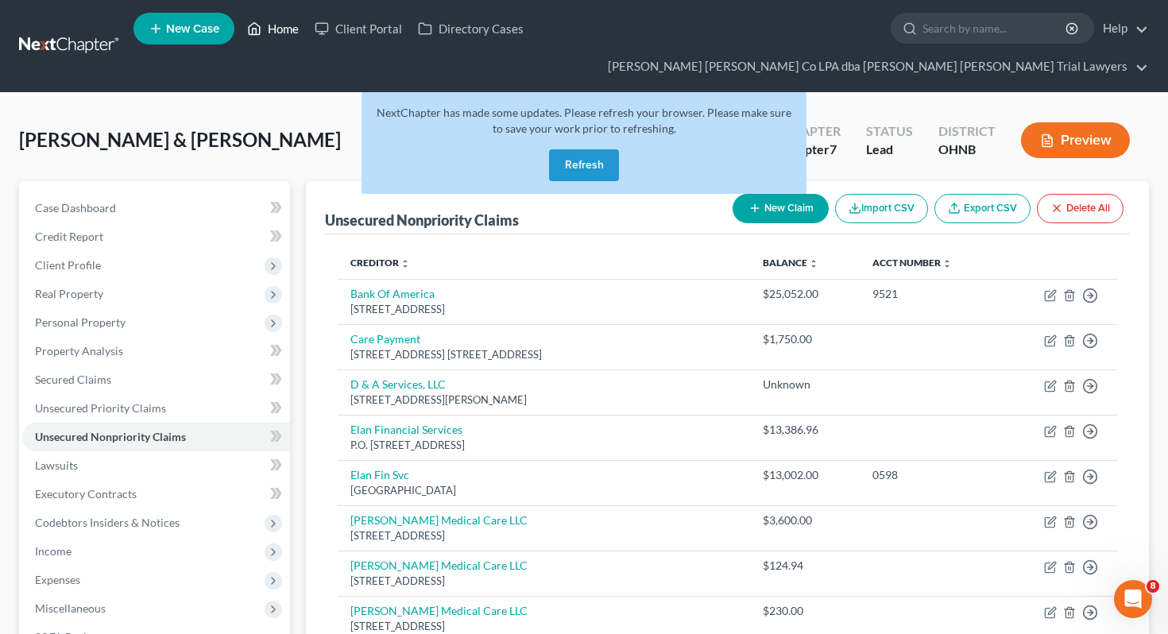
click at [273, 32] on link "Home" at bounding box center [273, 28] width 68 height 29
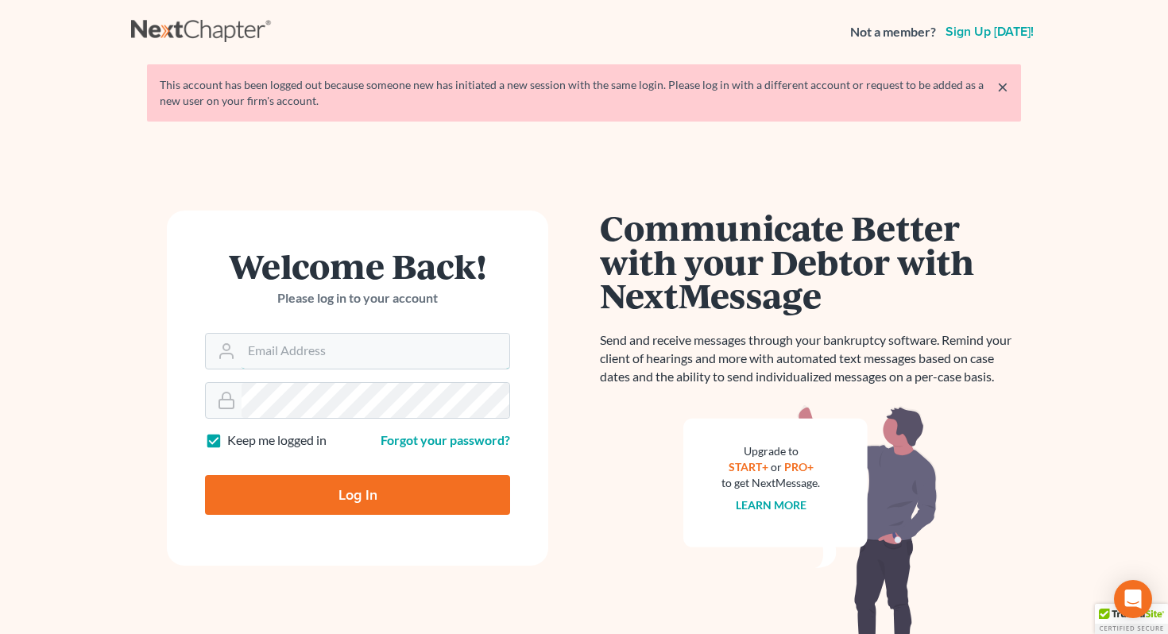
type input "[EMAIL_ADDRESS][DOMAIN_NAME]"
click at [331, 501] on input "Log In" at bounding box center [357, 495] width 305 height 40
type input "Thinking..."
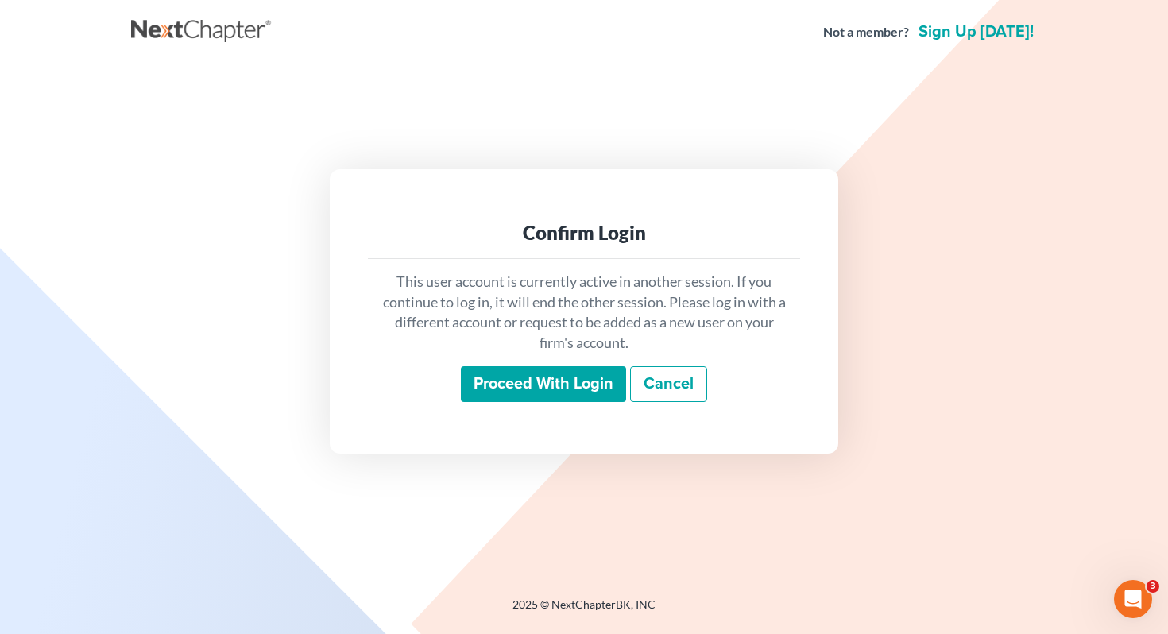
click at [488, 385] on input "Proceed with login" at bounding box center [543, 384] width 165 height 37
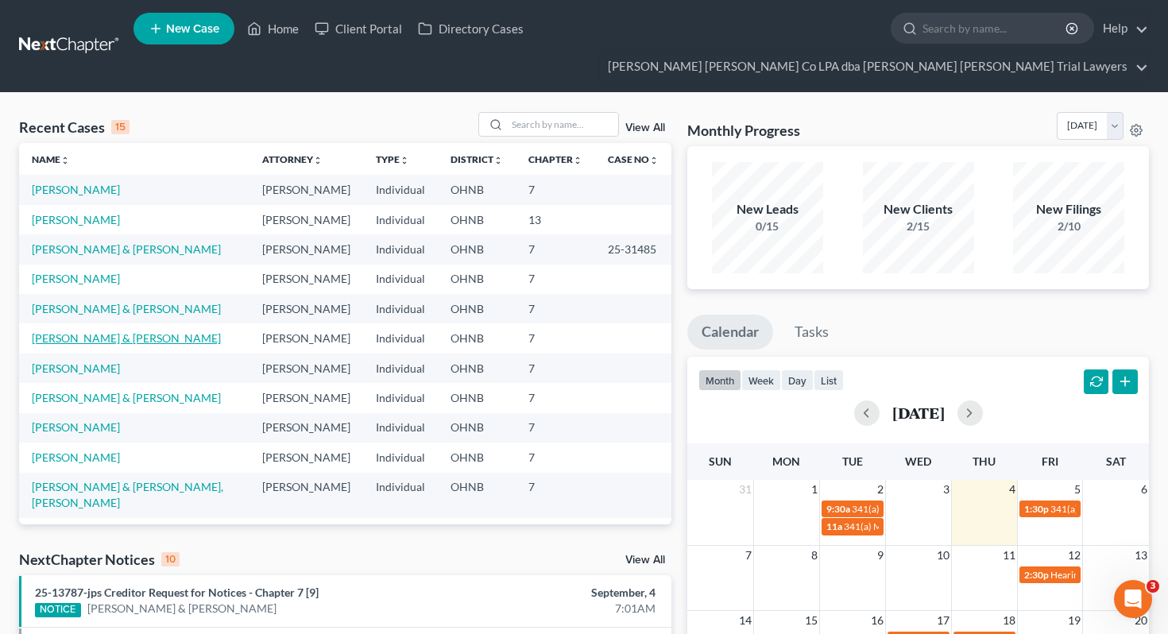
click at [124, 331] on link "Mazza, Lee & Kimberly" at bounding box center [126, 338] width 189 height 14
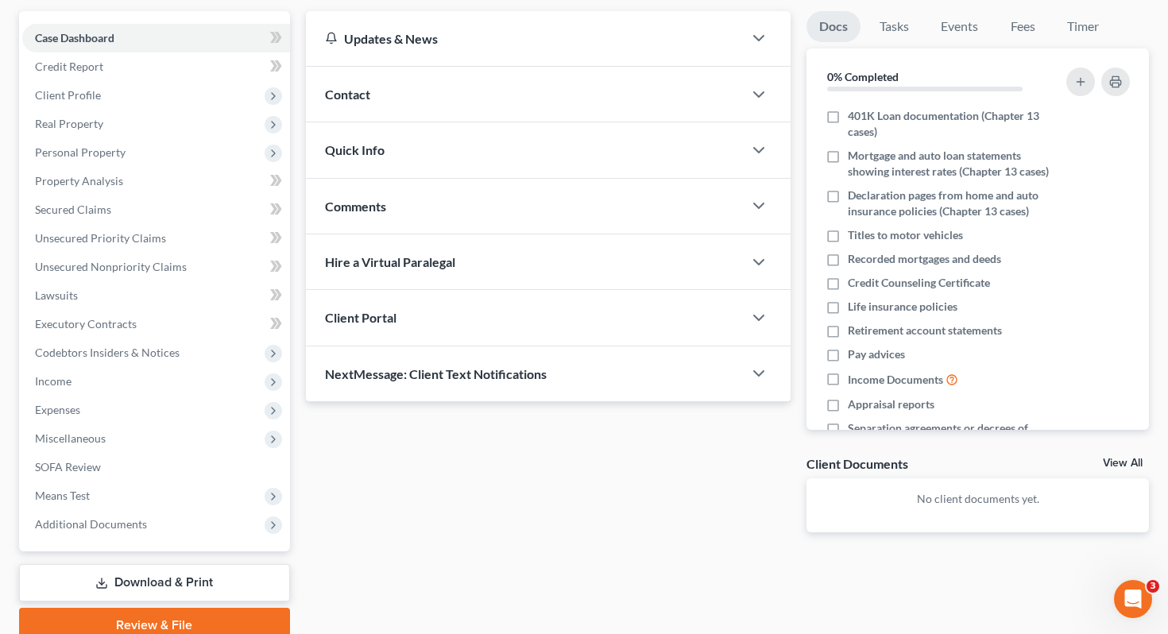
scroll to position [209, 0]
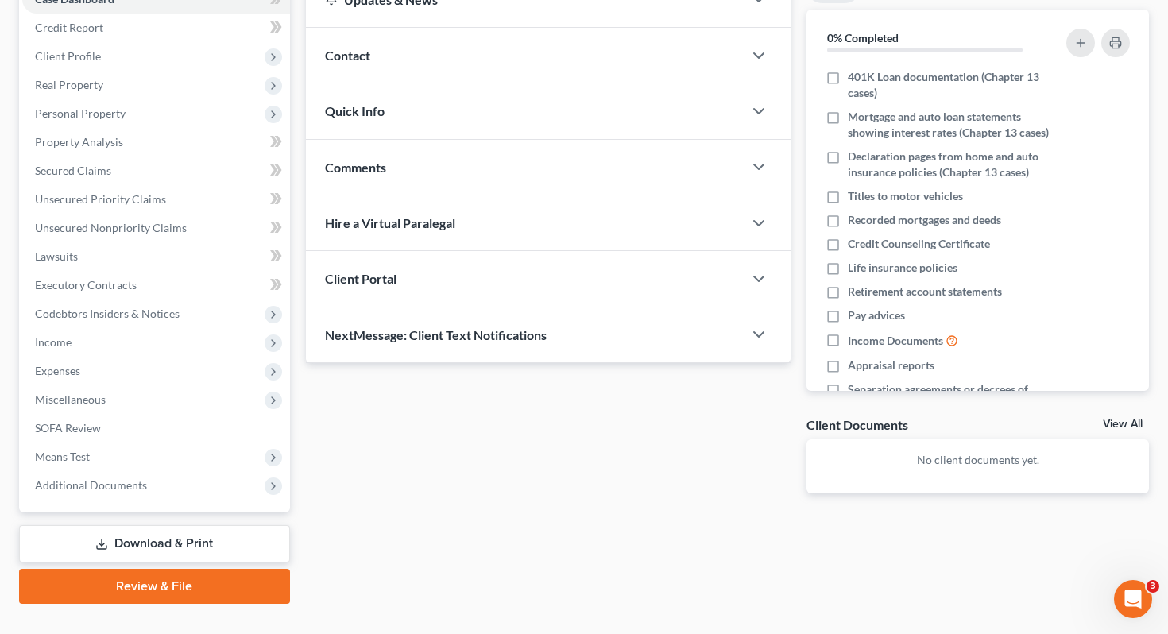
click at [138, 525] on link "Download & Print" at bounding box center [154, 543] width 271 height 37
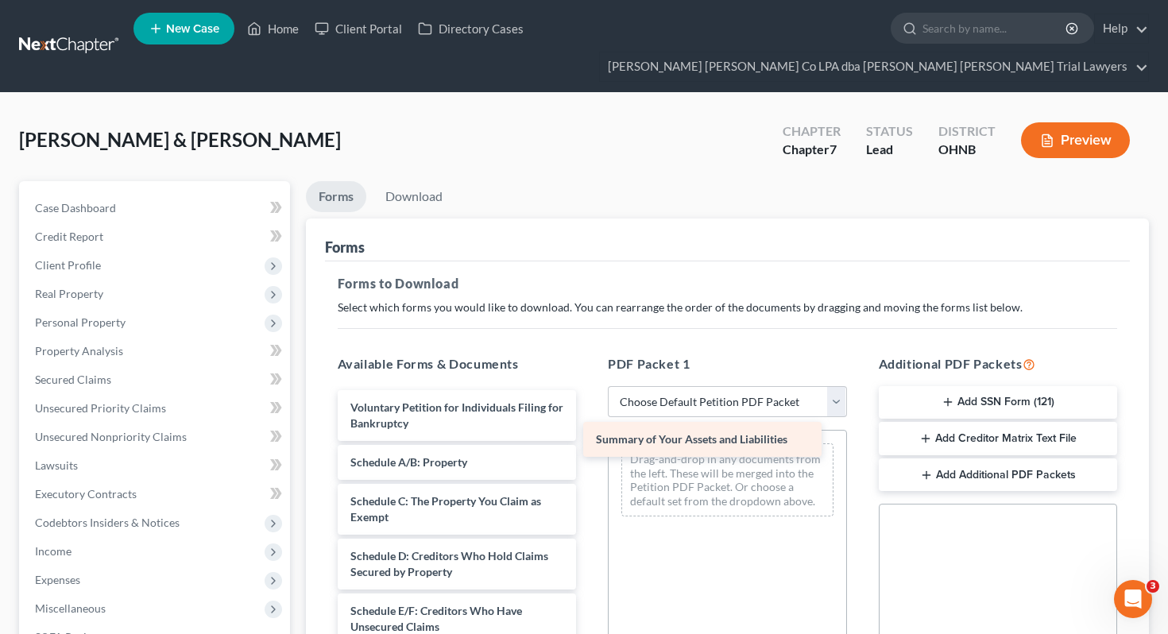
drag, startPoint x: 428, startPoint y: 439, endPoint x: 680, endPoint y: 447, distance: 252.0
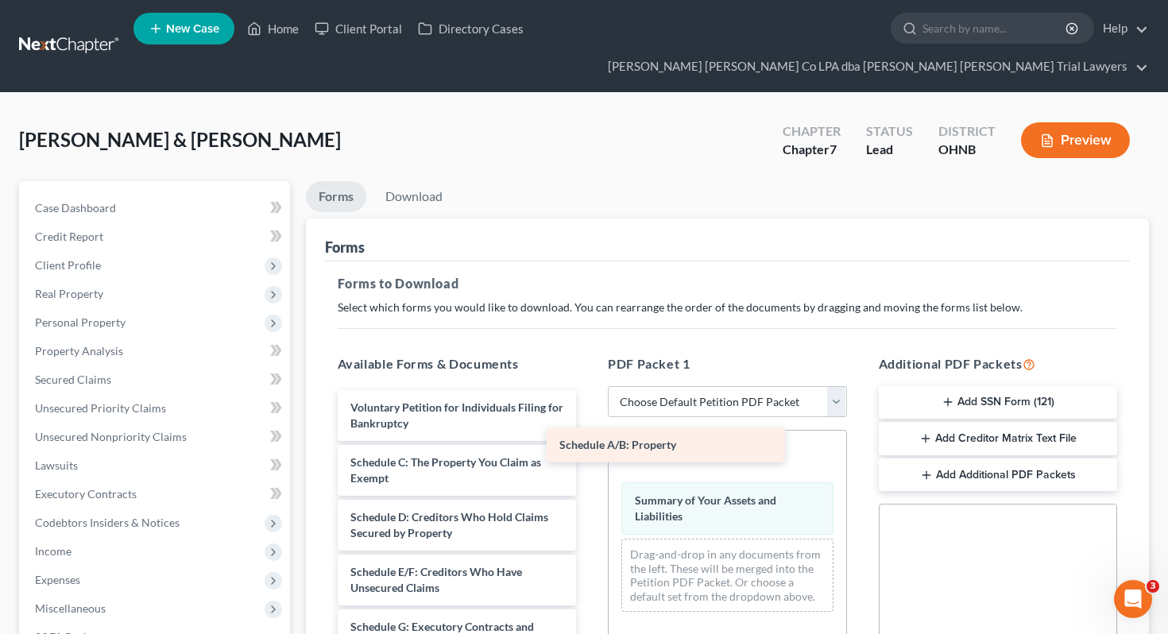
drag, startPoint x: 478, startPoint y: 436, endPoint x: 693, endPoint y: 448, distance: 215.7
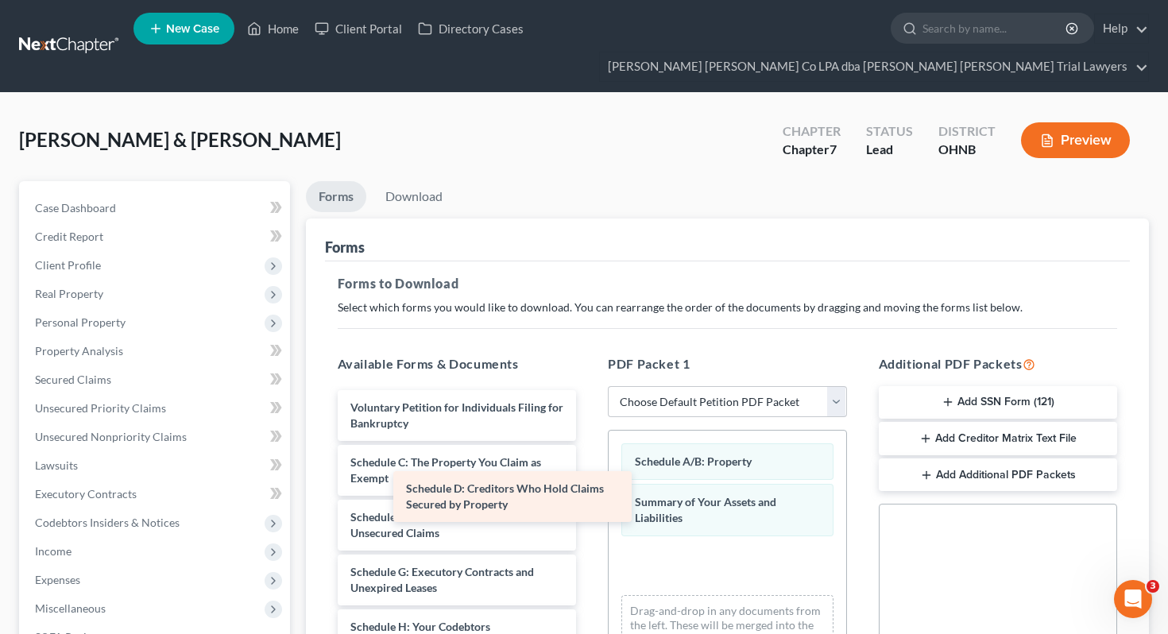
drag, startPoint x: 544, startPoint y: 488, endPoint x: 753, endPoint y: 501, distance: 209.4
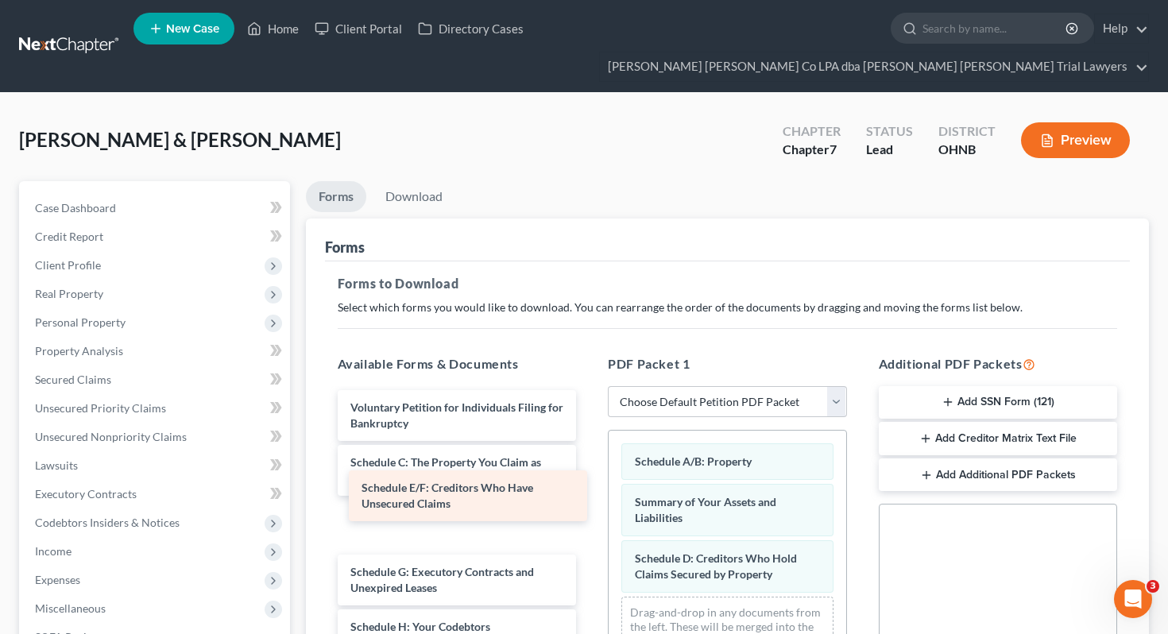
drag, startPoint x: 564, startPoint y: 504, endPoint x: 710, endPoint y: 507, distance: 145.4
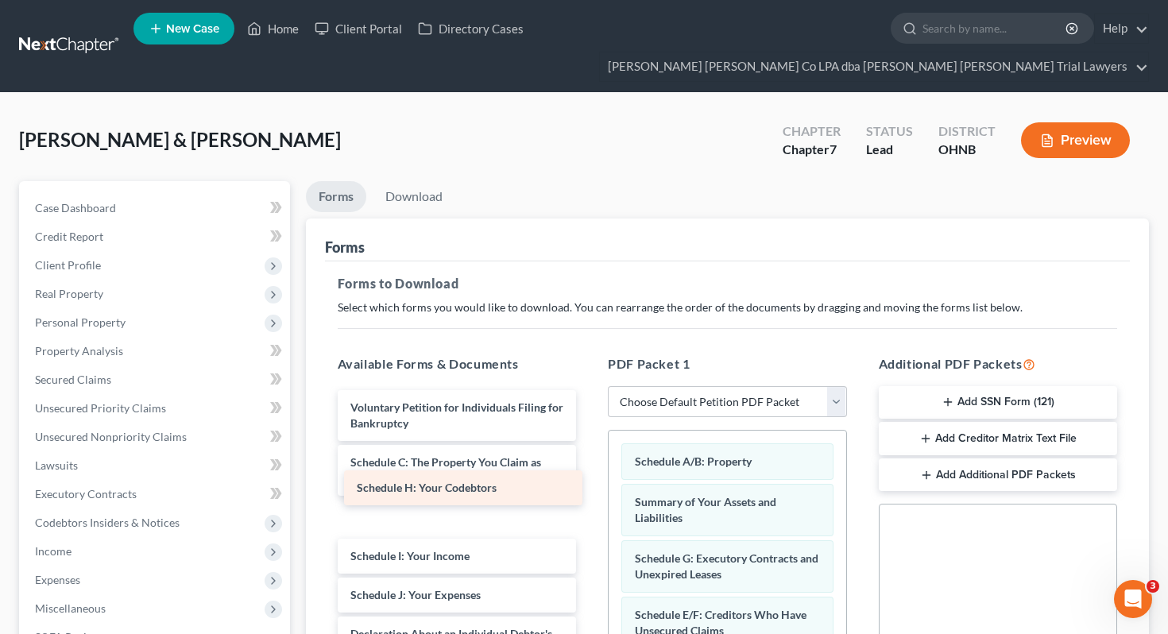
drag, startPoint x: 512, startPoint y: 499, endPoint x: 764, endPoint y: 511, distance: 251.4
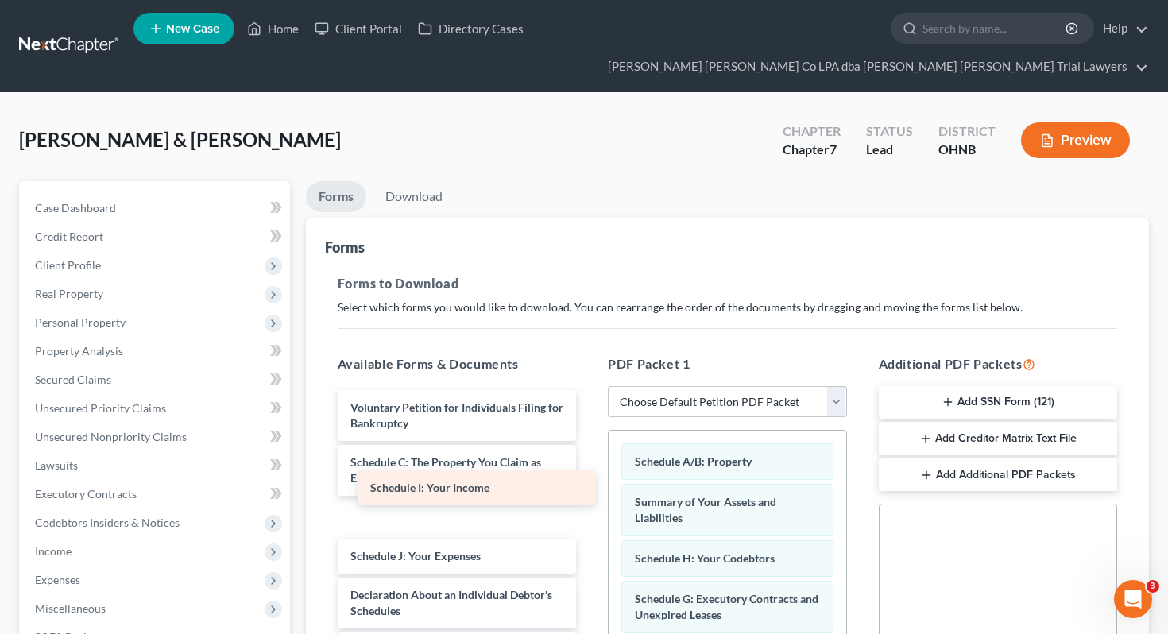
drag, startPoint x: 537, startPoint y: 482, endPoint x: 785, endPoint y: 494, distance: 248.2
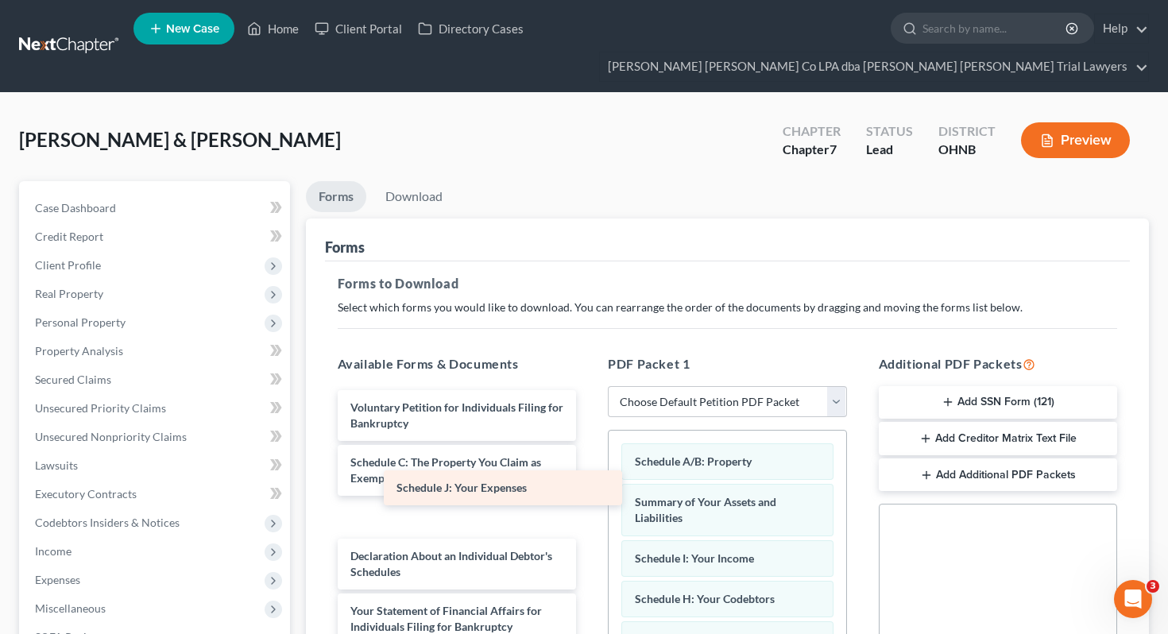
drag, startPoint x: 495, startPoint y: 494, endPoint x: 741, endPoint y: 503, distance: 246.5
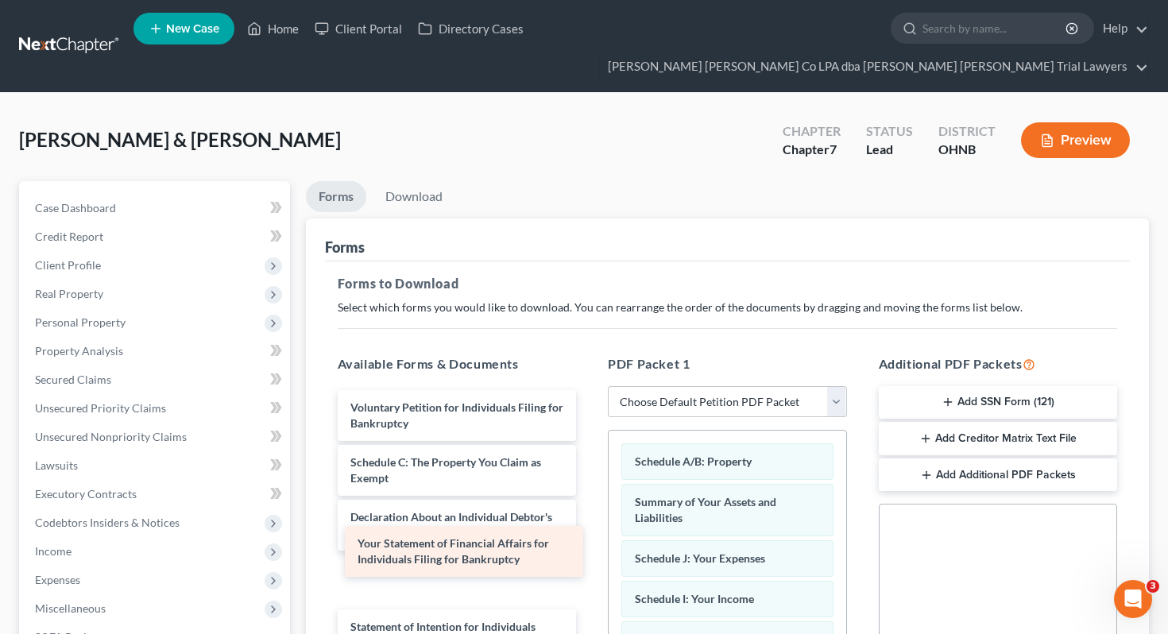
drag, startPoint x: 485, startPoint y: 533, endPoint x: 721, endPoint y: 538, distance: 236.0
click at [590, 537] on div "Your Statement of Financial Affairs for Individuals Filing for Bankruptcy Volun…" at bounding box center [457, 646] width 265 height 512
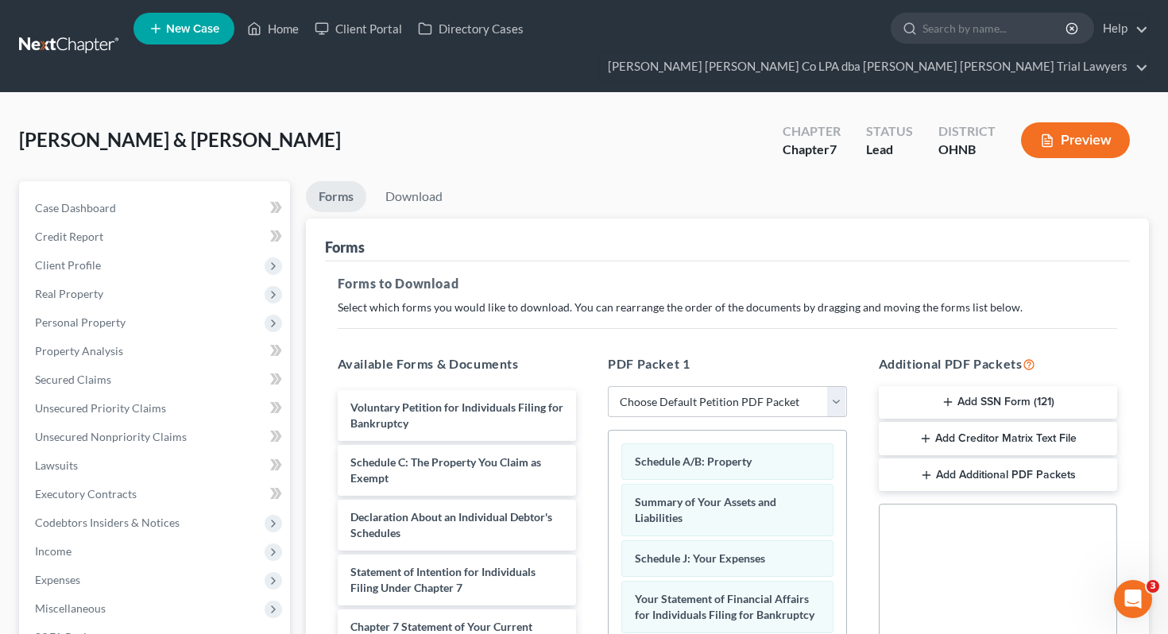
scroll to position [107, 0]
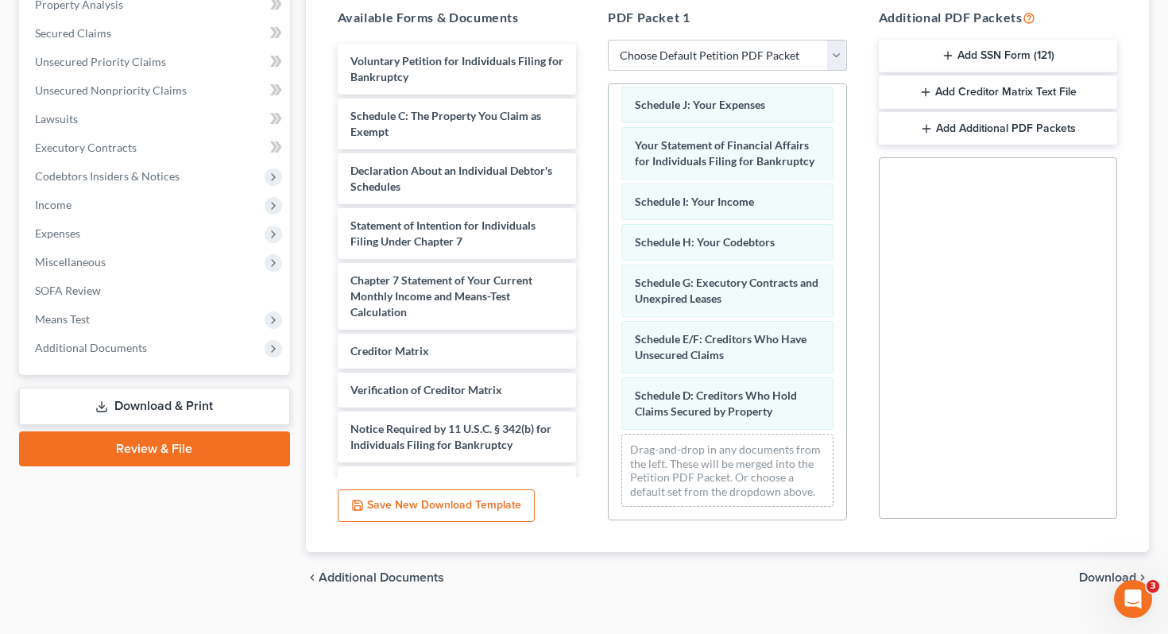
click at [1079, 571] on span "Download" at bounding box center [1107, 577] width 57 height 13
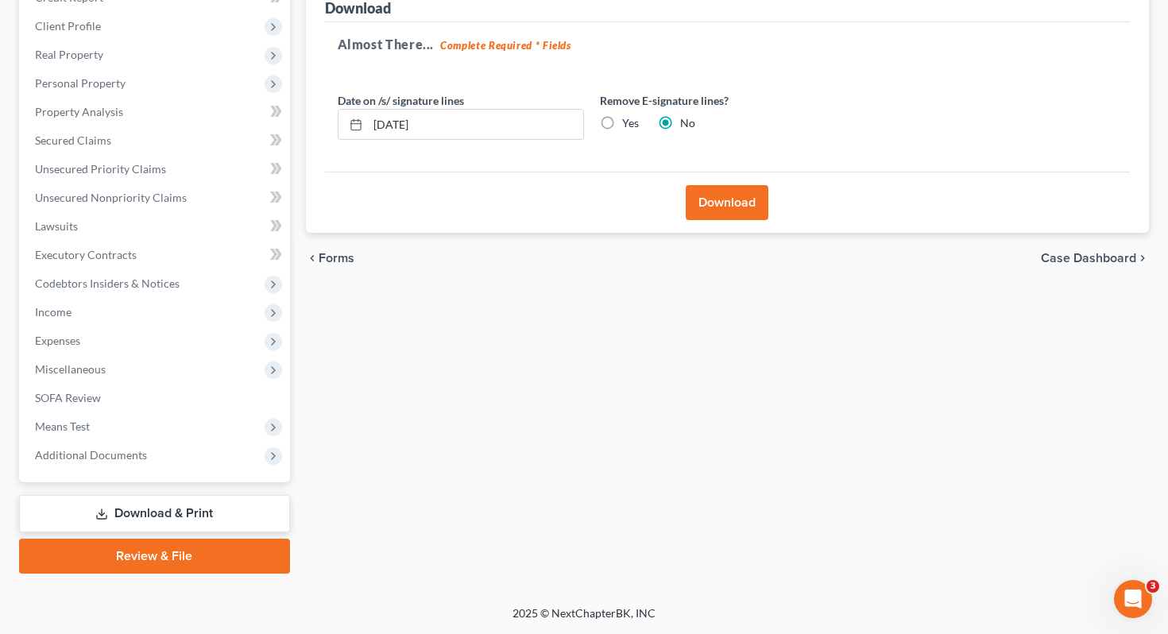
scroll to position [209, 0]
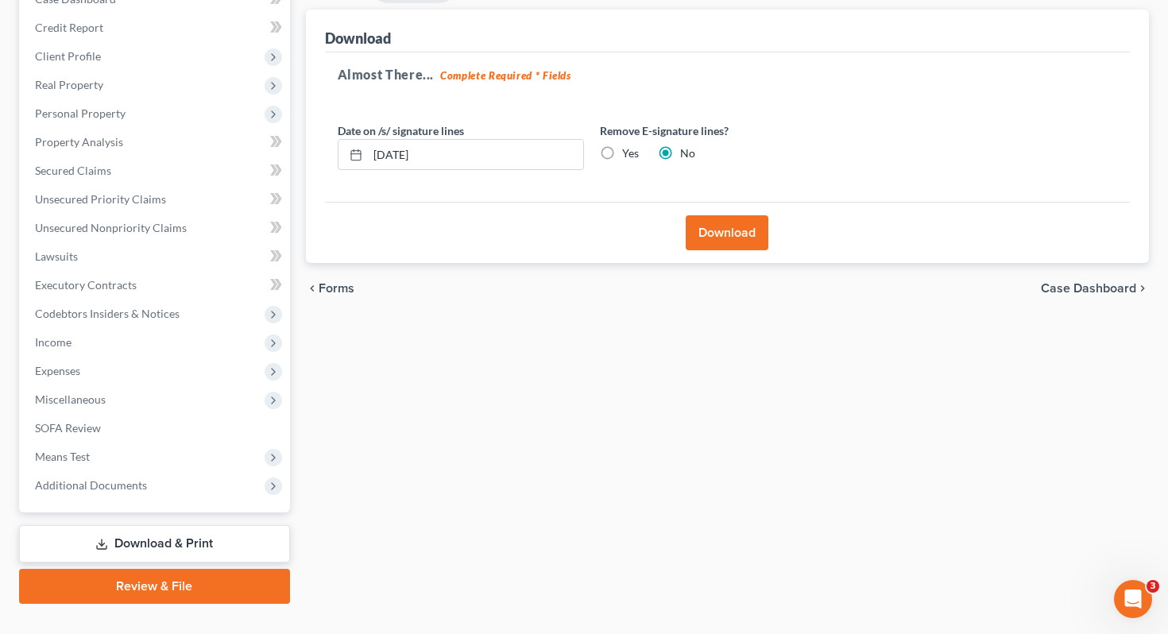
click at [724, 215] on button "Download" at bounding box center [727, 232] width 83 height 35
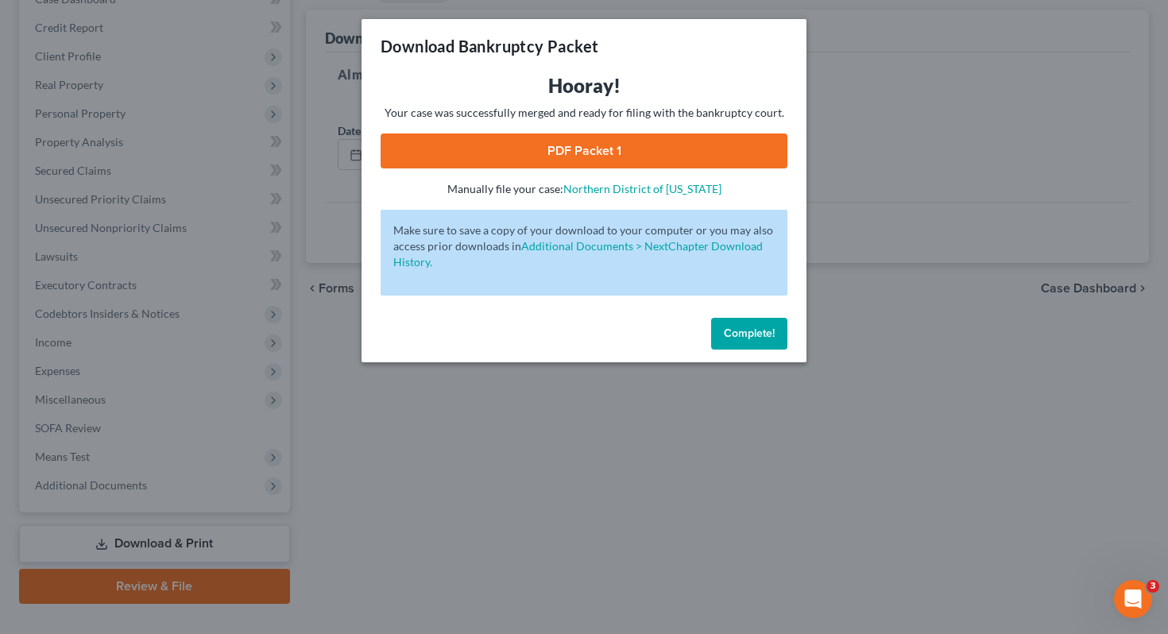
click at [711, 157] on link "PDF Packet 1" at bounding box center [584, 150] width 407 height 35
click at [757, 340] on button "Complete!" at bounding box center [749, 334] width 76 height 32
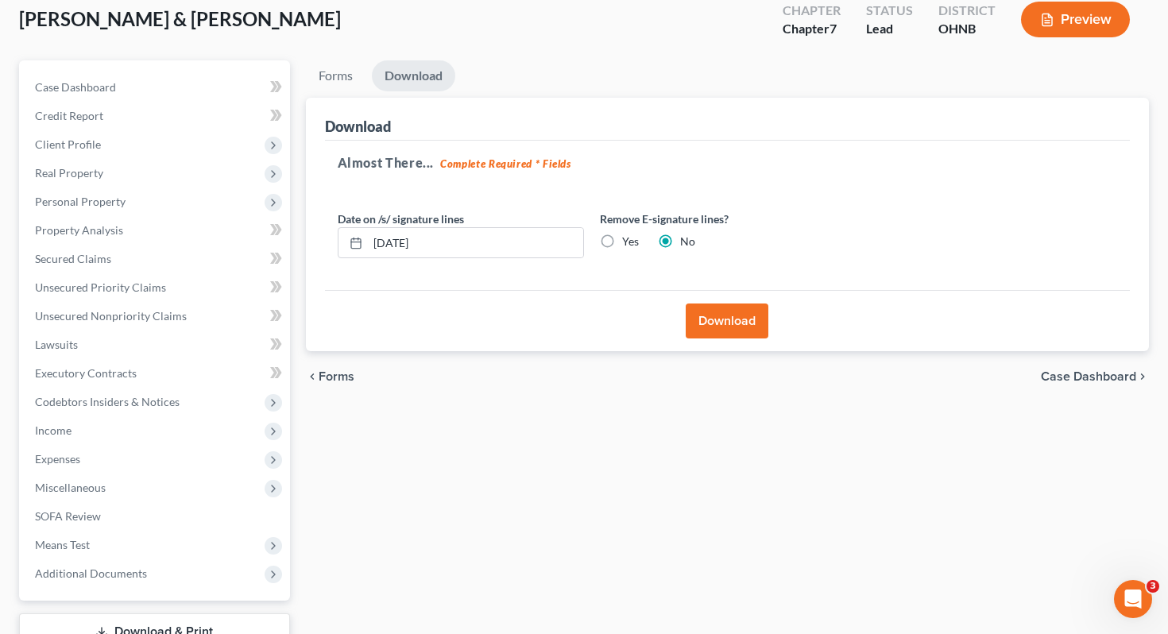
scroll to position [0, 0]
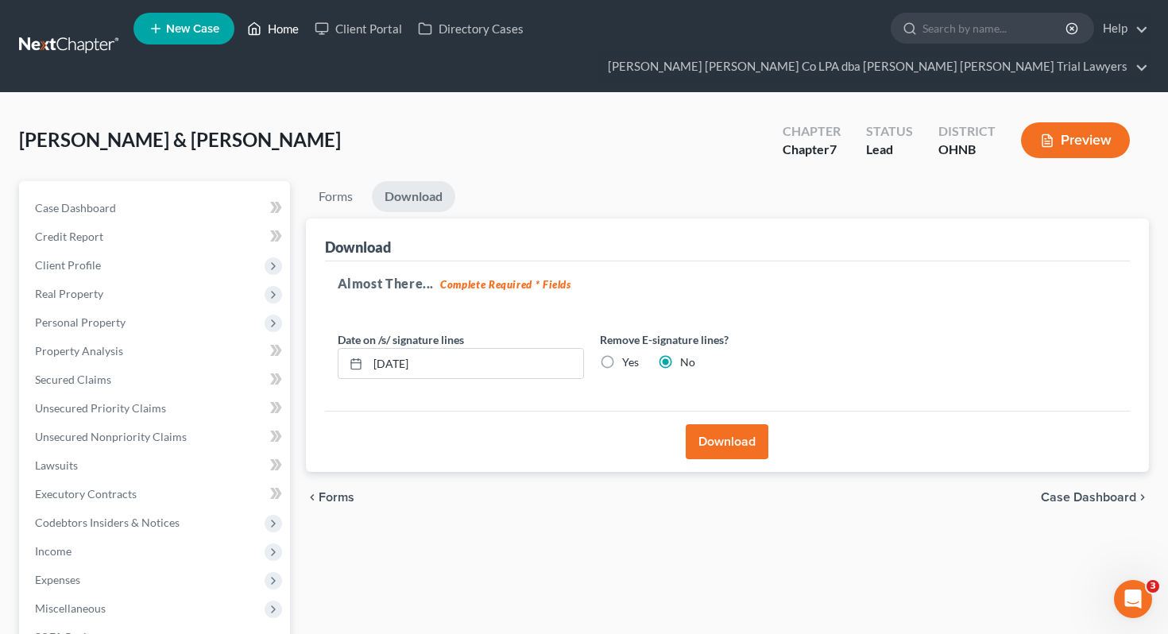
click at [272, 34] on link "Home" at bounding box center [273, 28] width 68 height 29
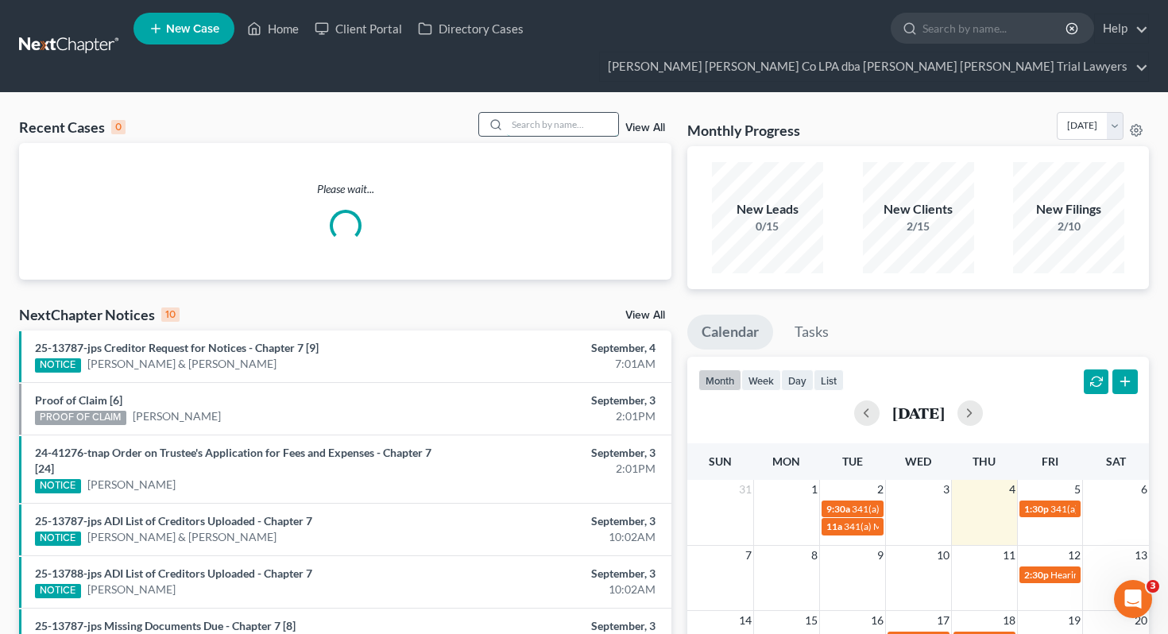
click at [521, 113] on input "search" at bounding box center [562, 124] width 111 height 23
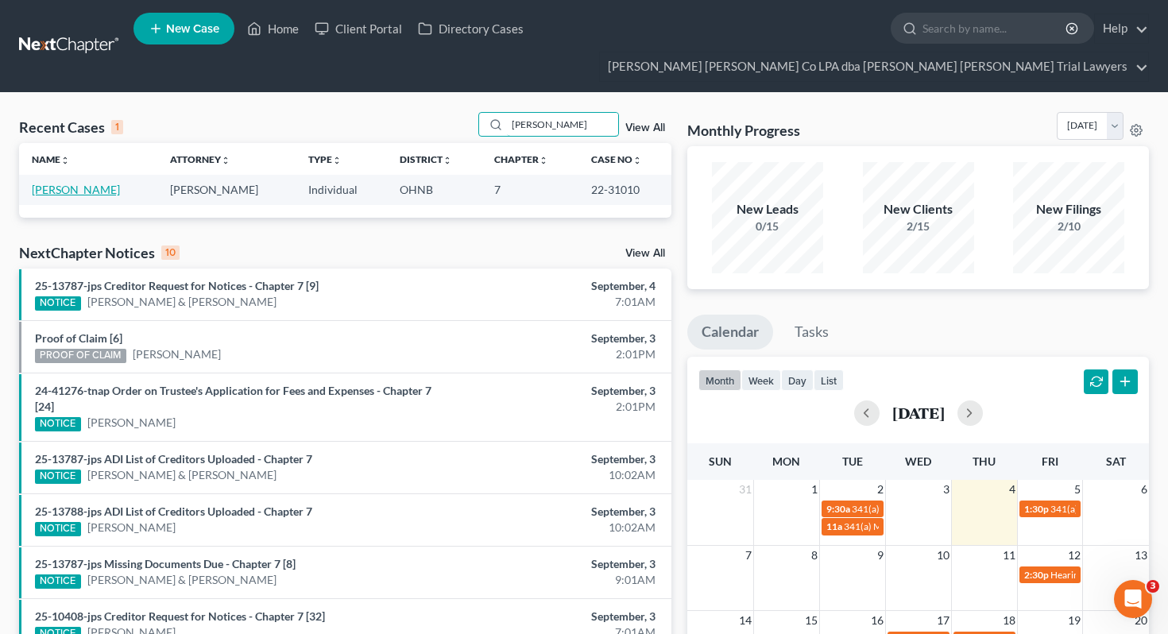
type input "rhonda"
click at [100, 183] on link "McGovern, Rhonda" at bounding box center [76, 190] width 88 height 14
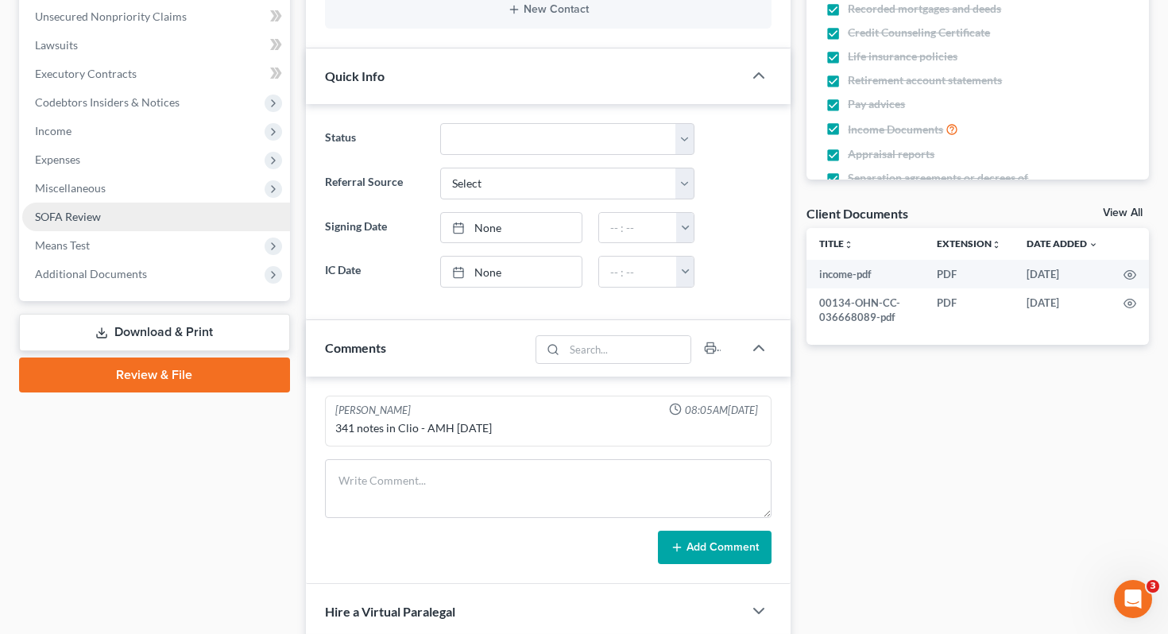
click at [166, 203] on link "SOFA Review" at bounding box center [156, 217] width 268 height 29
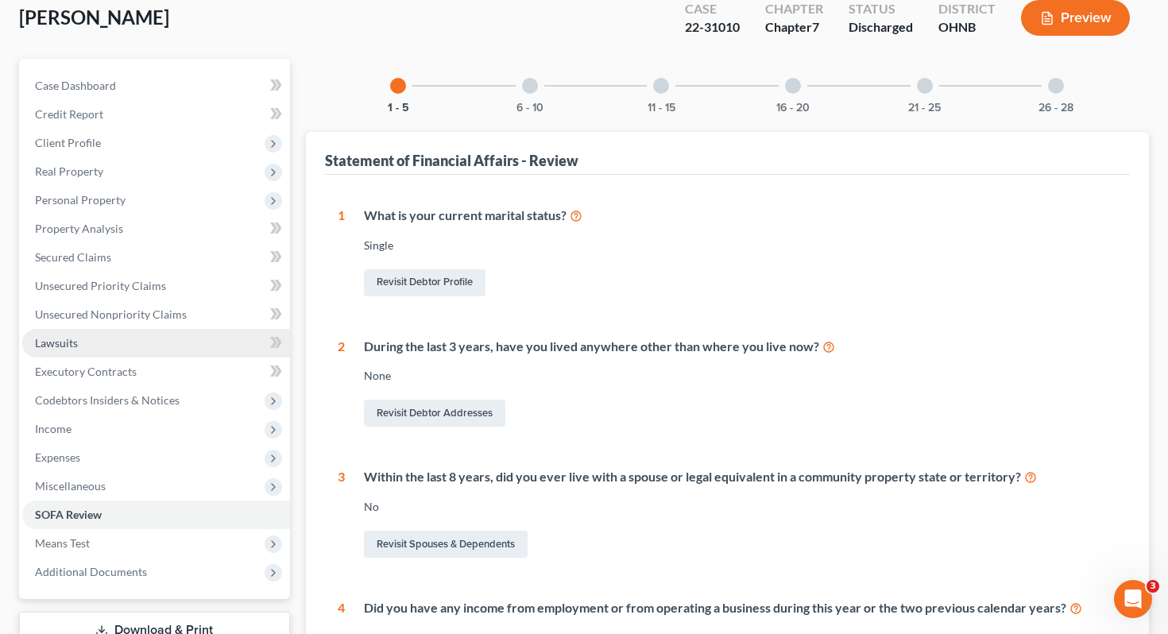
scroll to position [163, 0]
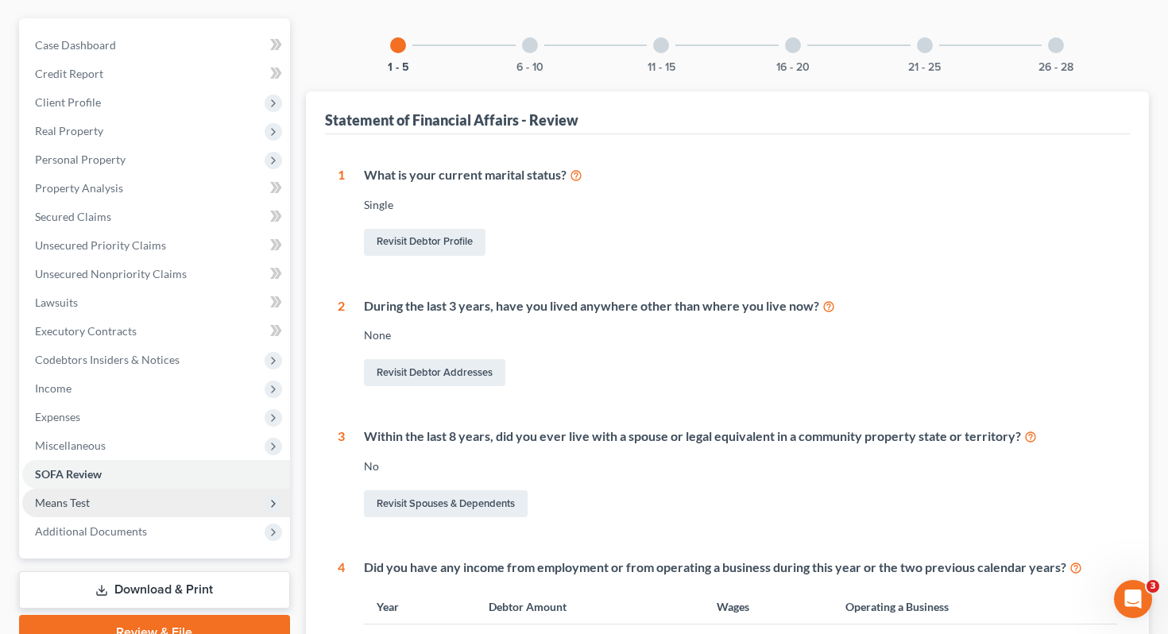
click at [151, 489] on span "Means Test" at bounding box center [156, 503] width 268 height 29
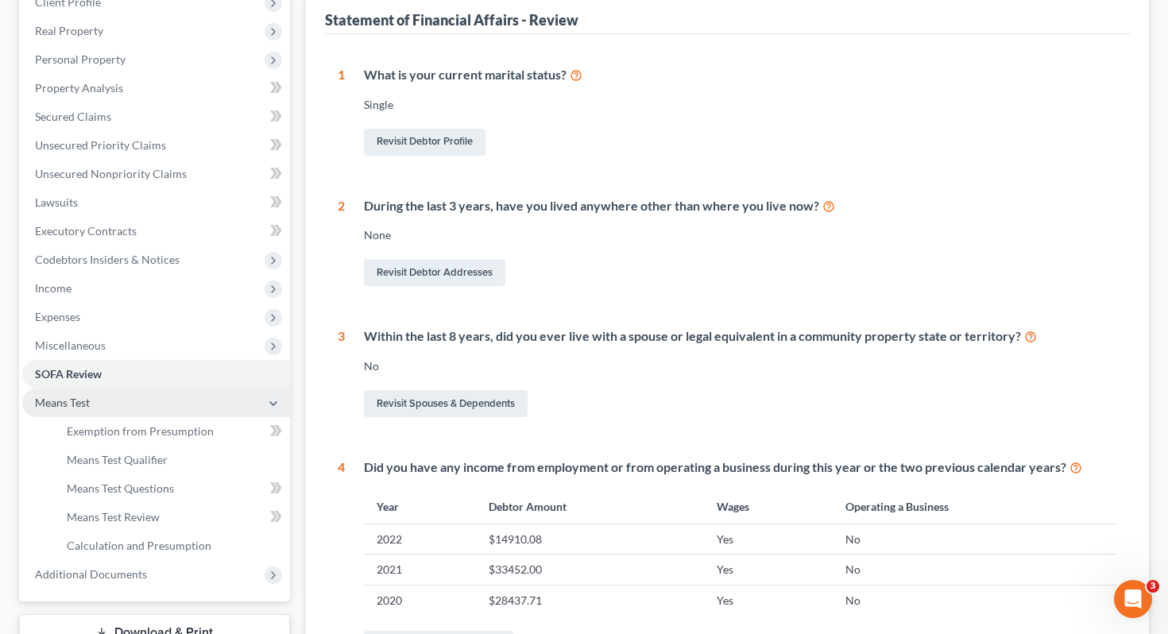
scroll to position [357, 0]
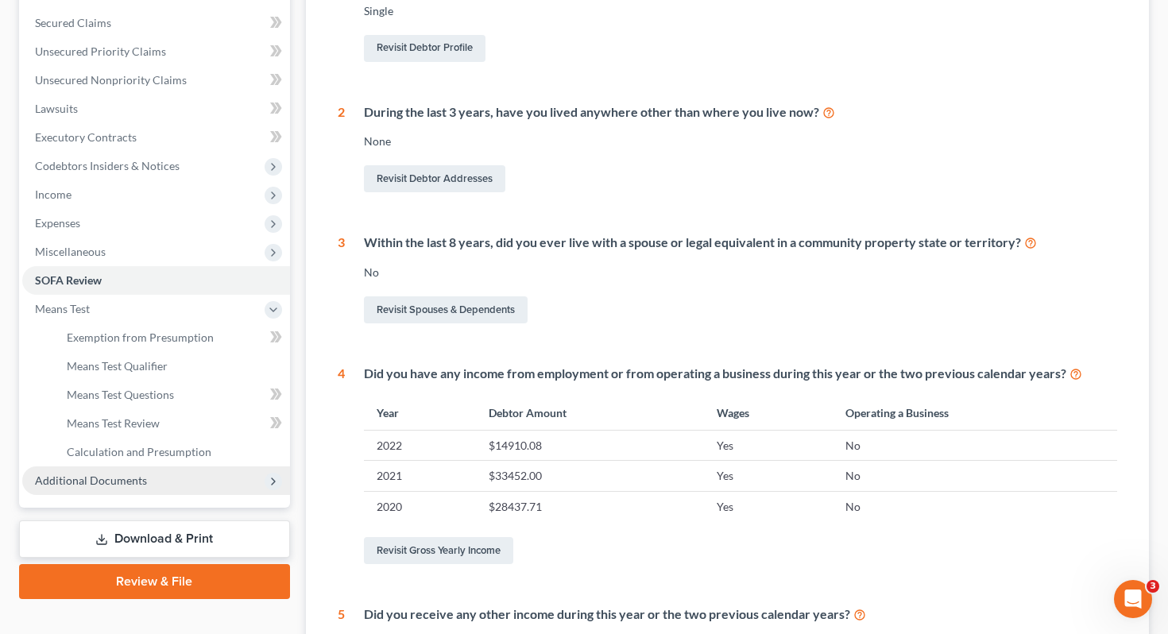
click at [147, 466] on span "Additional Documents" at bounding box center [156, 480] width 268 height 29
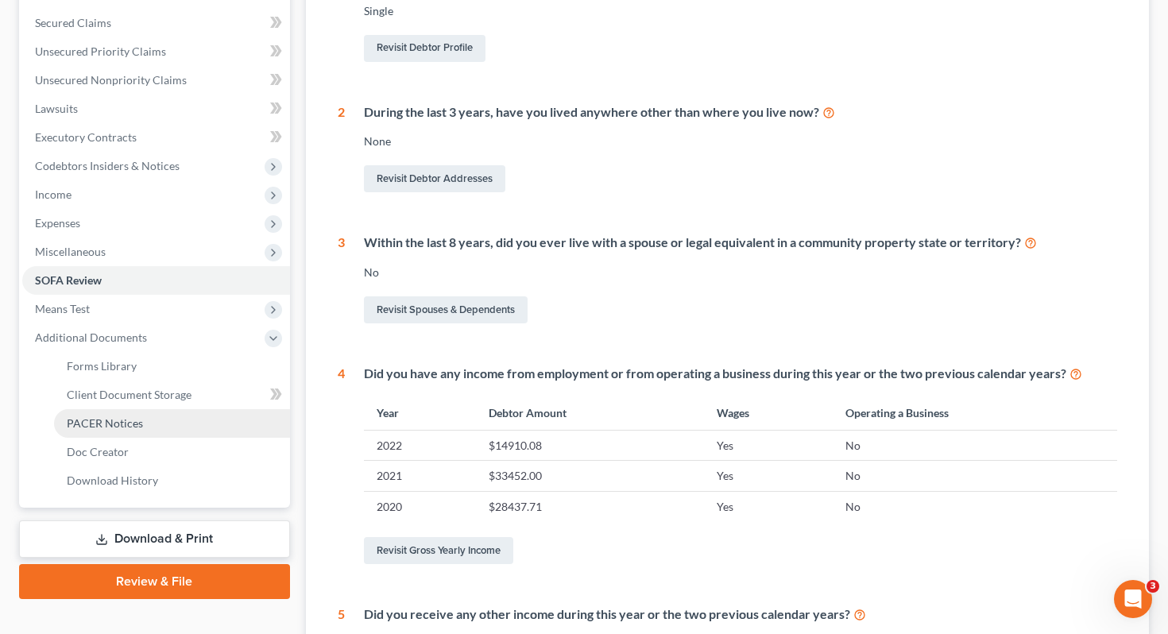
click at [145, 409] on link "PACER Notices" at bounding box center [172, 423] width 236 height 29
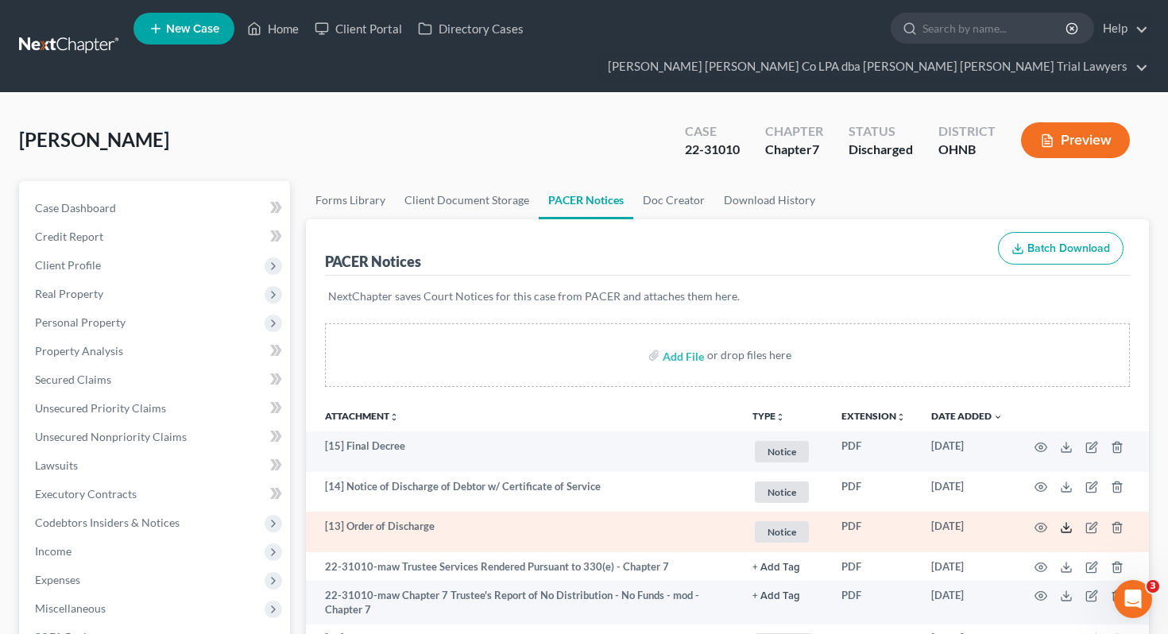
click at [1069, 521] on icon at bounding box center [1066, 527] width 13 height 13
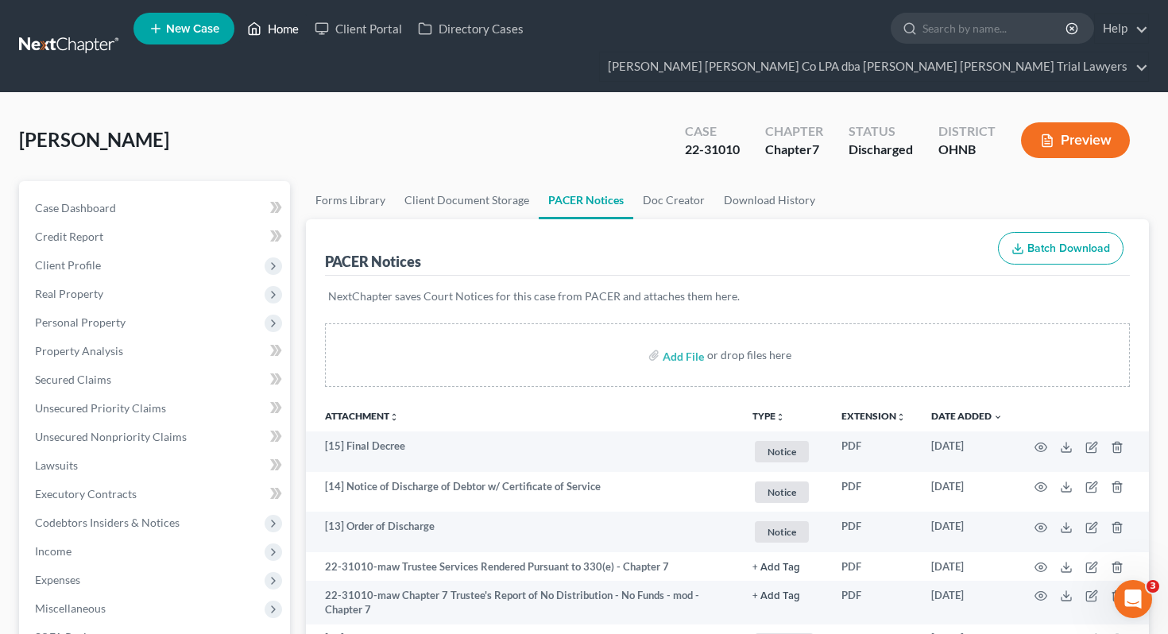
click at [289, 29] on link "Home" at bounding box center [273, 28] width 68 height 29
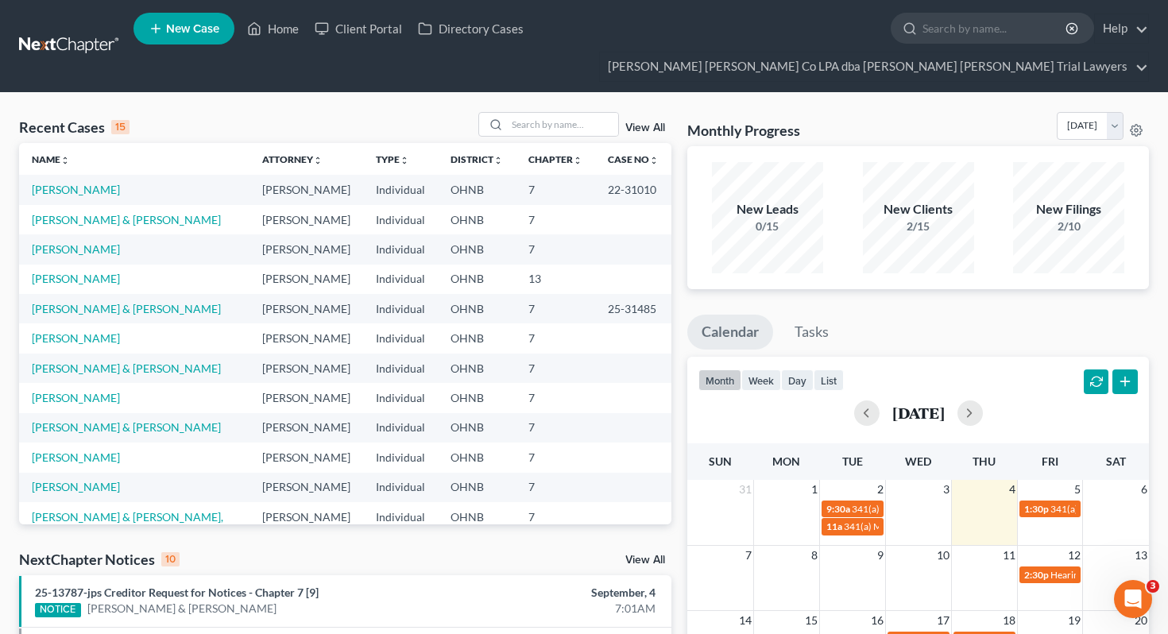
click at [171, 29] on span "New Case" at bounding box center [192, 29] width 53 height 12
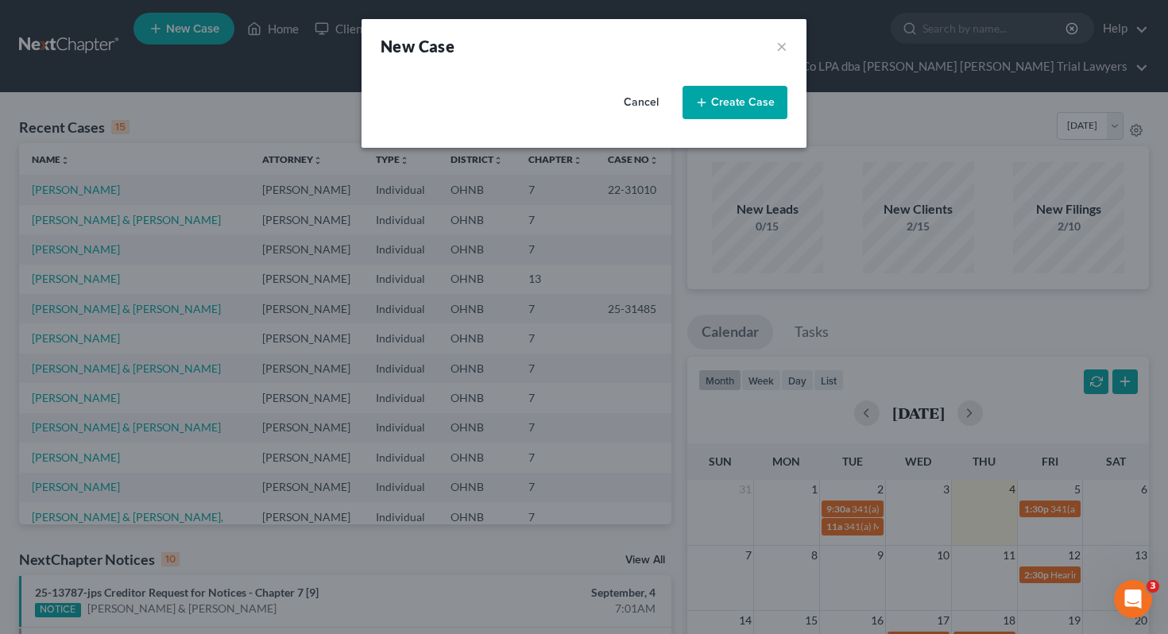
select select "61"
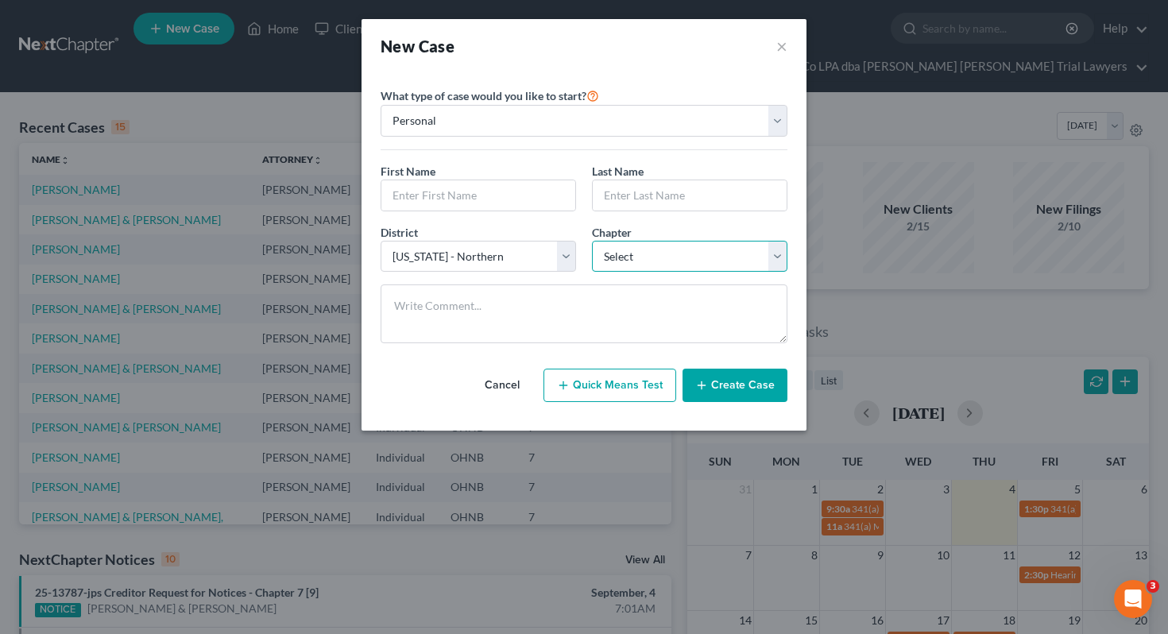
click at [605, 242] on select "Select 7 11 12 13" at bounding box center [689, 257] width 195 height 32
select select "3"
click at [478, 194] on input "text" at bounding box center [478, 195] width 194 height 30
type input "Darrell"
click at [628, 201] on input "text" at bounding box center [690, 195] width 194 height 30
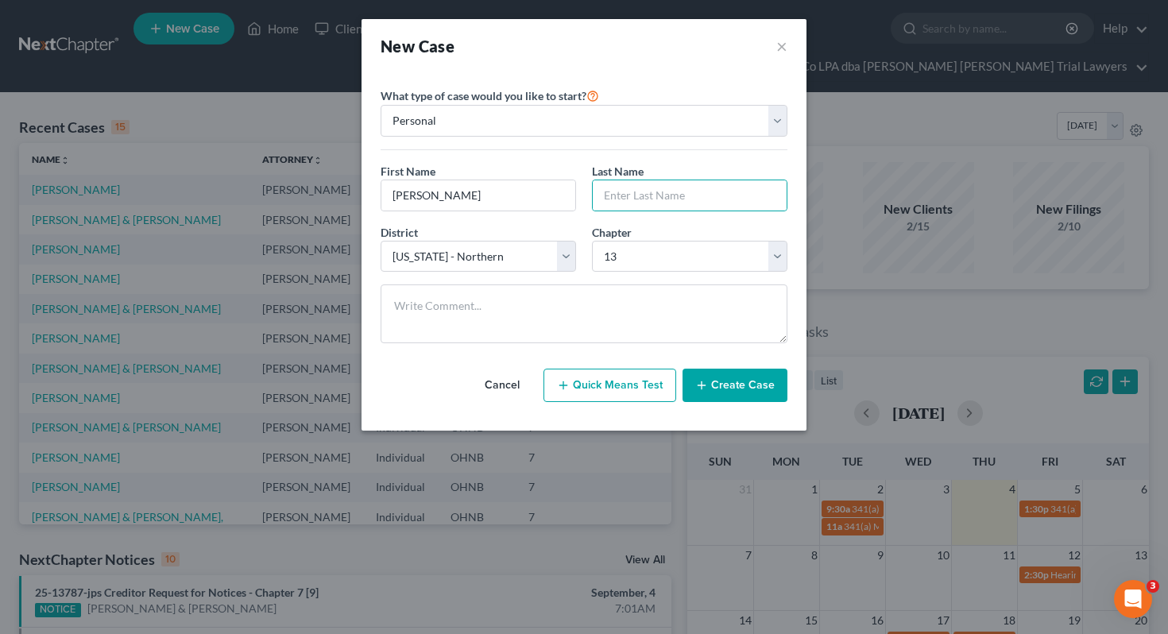
click at [601, 275] on div "District * Select Alabama - Middle Alabama - Northern Alabama - Southern Alaska…" at bounding box center [584, 254] width 423 height 61
click at [778, 44] on button "×" at bounding box center [781, 46] width 11 height 22
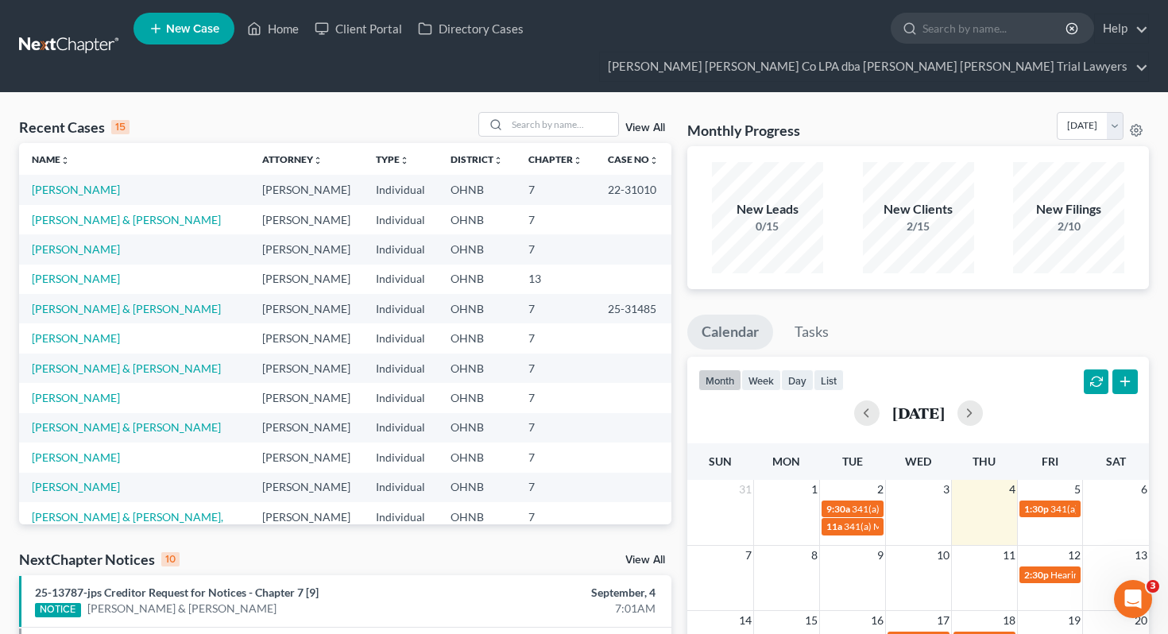
click at [519, 112] on div "Recent Cases 15 View All" at bounding box center [345, 127] width 652 height 31
click at [519, 113] on input "search" at bounding box center [562, 124] width 111 height 23
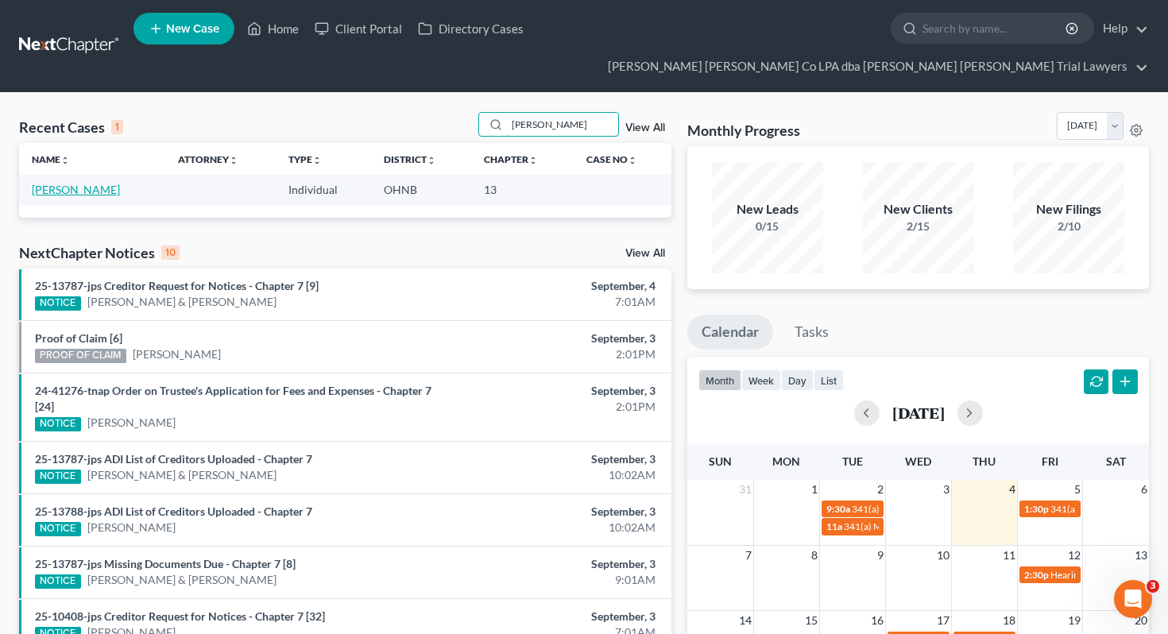
type input "darr"
click at [69, 183] on link "Lilly, Darrell" at bounding box center [76, 190] width 88 height 14
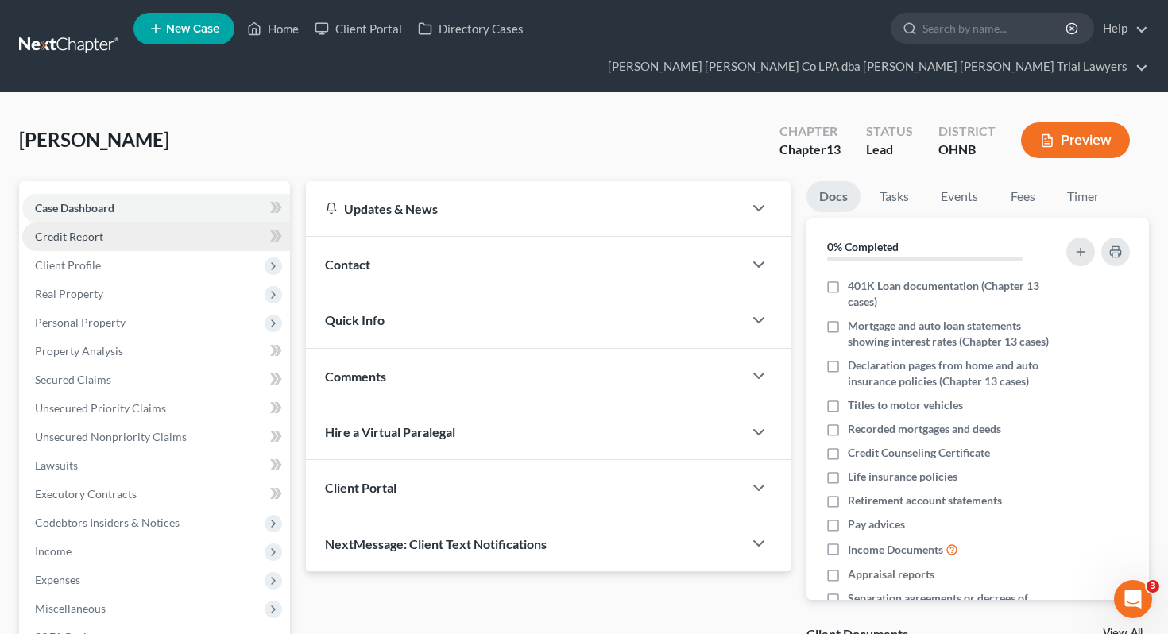
click at [78, 230] on span "Credit Report" at bounding box center [69, 237] width 68 height 14
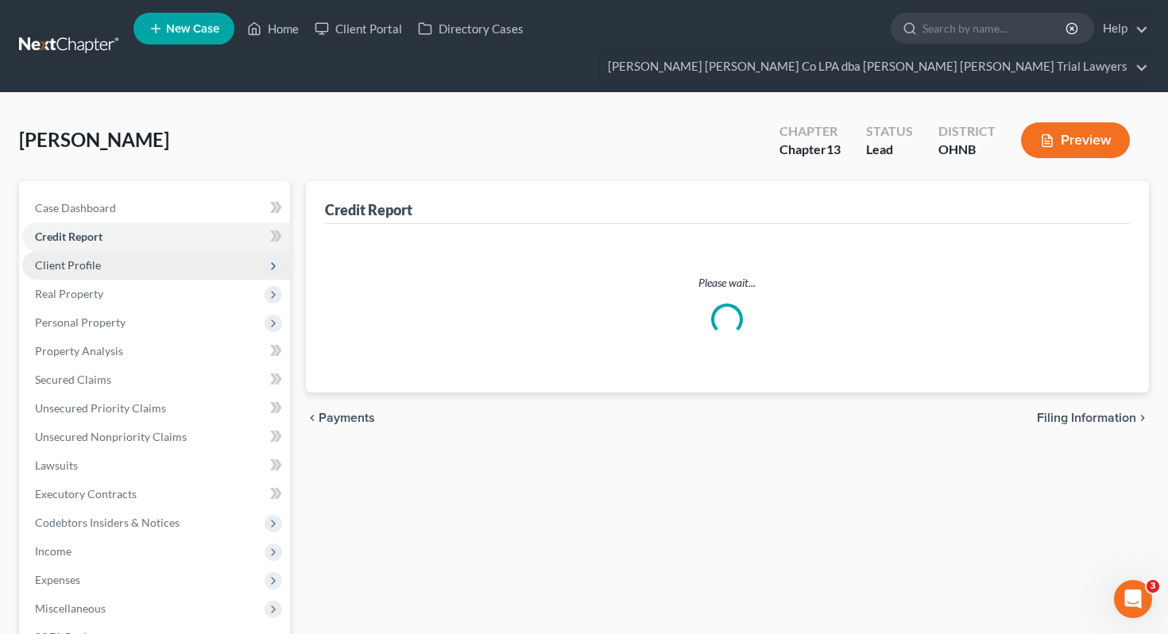
click at [77, 251] on span "Client Profile" at bounding box center [156, 265] width 268 height 29
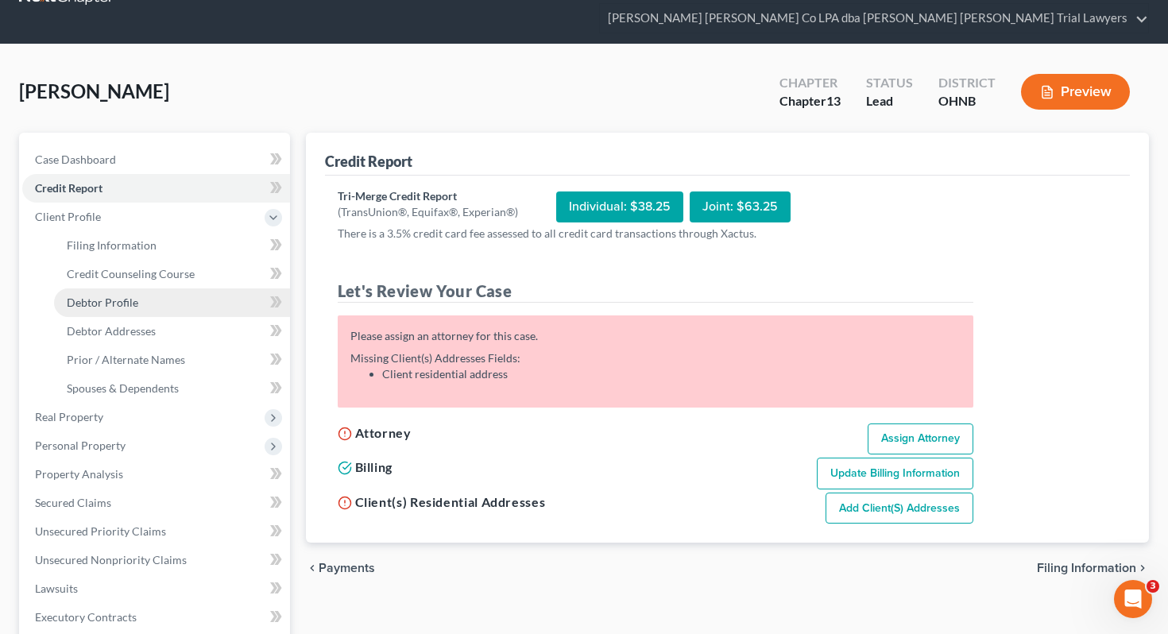
scroll to position [55, 0]
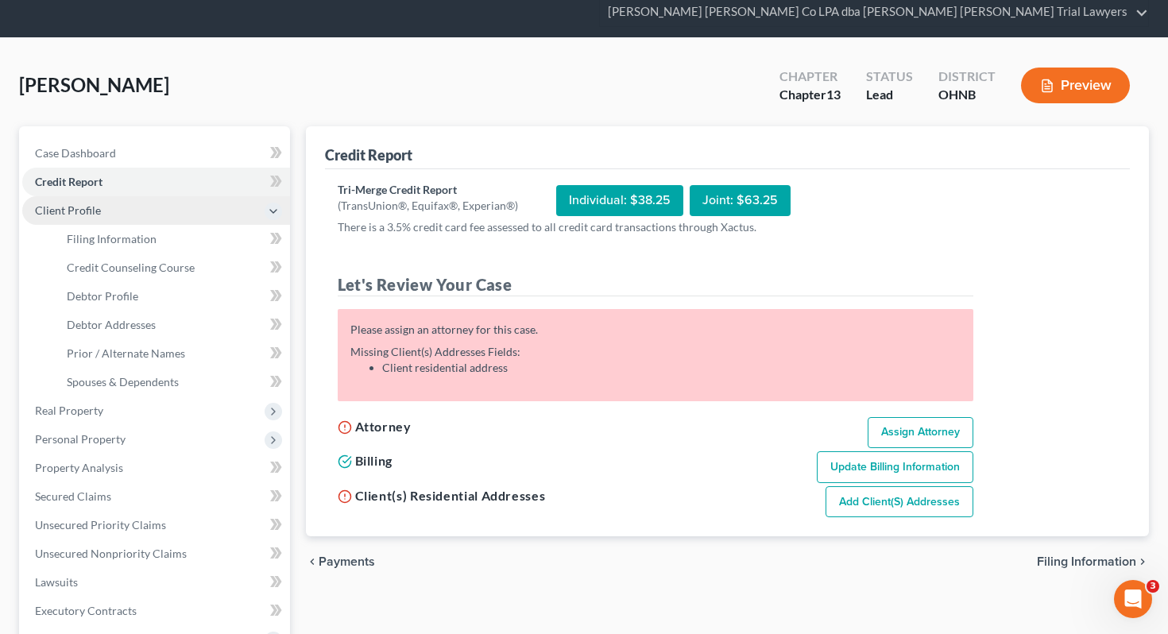
click at [122, 196] on span "Client Profile" at bounding box center [156, 210] width 268 height 29
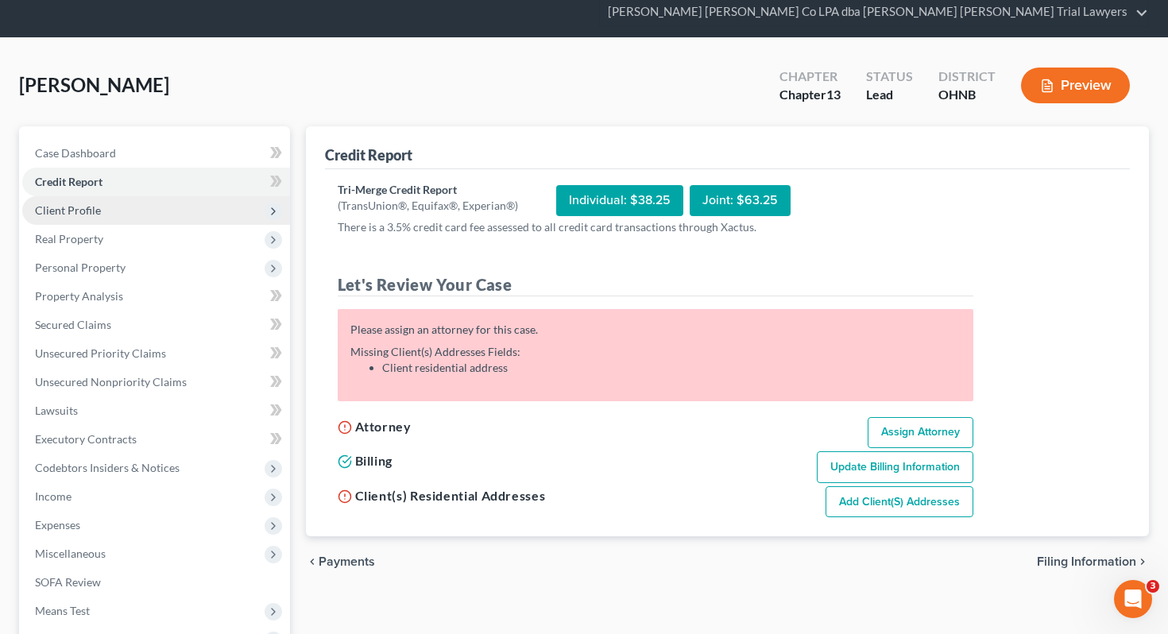
click at [122, 196] on span "Client Profile" at bounding box center [156, 210] width 268 height 29
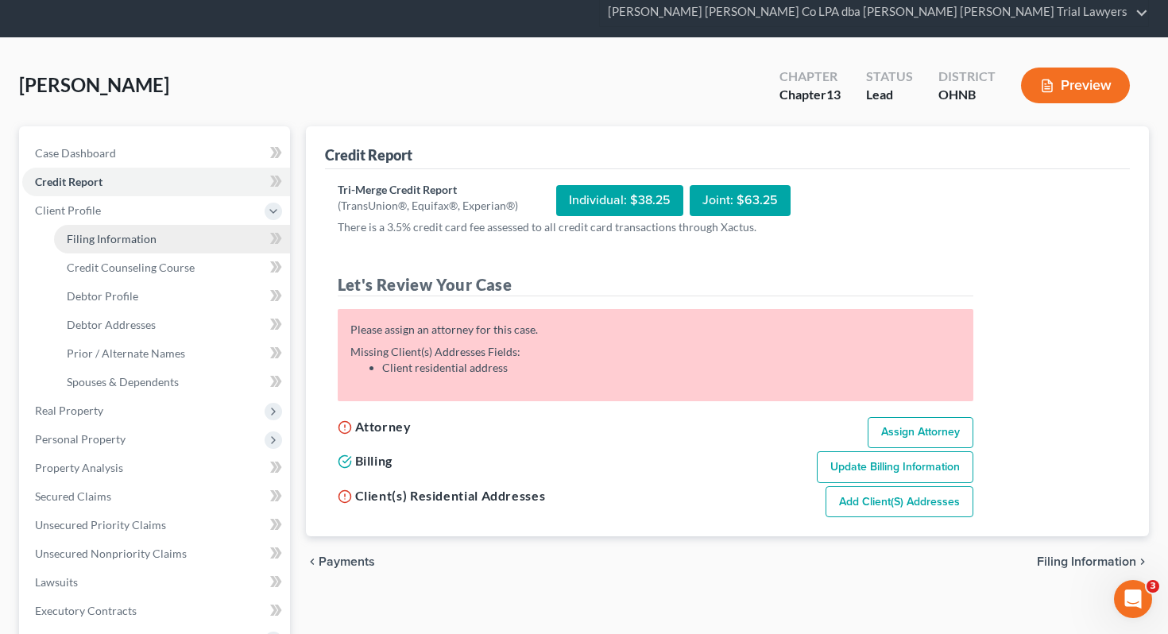
click at [126, 232] on span "Filing Information" at bounding box center [112, 239] width 90 height 14
select select "1"
select select "0"
select select "3"
select select "61"
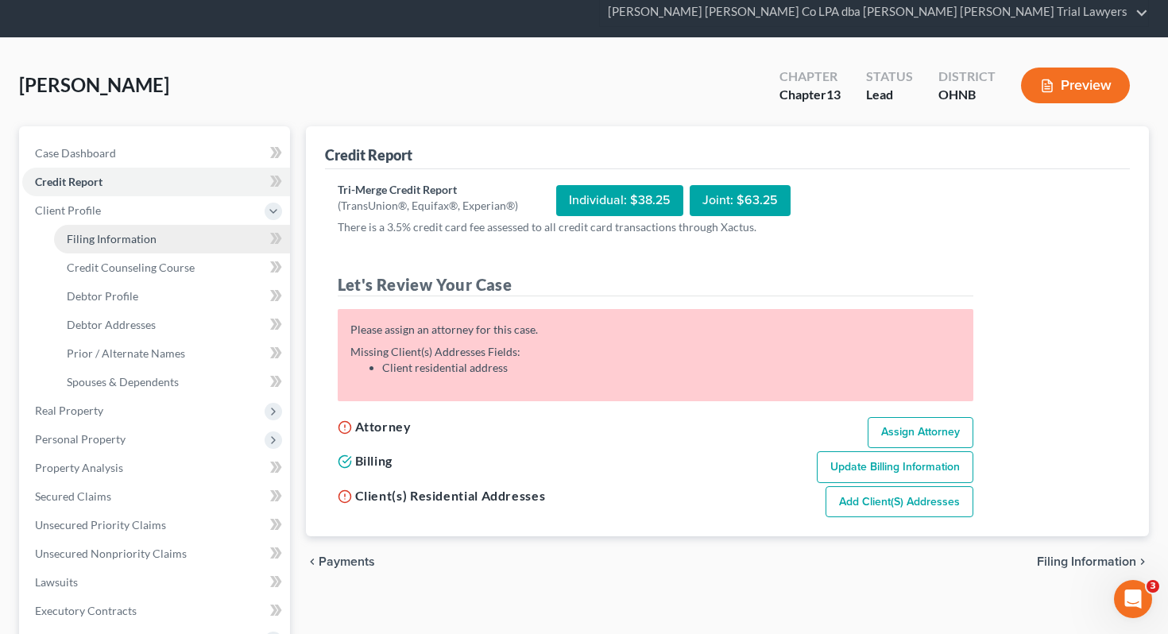
select select "36"
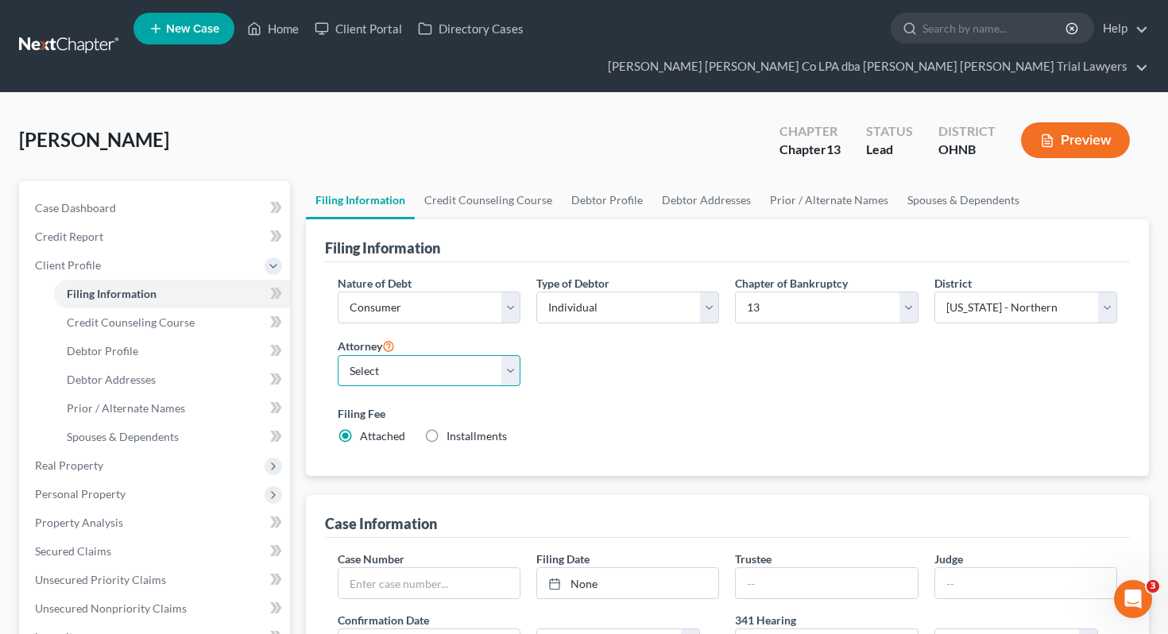
click at [424, 355] on select "Select Adrienne Hines - OHNB" at bounding box center [429, 371] width 183 height 32
select select "0"
click at [506, 181] on link "Credit Counseling Course" at bounding box center [488, 200] width 147 height 38
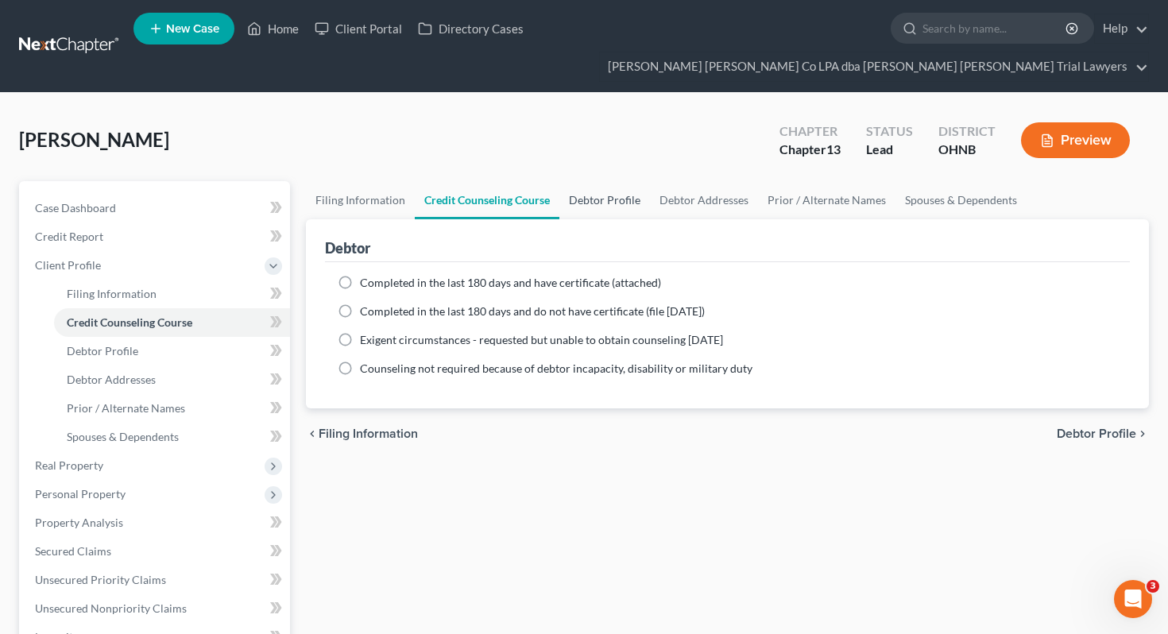
click at [611, 181] on link "Debtor Profile" at bounding box center [604, 200] width 91 height 38
select select "0"
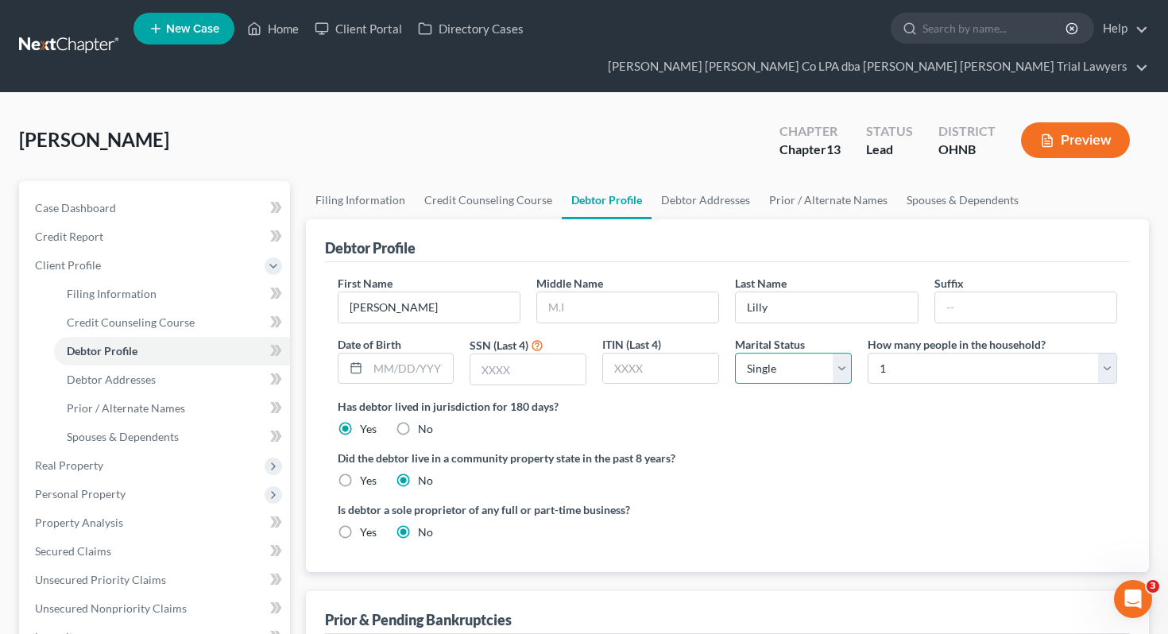
click at [773, 353] on select "Select Single Married Separated Divorced Widowed" at bounding box center [793, 369] width 117 height 32
select select "1"
click at [926, 353] on select "Select 1 2 3 4 5 6 7 8 9 10 11 12 13 14 15 16 17 18 19 20" at bounding box center [992, 369] width 249 height 32
select select "1"
click at [438, 354] on input "text" at bounding box center [411, 369] width 86 height 30
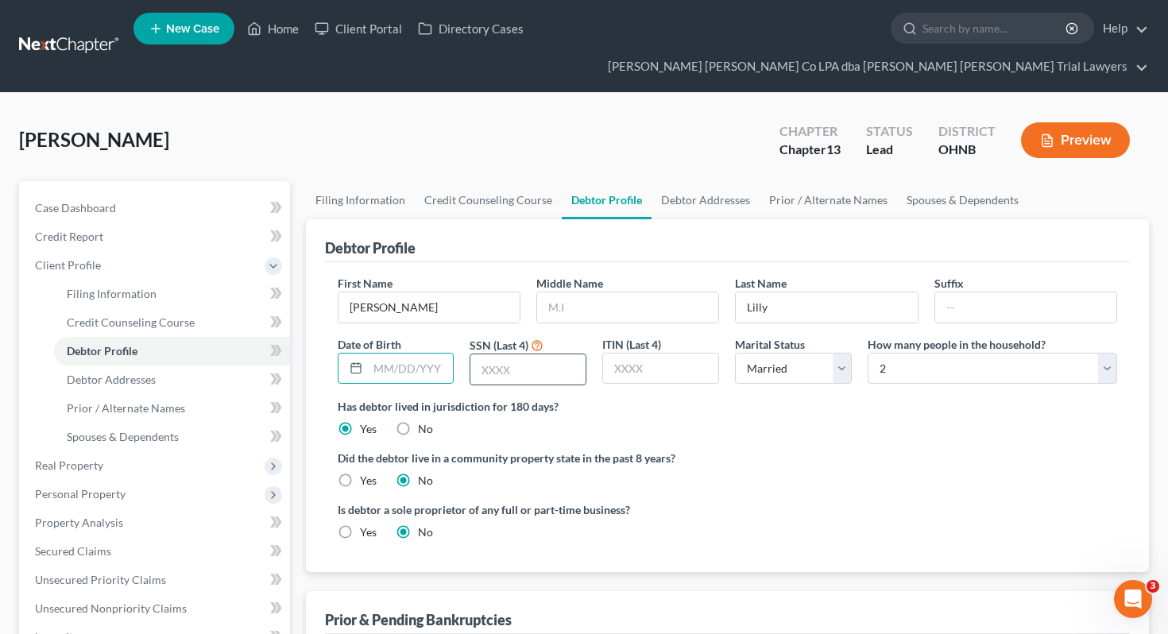
click at [520, 354] on input "text" at bounding box center [527, 369] width 115 height 30
type input "4488"
click at [728, 181] on link "Debtor Addresses" at bounding box center [706, 200] width 108 height 38
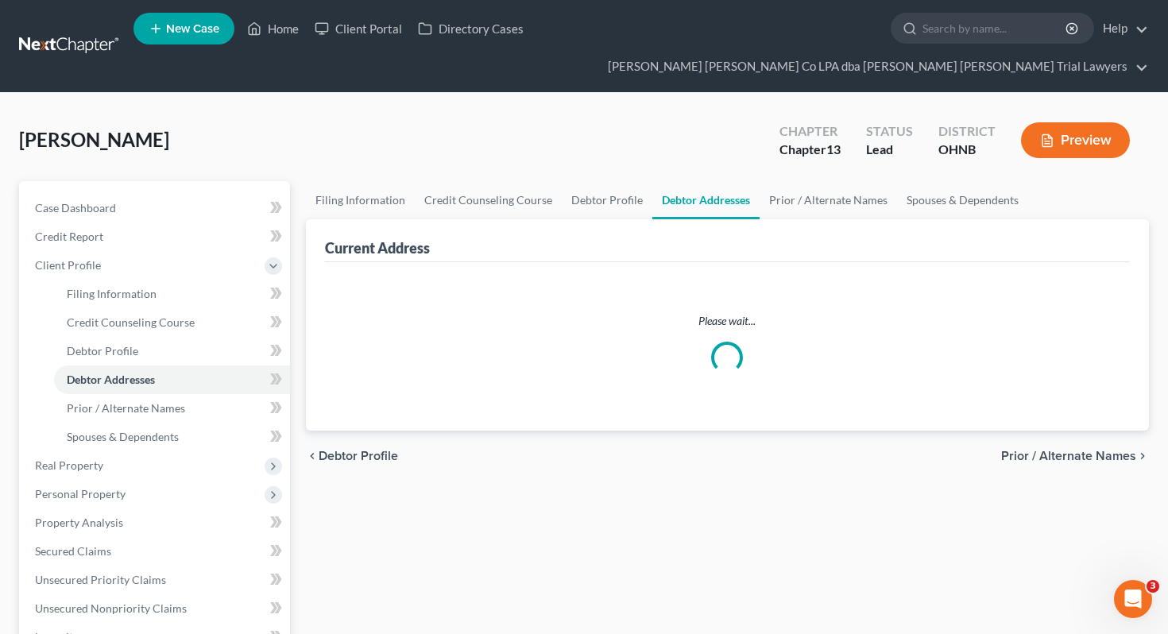
select select "0"
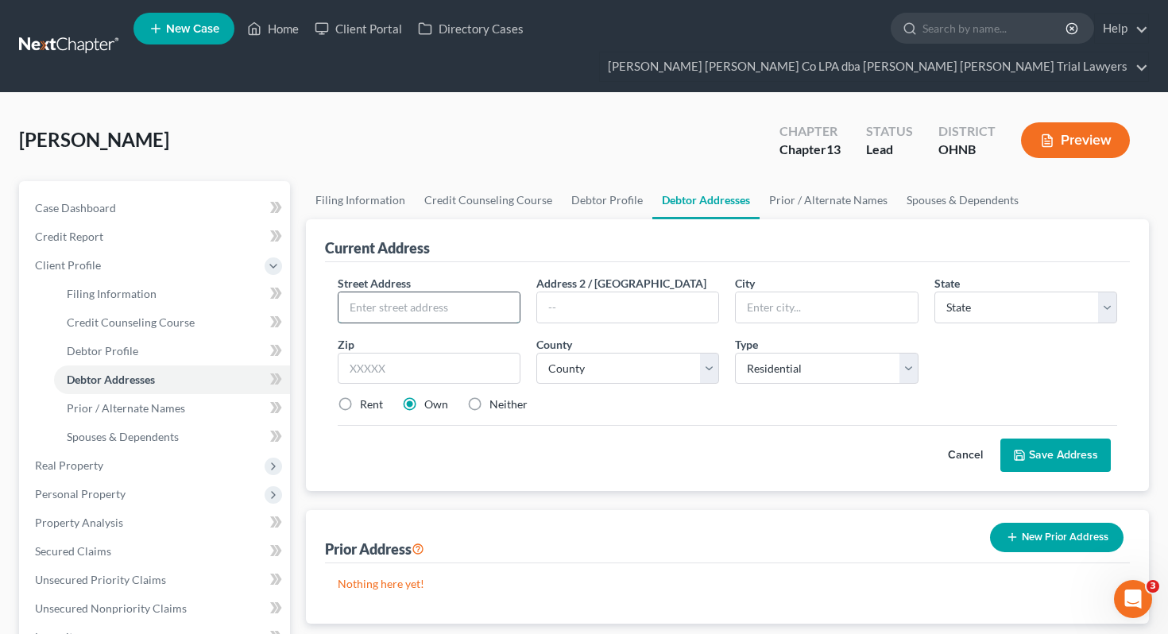
click at [406, 292] on input "text" at bounding box center [428, 307] width 181 height 30
type input "2304 Ansley St"
click at [381, 353] on input "text" at bounding box center [429, 369] width 183 height 32
type input "44601"
click at [426, 448] on div "Street Address * 2304 Ansley St Address 2 / PO Box City * State * State AL AK A…" at bounding box center [728, 376] width 806 height 229
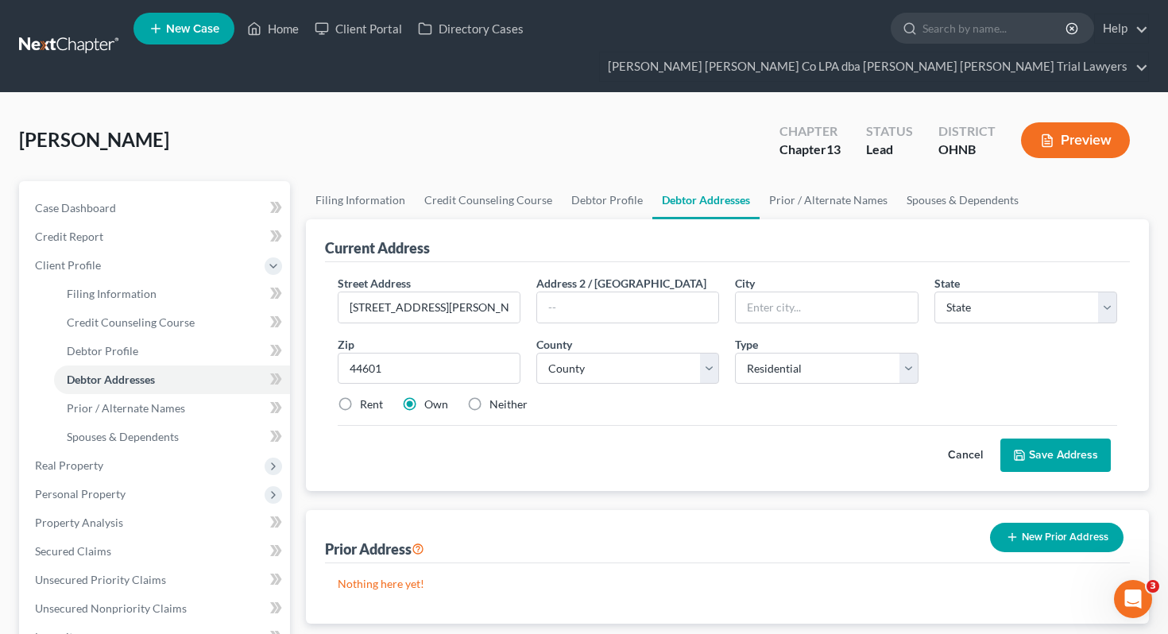
type input "Alliance"
select select "36"
click at [569, 353] on select "County Adams County Allen County Ashland County Ashtabula County Athens County …" at bounding box center [627, 369] width 183 height 32
select select "75"
click at [360, 396] on label "Rent" at bounding box center [371, 404] width 23 height 16
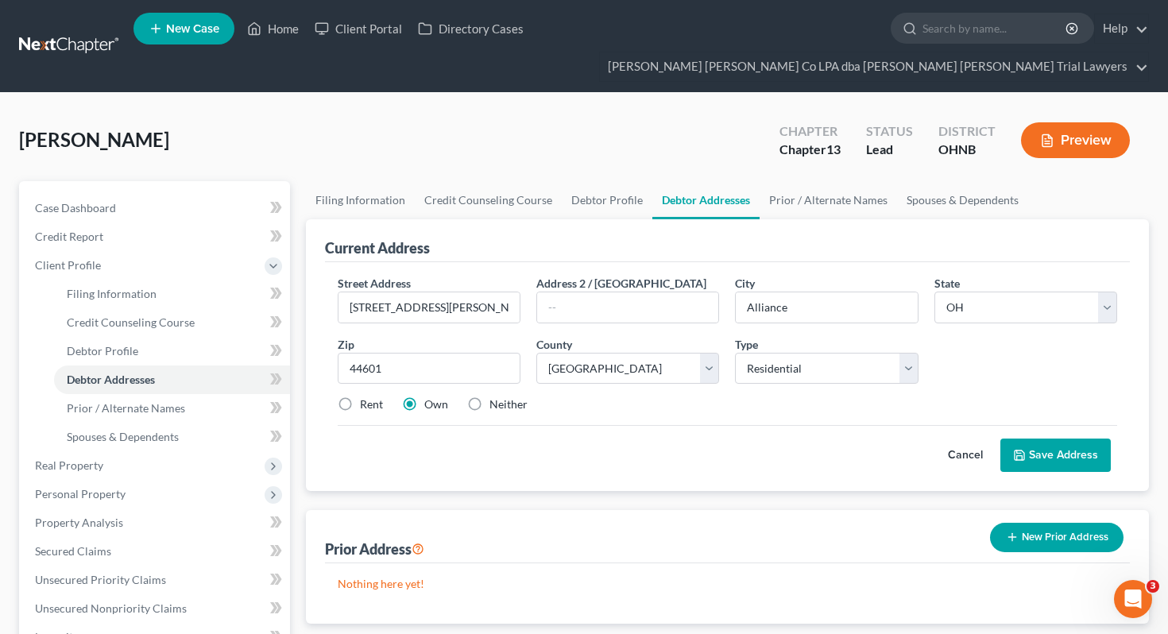
click at [366, 396] on input "Rent" at bounding box center [371, 401] width 10 height 10
radio input "true"
click at [1032, 439] on button "Save Address" at bounding box center [1055, 455] width 110 height 33
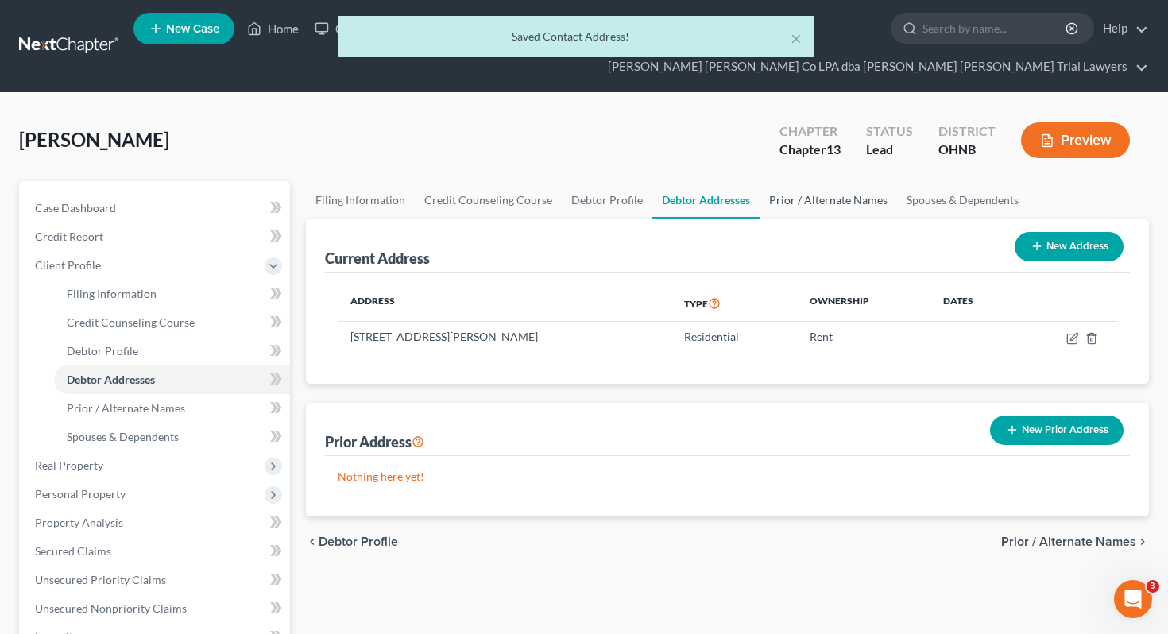
click at [820, 181] on link "Prior / Alternate Names" at bounding box center [828, 200] width 137 height 38
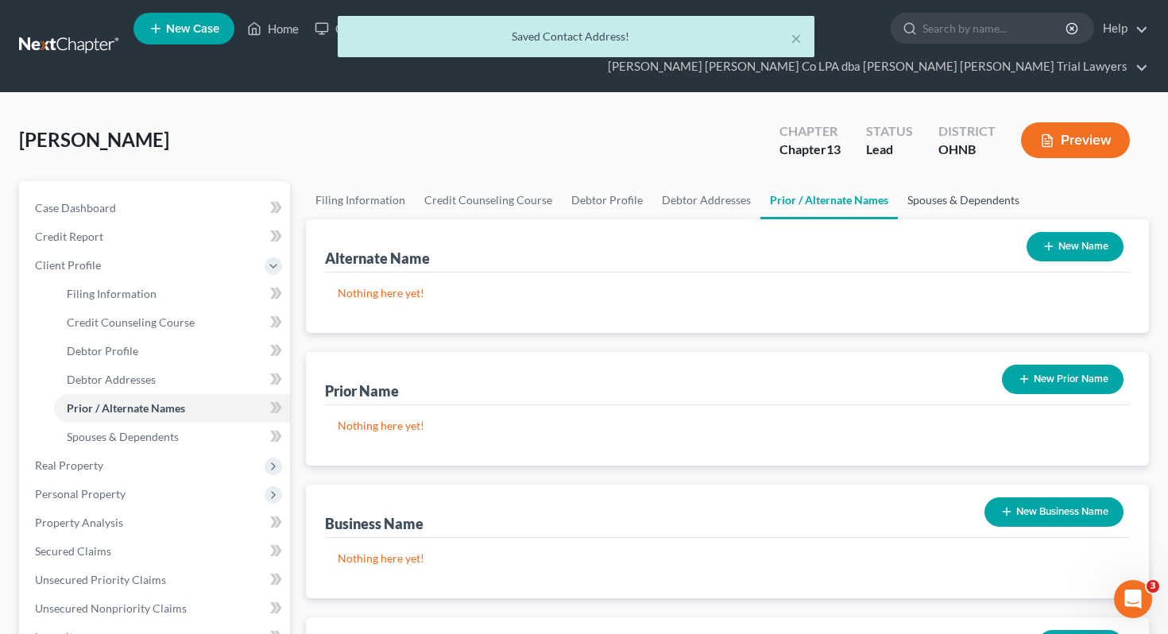
click at [926, 181] on link "Spouses & Dependents" at bounding box center [963, 200] width 131 height 38
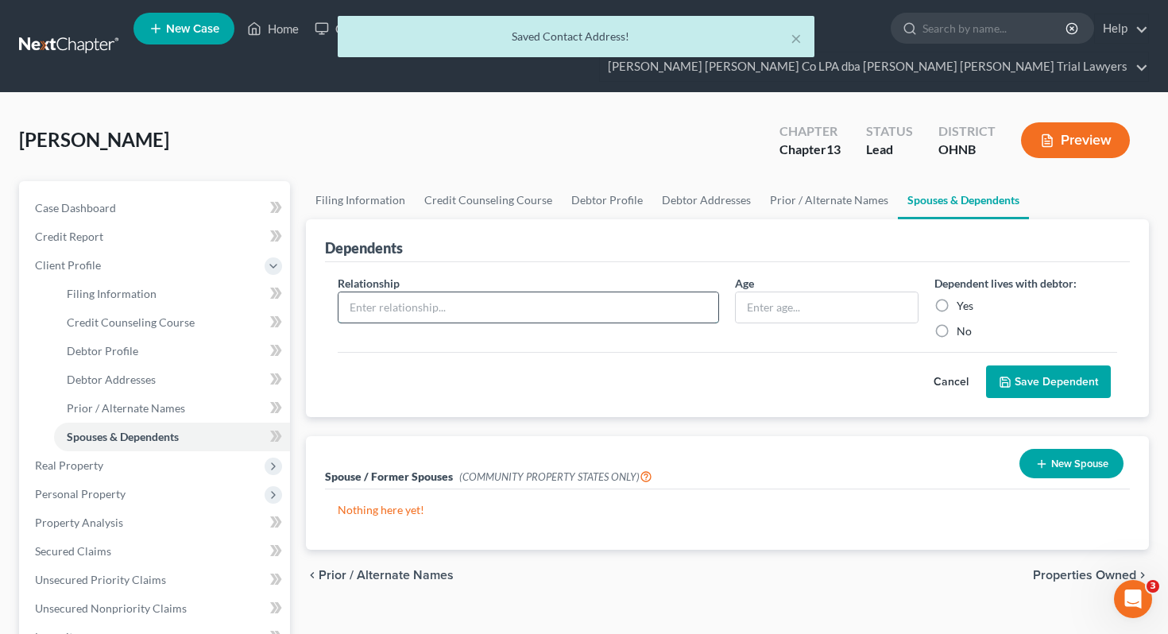
click at [605, 292] on input "text" at bounding box center [528, 307] width 381 height 30
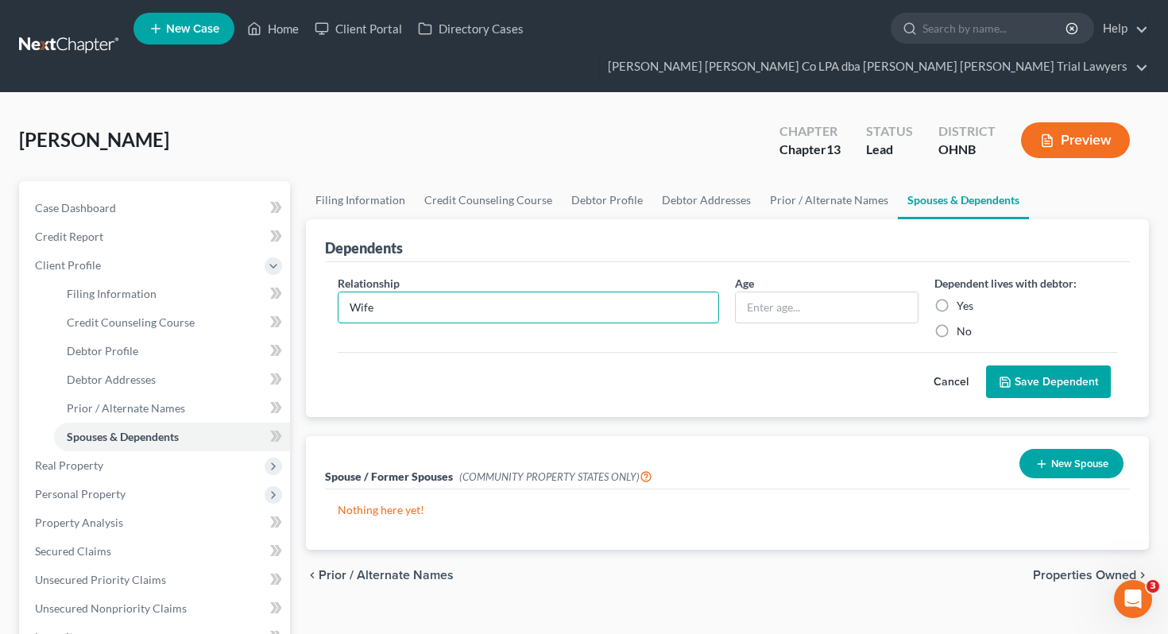
type input "Wife"
click at [826, 292] on input "text" at bounding box center [826, 307] width 181 height 30
type input "43"
click at [1077, 365] on button "Save Dependent" at bounding box center [1048, 381] width 125 height 33
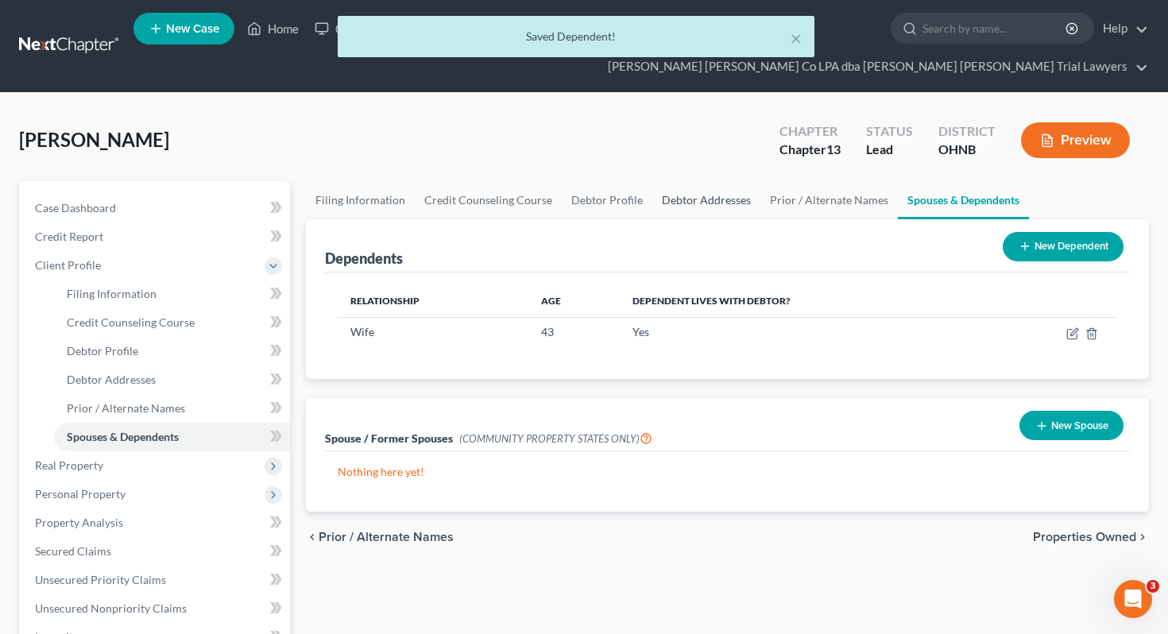
click at [703, 181] on link "Debtor Addresses" at bounding box center [706, 200] width 108 height 38
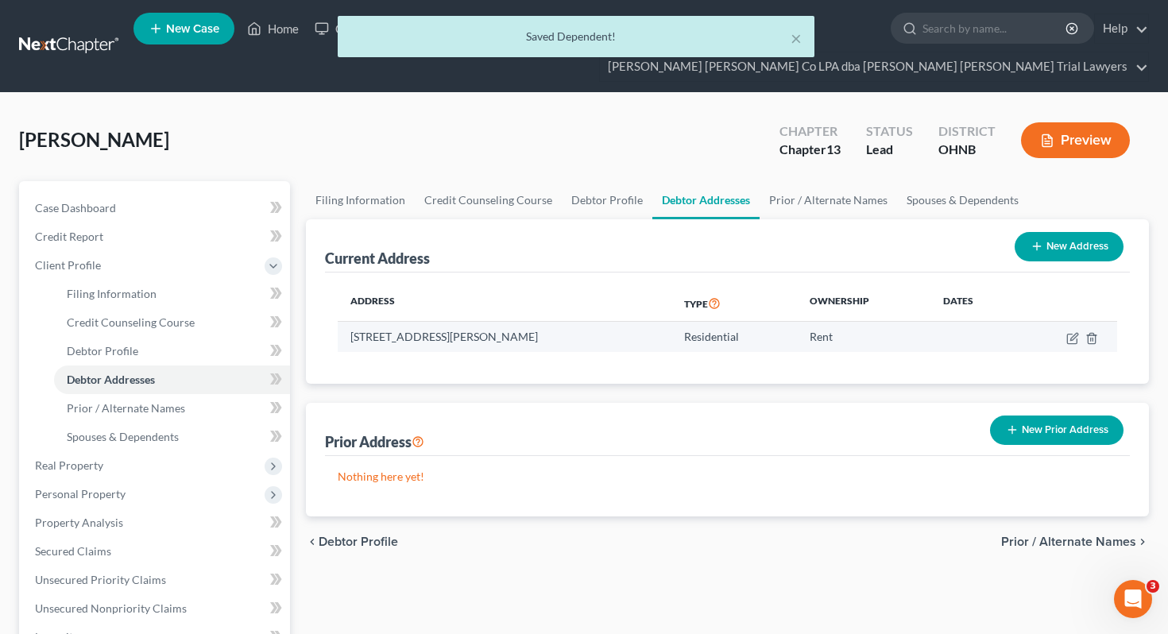
click at [1080, 322] on td at bounding box center [1067, 337] width 99 height 30
click at [1069, 332] on icon "button" at bounding box center [1072, 338] width 13 height 13
select select "36"
select select "75"
select select "0"
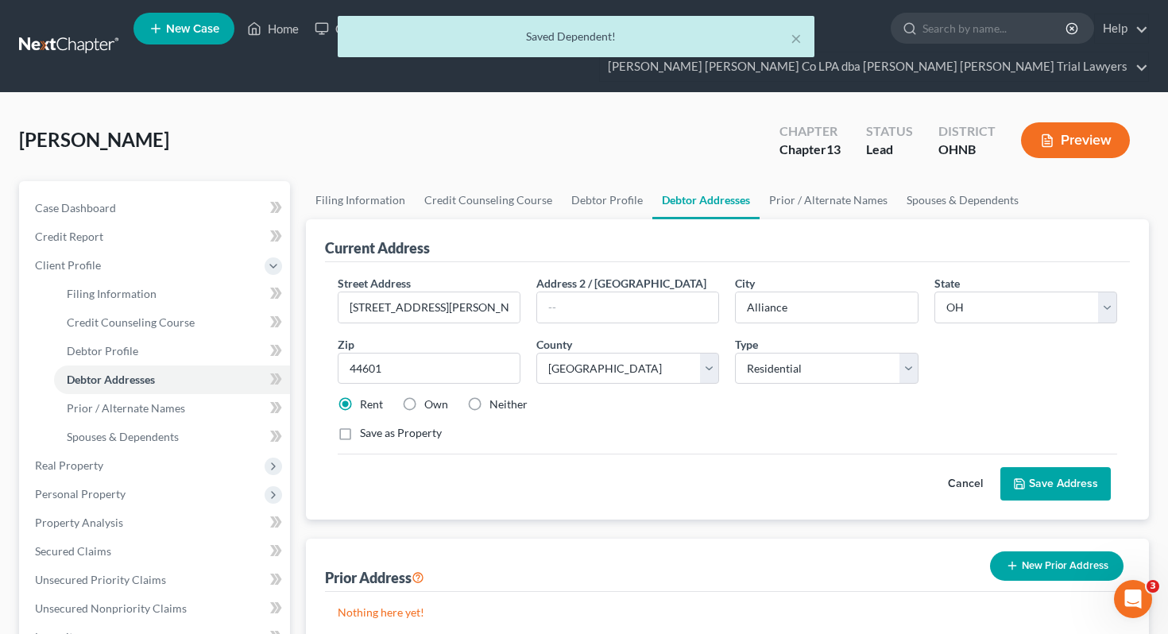
click at [432, 396] on label "Own" at bounding box center [436, 404] width 24 height 16
click at [432, 396] on input "Own" at bounding box center [436, 401] width 10 height 10
radio input "true"
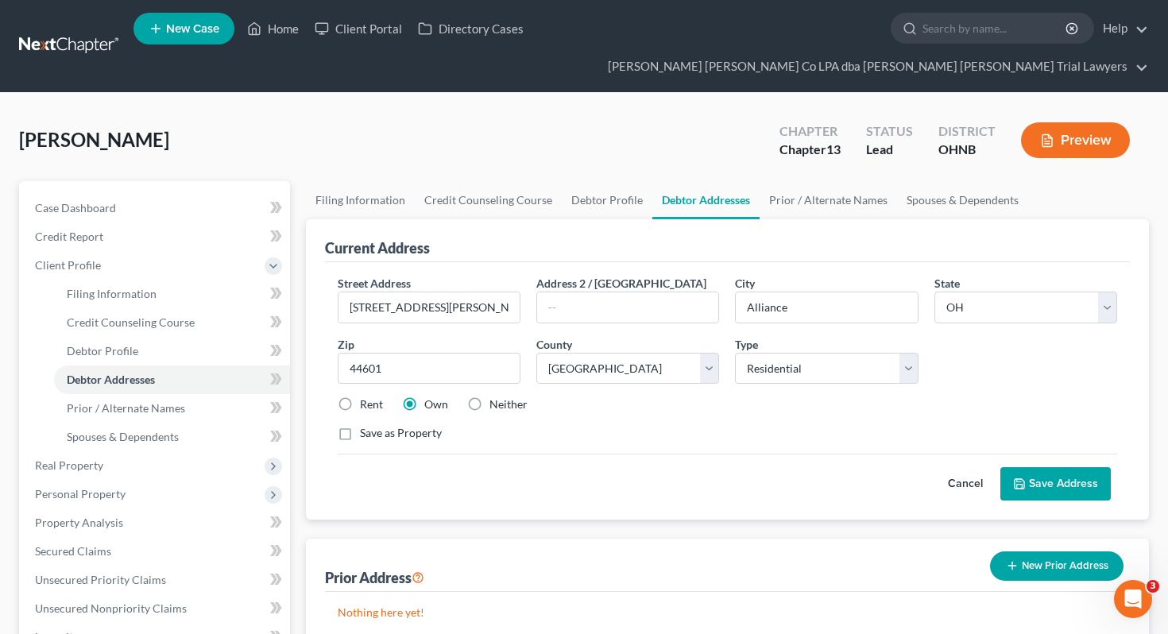
click at [1087, 467] on button "Save Address" at bounding box center [1055, 483] width 110 height 33
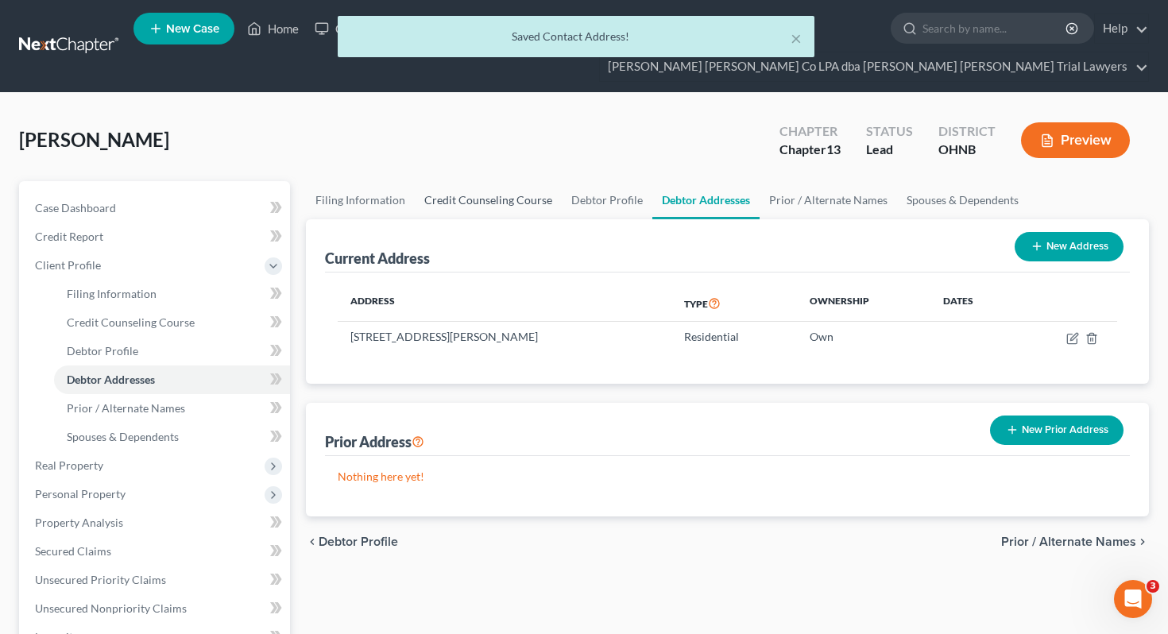
click at [471, 181] on link "Credit Counseling Course" at bounding box center [488, 200] width 147 height 38
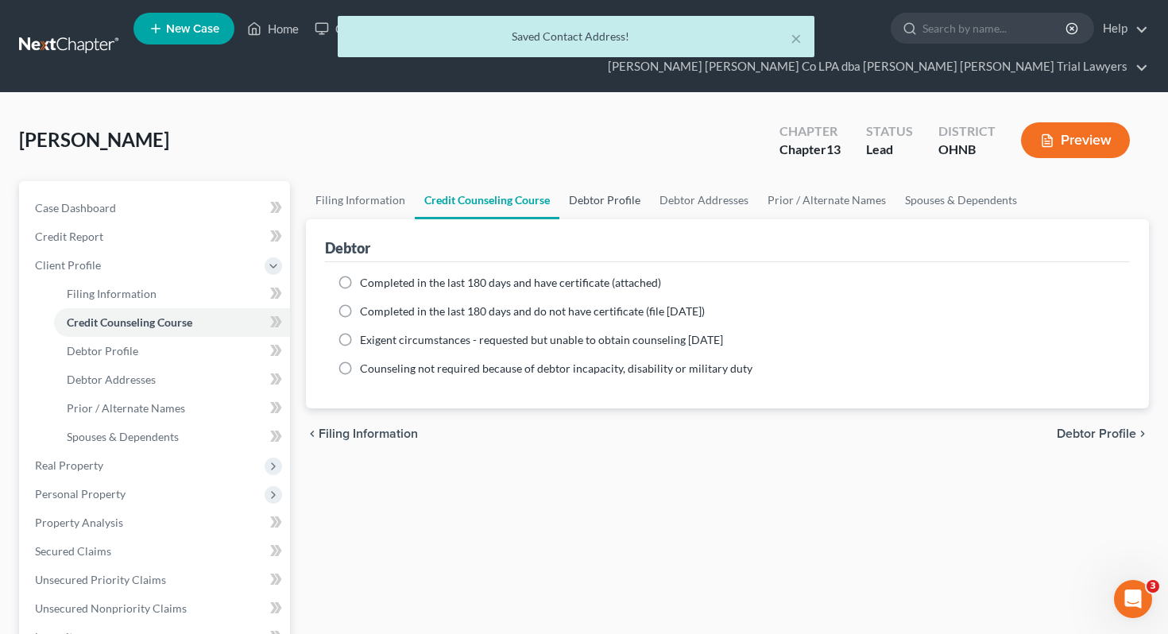
click at [594, 181] on link "Debtor Profile" at bounding box center [604, 200] width 91 height 38
select select "1"
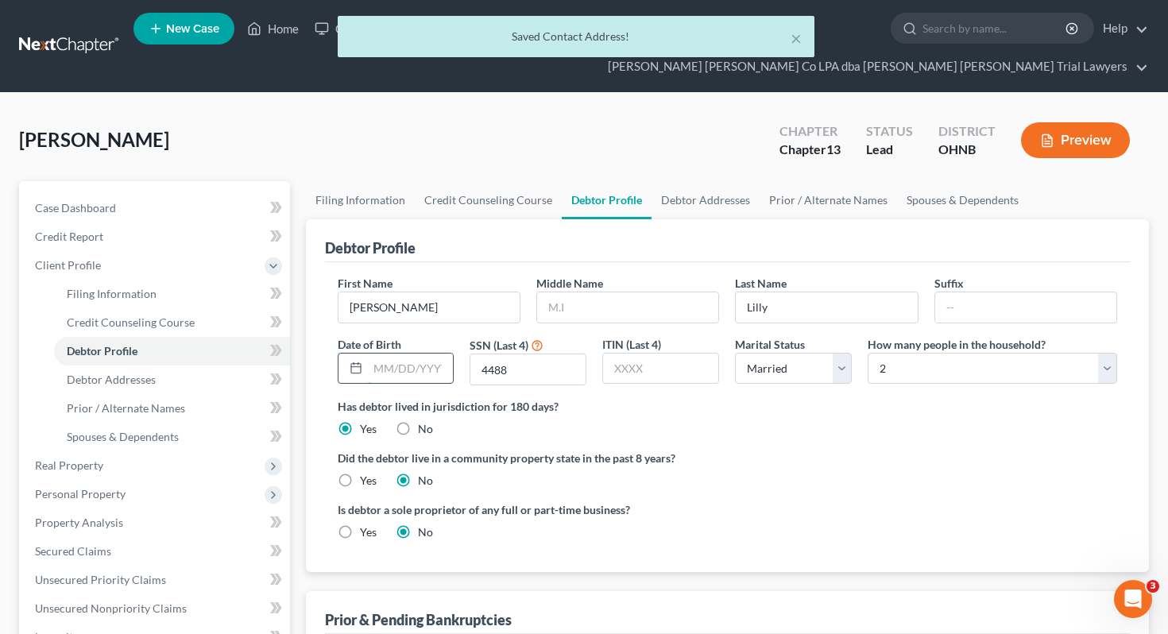
click at [400, 354] on input "text" at bounding box center [411, 369] width 86 height 30
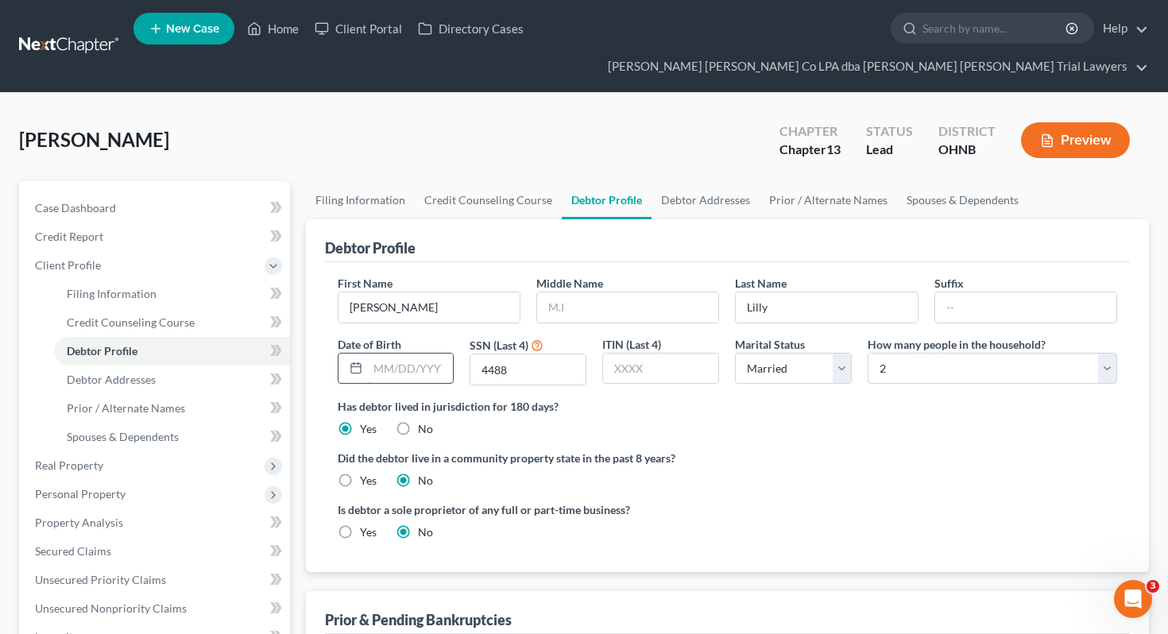
type input "0"
type input "10/13/1975"
click at [703, 181] on link "Debtor Addresses" at bounding box center [706, 200] width 108 height 38
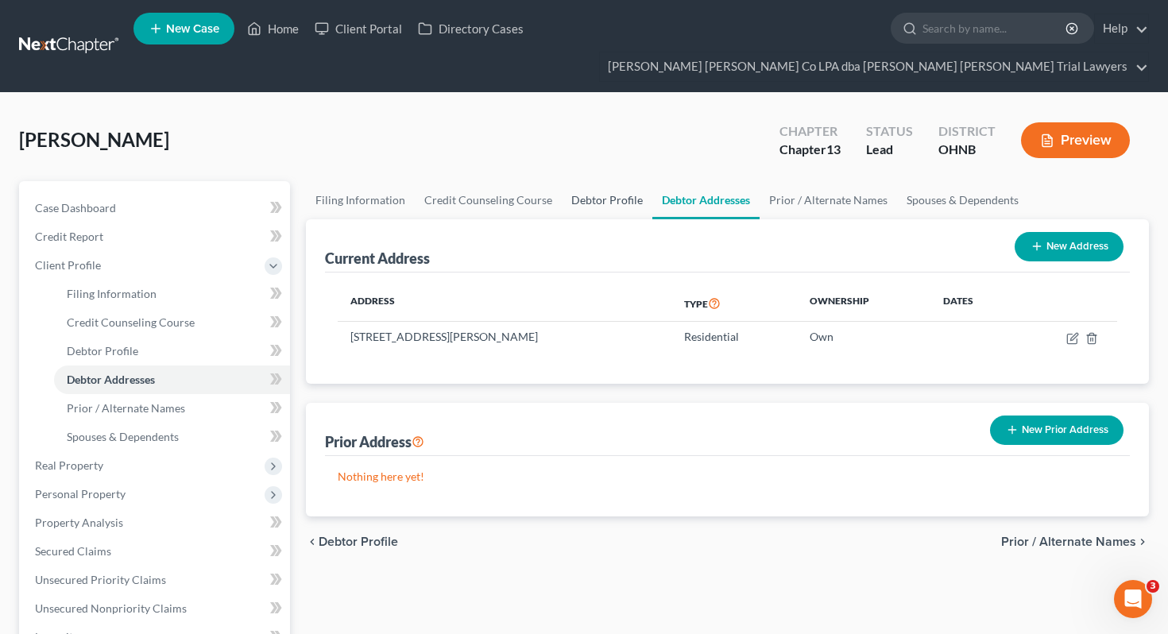
click at [580, 181] on link "Debtor Profile" at bounding box center [607, 200] width 91 height 38
select select "1"
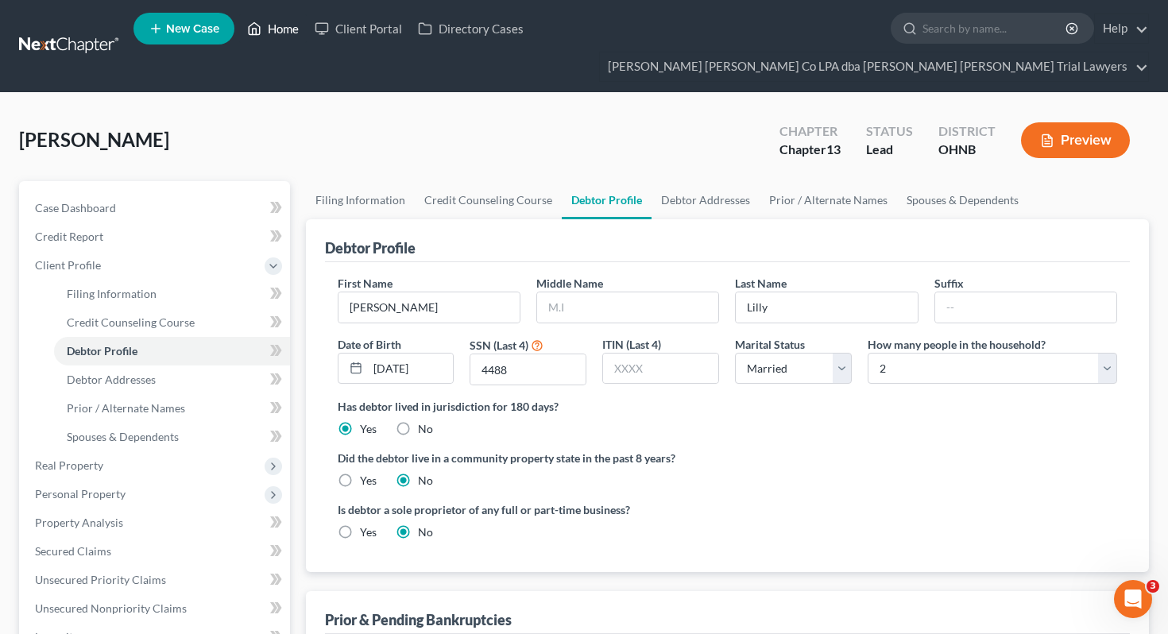
click at [285, 37] on link "Home" at bounding box center [273, 28] width 68 height 29
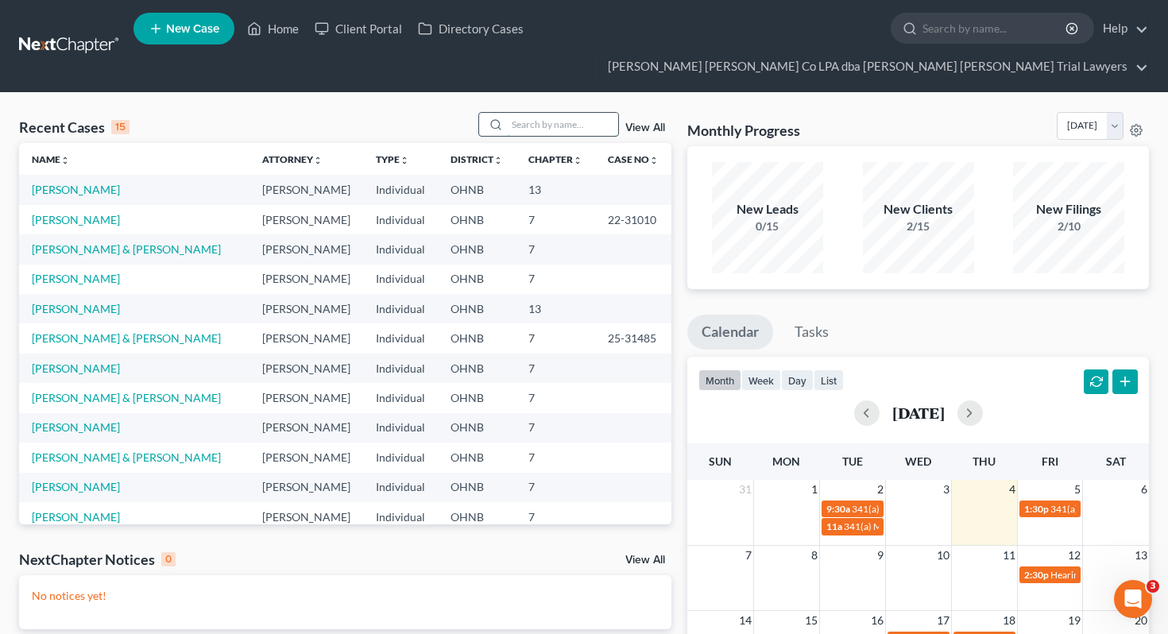
click at [541, 113] on input "search" at bounding box center [562, 124] width 111 height 23
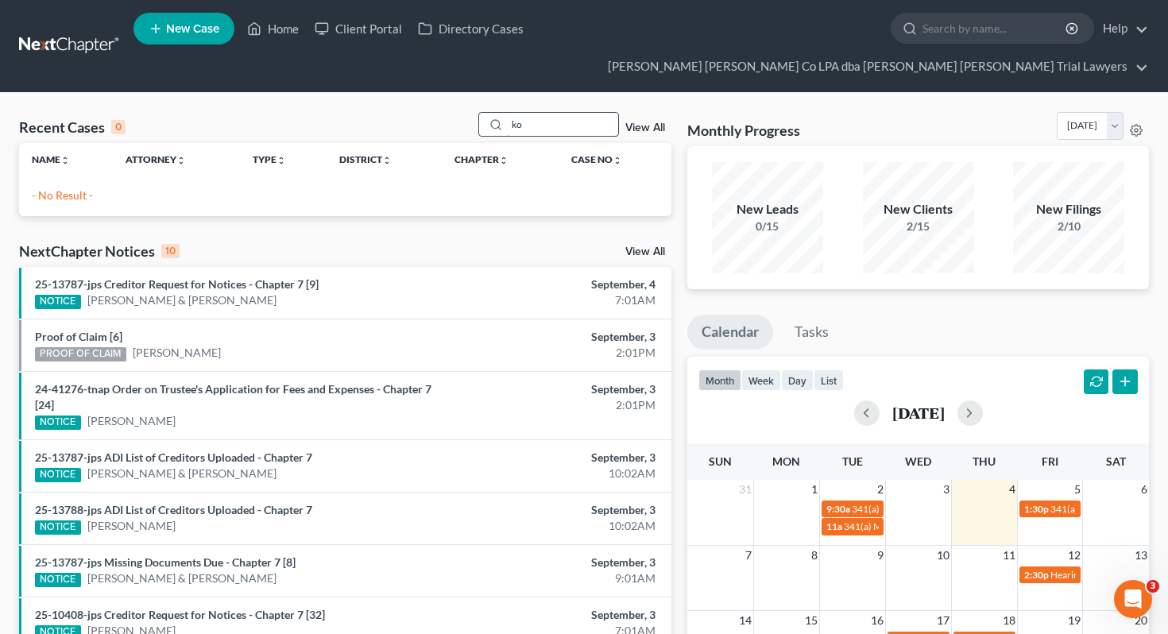
type input "k"
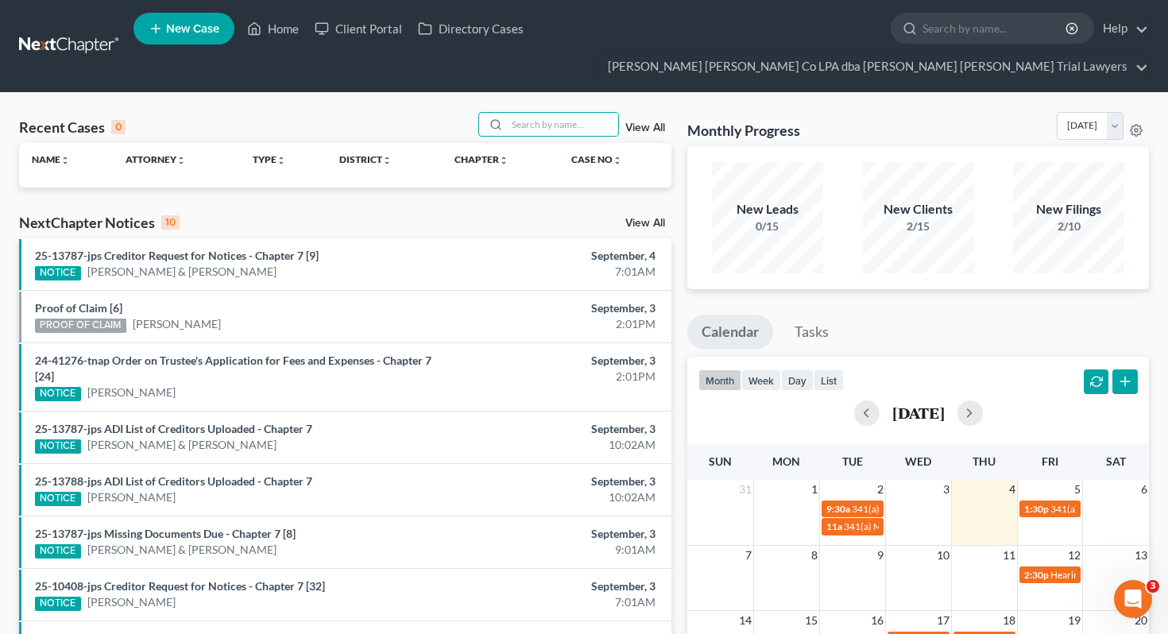
click at [207, 40] on link "New Case" at bounding box center [183, 29] width 101 height 32
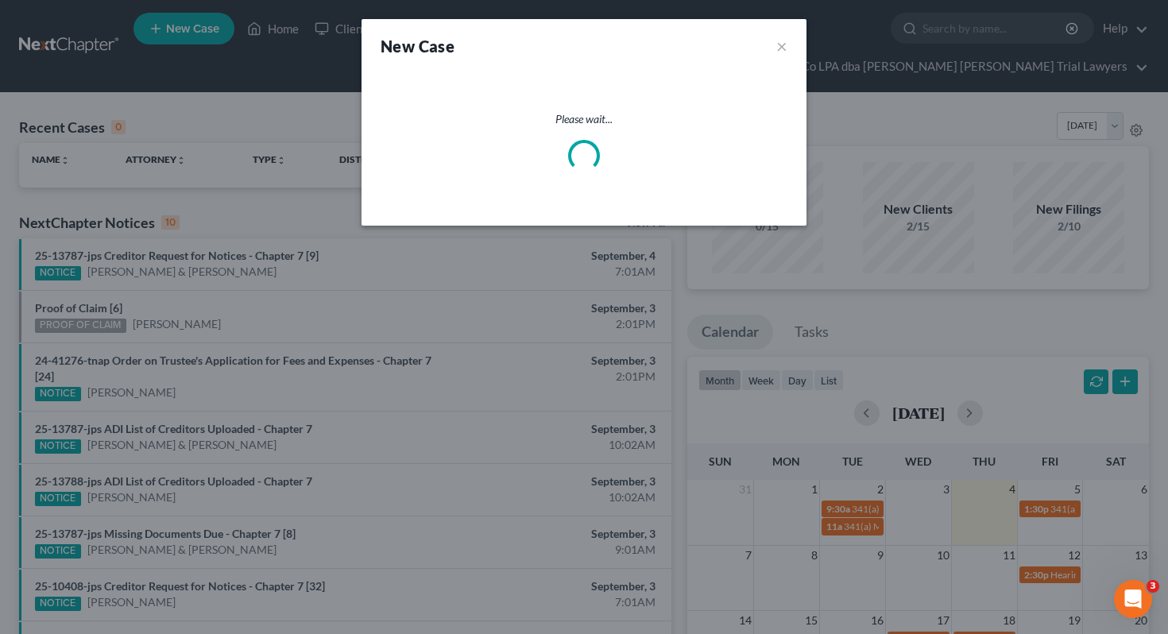
select select "61"
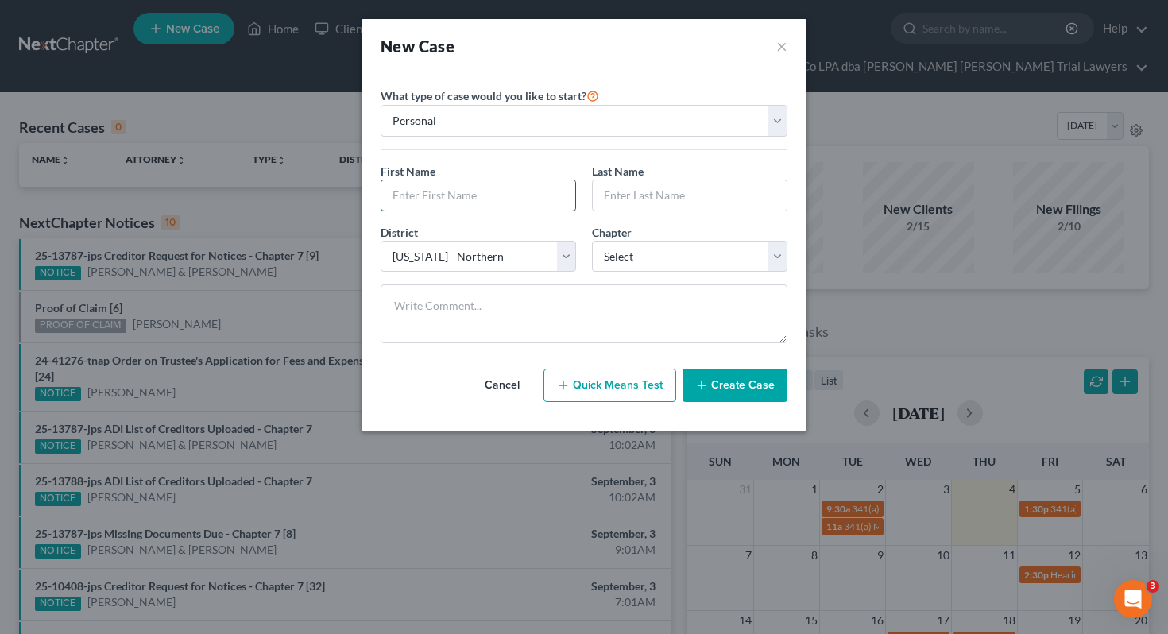
click at [458, 201] on input "text" at bounding box center [478, 195] width 194 height 30
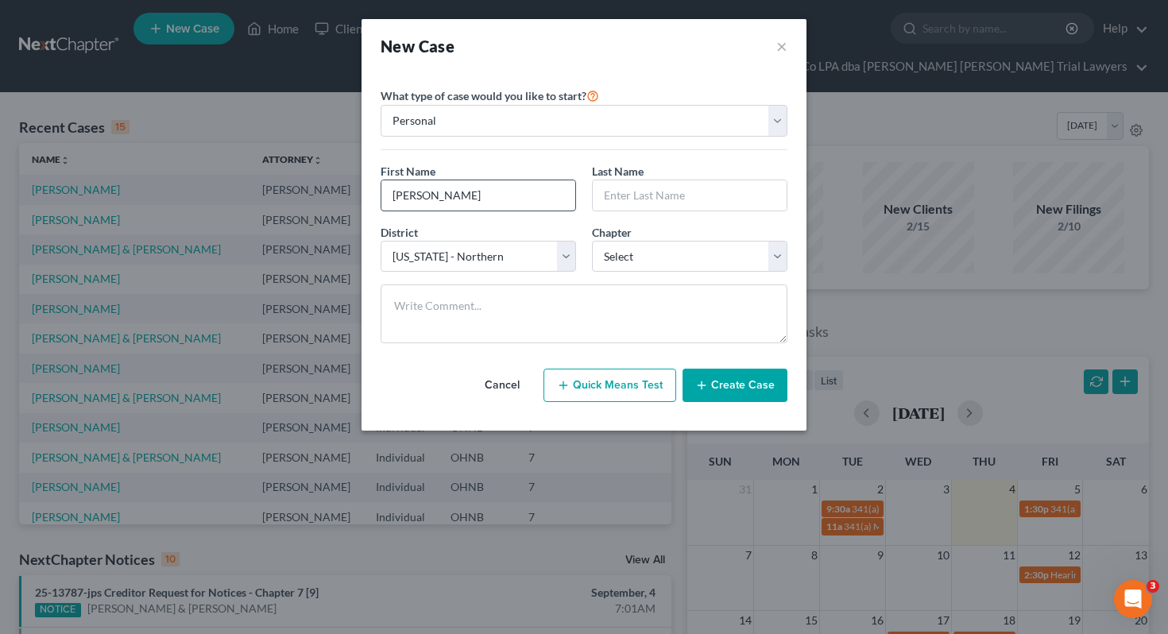
type input "Korday"
type input "Allison"
click at [631, 257] on select "Select 7 11 12 13" at bounding box center [689, 257] width 195 height 32
click at [632, 250] on select "Select 7 11 12 13" at bounding box center [689, 257] width 195 height 32
select select "0"
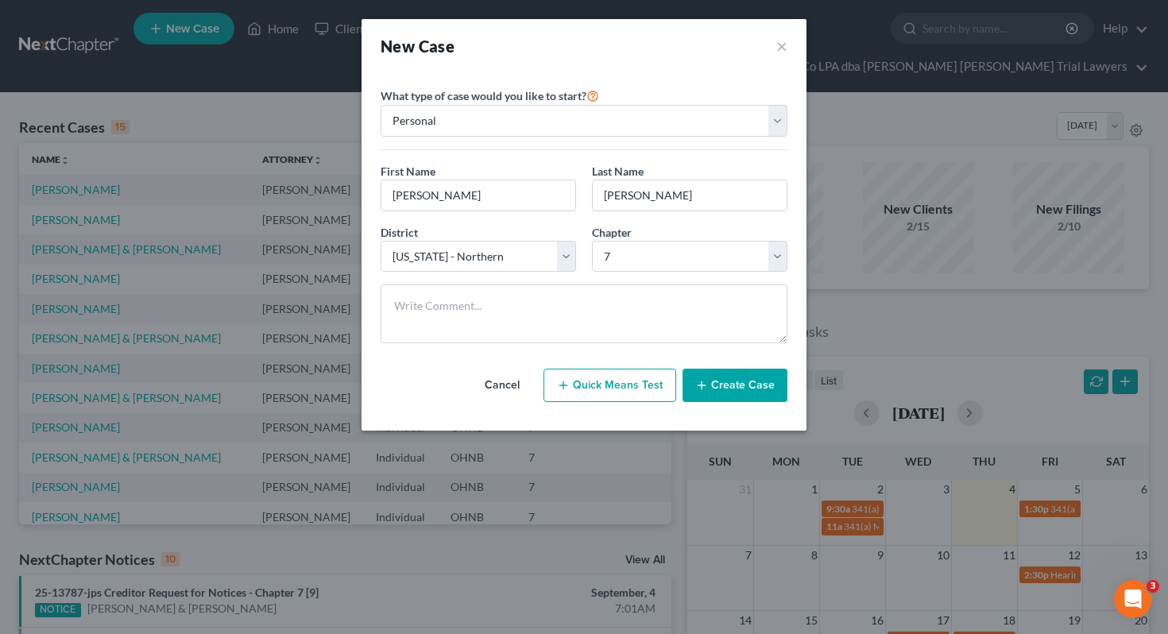
click at [715, 389] on button "Create Case" at bounding box center [735, 385] width 105 height 33
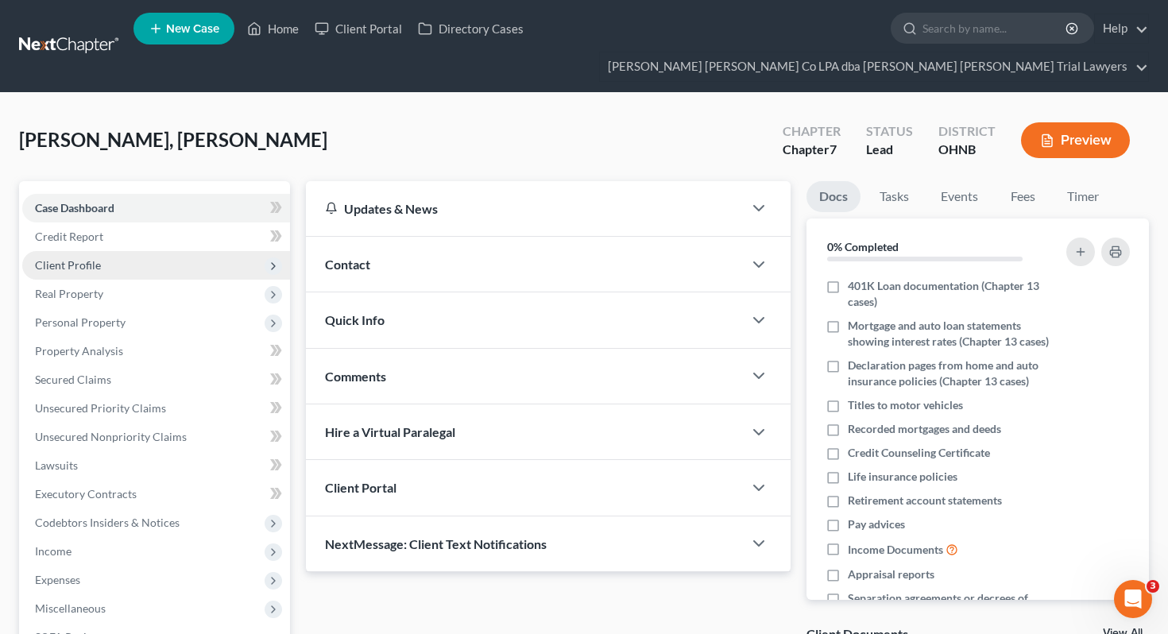
click at [169, 251] on span "Client Profile" at bounding box center [156, 265] width 268 height 29
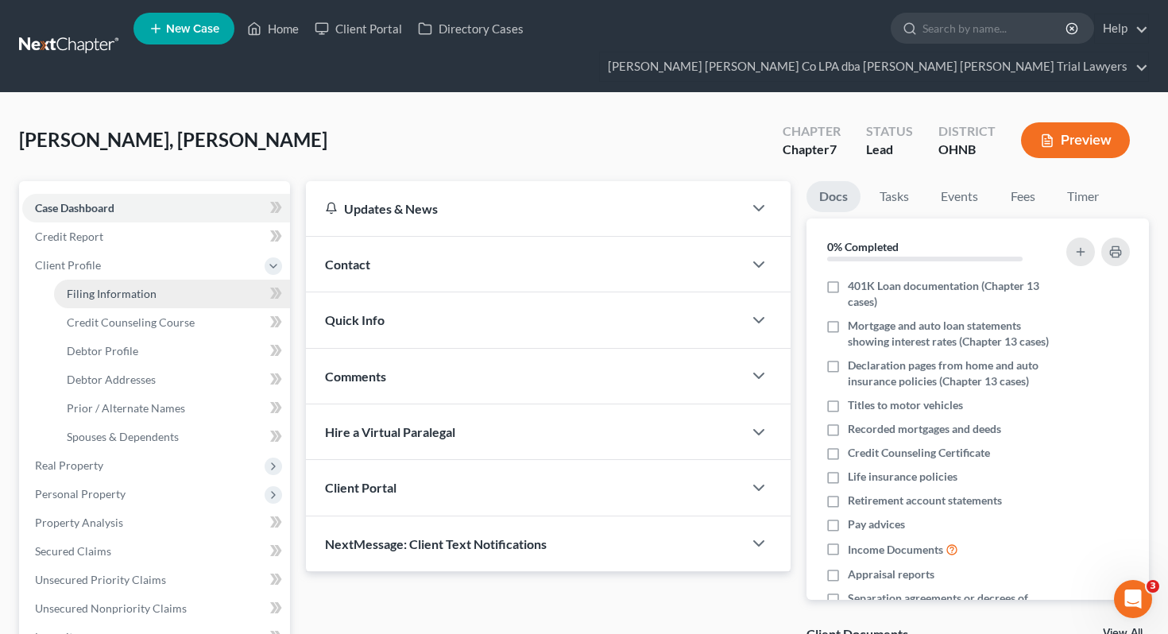
click at [183, 280] on link "Filing Information" at bounding box center [172, 294] width 236 height 29
select select "1"
select select "0"
select select "61"
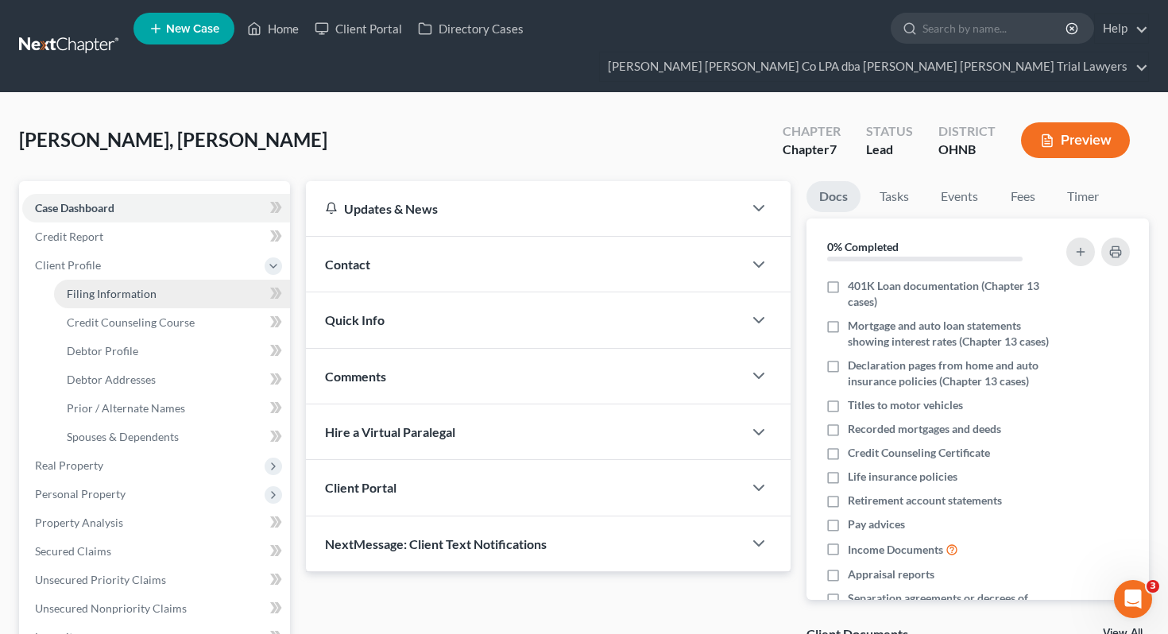
select select "36"
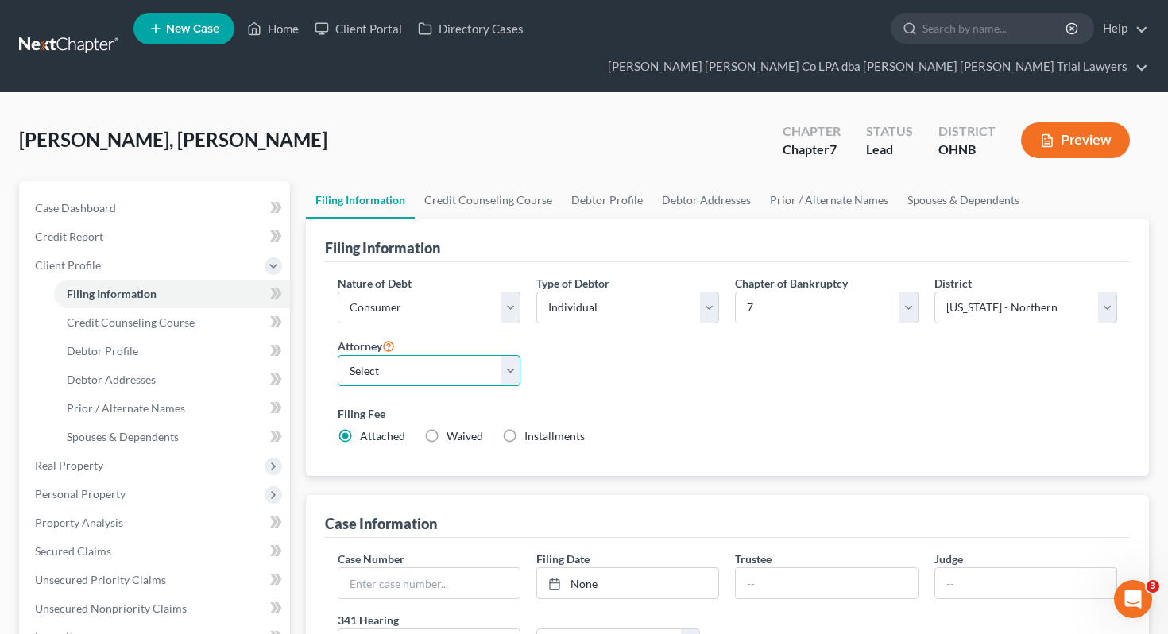
click at [418, 355] on select "Select Adrienne Hines - OHNB" at bounding box center [429, 371] width 183 height 32
select select "0"
click at [614, 181] on link "Debtor Profile" at bounding box center [607, 200] width 91 height 38
select select "0"
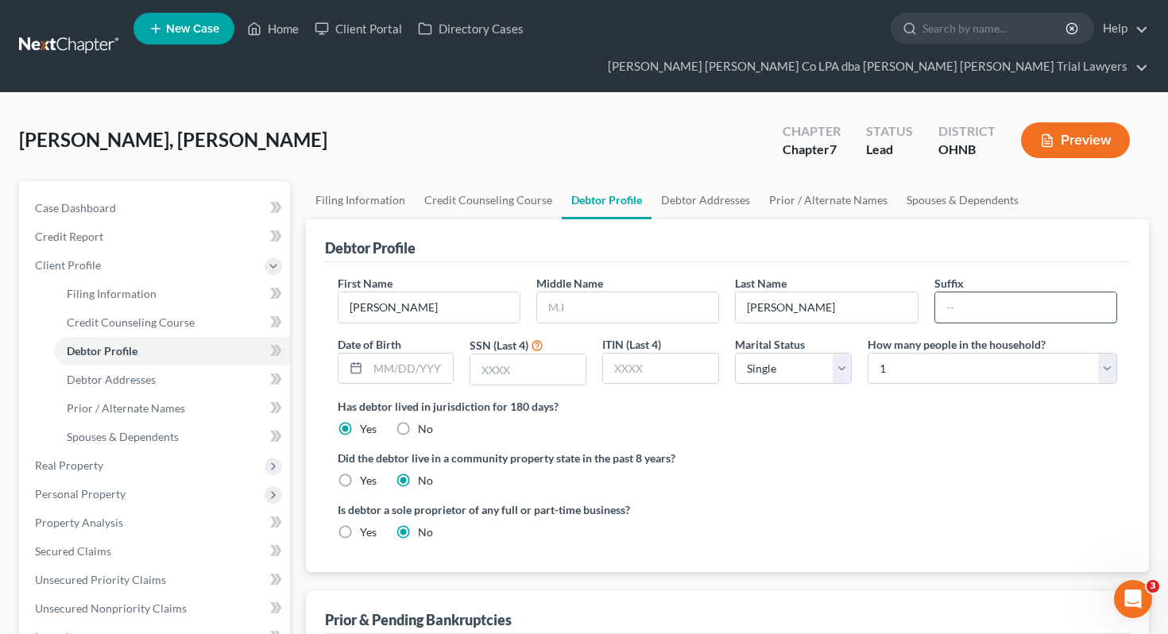
click at [963, 292] on input "text" at bounding box center [1025, 307] width 181 height 30
type input "Sr."
click at [399, 354] on input "text" at bounding box center [411, 369] width 86 height 30
type input "12/18/86"
click at [659, 358] on div "First Name Korday Middle Name Last Name Allison Suffix Sr. Date of Birth 12/18/…" at bounding box center [728, 336] width 796 height 123
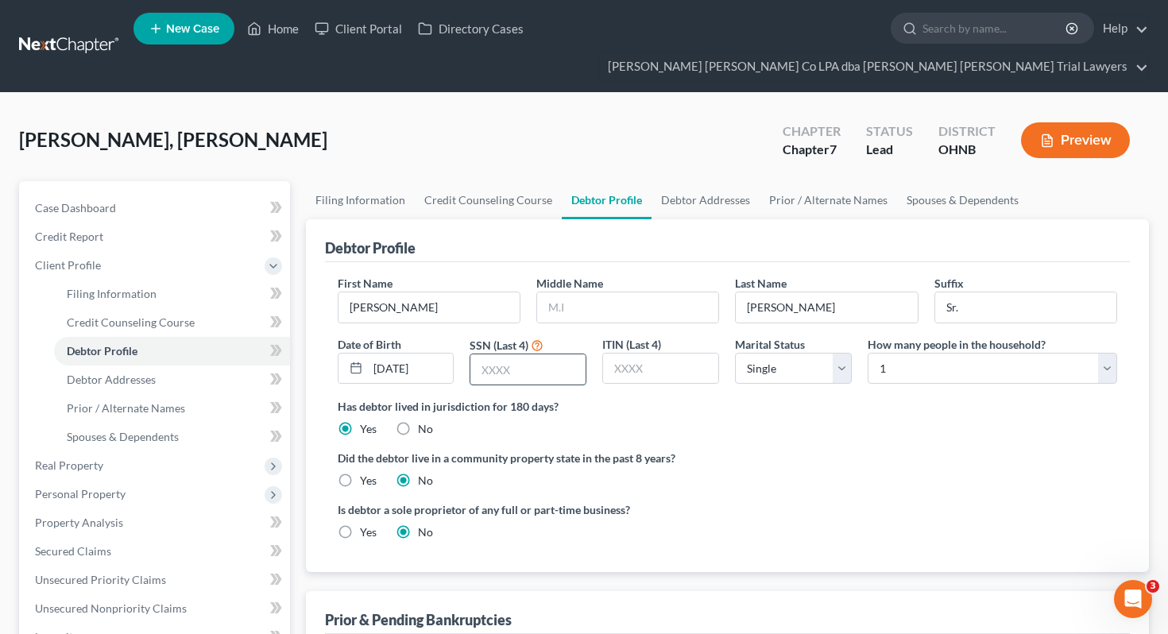
click at [547, 354] on input "text" at bounding box center [527, 369] width 115 height 30
type input "8674"
click at [757, 353] on select "Select Single Married Separated Divorced Widowed" at bounding box center [793, 369] width 117 height 32
select select "3"
click at [895, 353] on select "Select 1 2 3 4 5 6 7 8 9 10 11 12 13 14 15 16 17 18 19 20" at bounding box center [992, 369] width 249 height 32
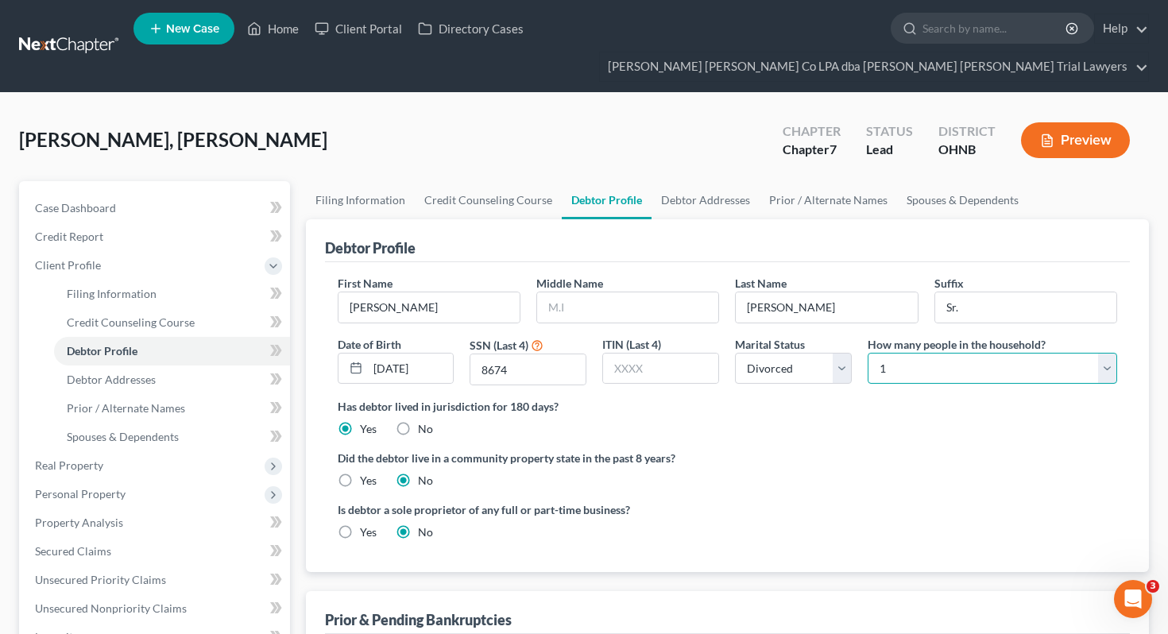
select select "3"
click at [943, 181] on link "Spouses & Dependents" at bounding box center [962, 200] width 131 height 38
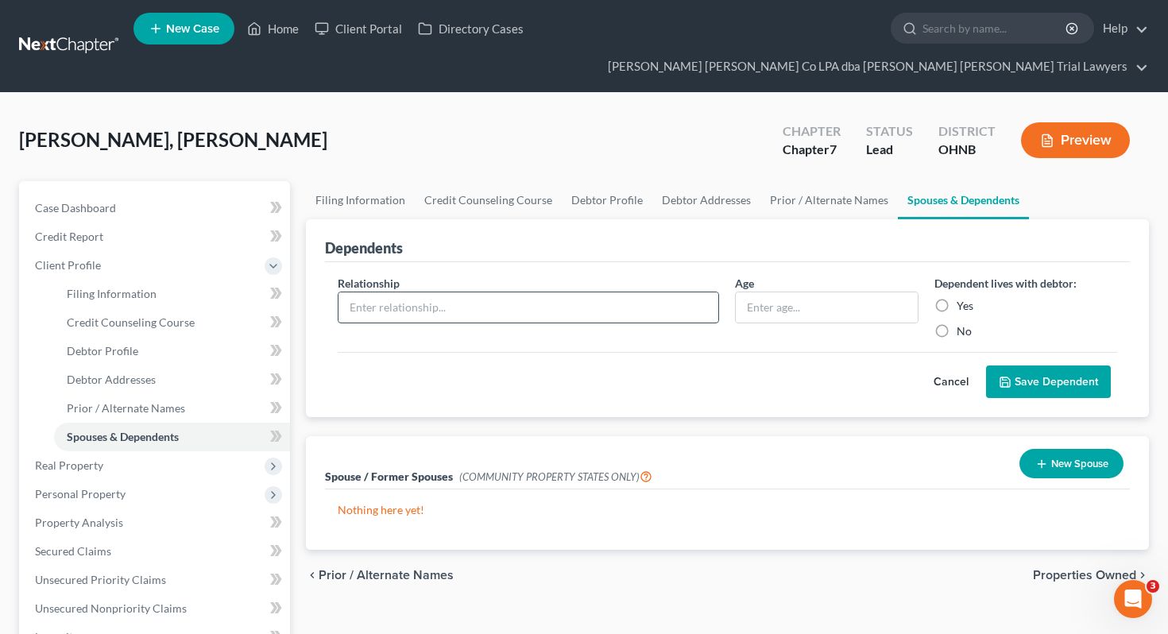
click at [535, 292] on input "text" at bounding box center [528, 307] width 381 height 30
type input "Son"
click at [778, 292] on input "text" at bounding box center [826, 307] width 181 height 30
type input "17"
click at [960, 298] on label "Yes" at bounding box center [965, 306] width 17 height 16
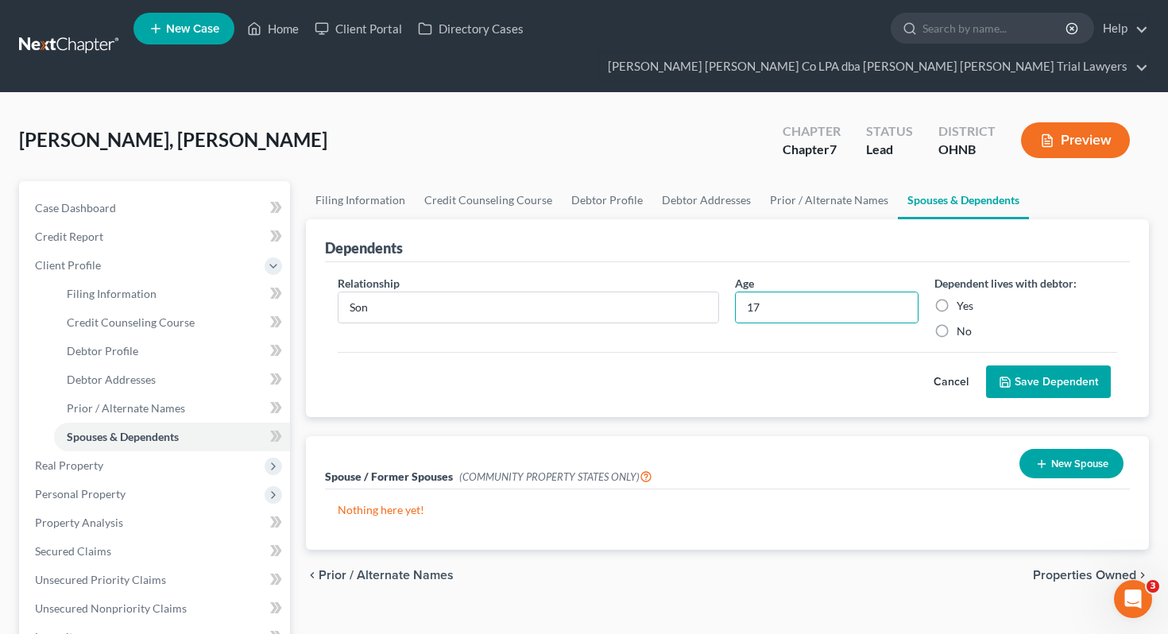
click at [963, 298] on input "Yes" at bounding box center [968, 303] width 10 height 10
radio input "true"
click at [1047, 365] on button "Save Dependent" at bounding box center [1048, 381] width 125 height 33
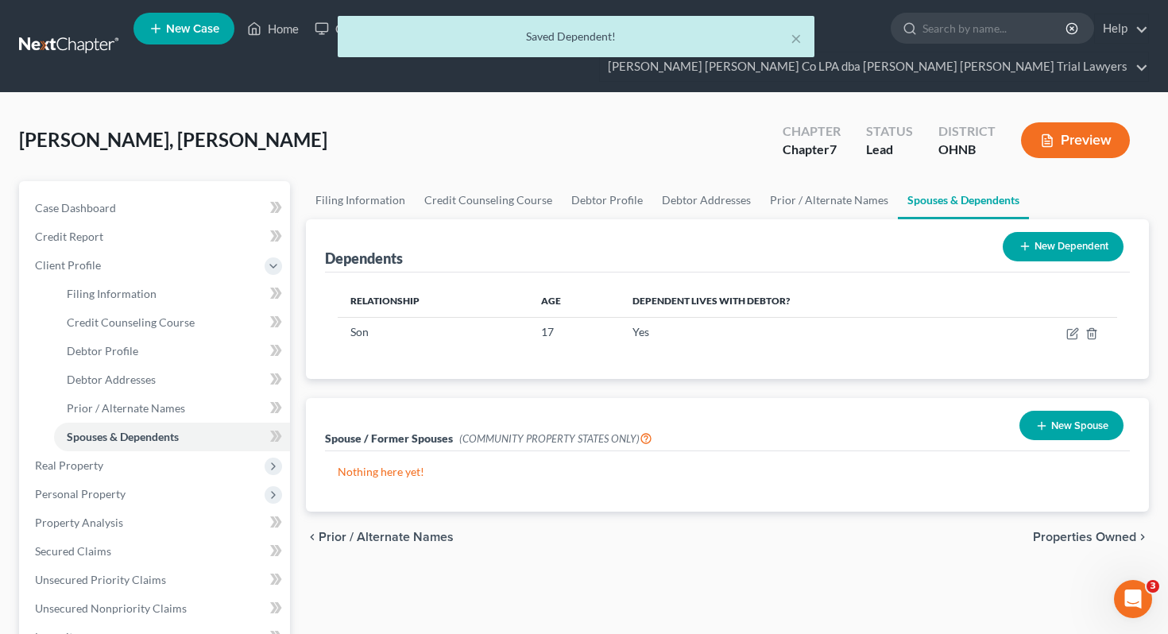
click at [1035, 232] on button "New Dependent" at bounding box center [1063, 246] width 121 height 29
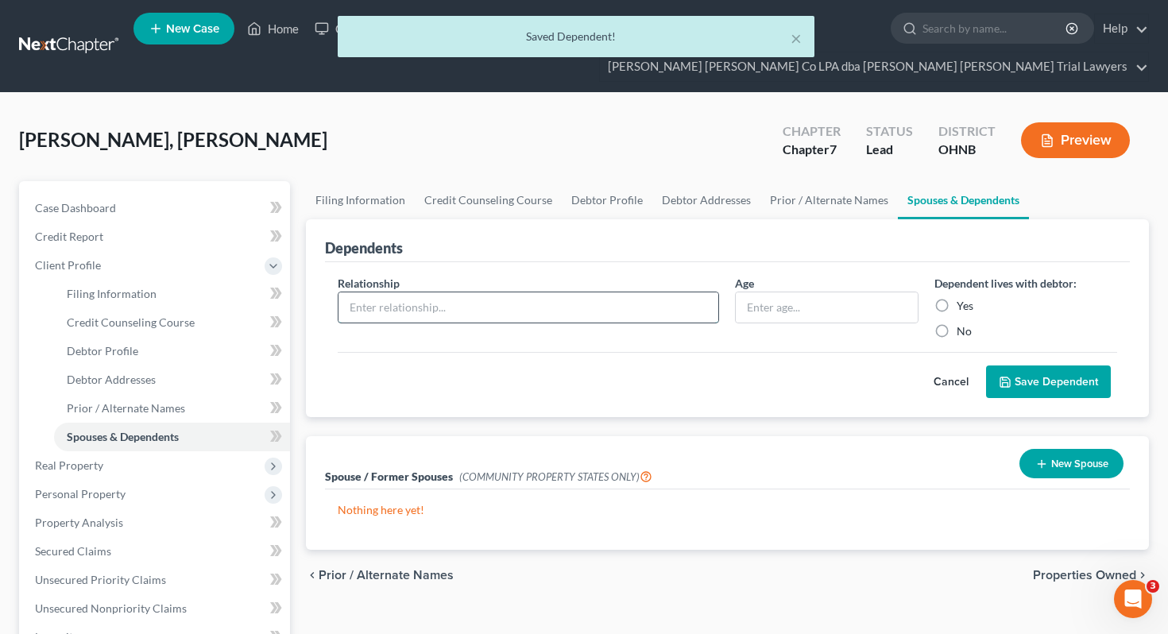
click at [622, 292] on input "text" at bounding box center [528, 307] width 381 height 30
type input "Daughter"
click at [791, 292] on input "text" at bounding box center [826, 307] width 181 height 30
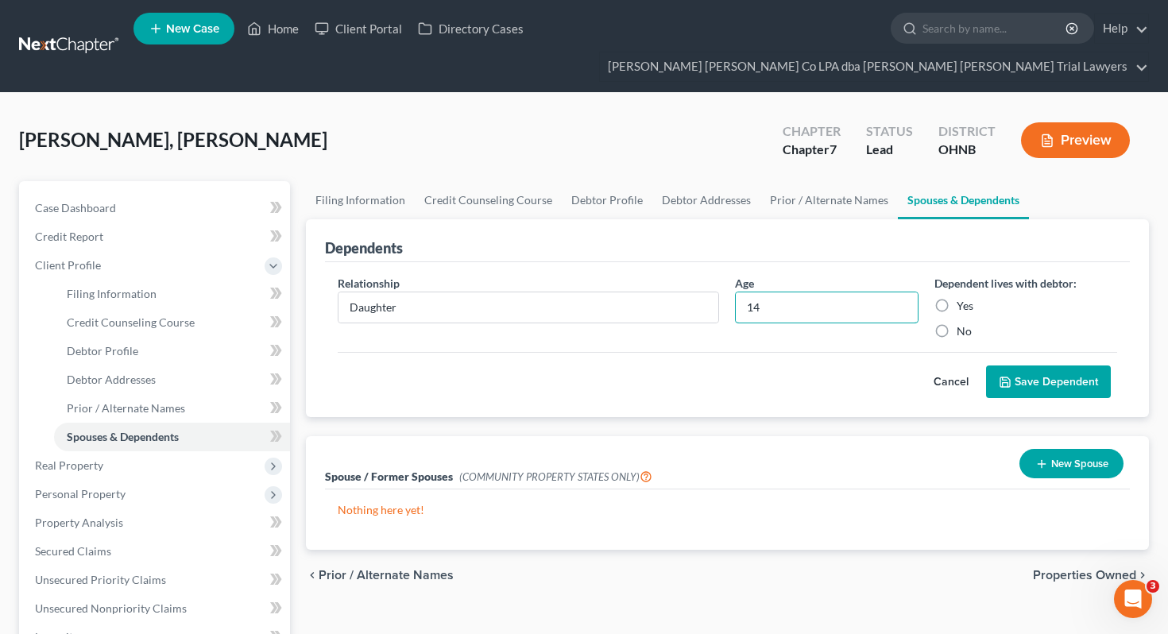
type input "14"
click at [957, 298] on label "Yes" at bounding box center [965, 306] width 17 height 16
click at [963, 298] on input "Yes" at bounding box center [968, 303] width 10 height 10
radio input "true"
click at [1025, 365] on button "Save Dependent" at bounding box center [1048, 381] width 125 height 33
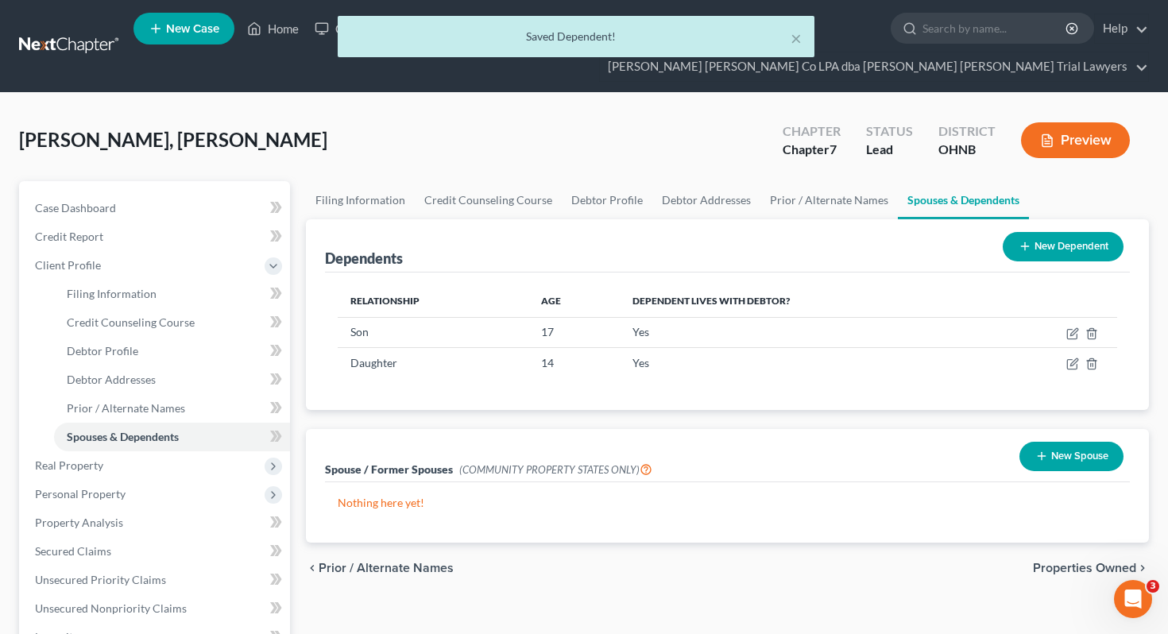
click at [1086, 232] on button "New Dependent" at bounding box center [1063, 246] width 121 height 29
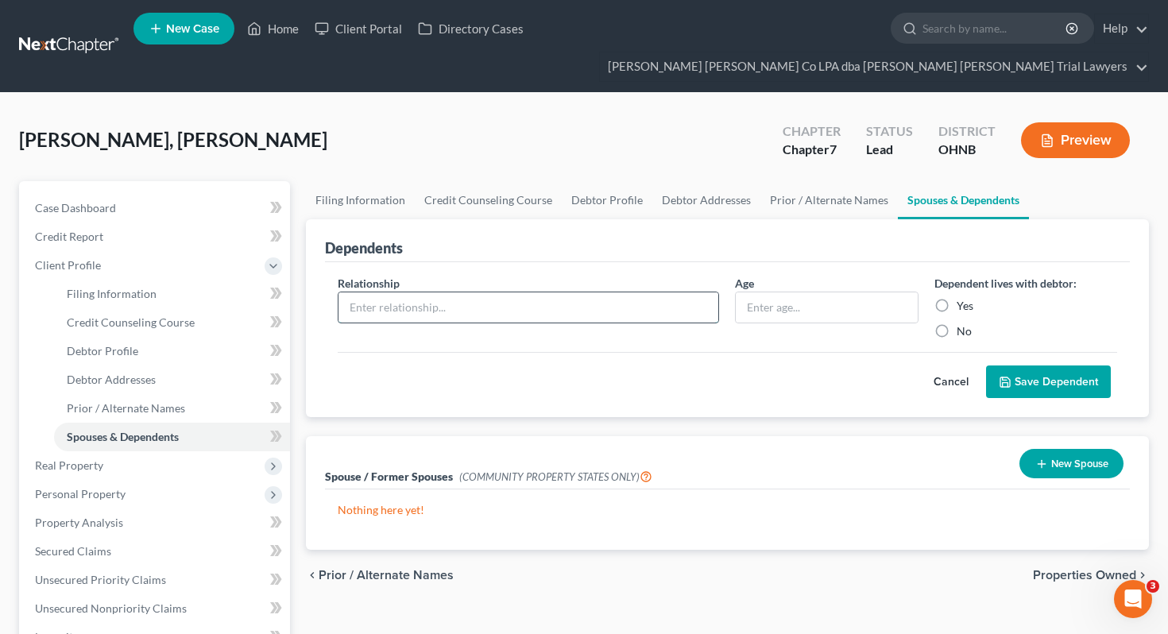
click at [432, 292] on input "text" at bounding box center [528, 307] width 381 height 30
type input "Son"
click at [759, 296] on div "Age" at bounding box center [826, 307] width 199 height 64
click at [759, 292] on input "text" at bounding box center [826, 307] width 181 height 30
type input "10"
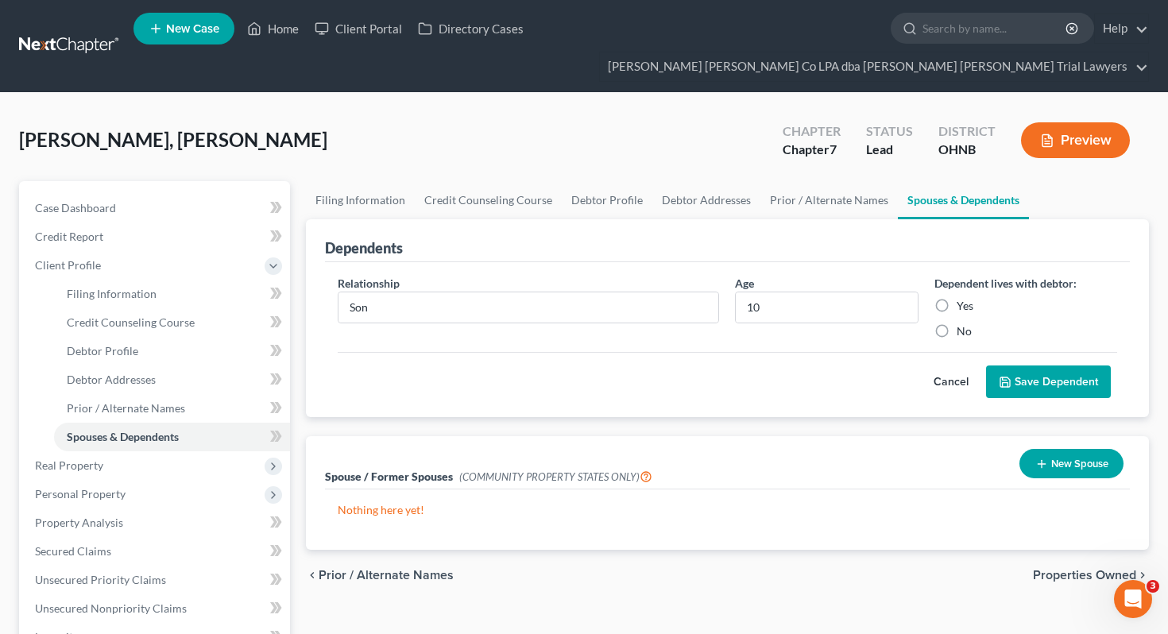
click at [969, 298] on label "Yes" at bounding box center [965, 306] width 17 height 16
click at [969, 298] on input "Yes" at bounding box center [968, 303] width 10 height 10
radio input "true"
click at [1035, 365] on button "Save Dependent" at bounding box center [1048, 381] width 125 height 33
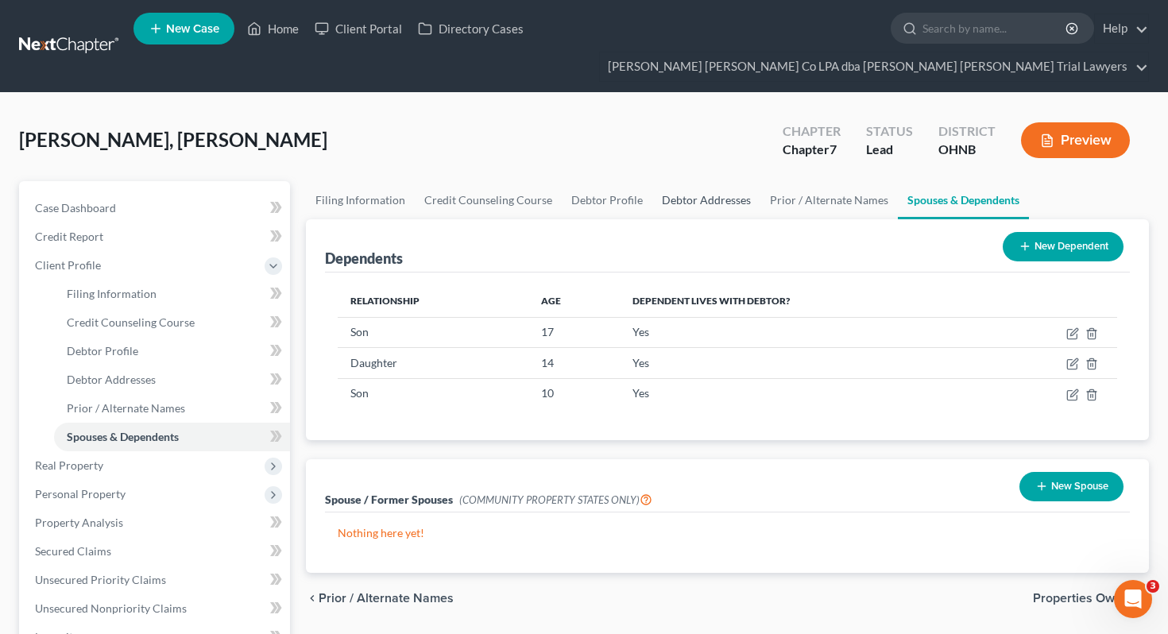
click at [688, 181] on link "Debtor Addresses" at bounding box center [706, 200] width 108 height 38
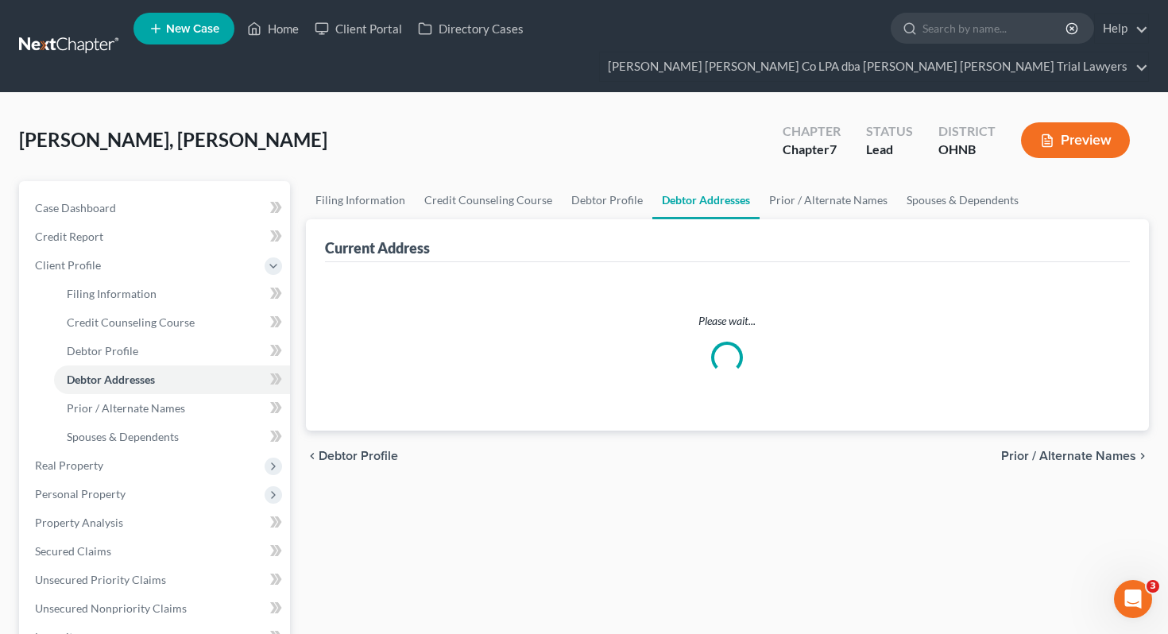
select select "0"
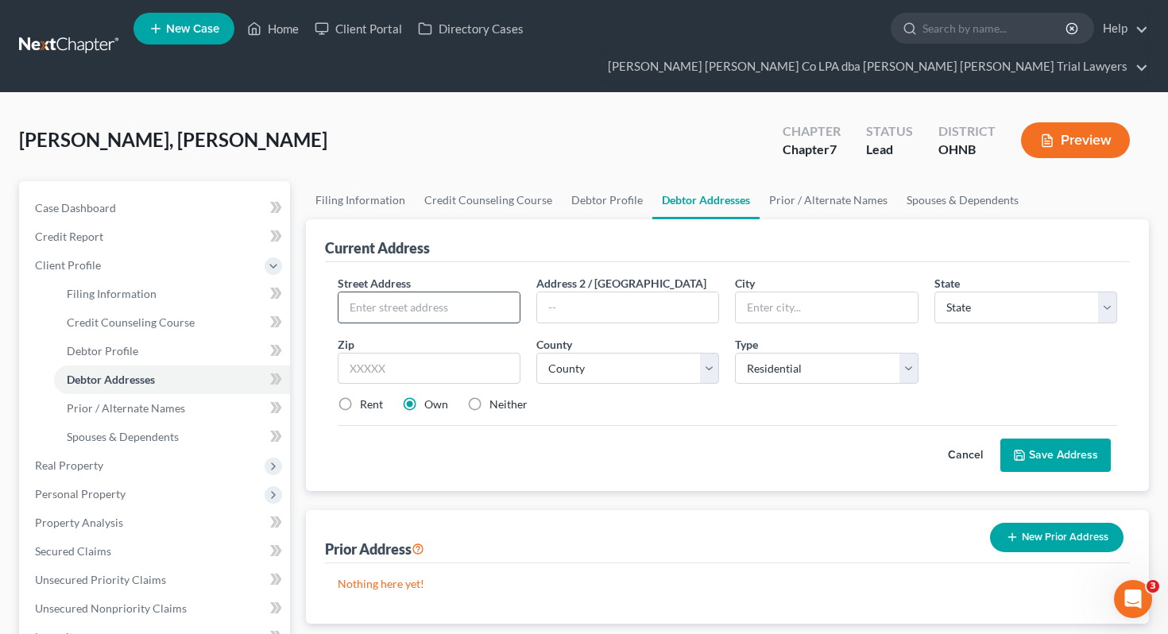
click at [443, 292] on input "text" at bounding box center [428, 307] width 181 height 30
paste input "1509 Oak St"
type input "1509 Oak St"
click at [424, 353] on input "text" at bounding box center [429, 369] width 183 height 32
type input "44506"
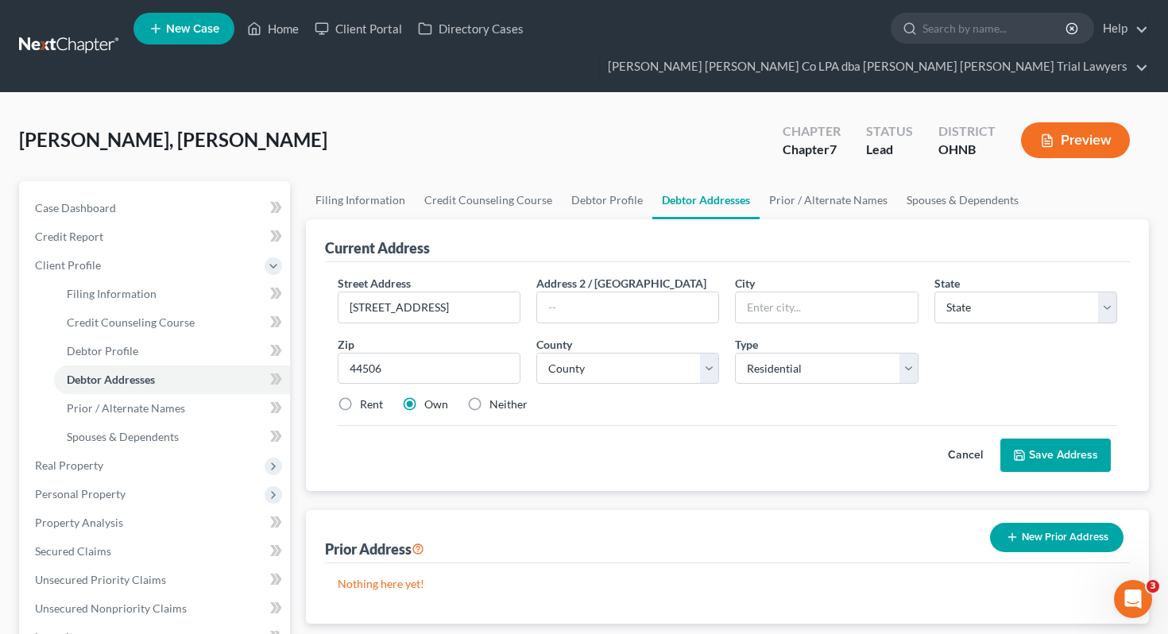
click at [372, 396] on label "Rent" at bounding box center [371, 404] width 23 height 16
click at [372, 396] on input "Rent" at bounding box center [371, 401] width 10 height 10
radio input "true"
type input "Youngstown"
select select "36"
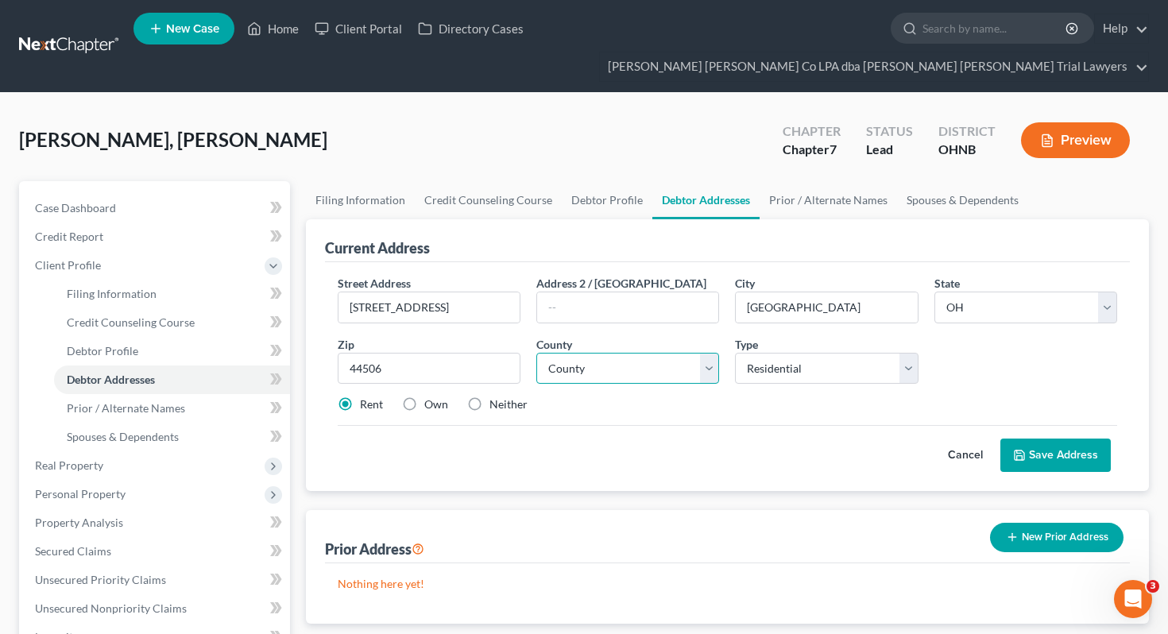
click at [620, 353] on select "County Adams County Allen County Ashland County Ashtabula County Athens County …" at bounding box center [627, 369] width 183 height 32
select select "49"
click at [1087, 439] on button "Save Address" at bounding box center [1055, 455] width 110 height 33
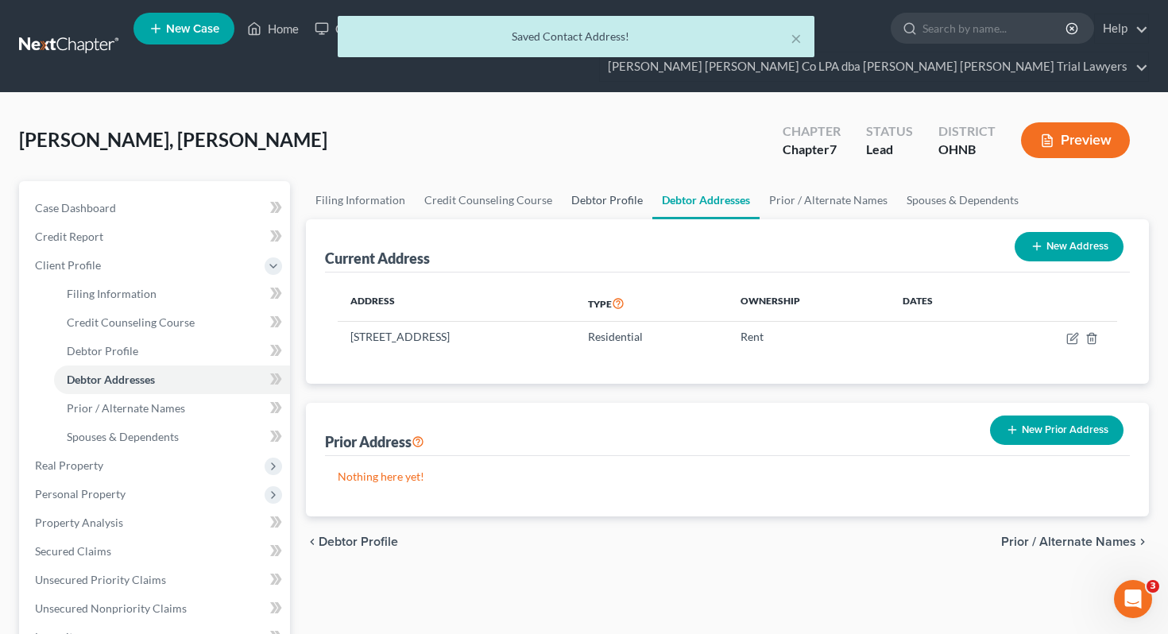
click at [608, 181] on link "Debtor Profile" at bounding box center [607, 200] width 91 height 38
select select "3"
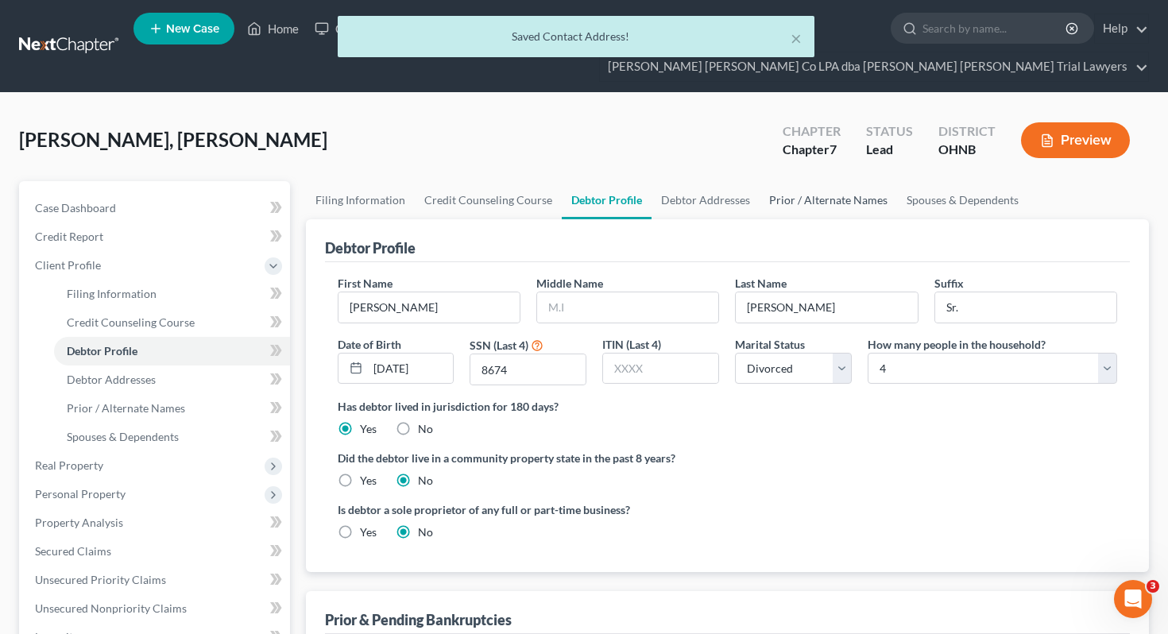
click at [792, 181] on link "Prior / Alternate Names" at bounding box center [828, 200] width 137 height 38
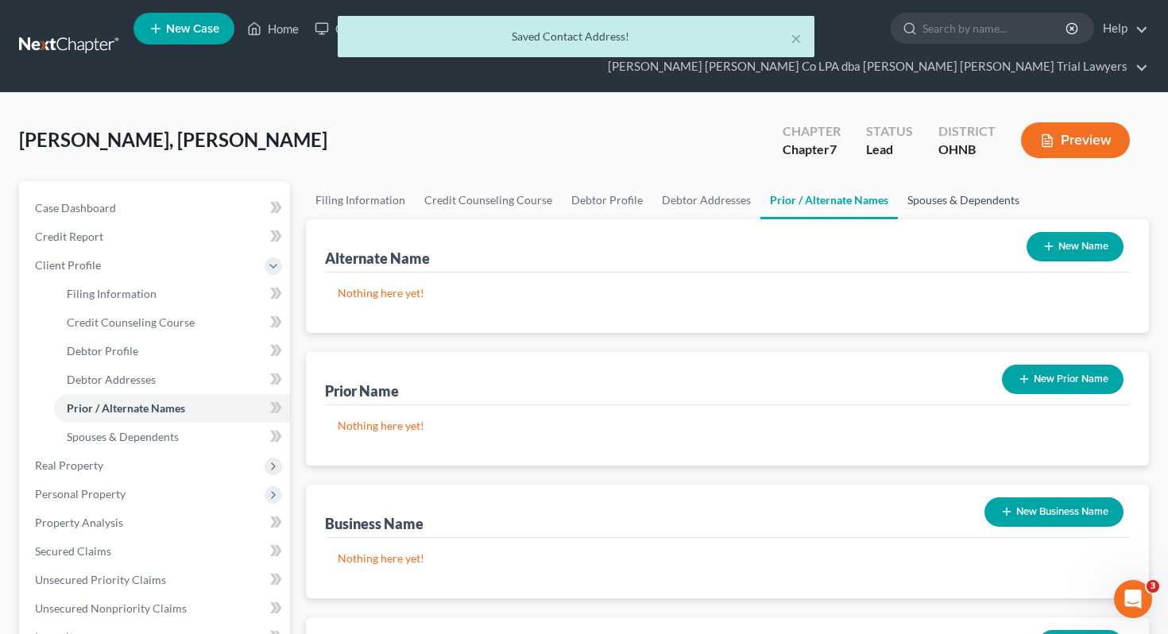
click at [913, 181] on link "Spouses & Dependents" at bounding box center [963, 200] width 131 height 38
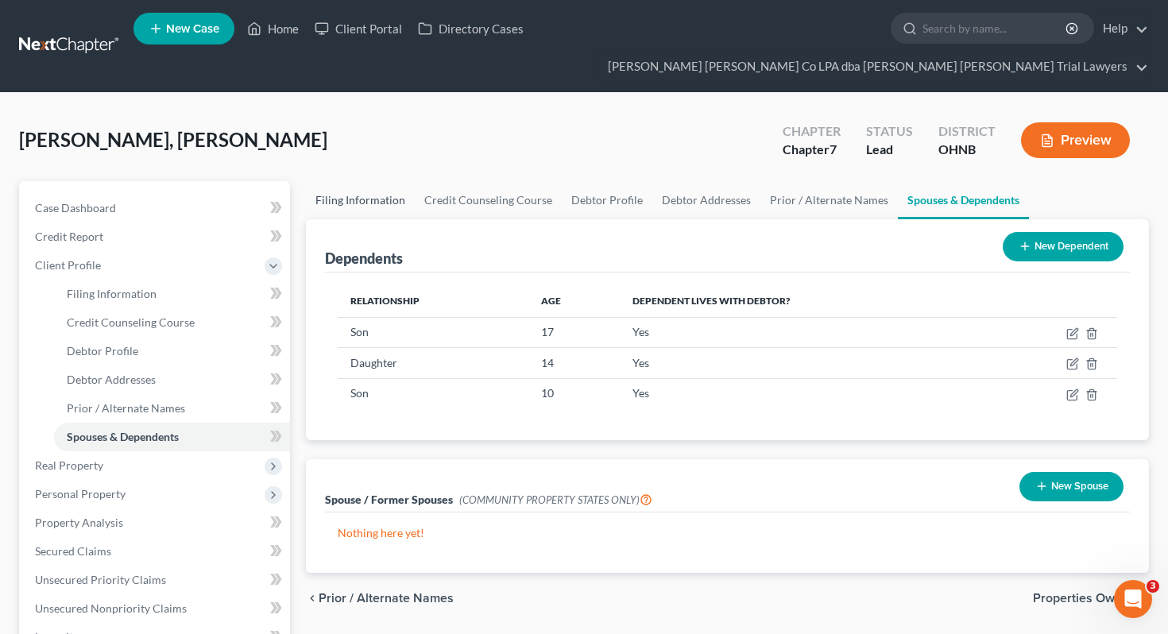
click at [376, 181] on link "Filing Information" at bounding box center [360, 200] width 109 height 38
select select "1"
select select "0"
select select "61"
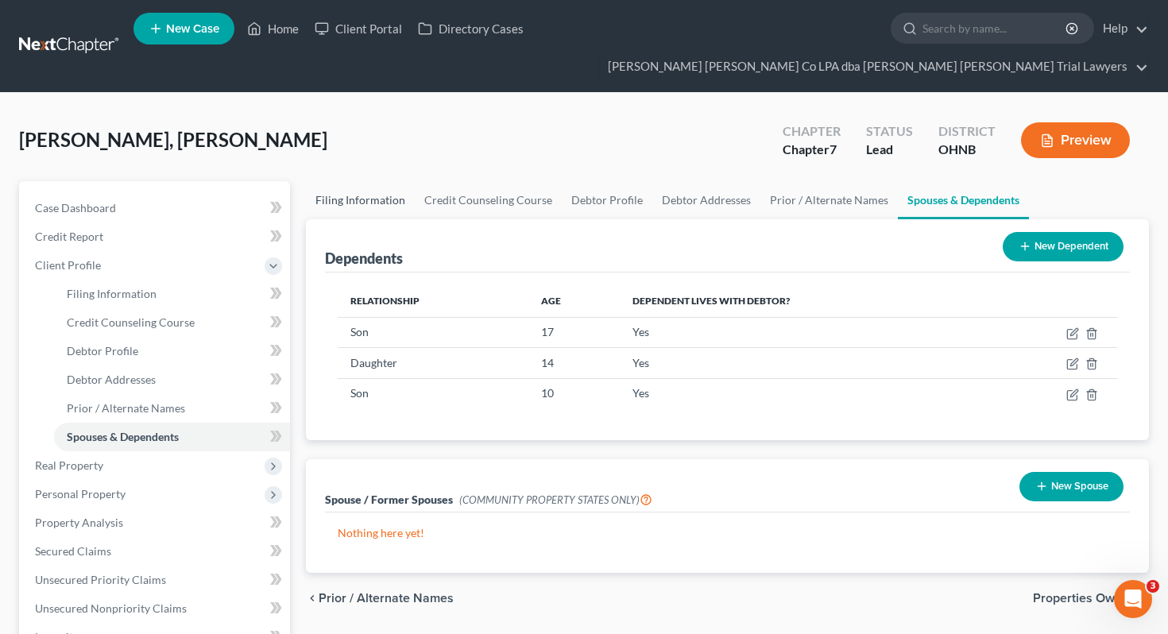
select select "0"
select select "36"
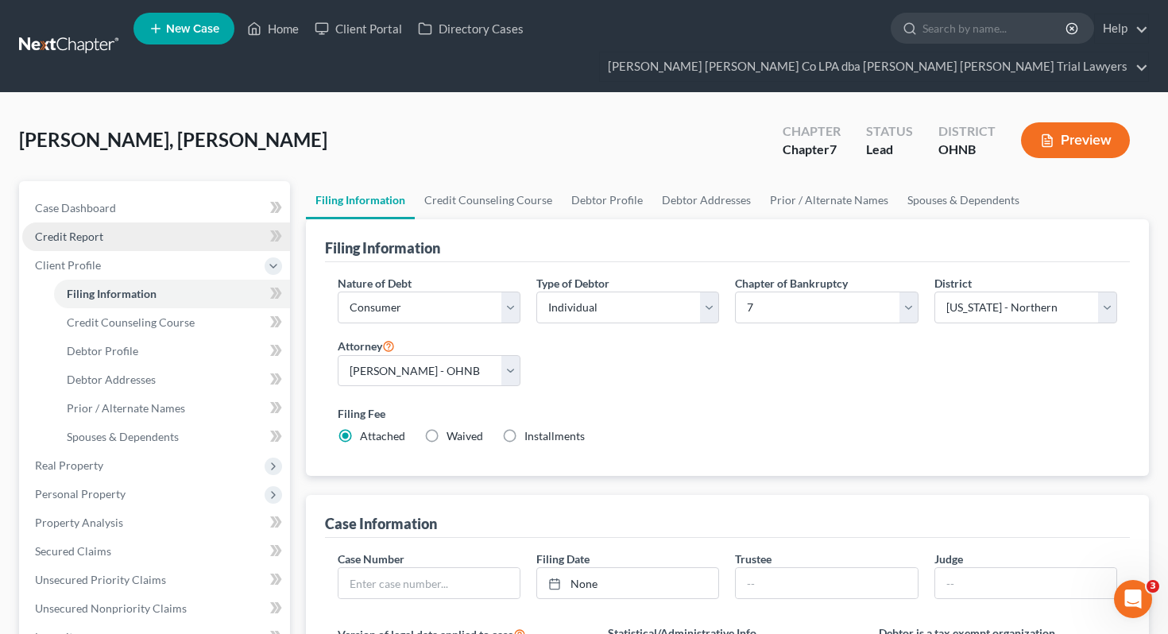
click at [180, 222] on link "Credit Report" at bounding box center [156, 236] width 268 height 29
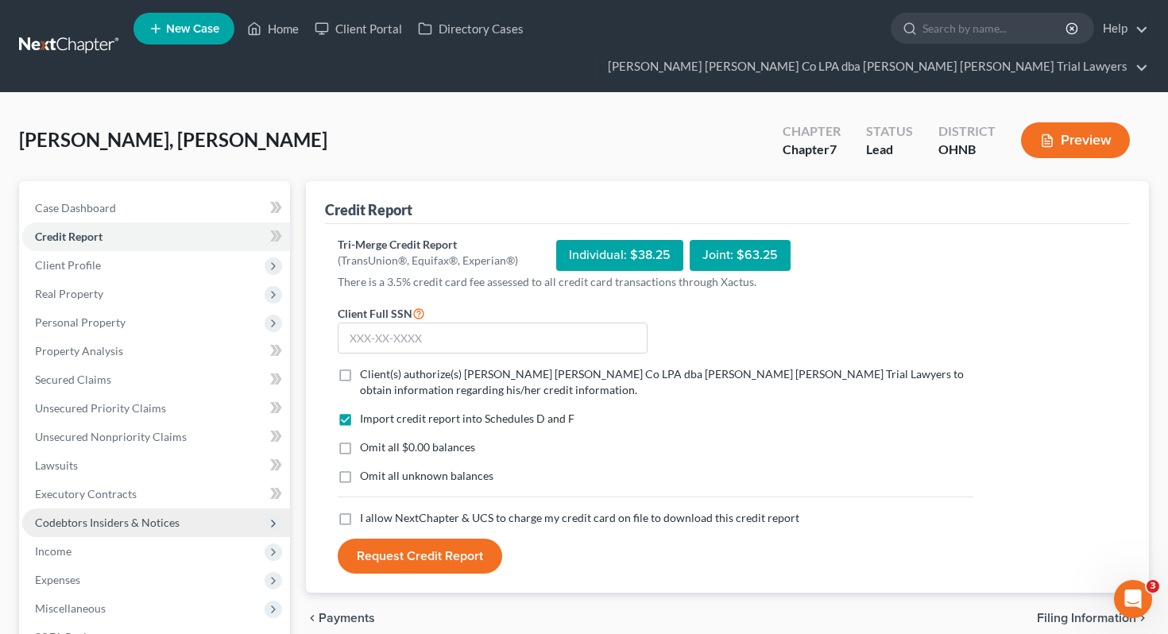
scroll to position [147, 0]
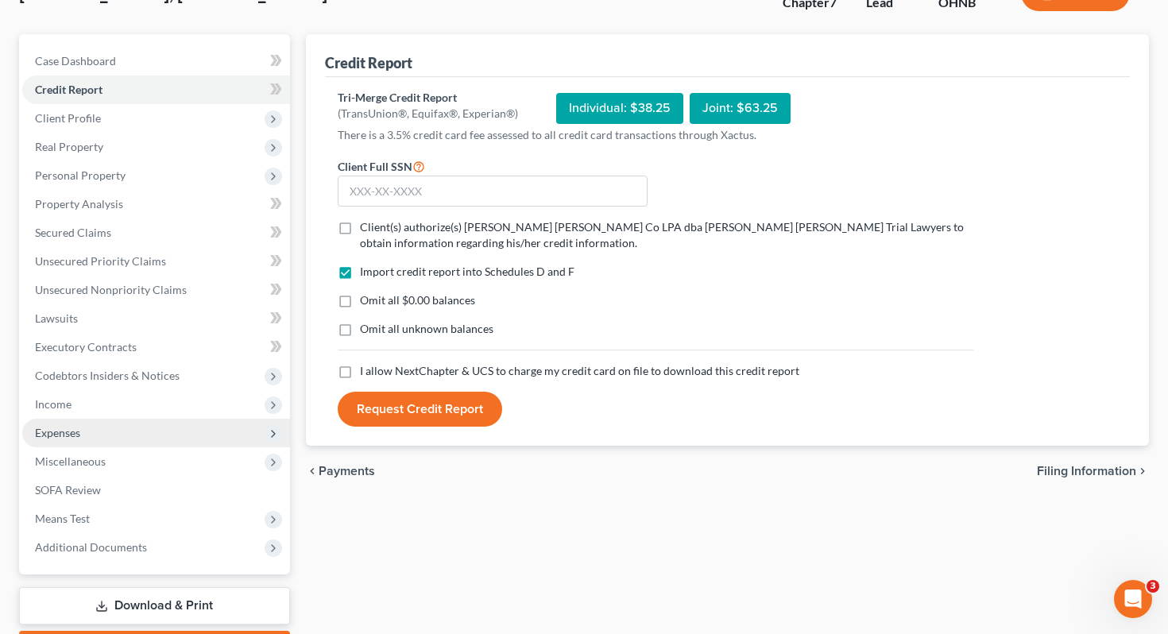
click at [96, 419] on span "Expenses" at bounding box center [156, 433] width 268 height 29
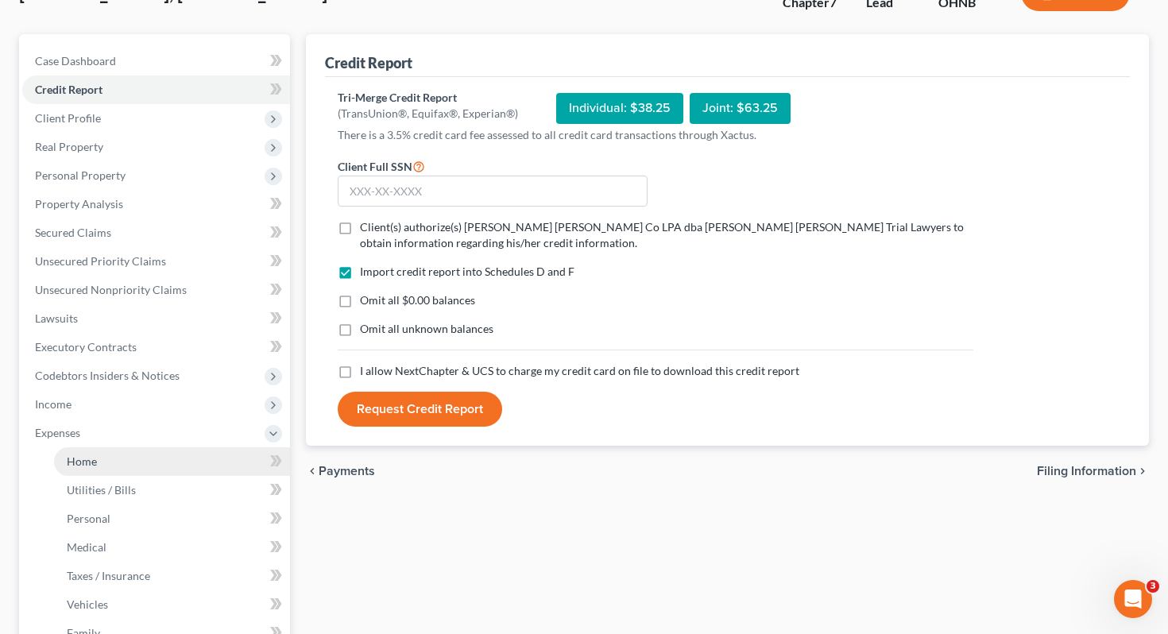
click at [152, 447] on link "Home" at bounding box center [172, 461] width 236 height 29
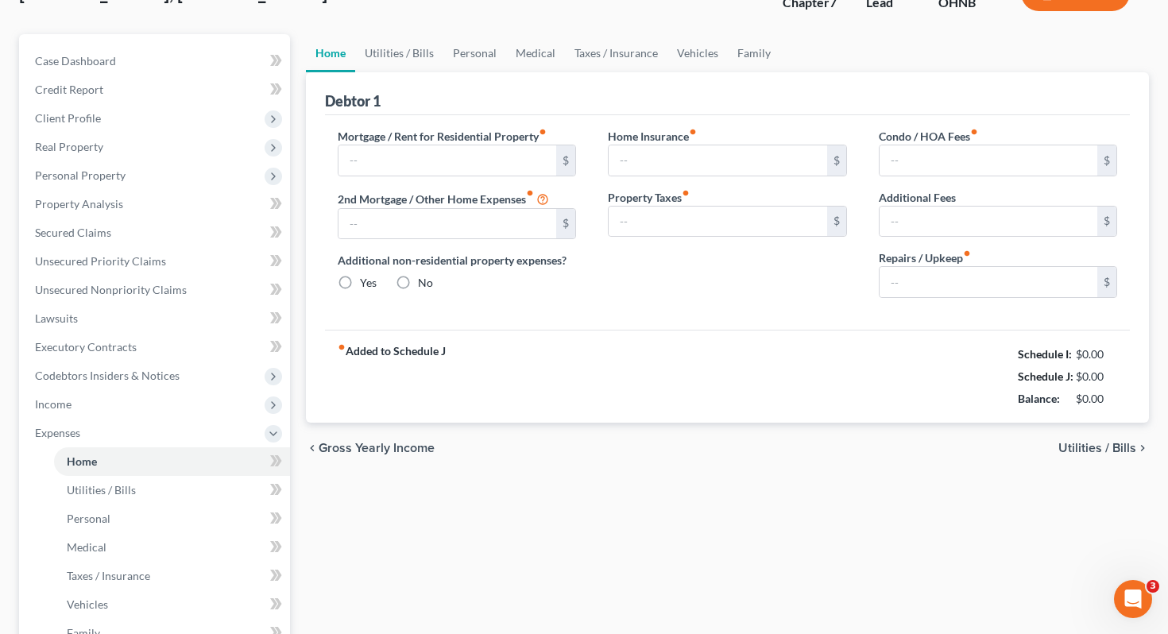
type input "0.00"
radio input "true"
type input "0.00"
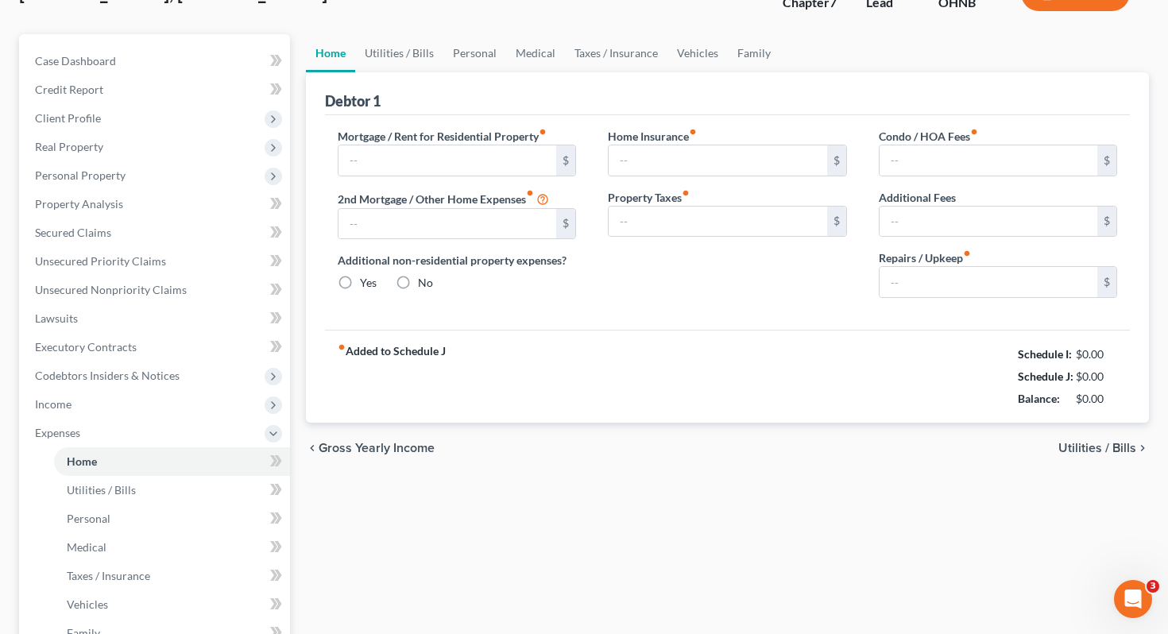
type input "0.00"
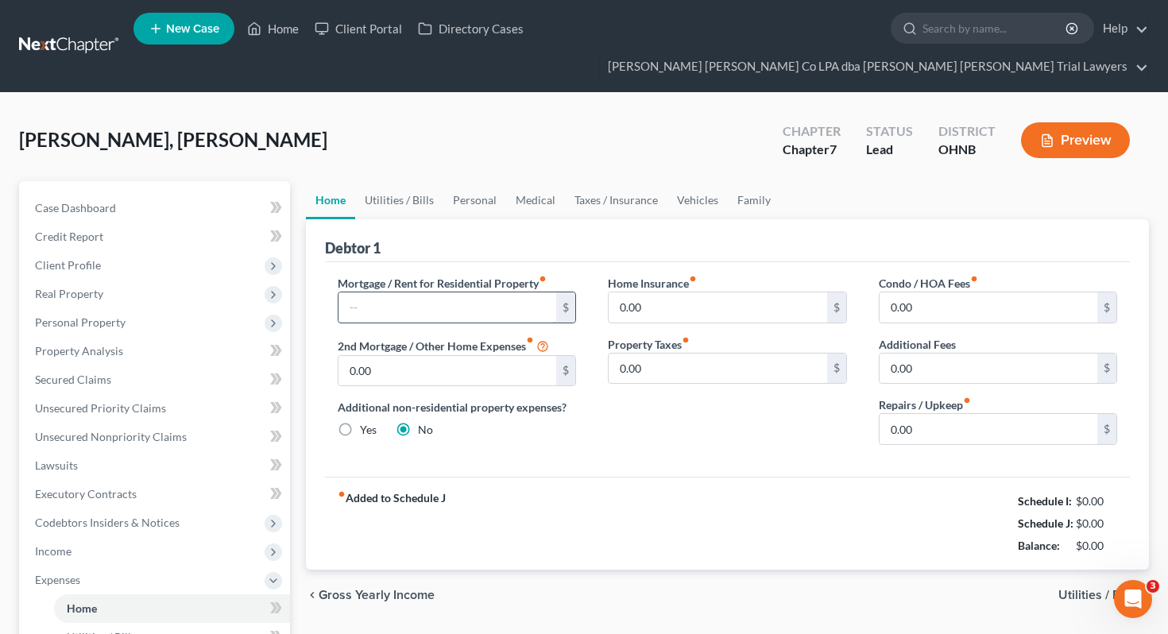
click at [430, 292] on input "text" at bounding box center [447, 307] width 219 height 30
click at [109, 251] on span "Client Profile" at bounding box center [156, 265] width 268 height 29
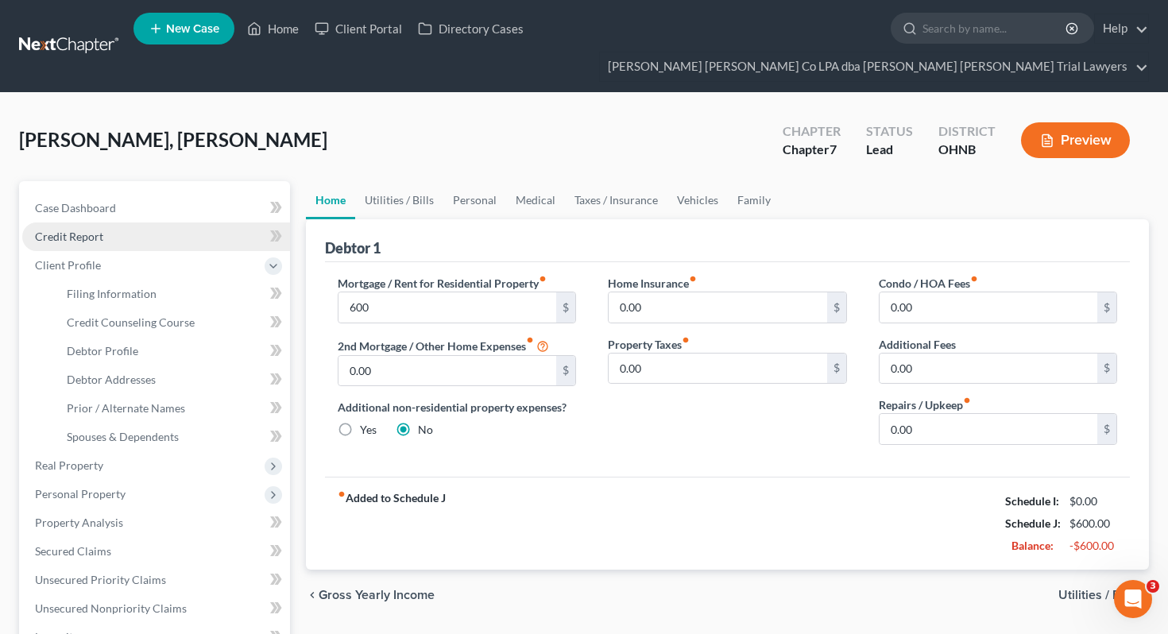
click at [110, 222] on link "Credit Report" at bounding box center [156, 236] width 268 height 29
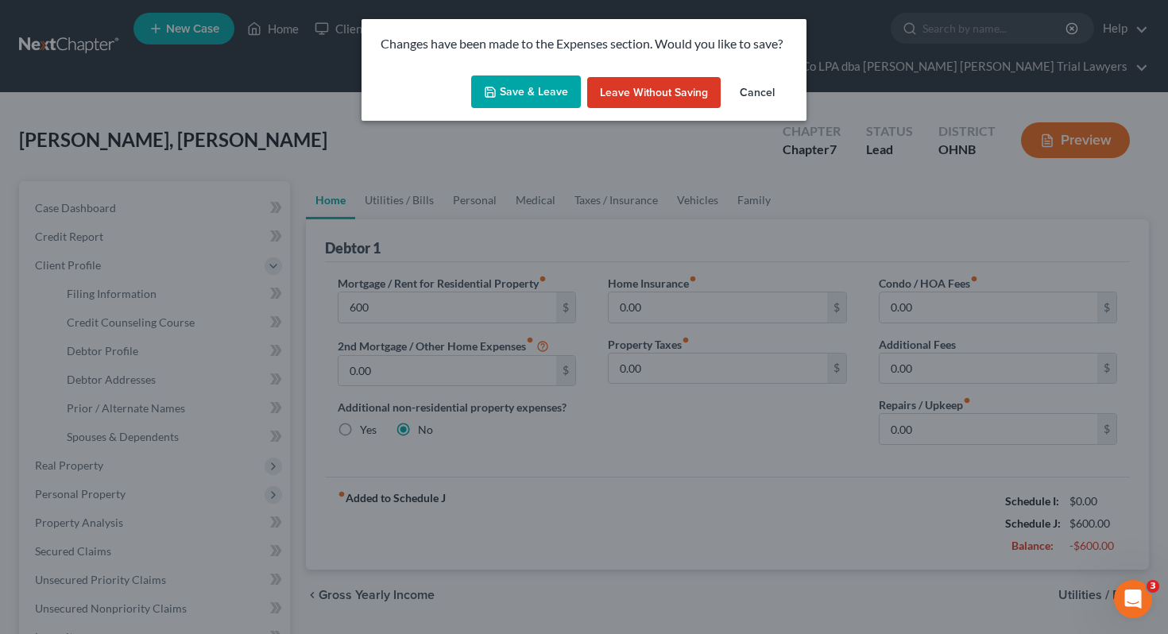
click at [503, 98] on button "Save & Leave" at bounding box center [526, 91] width 110 height 33
type input "600.00"
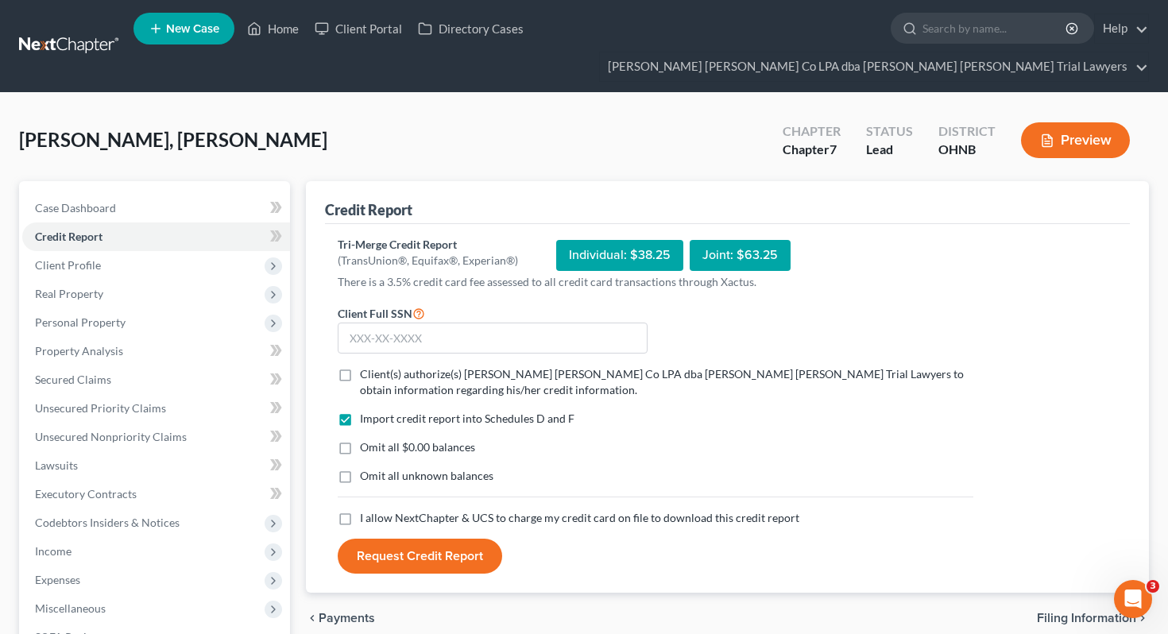
click at [446, 304] on div "Client Full SSN *" at bounding box center [493, 329] width 326 height 51
click at [445, 323] on input "text" at bounding box center [493, 339] width 310 height 32
type input "271-86-8674"
click at [373, 367] on span "Client(s) authorize(s) Wisehart Wright Co LPA dba Wisehart Wright Trial Lawyers…" at bounding box center [662, 381] width 604 height 29
click at [373, 366] on input "Client(s) authorize(s) Wisehart Wright Co LPA dba Wisehart Wright Trial Lawyers…" at bounding box center [371, 371] width 10 height 10
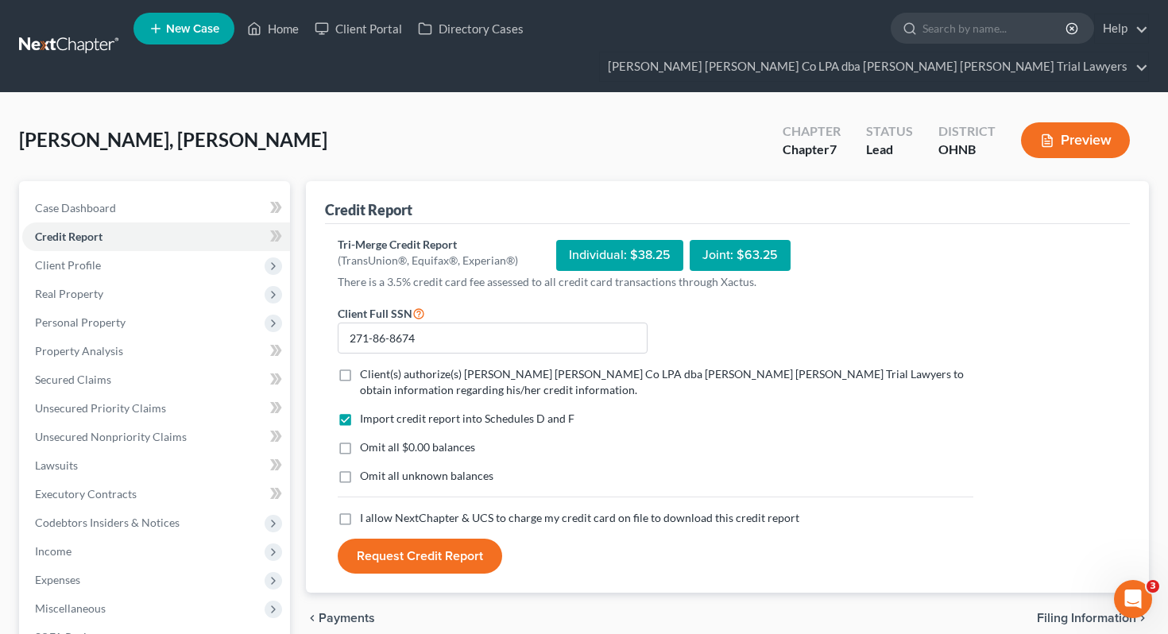
checkbox input "true"
click at [377, 440] on span "Omit all $0.00 balances" at bounding box center [417, 447] width 115 height 14
click at [377, 439] on input "Omit all $0.00 balances" at bounding box center [371, 444] width 10 height 10
checkbox input "true"
click at [377, 469] on span "Omit all unknown balances" at bounding box center [426, 476] width 133 height 14
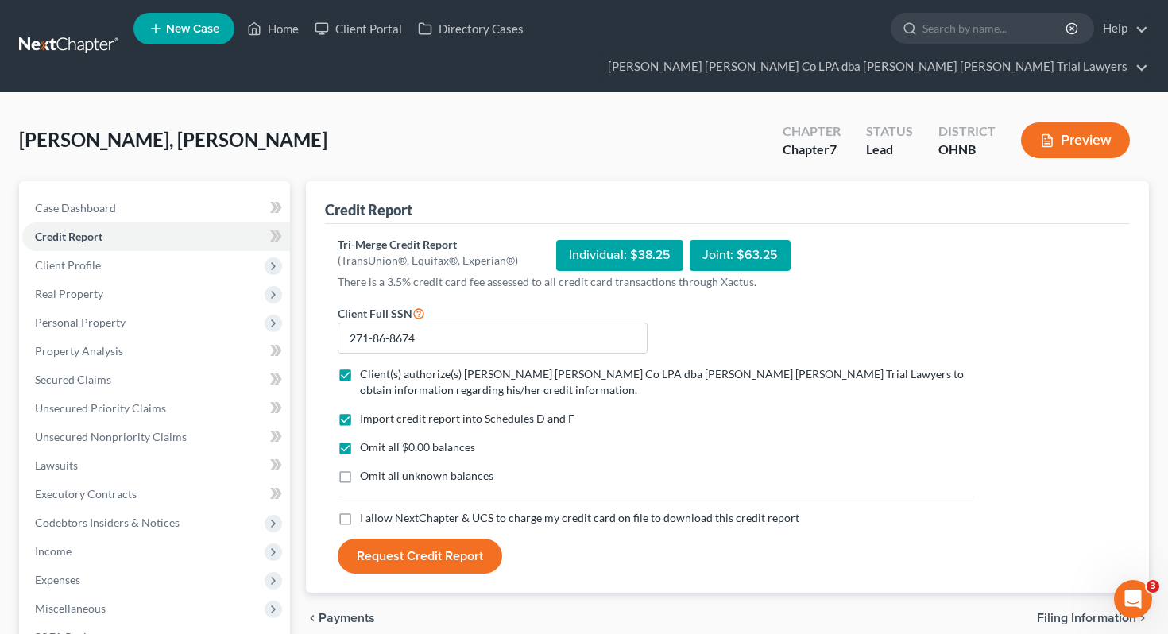
click at [377, 468] on input "Omit all unknown balances" at bounding box center [371, 473] width 10 height 10
checkbox input "true"
click at [378, 474] on div "Import credit report into Schedules D and F Omit all $0.00 balances Omit all un…" at bounding box center [656, 460] width 652 height 99
click at [381, 511] on span "I allow NextChapter & UCS to charge my credit card on file to download this cre…" at bounding box center [579, 518] width 439 height 14
click at [377, 510] on input "I allow NextChapter & UCS to charge my credit card on file to download this cre…" at bounding box center [371, 515] width 10 height 10
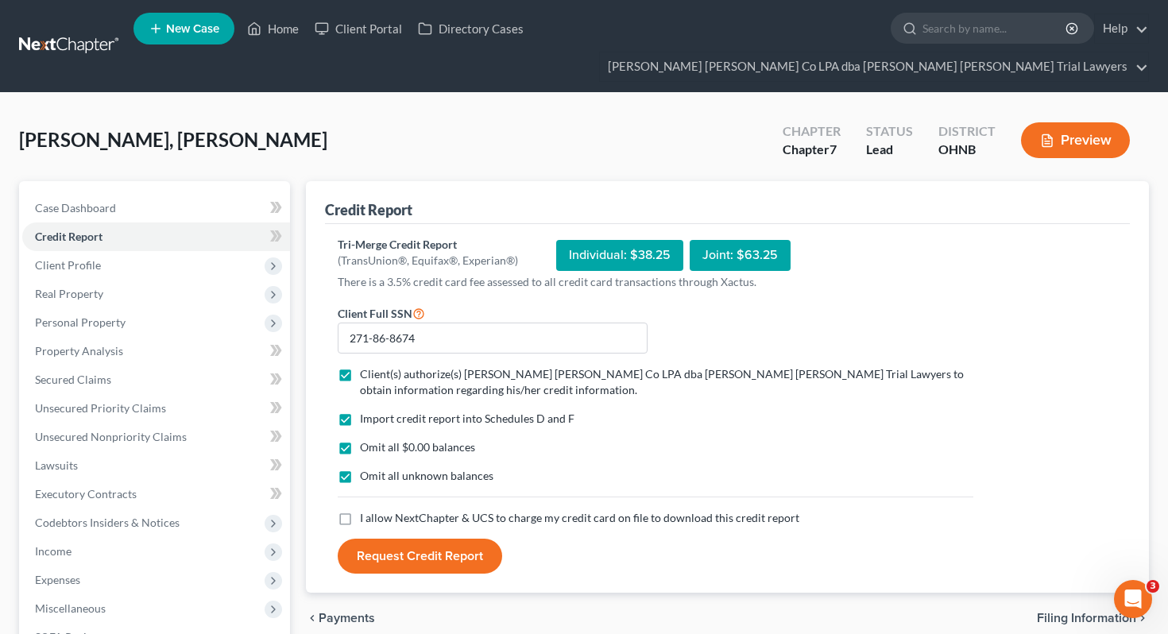
checkbox input "true"
click at [396, 539] on button "Request Credit Report" at bounding box center [420, 556] width 164 height 35
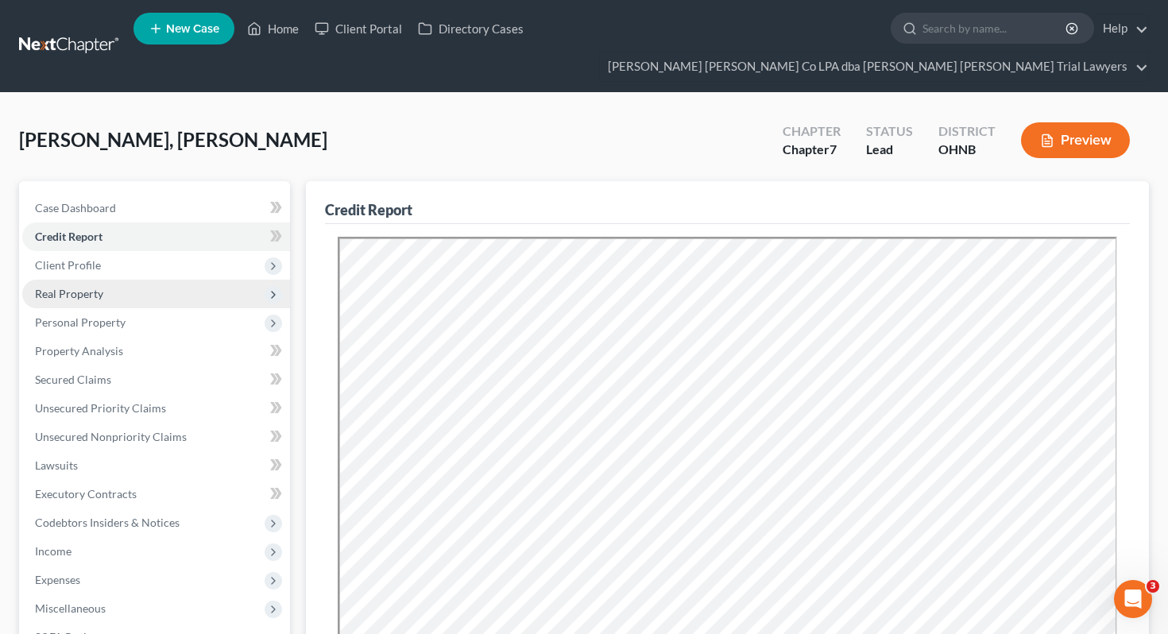
click at [223, 280] on span "Real Property" at bounding box center [156, 294] width 268 height 29
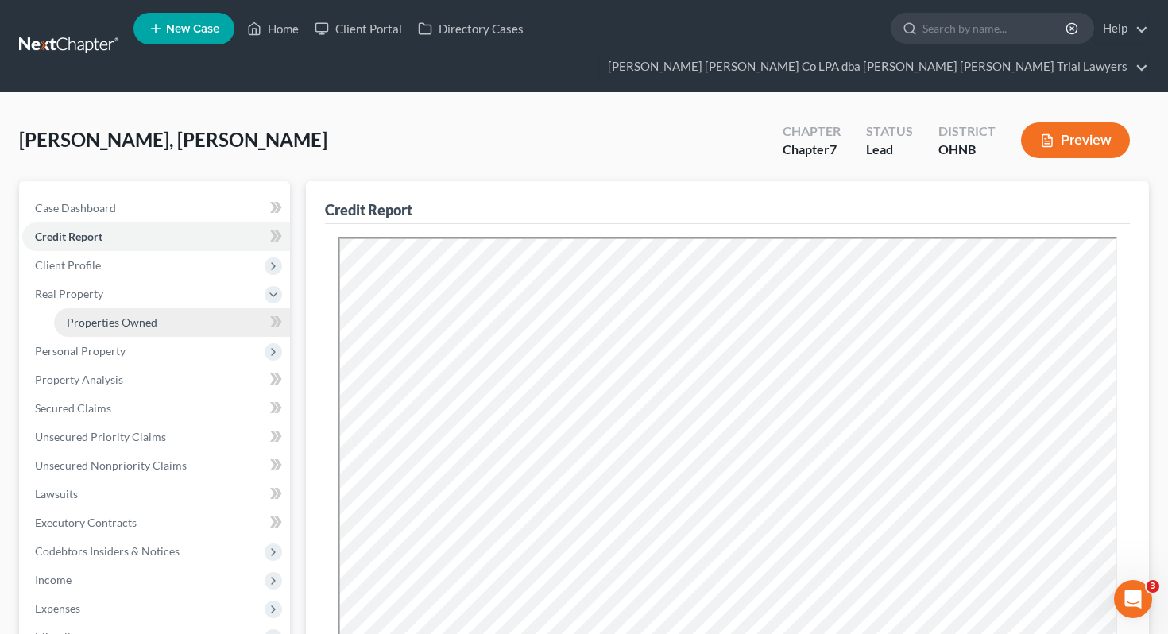
click at [219, 308] on link "Properties Owned" at bounding box center [172, 322] width 236 height 29
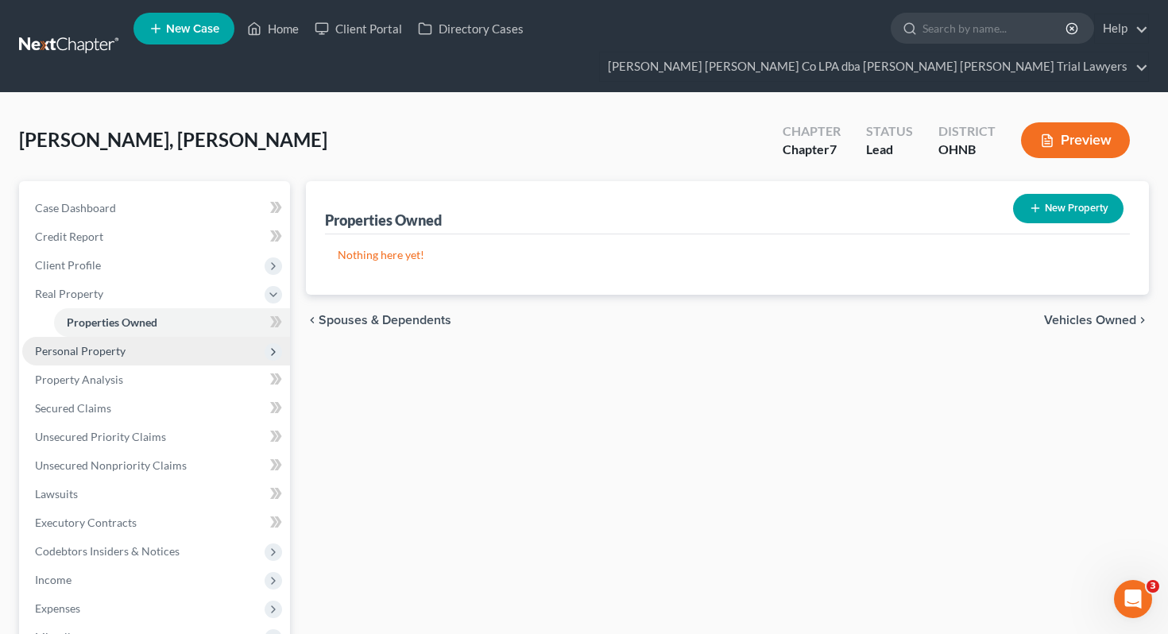
click at [221, 337] on span "Personal Property" at bounding box center [156, 351] width 268 height 29
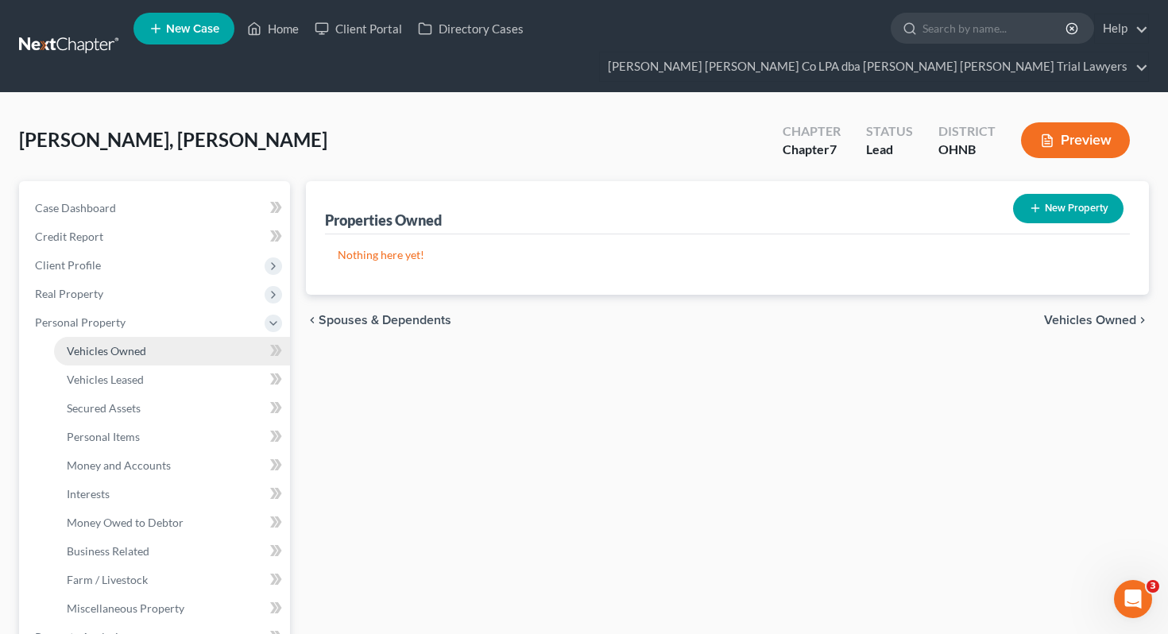
click at [219, 337] on link "Vehicles Owned" at bounding box center [172, 351] width 236 height 29
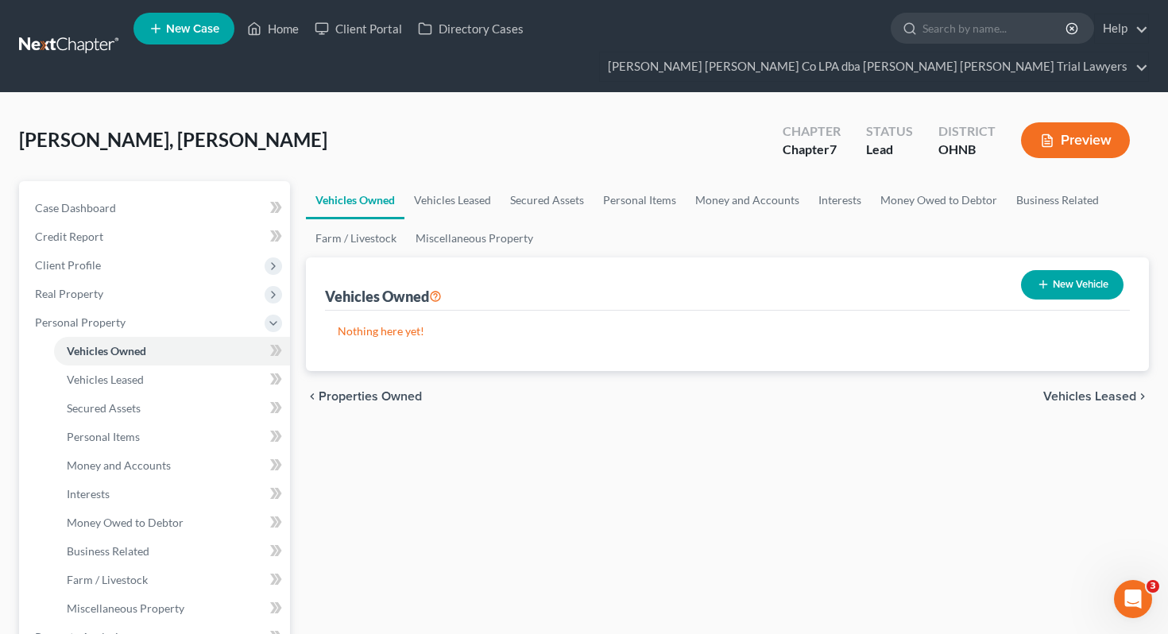
click at [1059, 270] on button "New Vehicle" at bounding box center [1072, 284] width 102 height 29
select select "0"
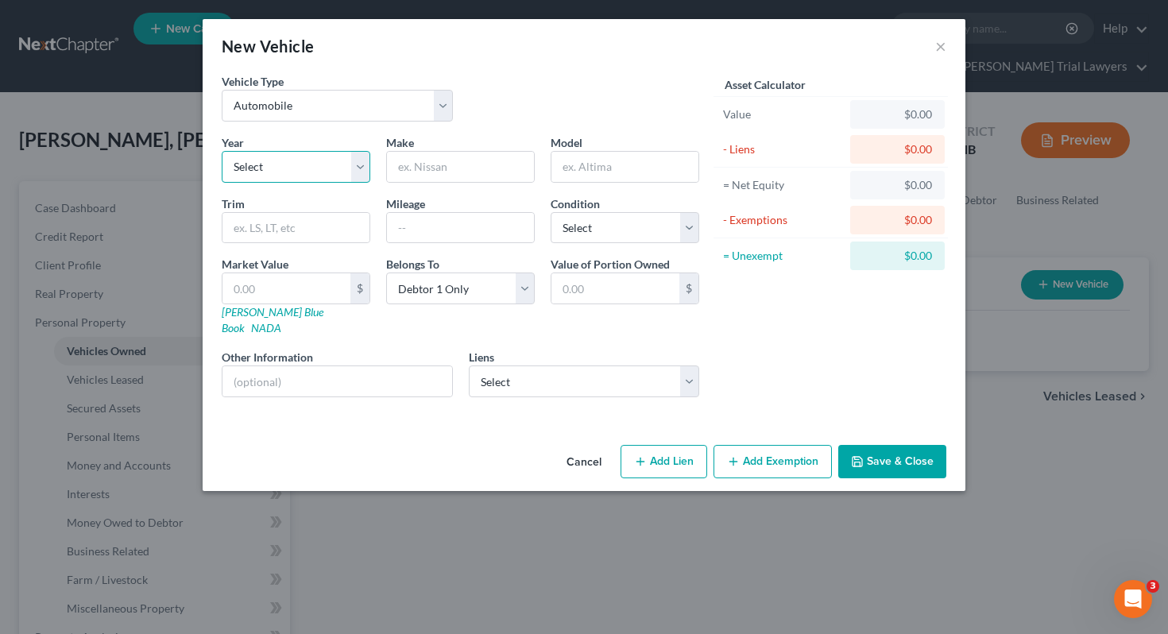
click at [327, 173] on select "Select 2026 2025 2024 2023 2022 2021 2020 2019 2018 2017 2016 2015 2014 2013 20…" at bounding box center [296, 167] width 149 height 32
select select "13"
click at [476, 165] on input "text" at bounding box center [460, 167] width 147 height 30
type input "Kia"
click at [607, 159] on input "text" at bounding box center [624, 167] width 147 height 30
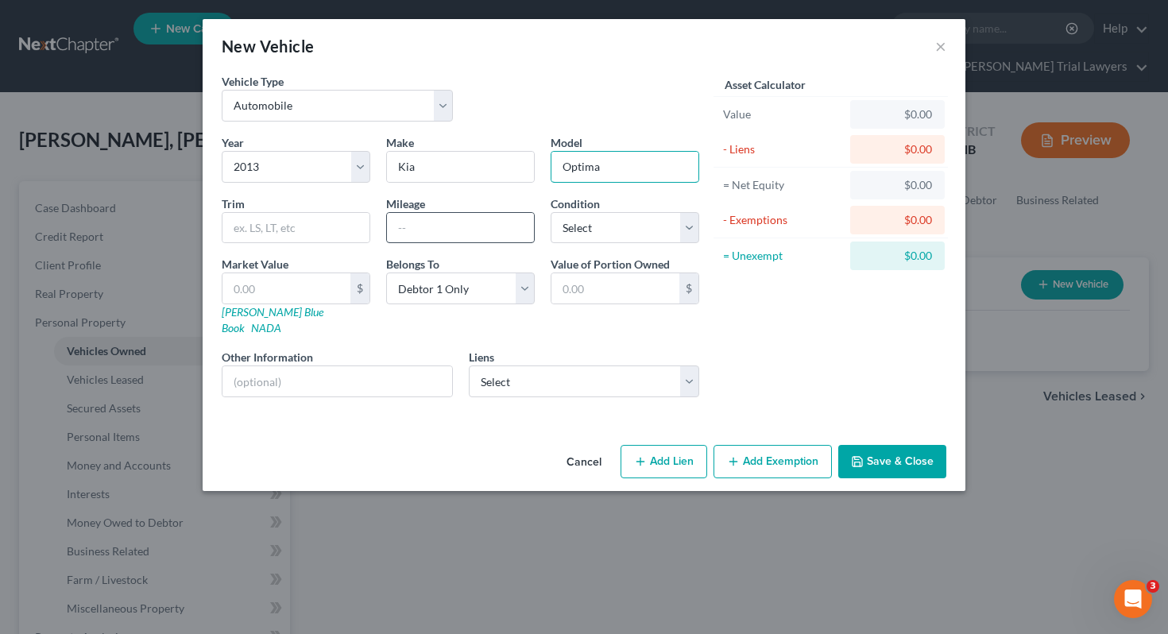
type input "Optima"
click at [435, 226] on input "text" at bounding box center [460, 228] width 147 height 30
type input "260000"
click at [628, 228] on select "Select Excellent Very Good Good Fair Poor" at bounding box center [625, 228] width 149 height 32
select select "3"
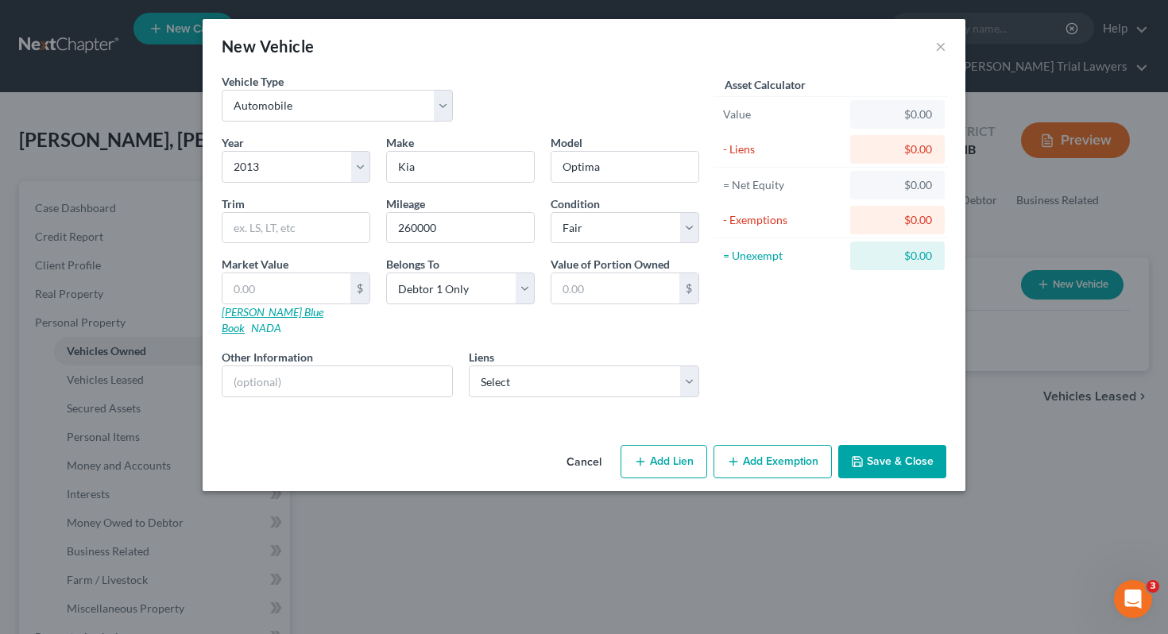
click at [264, 315] on link "Kelly Blue Book" at bounding box center [273, 319] width 102 height 29
click at [536, 370] on select "Select Chime Stride - $553.00" at bounding box center [584, 381] width 231 height 32
click at [736, 455] on icon "button" at bounding box center [733, 461] width 13 height 13
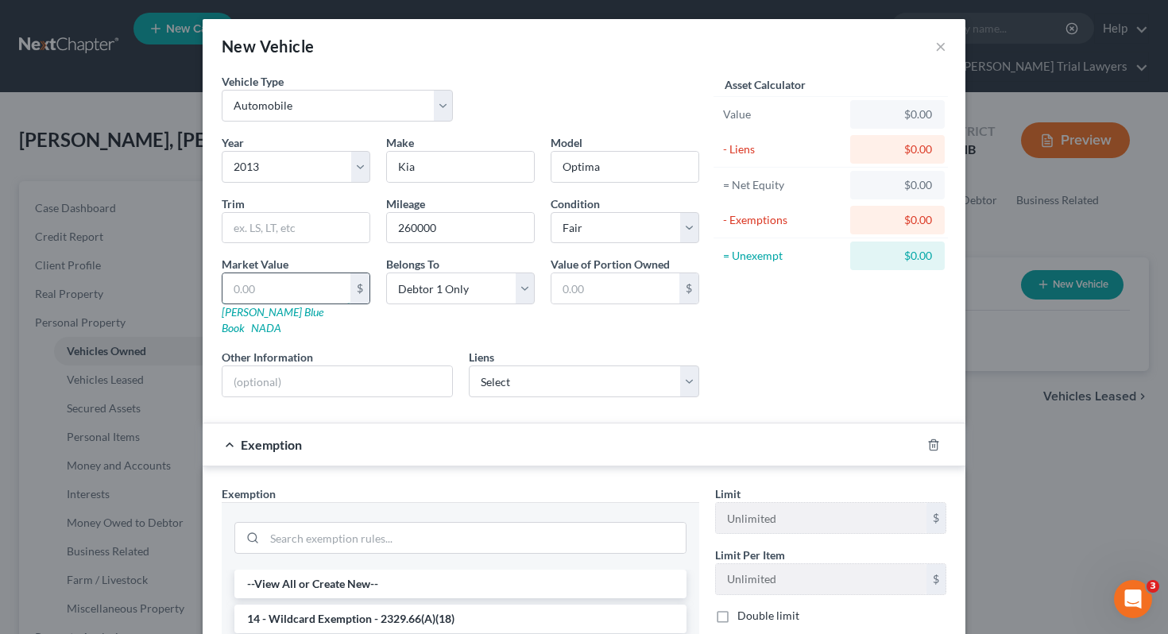
click at [341, 286] on input "text" at bounding box center [286, 288] width 128 height 30
type input "2"
type input "2.00"
type input "21"
type input "21.00"
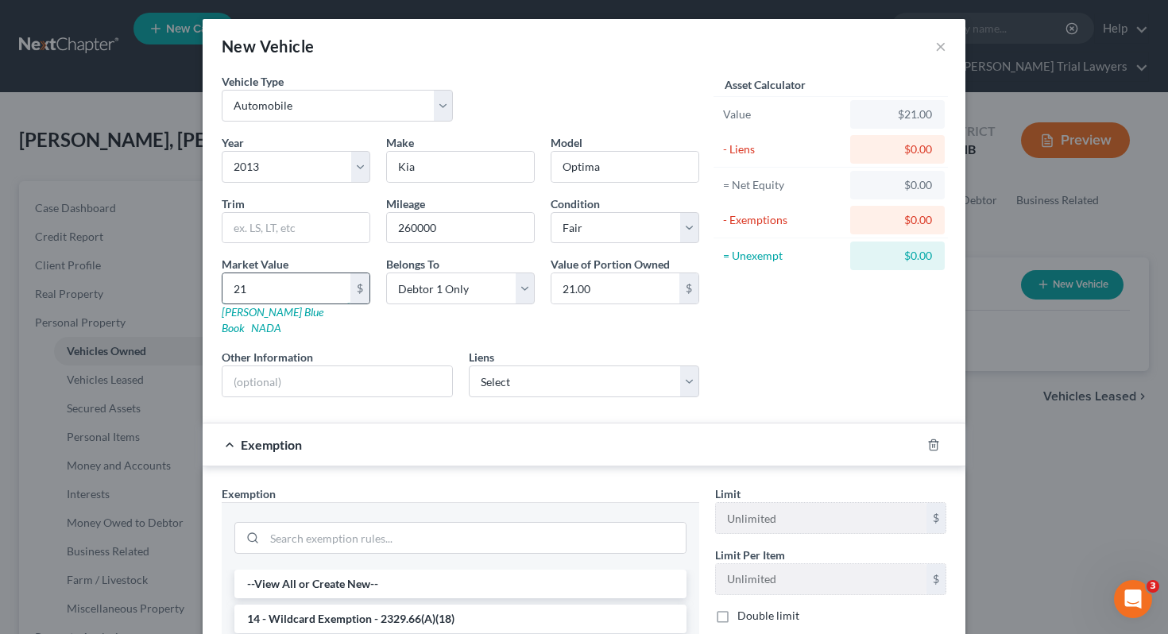
type input "218"
type input "218.00"
type input "2187"
type input "2,187.00"
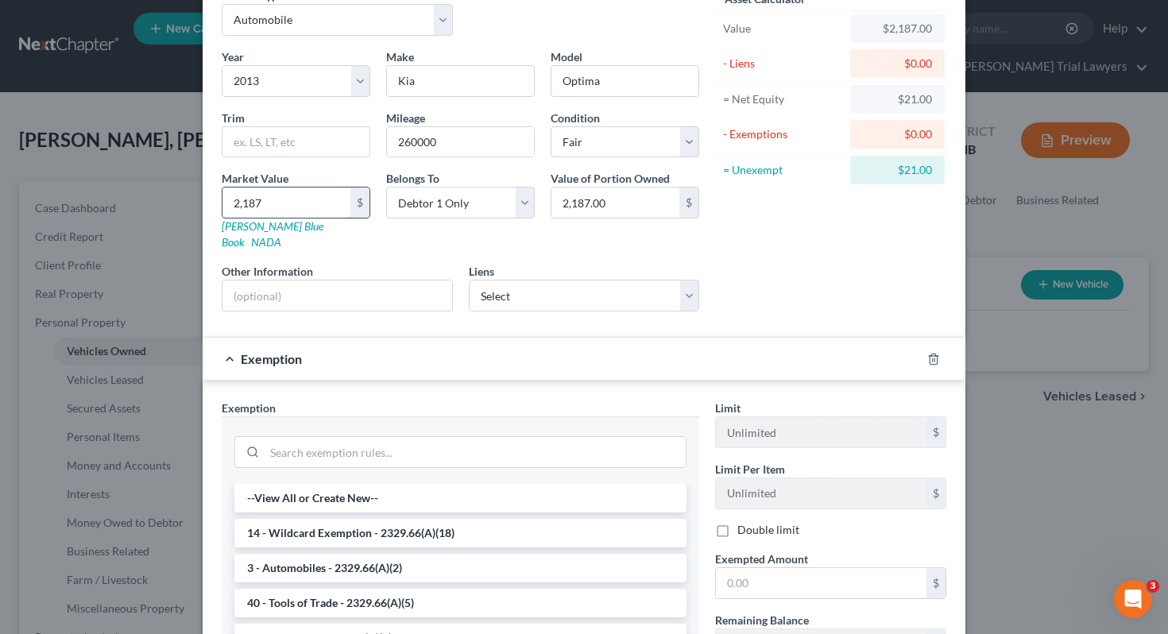
scroll to position [111, 0]
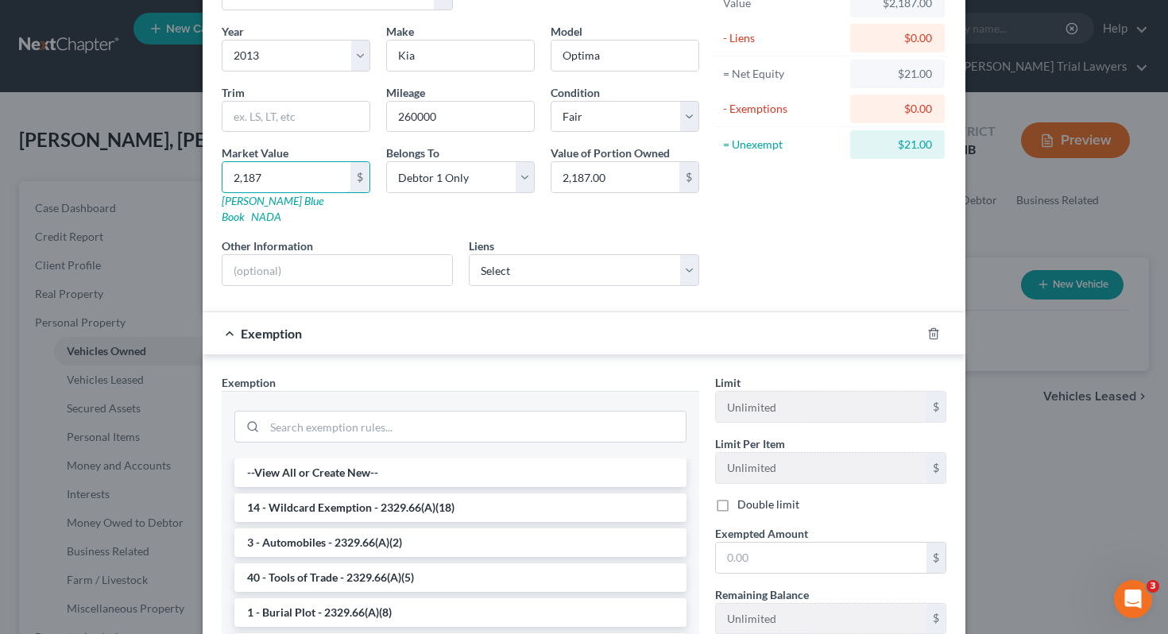
type input "2,187"
click at [409, 528] on li "3 - Automobiles - 2329.66(A)(2)" at bounding box center [460, 542] width 452 height 29
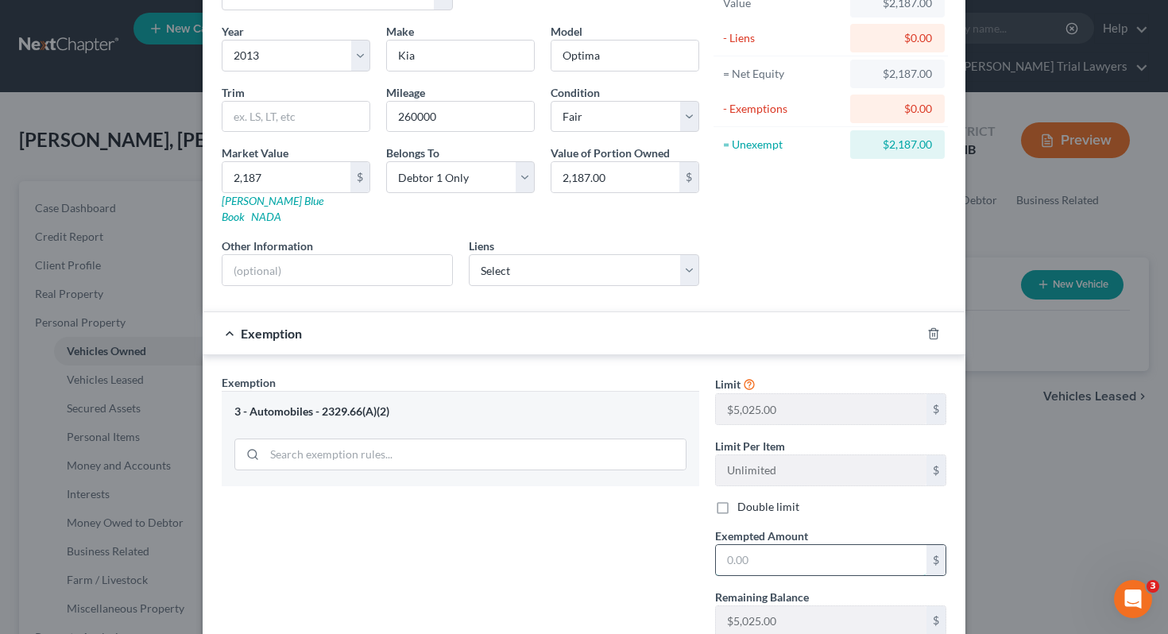
click at [760, 545] on input "text" at bounding box center [821, 560] width 211 height 30
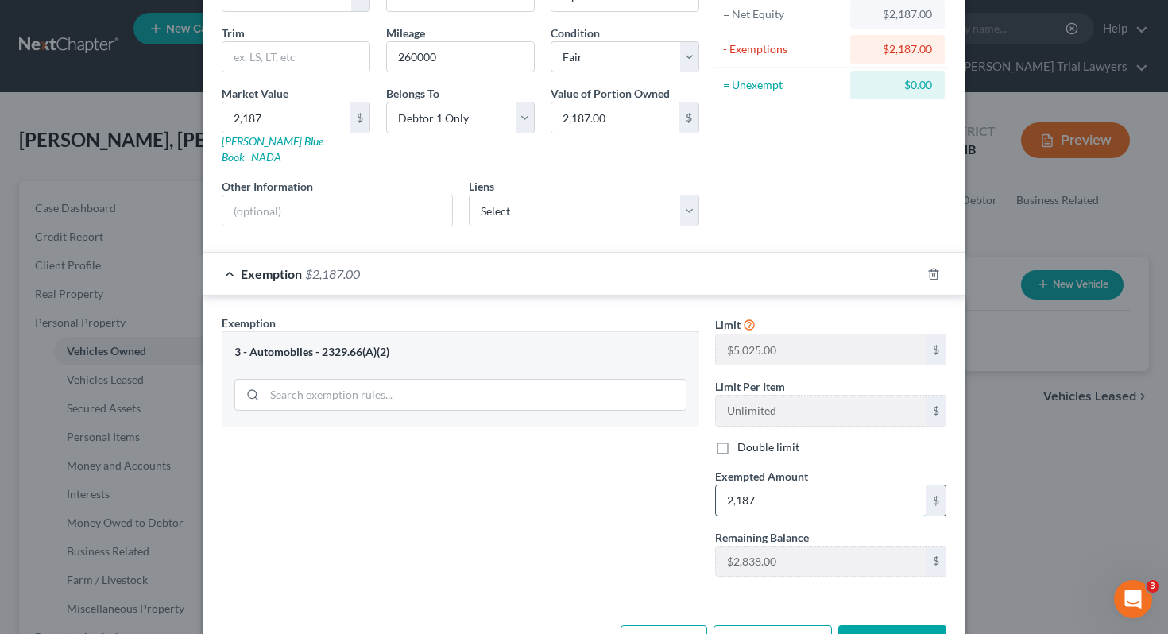
scroll to position [211, 0]
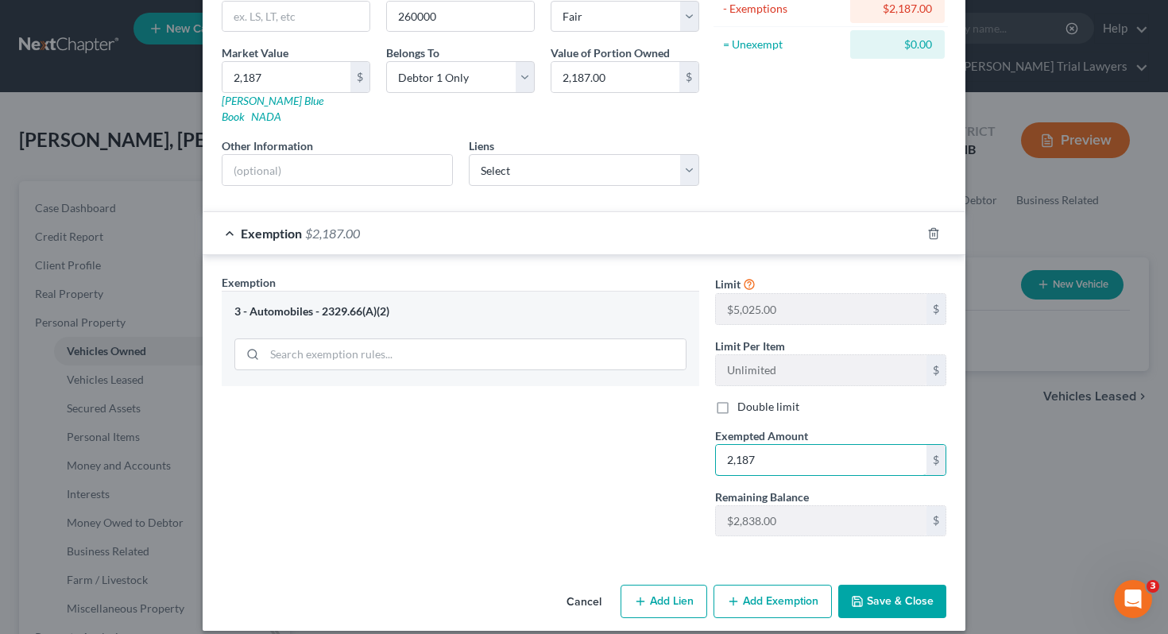
type input "2,187"
click at [903, 585] on button "Save & Close" at bounding box center [892, 601] width 108 height 33
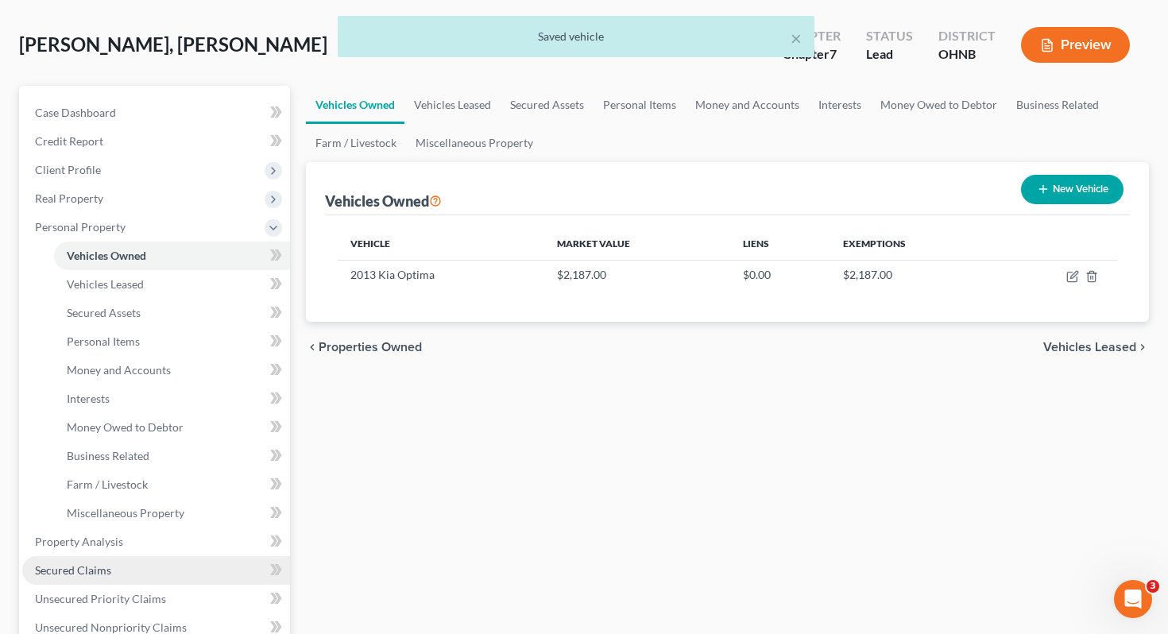
click at [218, 556] on link "Secured Claims" at bounding box center [156, 570] width 268 height 29
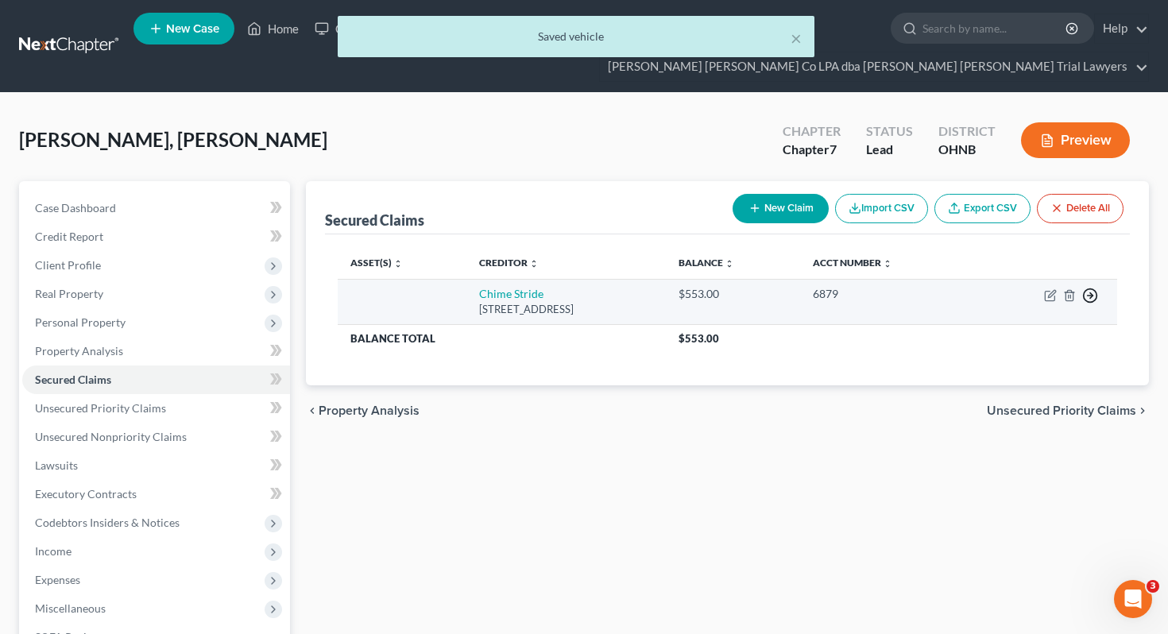
click at [1090, 288] on icon "button" at bounding box center [1090, 296] width 16 height 16
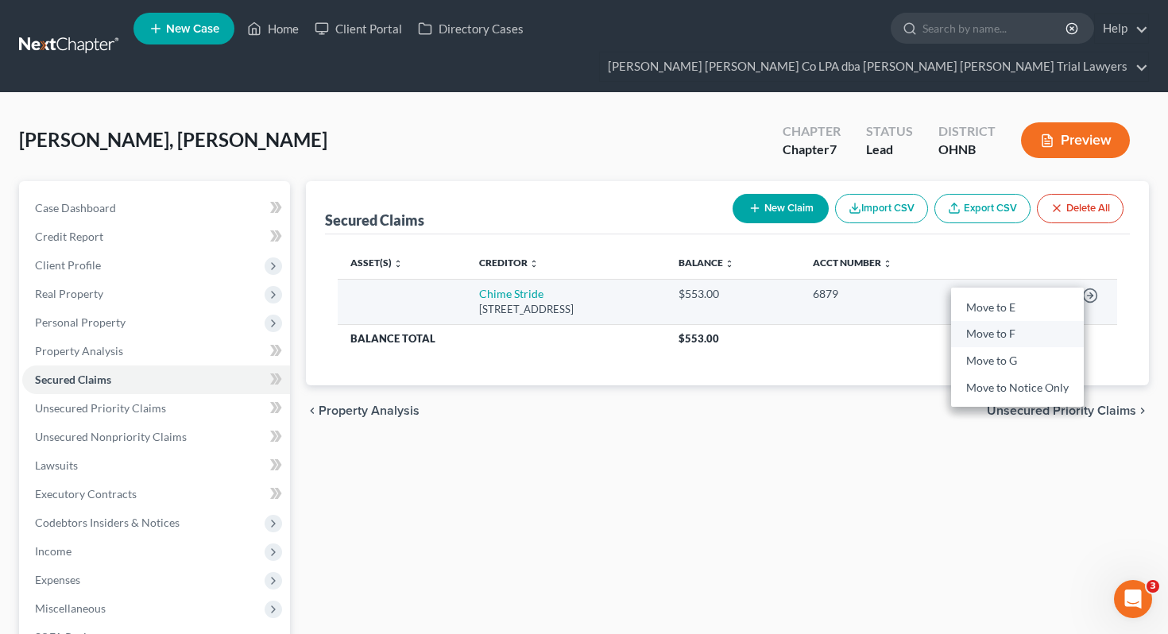
click at [1019, 321] on link "Move to F" at bounding box center [1017, 334] width 133 height 27
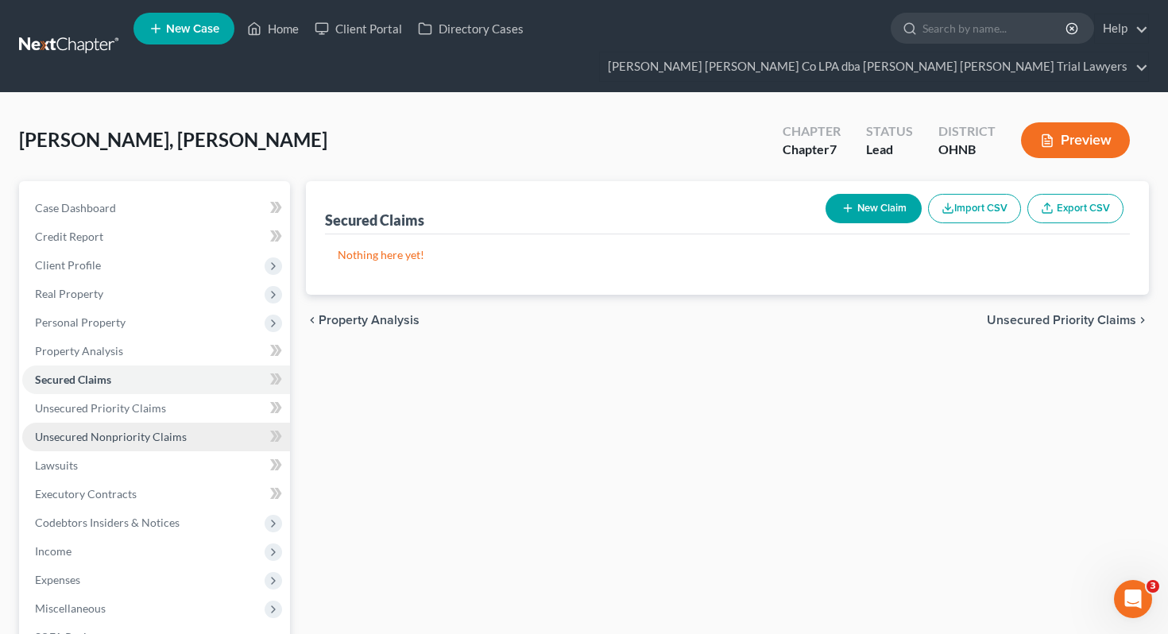
click at [199, 423] on link "Unsecured Nonpriority Claims" at bounding box center [156, 437] width 268 height 29
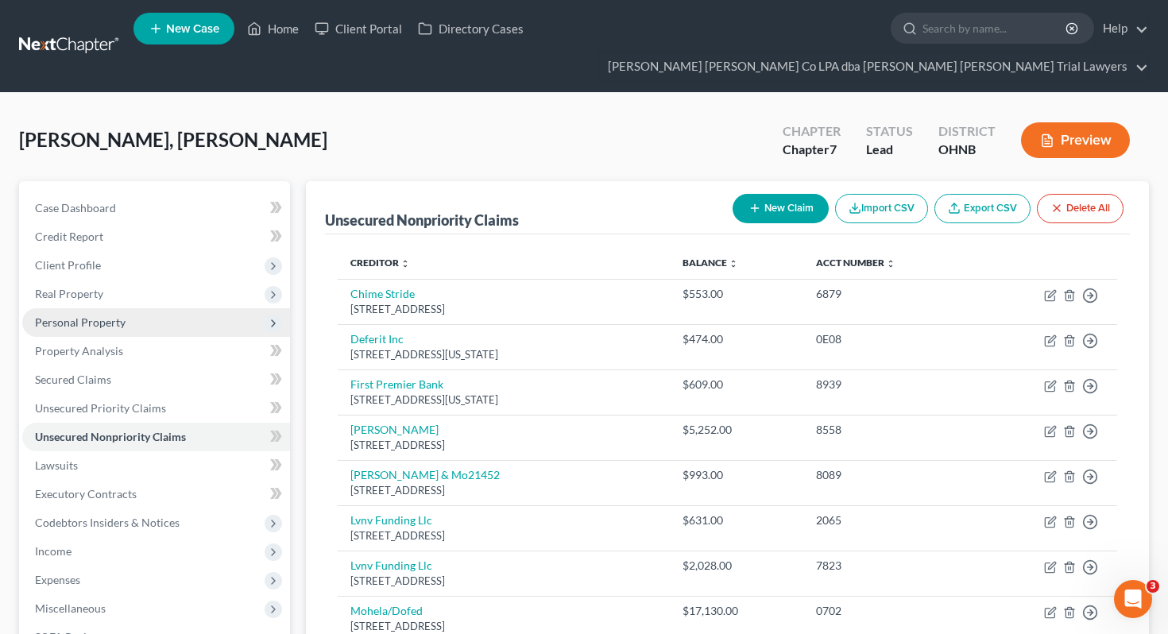
click at [122, 315] on span "Personal Property" at bounding box center [80, 322] width 91 height 14
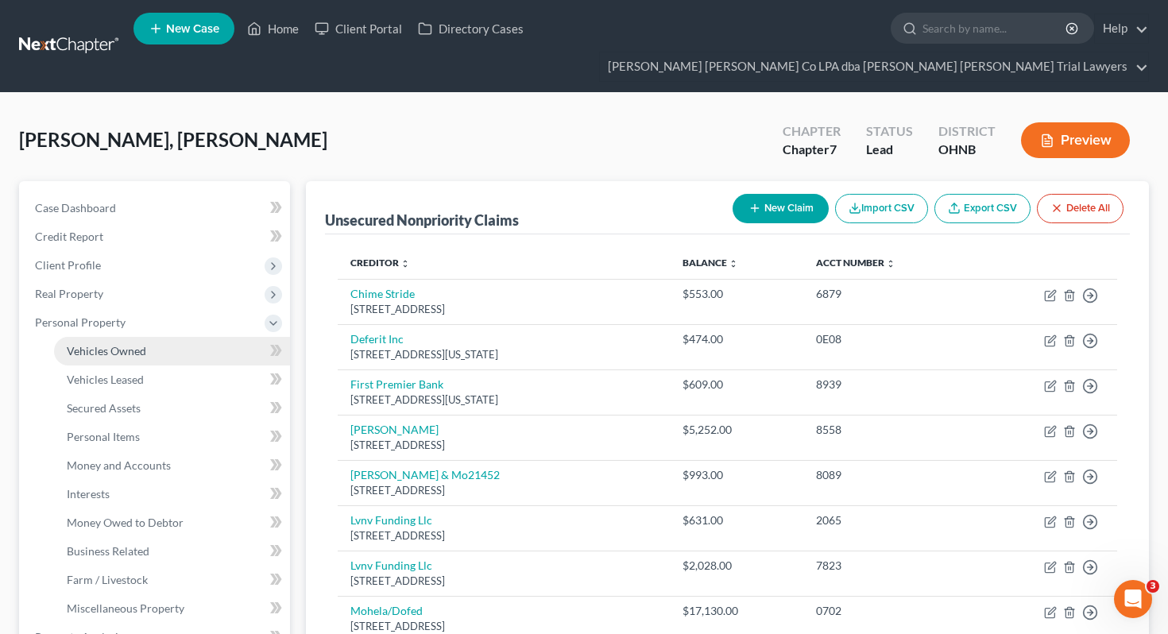
click at [123, 337] on link "Vehicles Owned" at bounding box center [172, 351] width 236 height 29
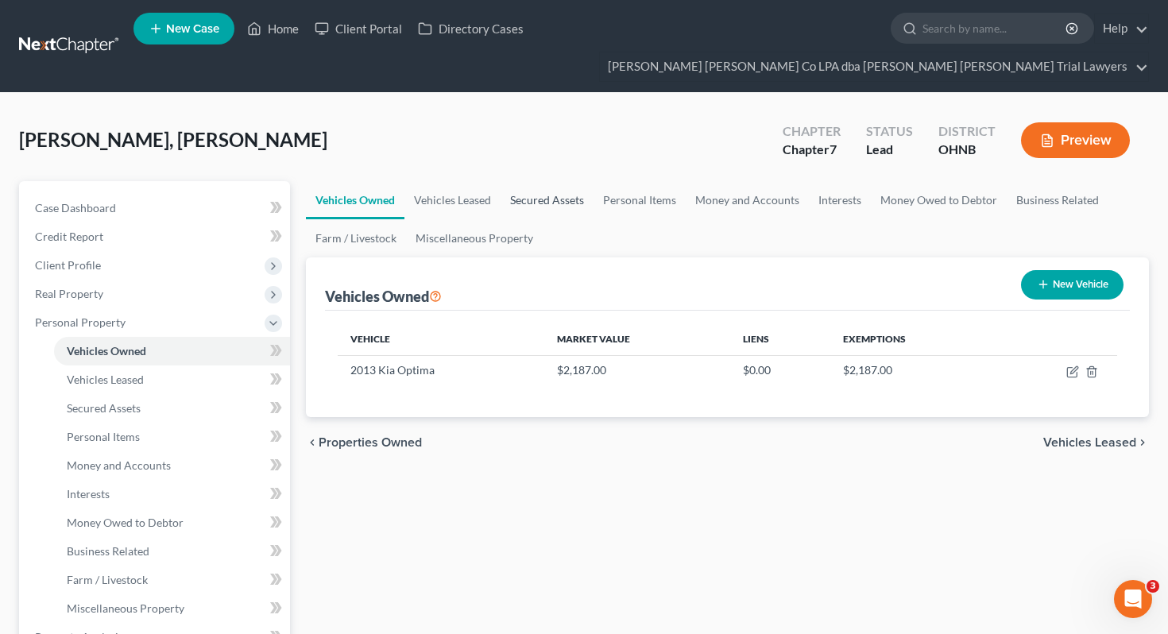
click at [558, 181] on link "Secured Assets" at bounding box center [547, 200] width 93 height 38
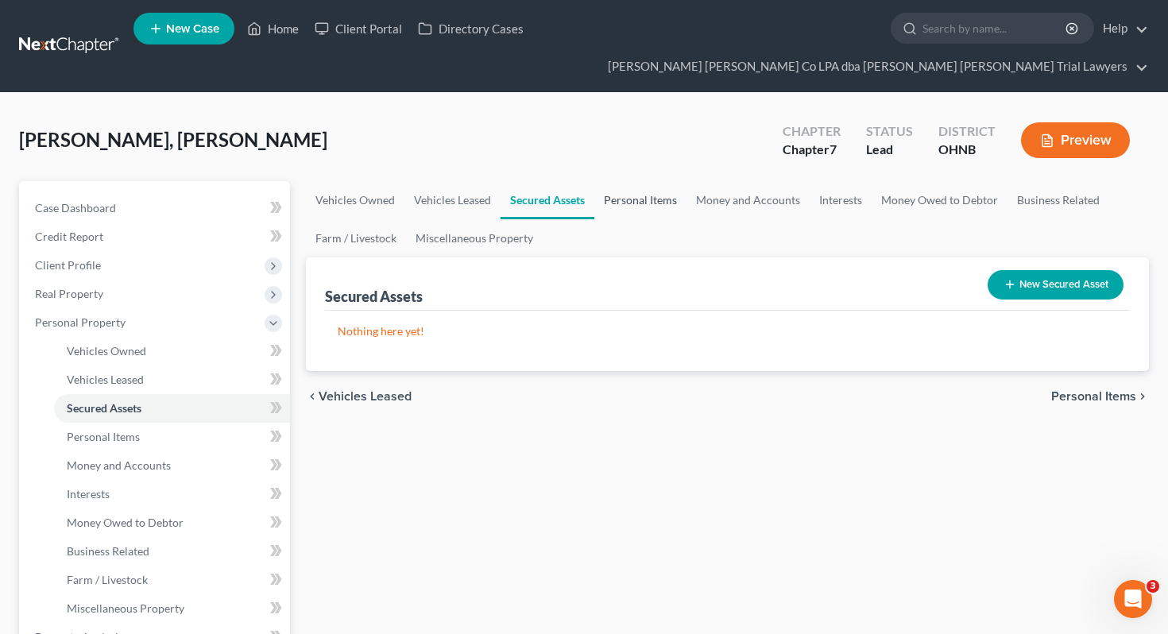
click at [660, 181] on link "Personal Items" at bounding box center [640, 200] width 92 height 38
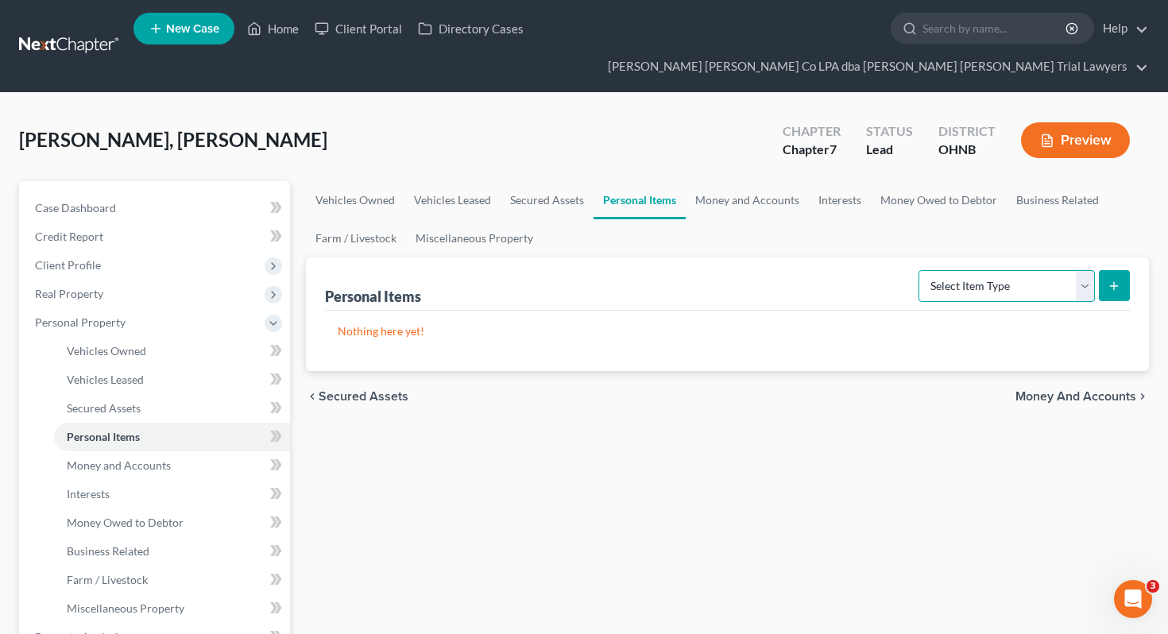
click at [1023, 270] on select "Select Item Type Clothing Collectibles Of Value Electronics Firearms Household …" at bounding box center [1007, 286] width 176 height 32
select select "clothing"
click at [1118, 280] on icon "submit" at bounding box center [1114, 286] width 13 height 13
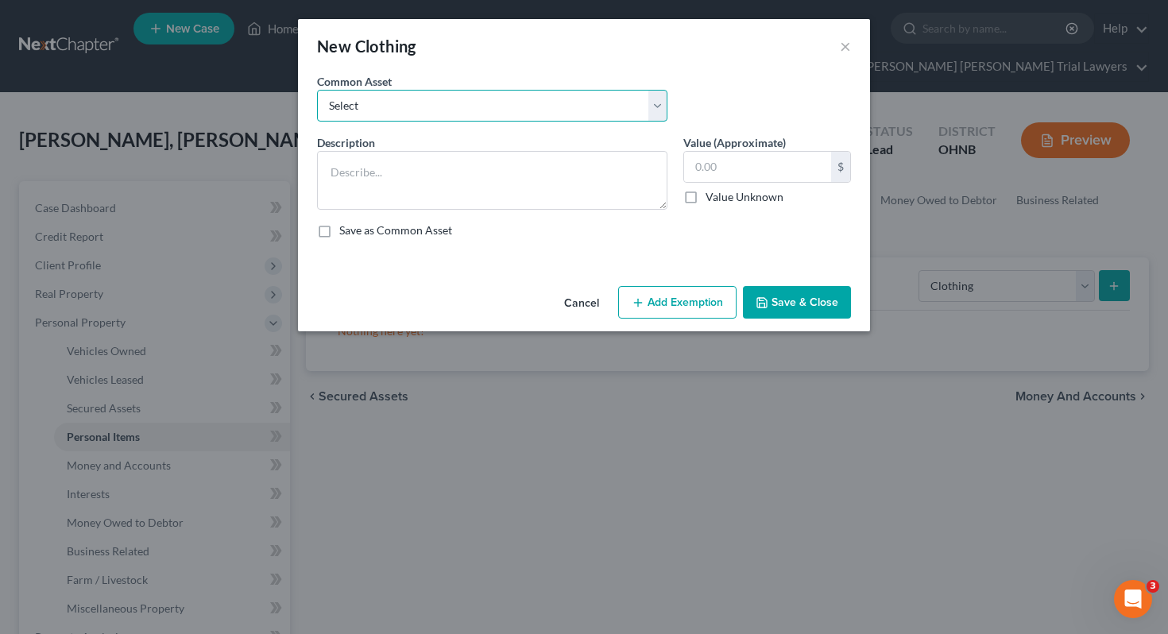
click at [571, 101] on select "Select Normal work & daily wearing apparel" at bounding box center [492, 106] width 350 height 32
select select "0"
type textarea "Normal work & daily wearing apparel"
type input "500.00"
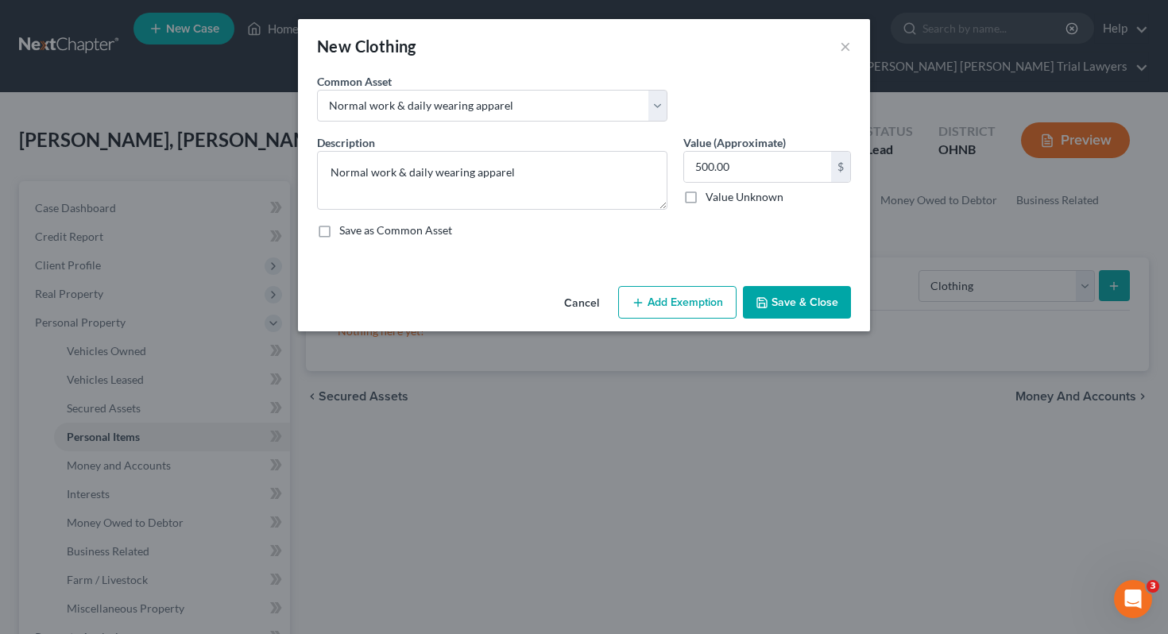
click at [664, 319] on div "Cancel Add Exemption Save & Close" at bounding box center [584, 306] width 572 height 52
click at [654, 302] on button "Add Exemption" at bounding box center [677, 302] width 118 height 33
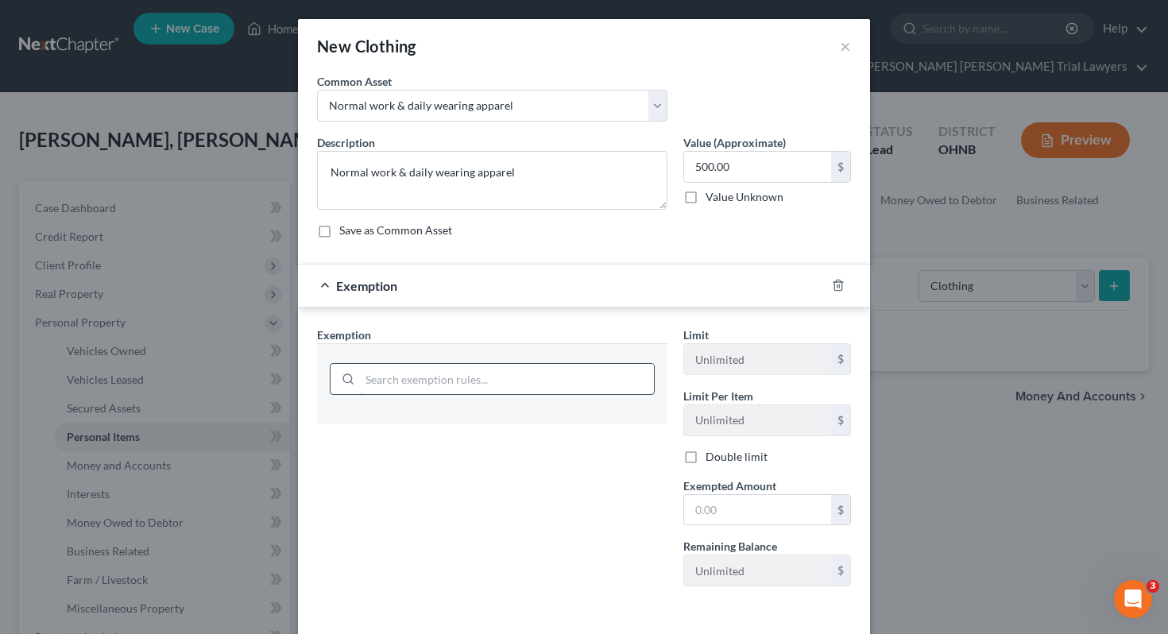
click at [550, 381] on input "search" at bounding box center [507, 379] width 294 height 30
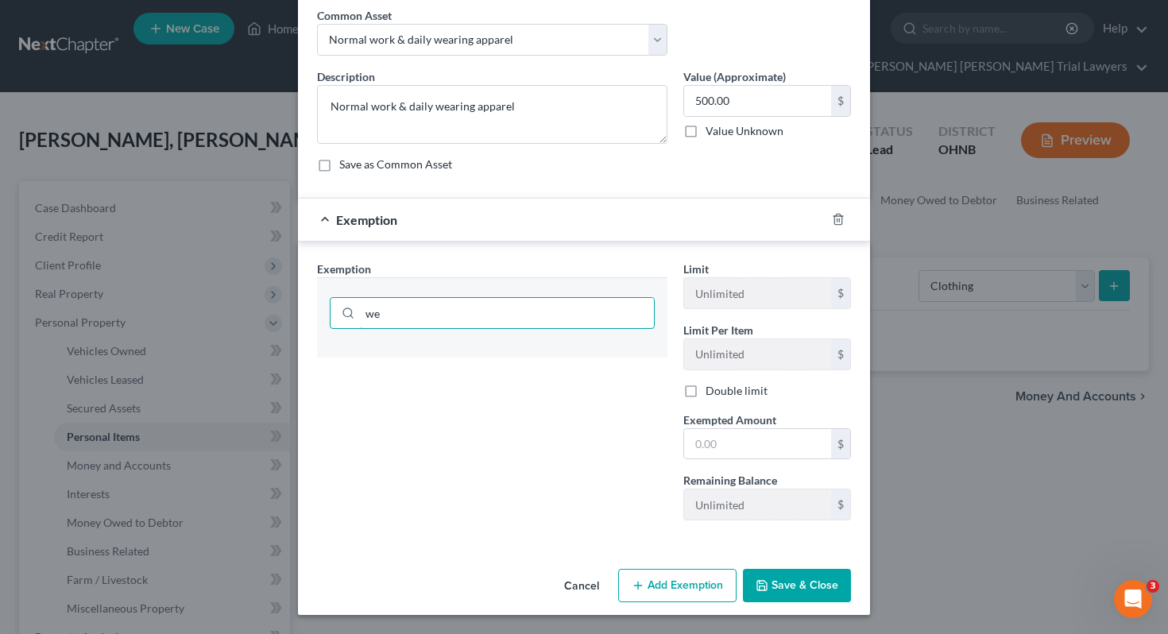
type input "w"
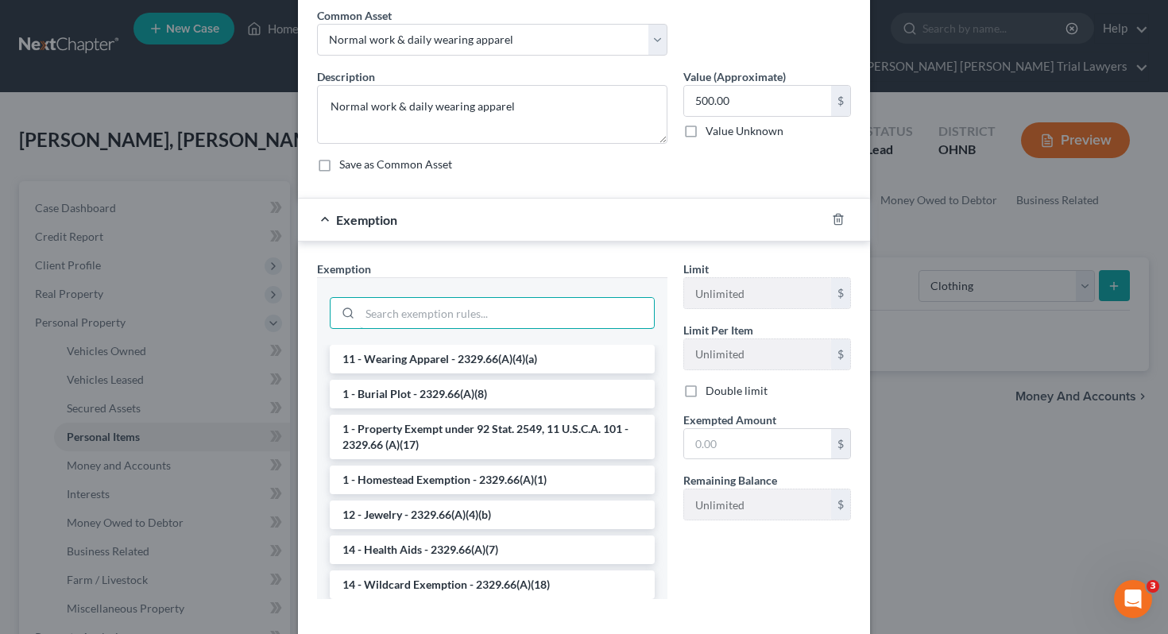
scroll to position [67, 0]
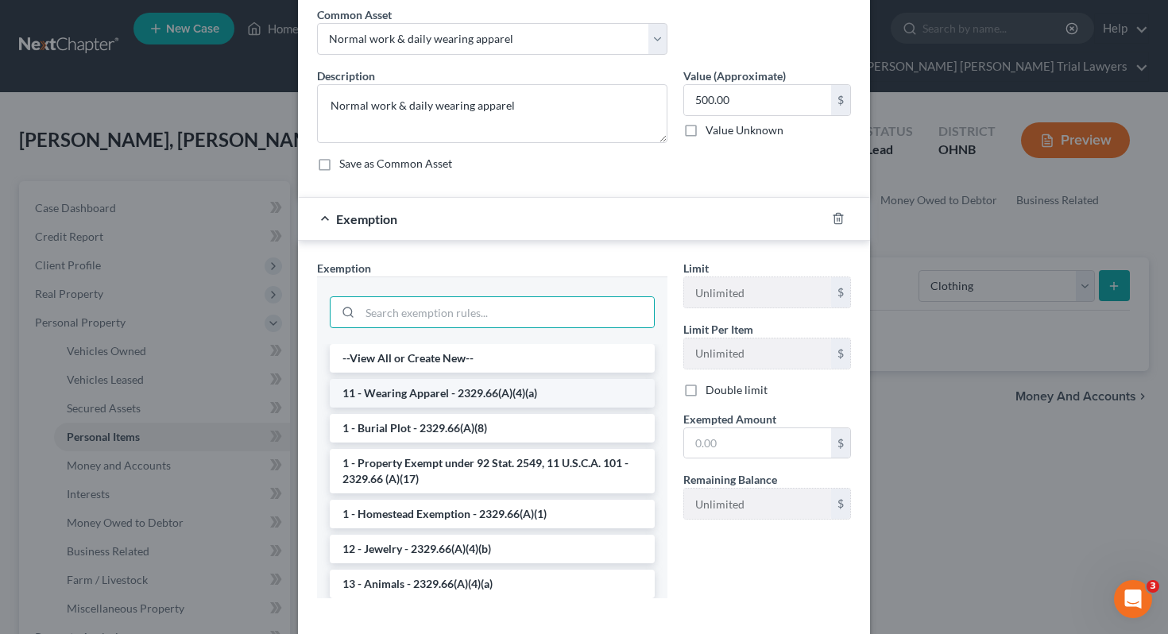
click at [570, 392] on li "11 - Wearing Apparel - 2329.66(A)(4)(a)" at bounding box center [492, 393] width 325 height 29
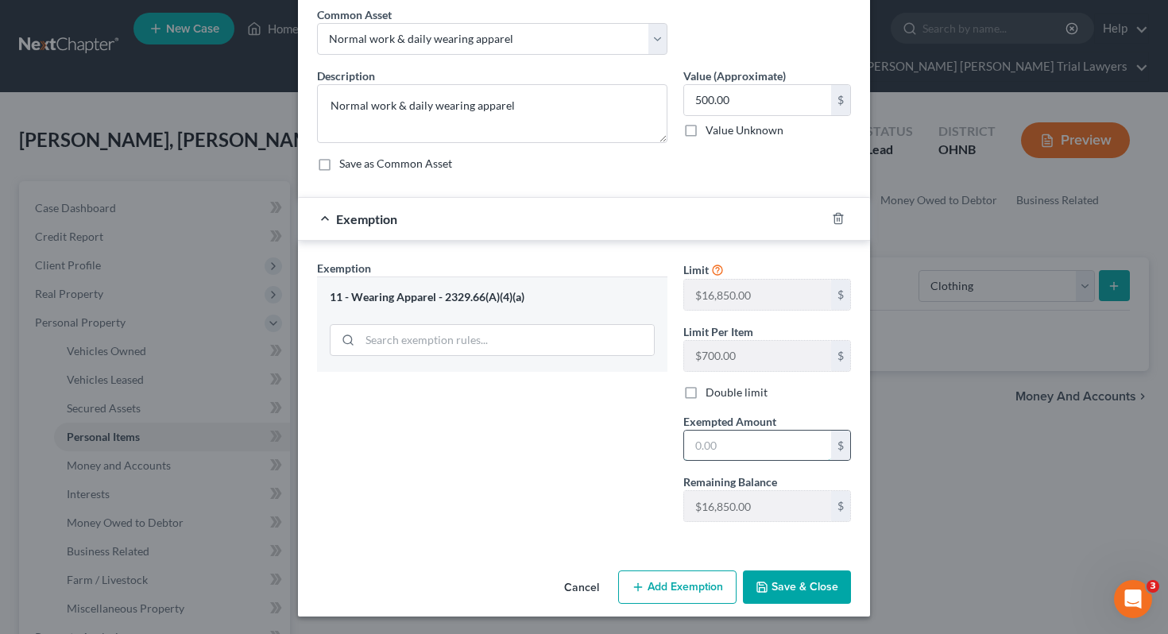
click at [732, 458] on input "text" at bounding box center [757, 446] width 147 height 30
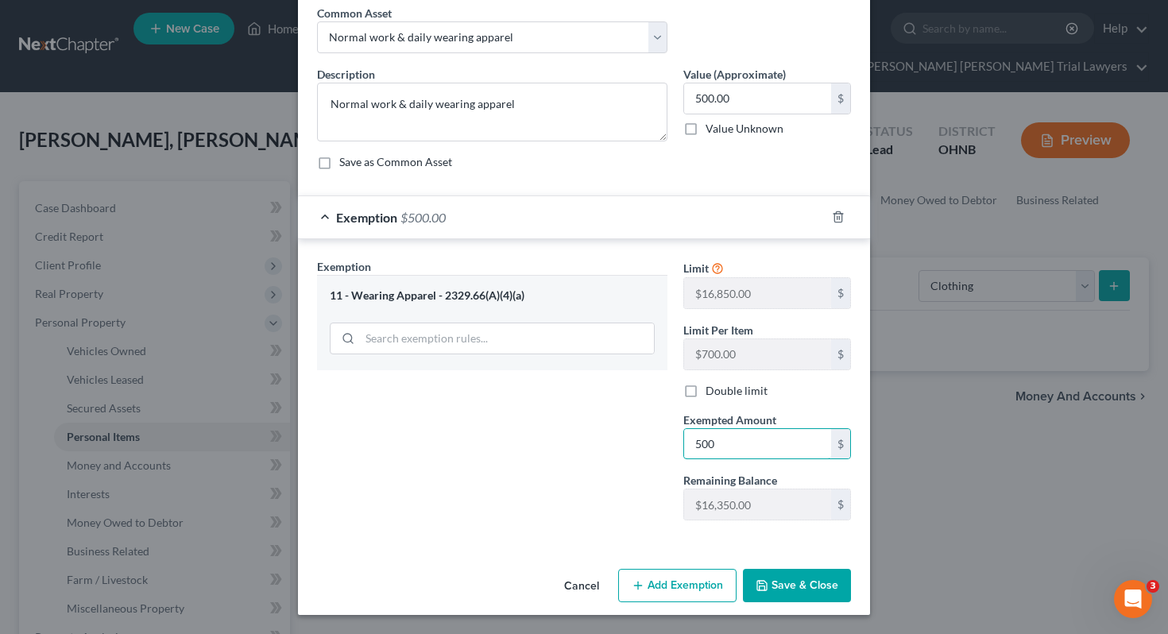
type input "500"
click at [808, 581] on button "Save & Close" at bounding box center [797, 585] width 108 height 33
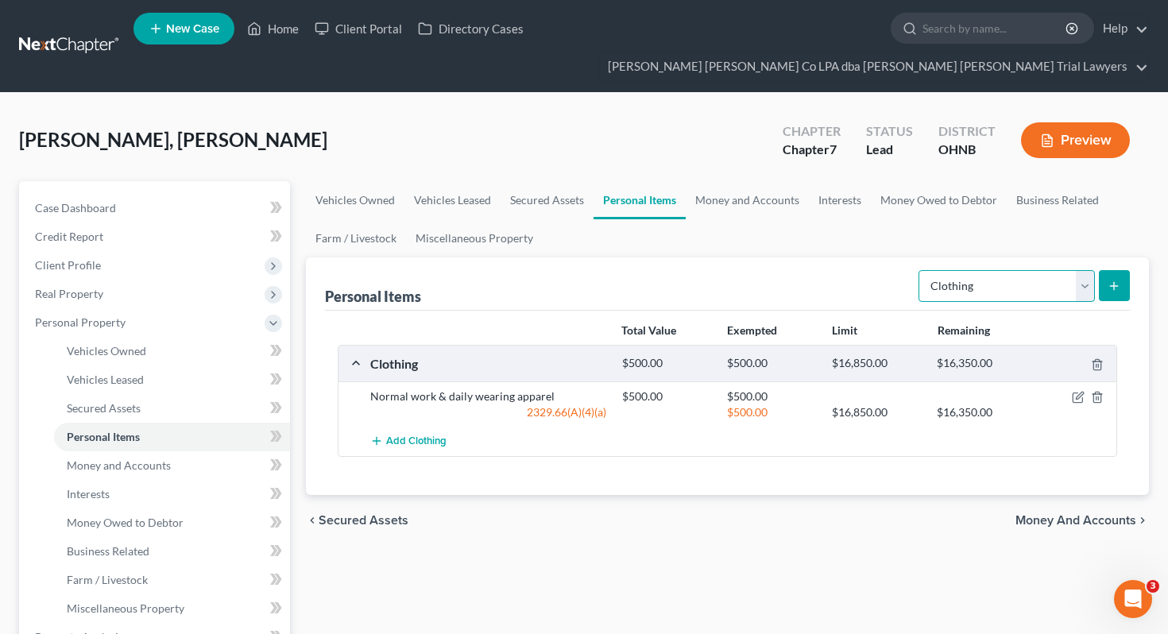
click at [1007, 270] on select "Select Item Type Clothing Collectibles Of Value Electronics Firearms Household …" at bounding box center [1007, 286] width 176 height 32
select select "electronics"
click at [1103, 270] on button "submit" at bounding box center [1114, 285] width 31 height 31
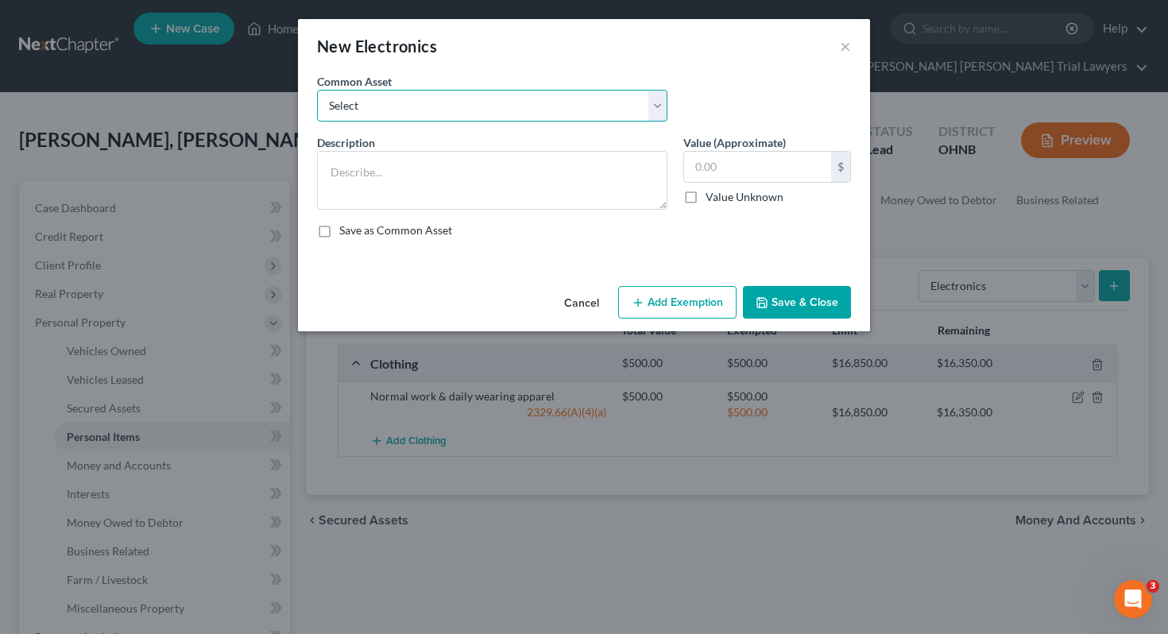
click at [419, 107] on select "Select # Televisions & # Computers 1 Television & 1 Computer" at bounding box center [492, 106] width 350 height 32
select select "1"
type textarea "1 Television & 1 Computer"
type input "500.00"
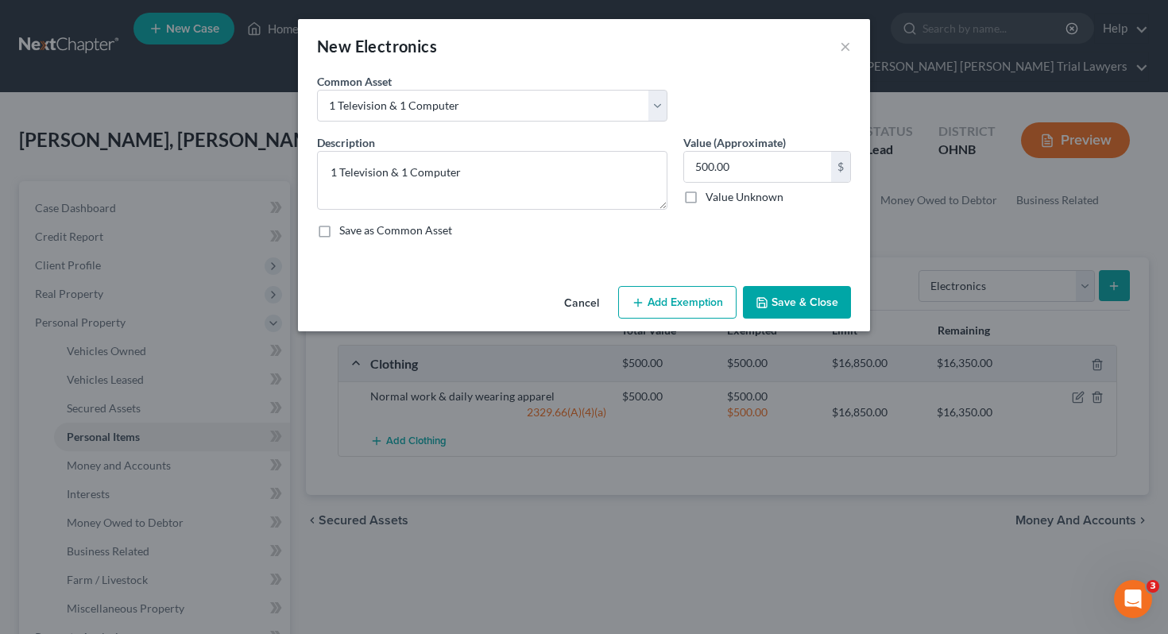
click at [653, 306] on button "Add Exemption" at bounding box center [677, 302] width 118 height 33
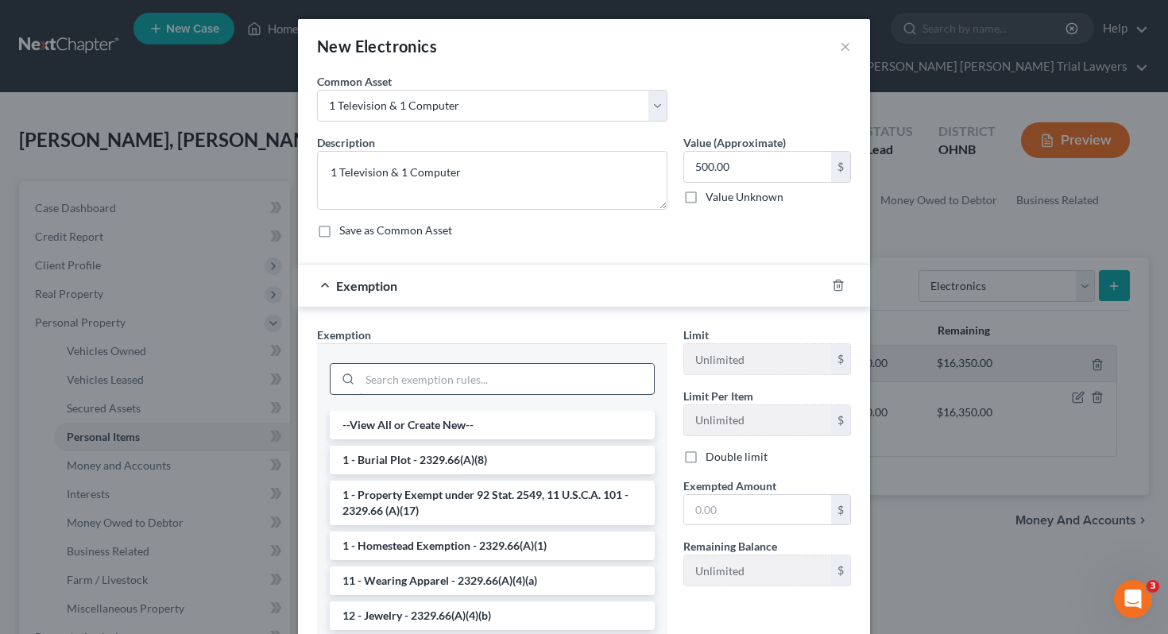
click at [540, 377] on input "search" at bounding box center [507, 379] width 294 height 30
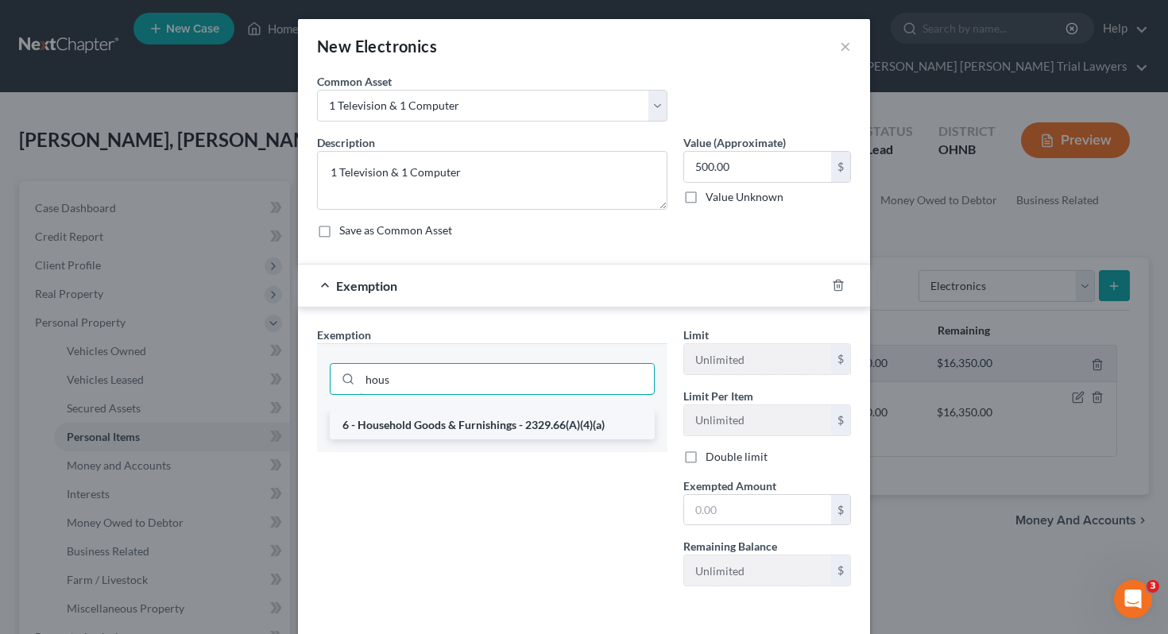
type input "hous"
click at [547, 436] on li "6 - Household Goods & Furnishings - 2329.66(A)(4)(a)" at bounding box center [492, 425] width 325 height 29
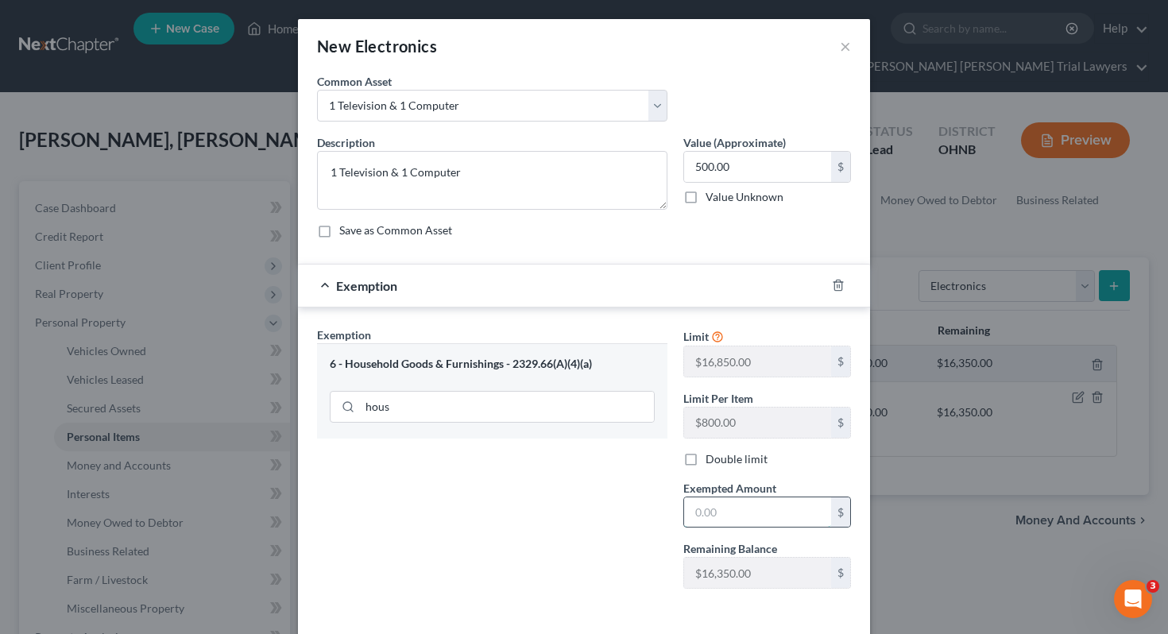
click at [701, 503] on input "text" at bounding box center [757, 512] width 147 height 30
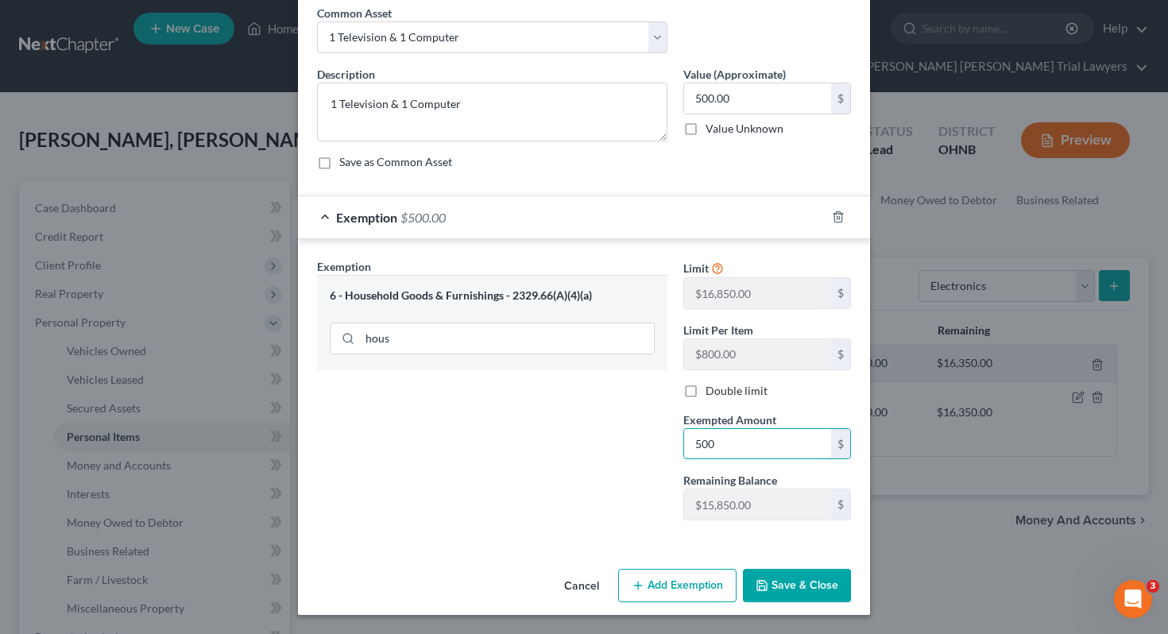
type input "500"
click at [625, 478] on div "Exemption Set must be selected for CA. Exemption * 6 - Household Goods & Furnis…" at bounding box center [492, 395] width 366 height 275
click at [776, 590] on button "Save & Close" at bounding box center [797, 585] width 108 height 33
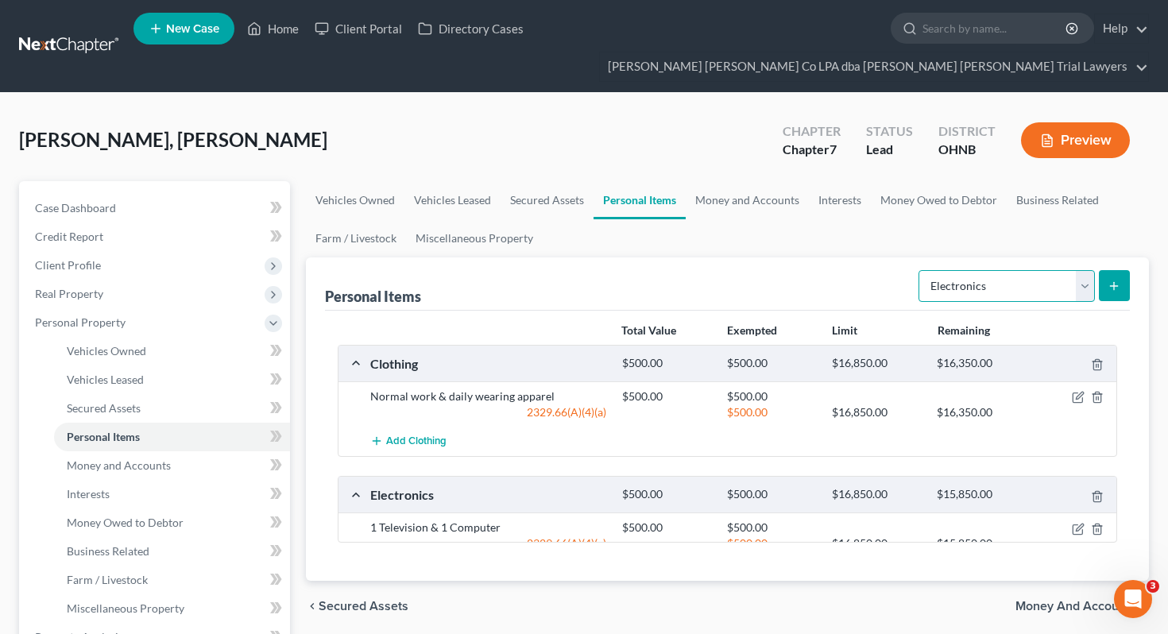
click at [969, 270] on select "Select Item Type Clothing Collectibles Of Value Electronics Firearms Household …" at bounding box center [1007, 286] width 176 height 32
select select "household_goods"
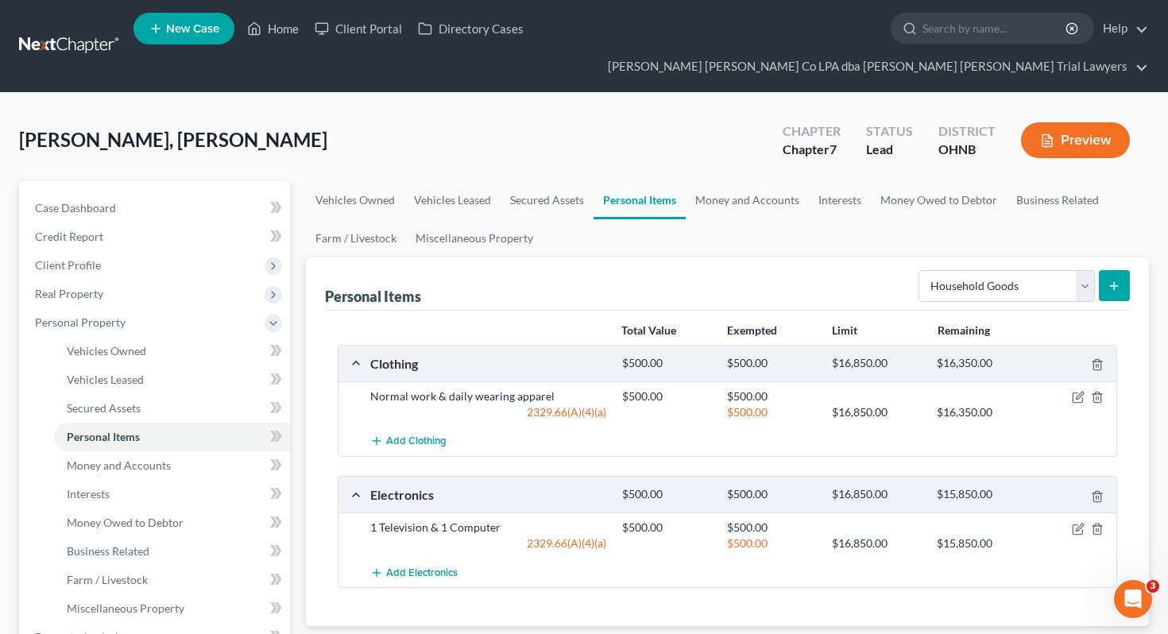
click at [1096, 270] on form "Select Item Type Clothing Collectibles Of Value Electronics Firearms Household …" at bounding box center [1024, 286] width 211 height 33
click at [1113, 280] on icon "submit" at bounding box center [1114, 286] width 13 height 13
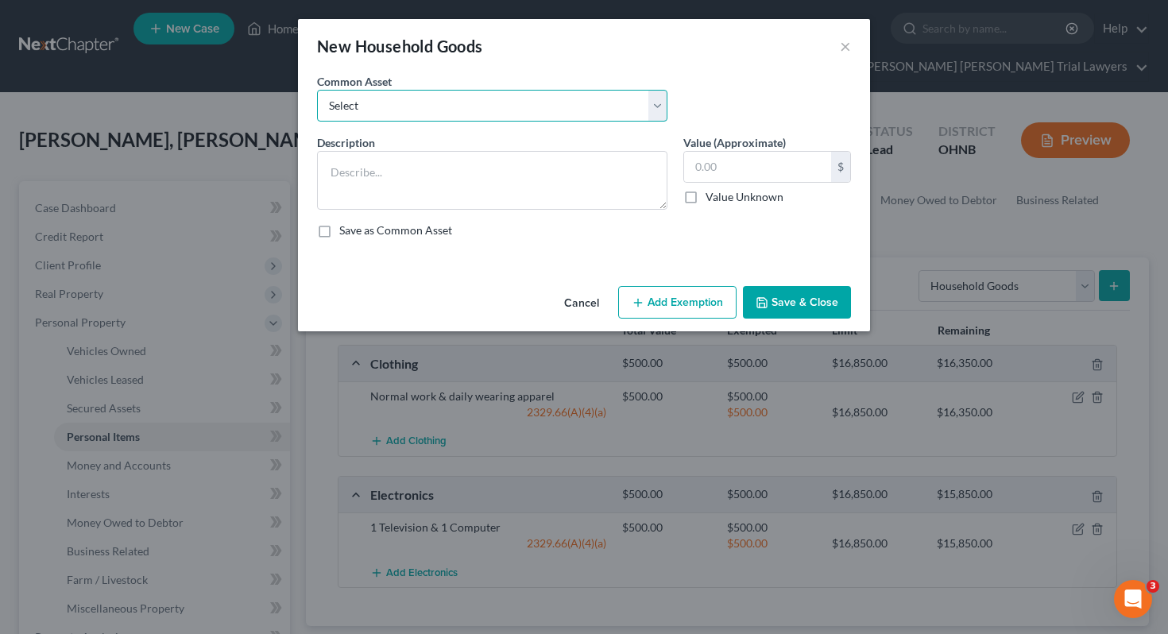
click at [539, 103] on select "Select Household goods including but not limited to: Kitchen table & chairs, di…" at bounding box center [492, 106] width 350 height 32
select select "0"
type textarea "Household goods including but not limited to: Kitchen table & chairs, dishes, u…"
type input "2,500.00"
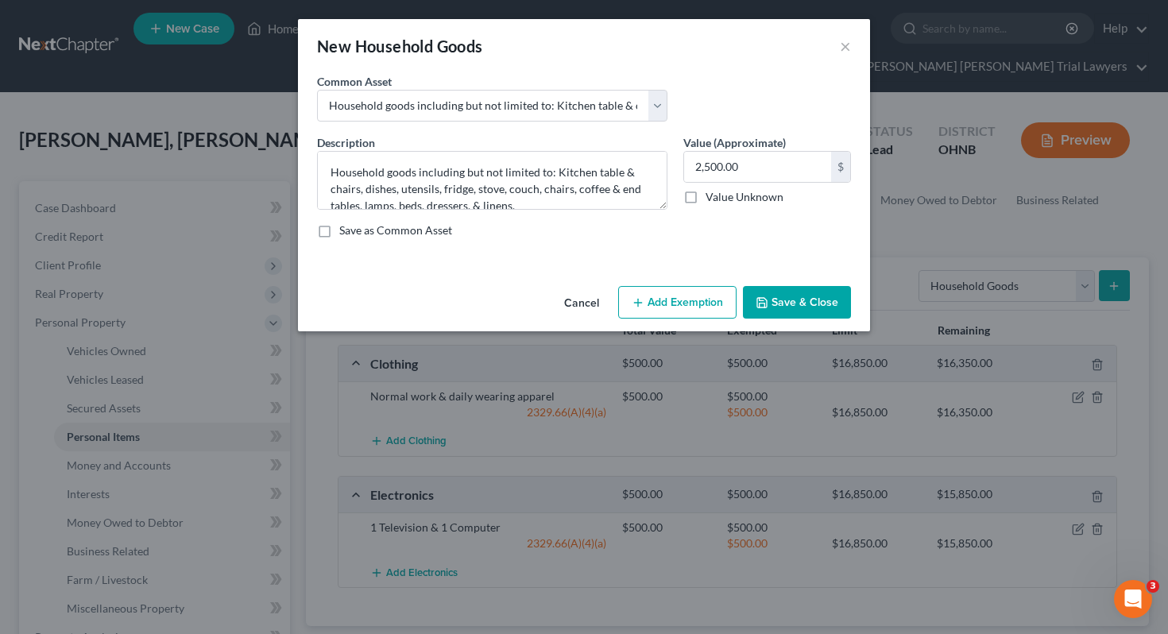
click at [664, 292] on button "Add Exemption" at bounding box center [677, 302] width 118 height 33
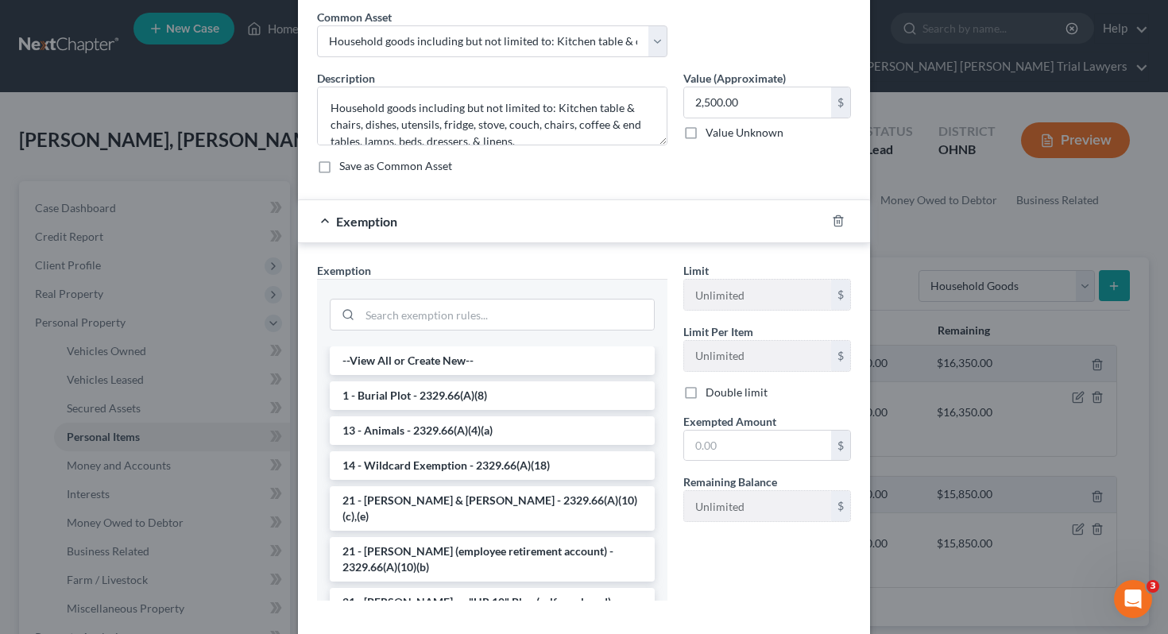
scroll to position [68, 0]
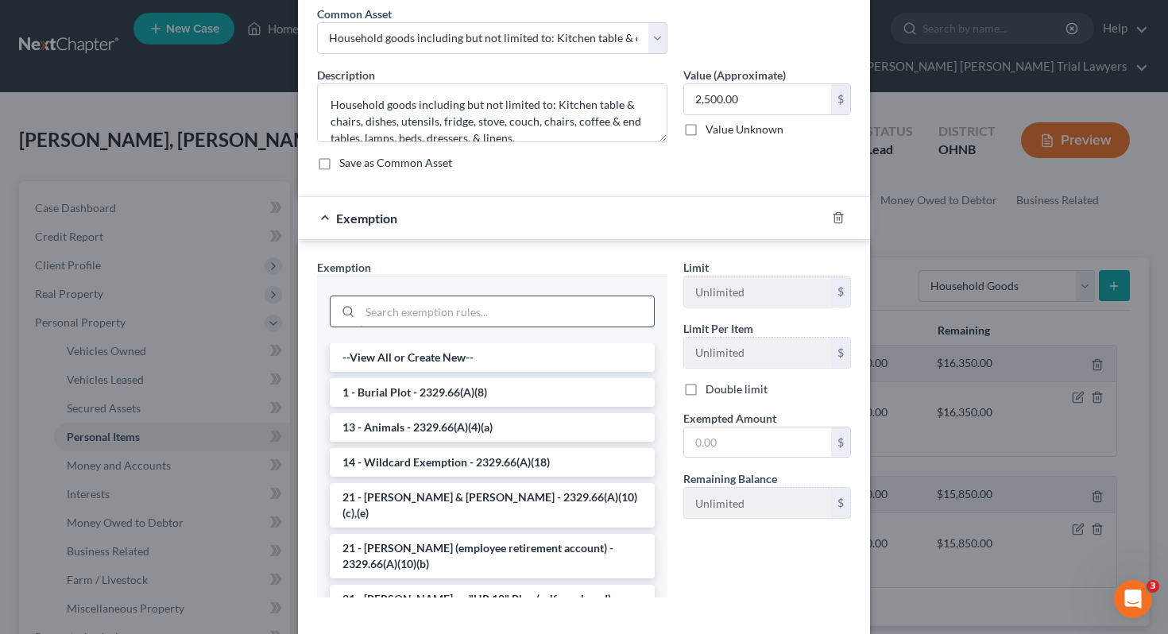
click at [590, 314] on input "search" at bounding box center [507, 311] width 294 height 30
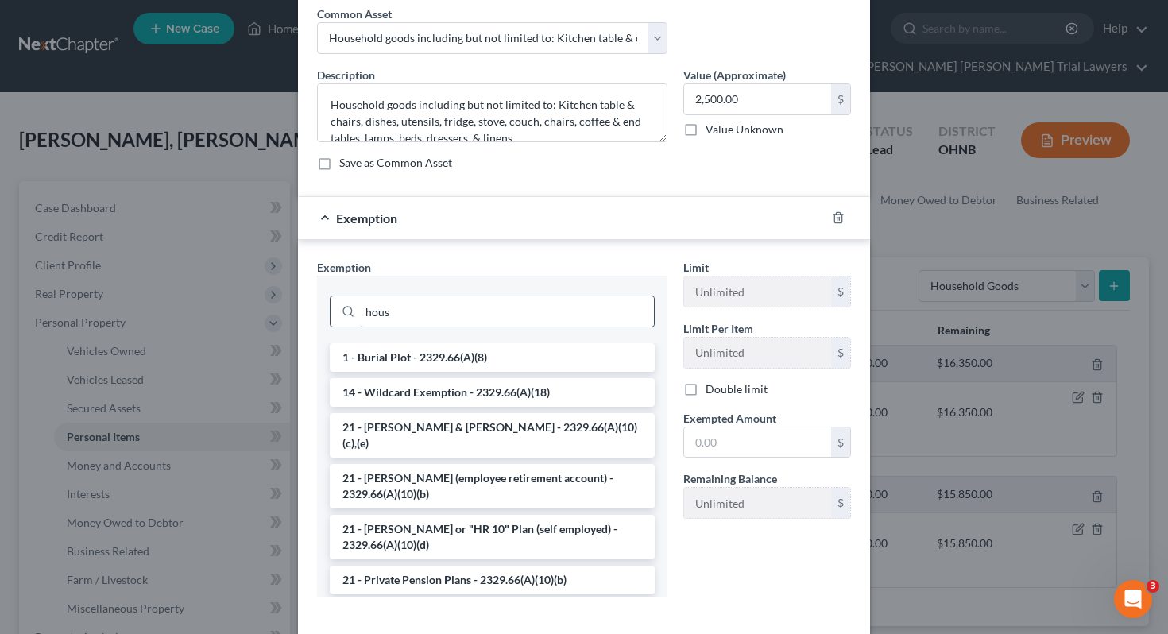
scroll to position [66, 0]
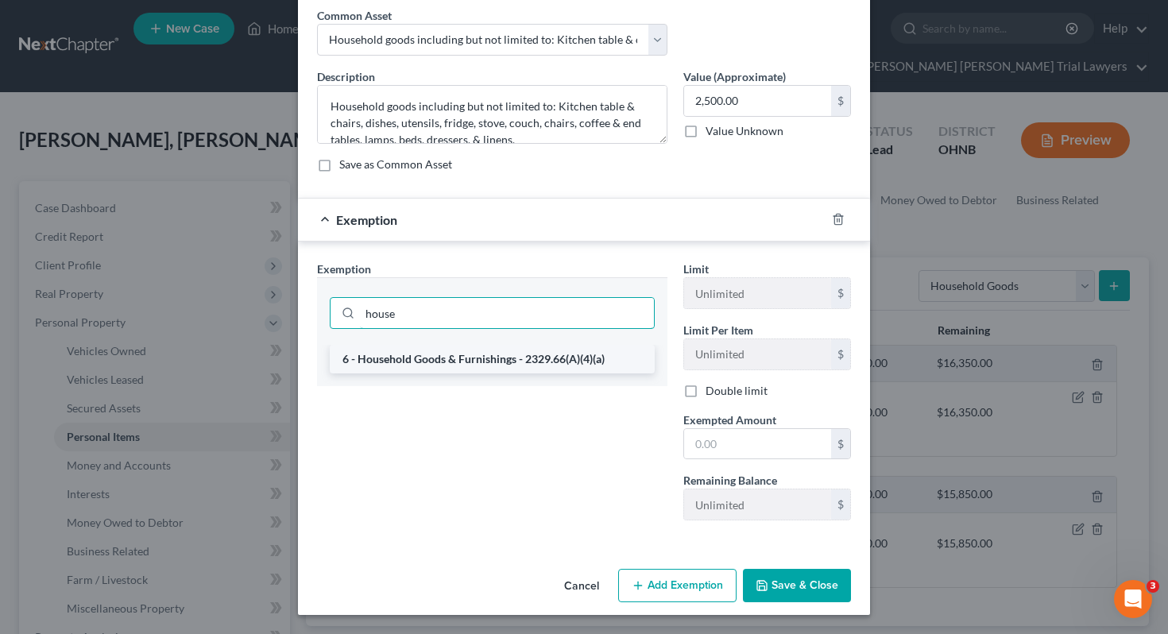
type input "house"
click at [532, 357] on li "6 - Household Goods & Furnishings - 2329.66(A)(4)(a)" at bounding box center [492, 359] width 325 height 29
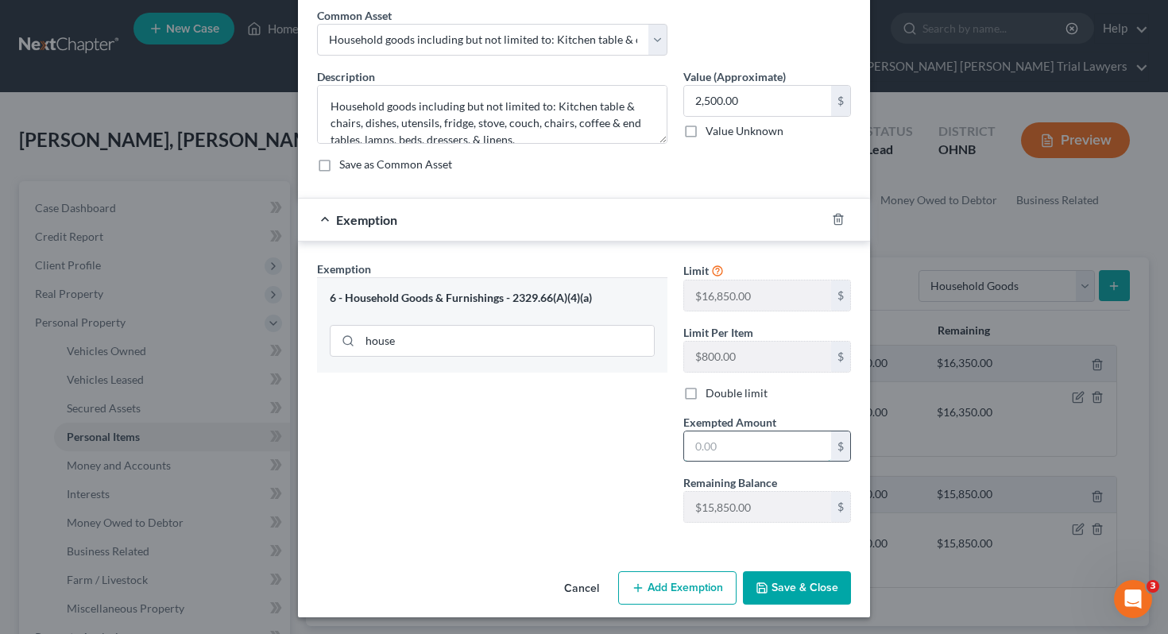
click at [714, 447] on input "text" at bounding box center [757, 446] width 147 height 30
type input "2,500"
click at [799, 587] on button "Save & Close" at bounding box center [797, 587] width 108 height 33
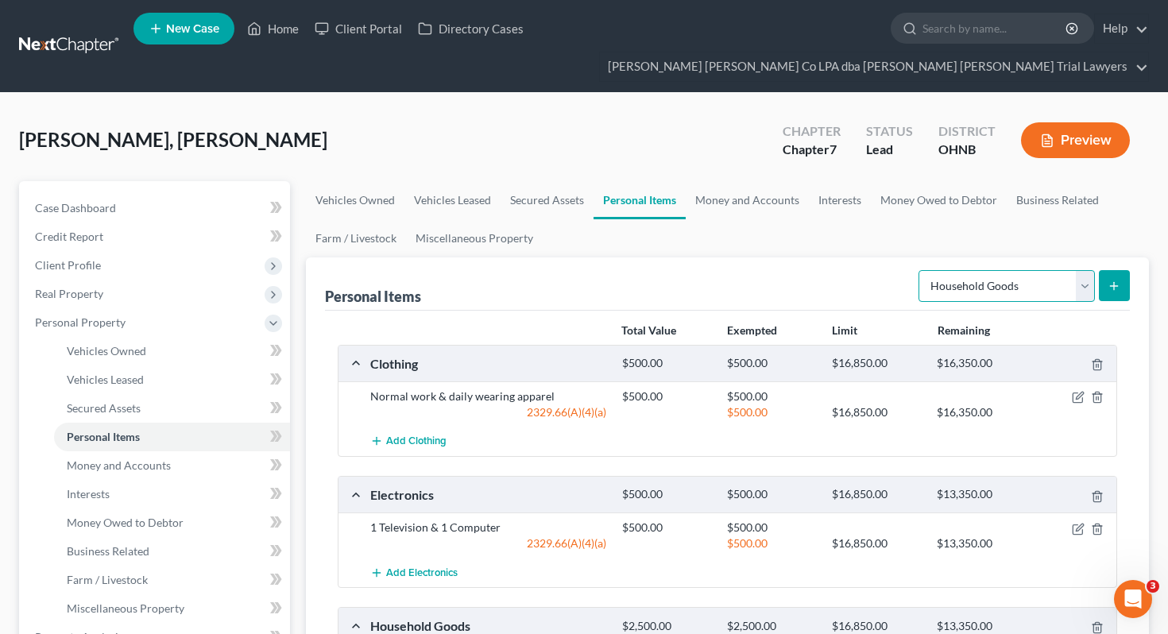
click at [969, 270] on select "Select Item Type Clothing Collectibles Of Value Electronics Firearms Household …" at bounding box center [1007, 286] width 176 height 32
select select "jewelry"
click at [1116, 280] on icon "submit" at bounding box center [1114, 286] width 13 height 13
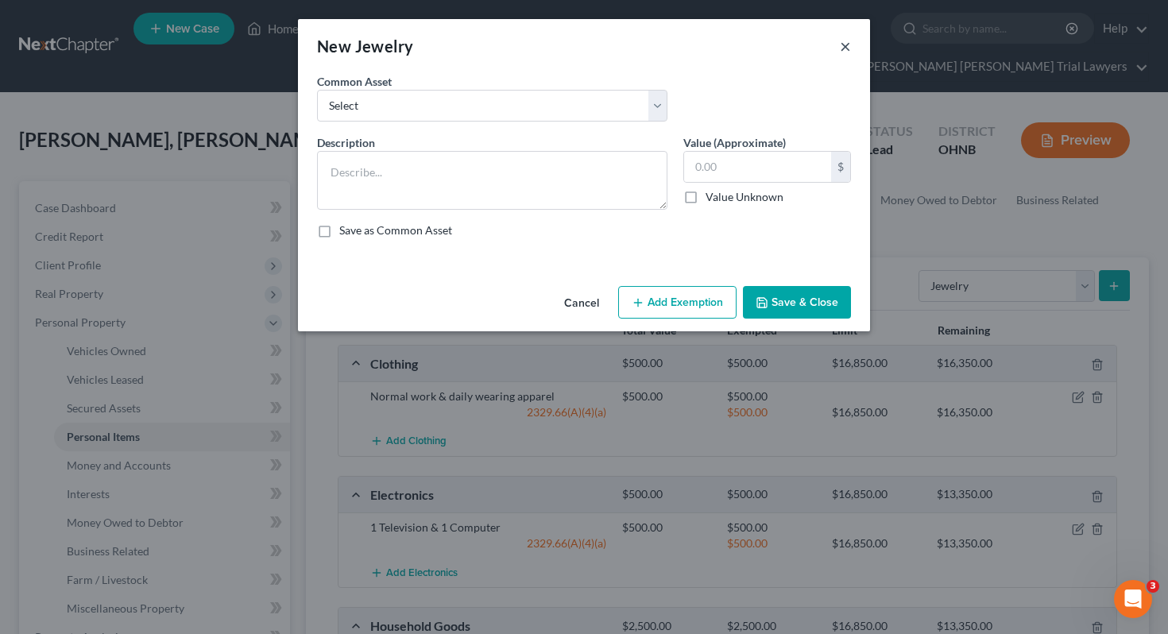
click at [848, 46] on button "×" at bounding box center [845, 46] width 11 height 19
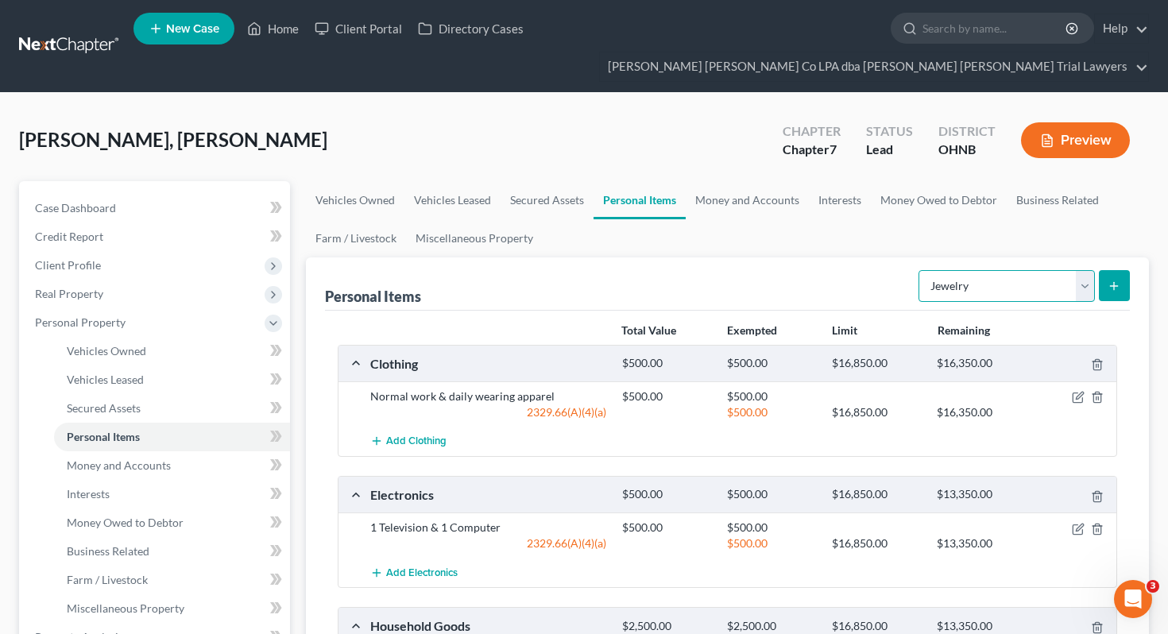
click at [967, 270] on select "Select Item Type Clothing Collectibles Of Value Electronics Firearms Household …" at bounding box center [1007, 286] width 176 height 32
click at [761, 181] on link "Money and Accounts" at bounding box center [747, 200] width 123 height 38
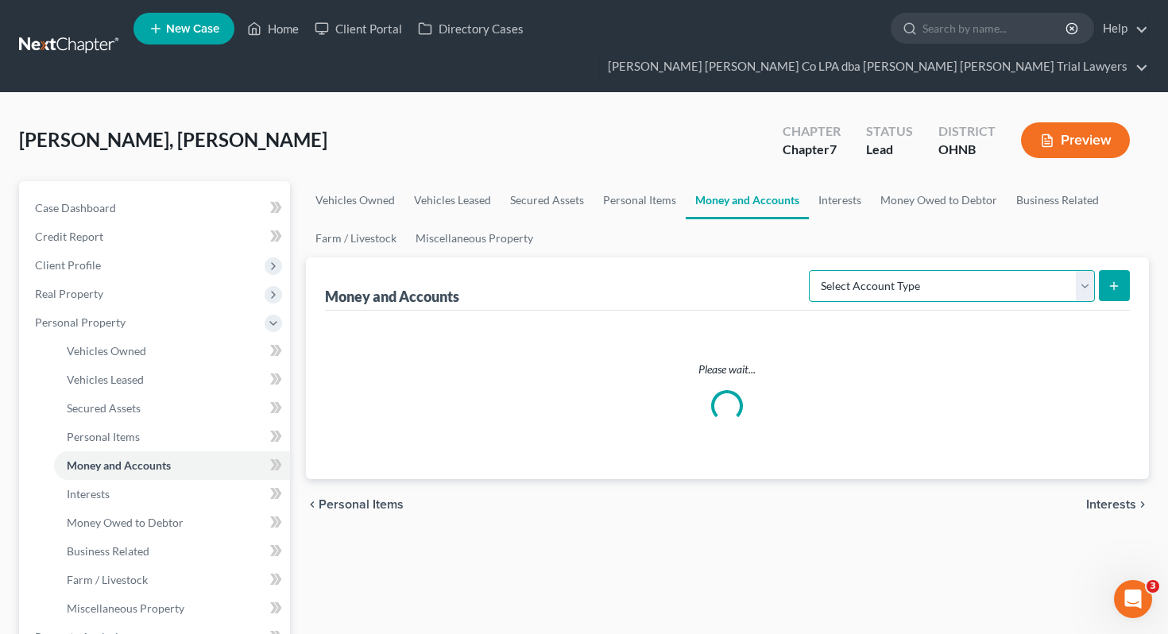
click at [912, 270] on select "Select Account Type Brokerage Cash on Hand Certificates of Deposit Checking Acc…" at bounding box center [952, 286] width 286 height 32
select select "cash_on_hand"
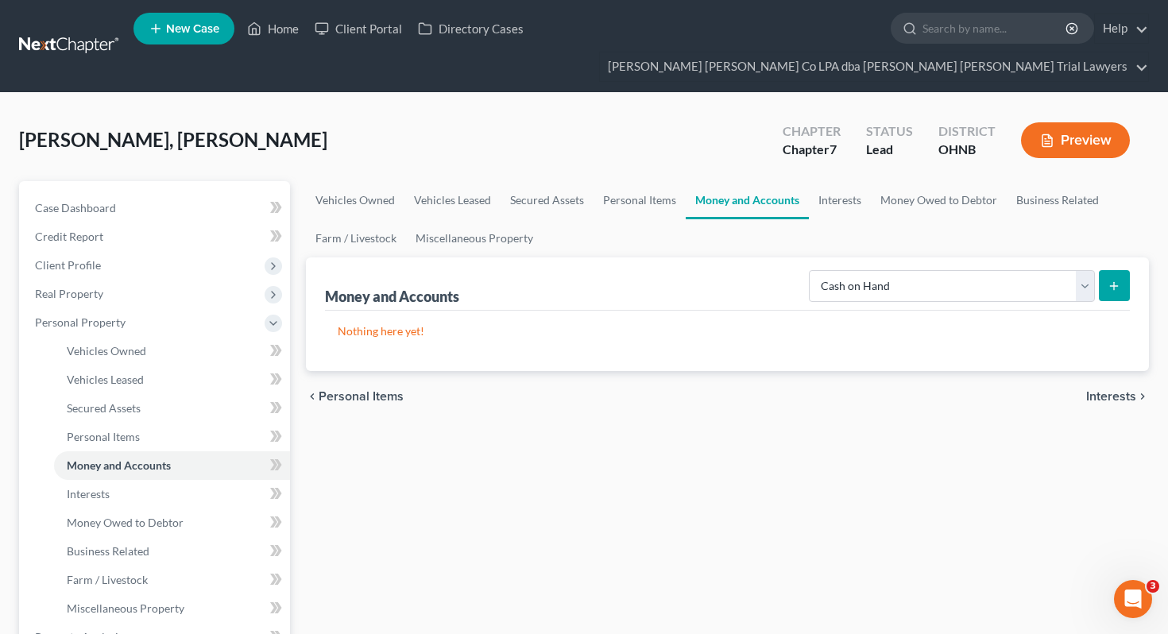
click at [1115, 270] on button "submit" at bounding box center [1114, 285] width 31 height 31
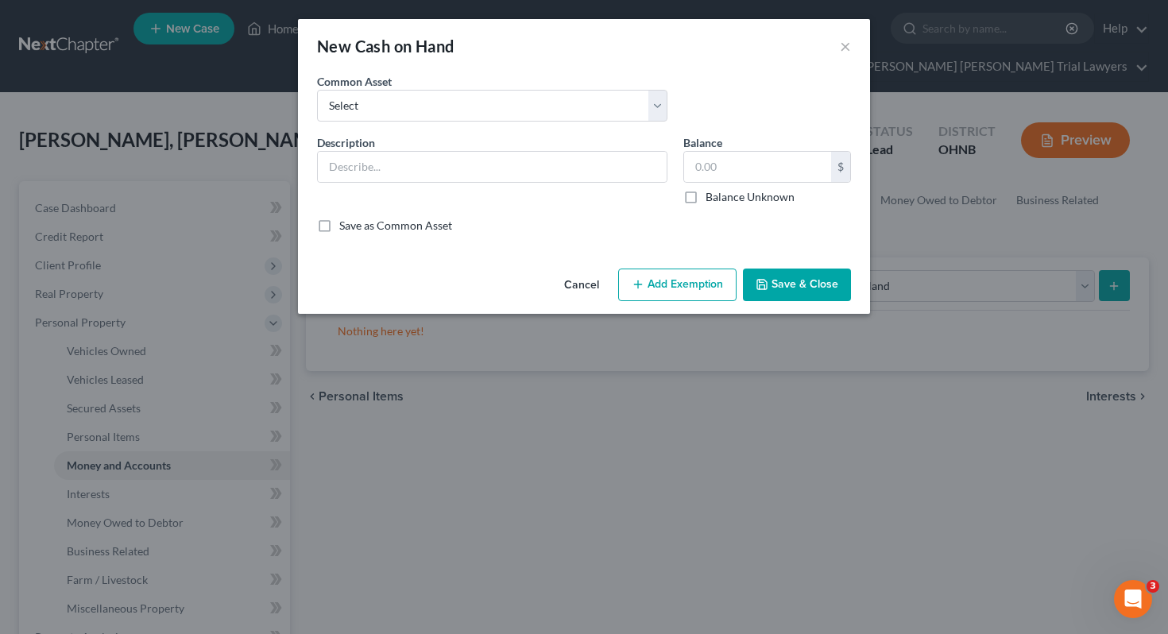
click at [580, 124] on div "Common Asset Select Cash on hand, day of filing" at bounding box center [584, 103] width 550 height 61
click at [579, 106] on select "Select Cash on hand, day of filing" at bounding box center [492, 106] width 350 height 32
select select "0"
type input "Cash on hand, day of filing"
type input "0.00"
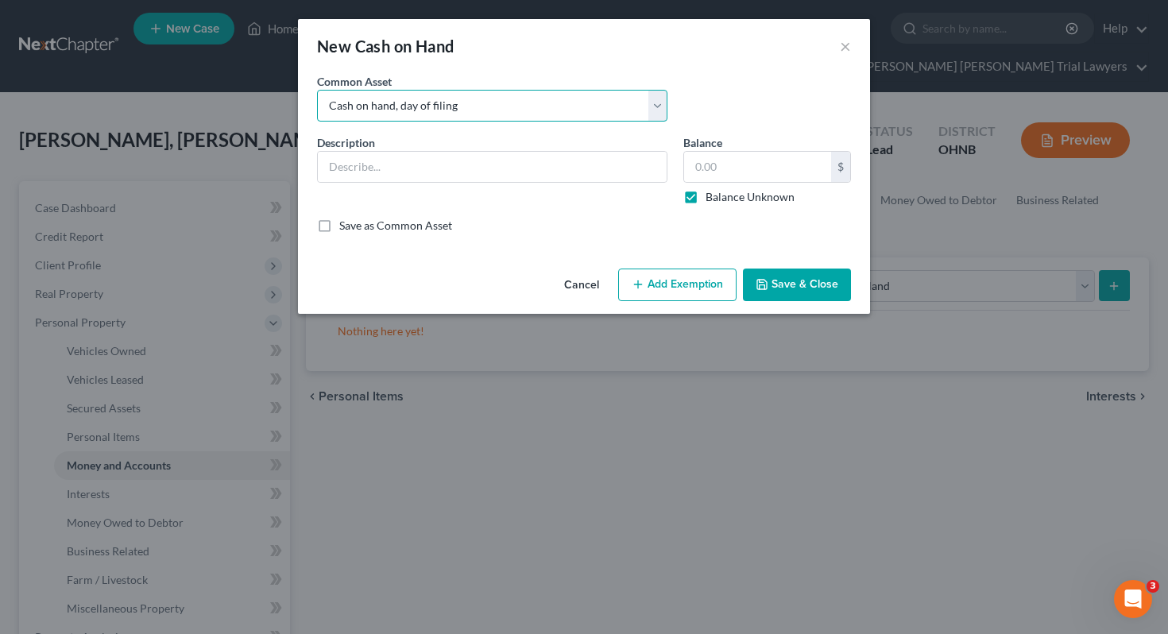
checkbox input "true"
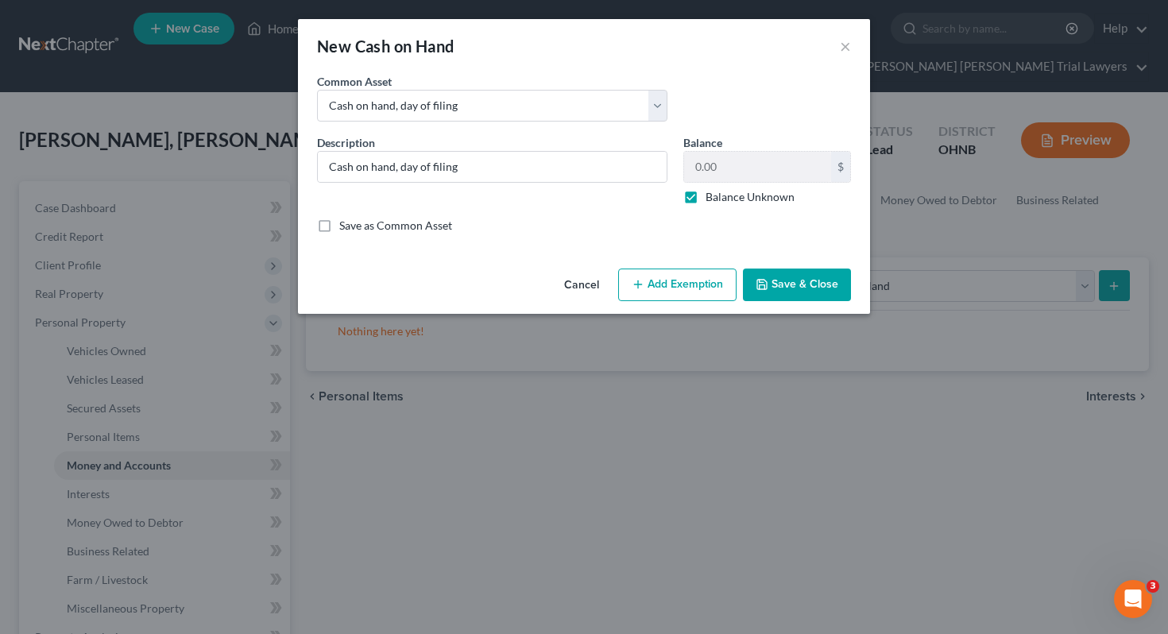
click at [776, 288] on button "Save & Close" at bounding box center [797, 285] width 108 height 33
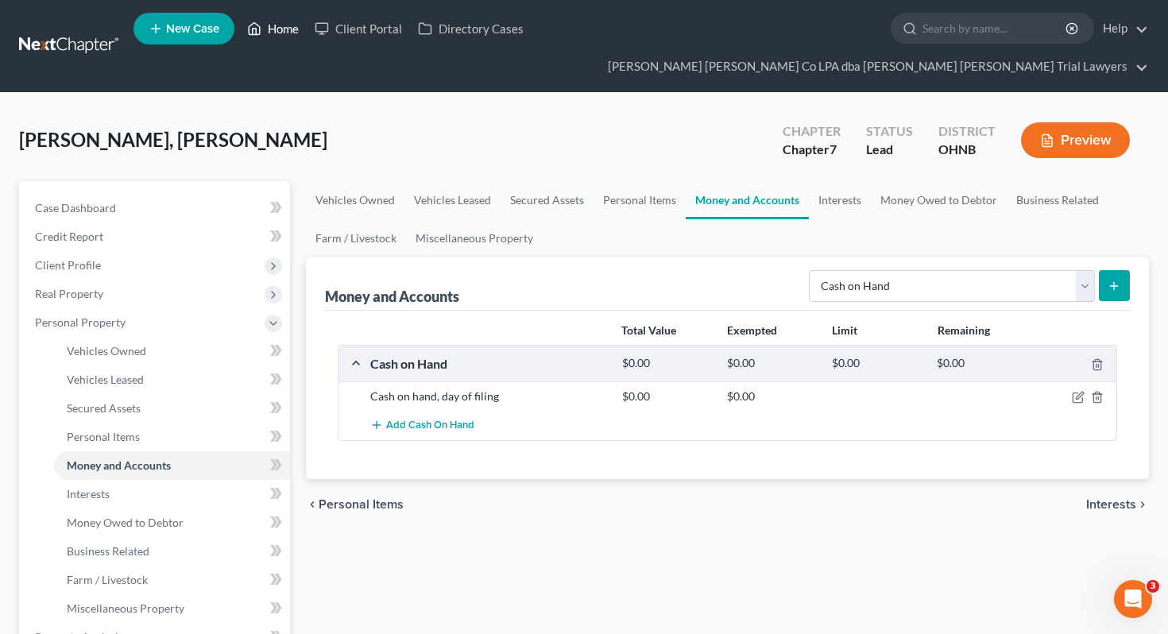
click at [266, 38] on link "Home" at bounding box center [273, 28] width 68 height 29
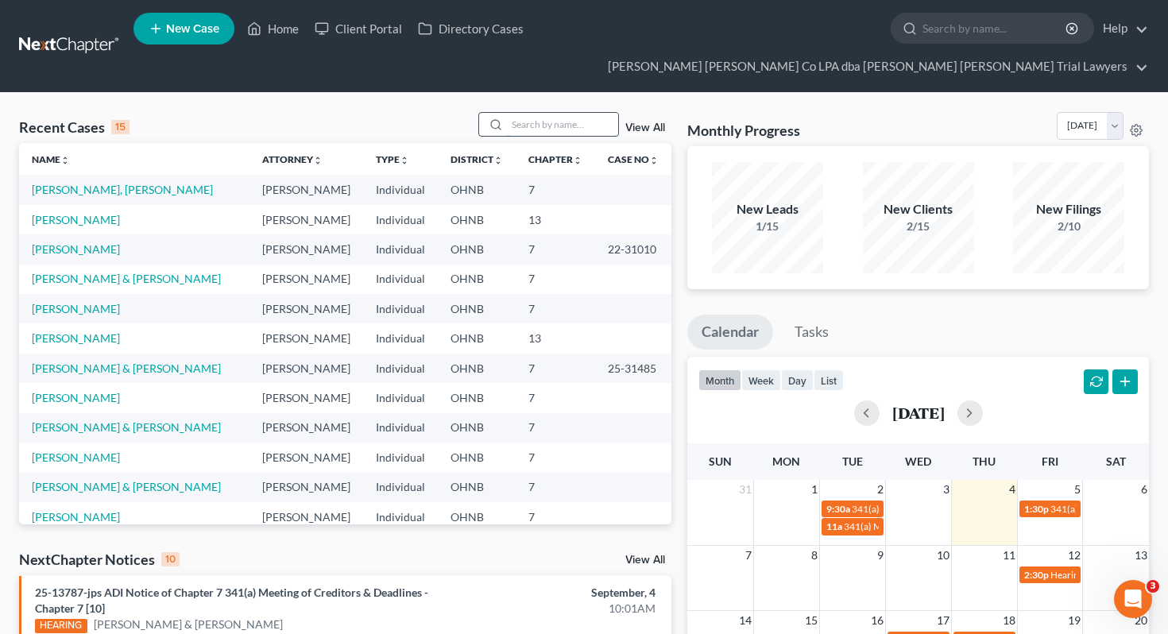
click at [562, 113] on input "search" at bounding box center [562, 124] width 111 height 23
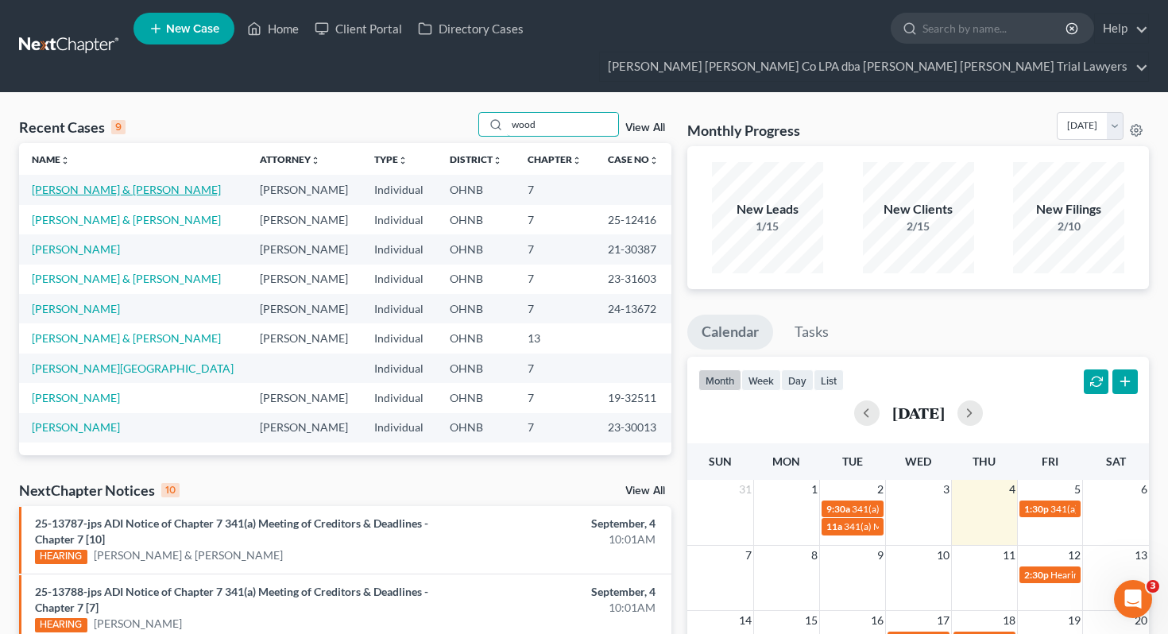
type input "wood"
click at [104, 183] on link "Wood, Kylee & Payton" at bounding box center [126, 190] width 189 height 14
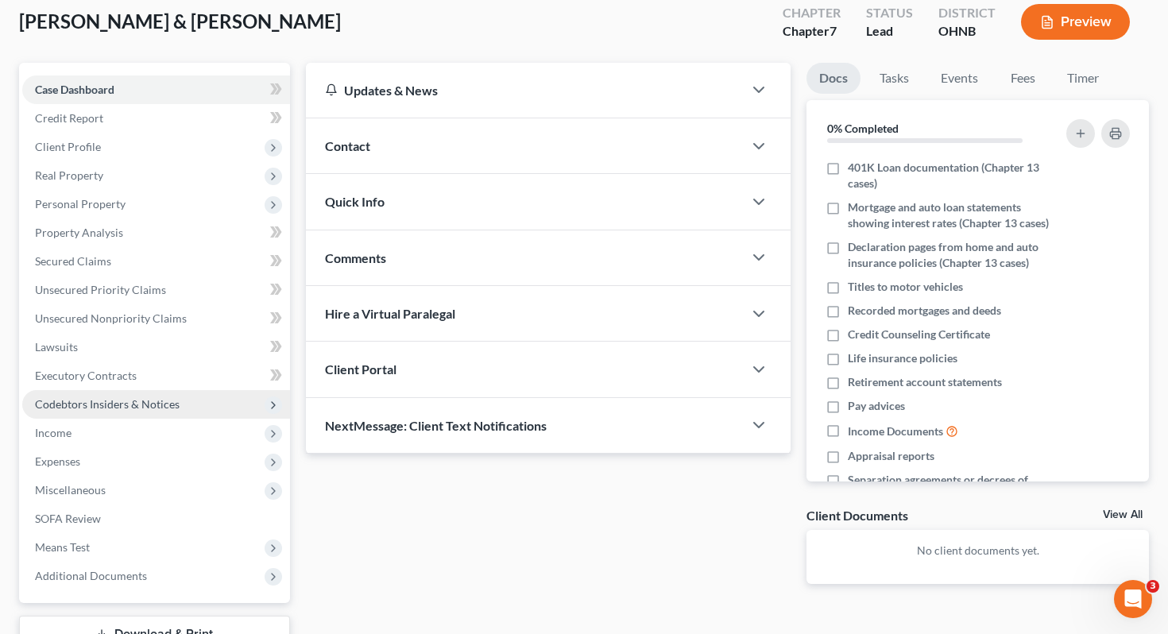
scroll to position [126, 0]
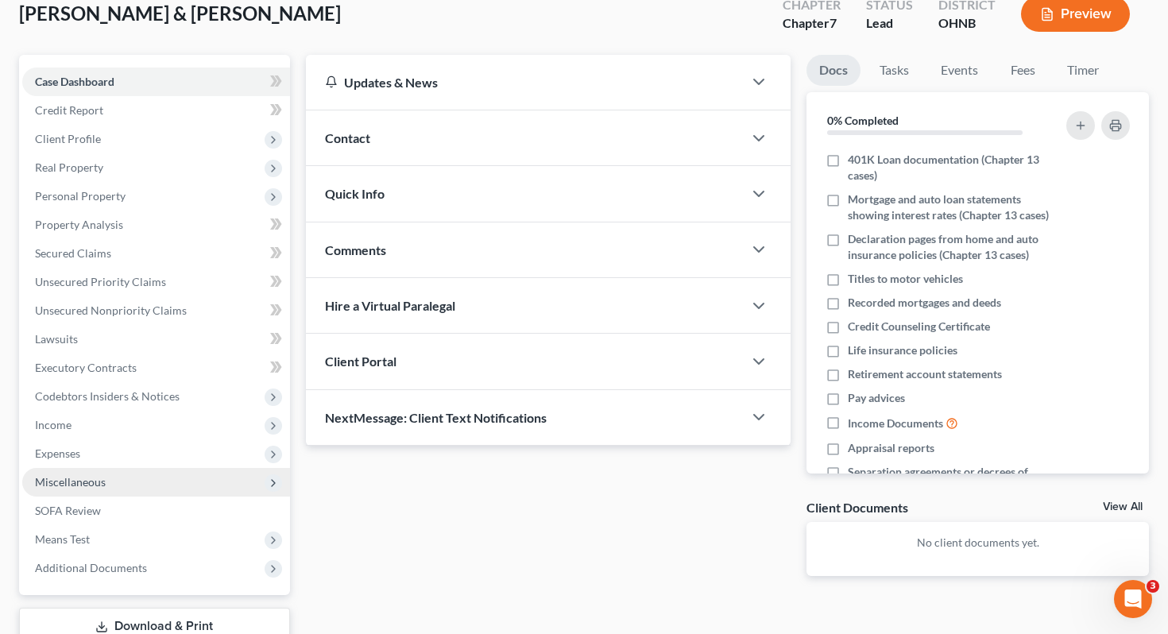
click at [164, 468] on span "Miscellaneous" at bounding box center [156, 482] width 268 height 29
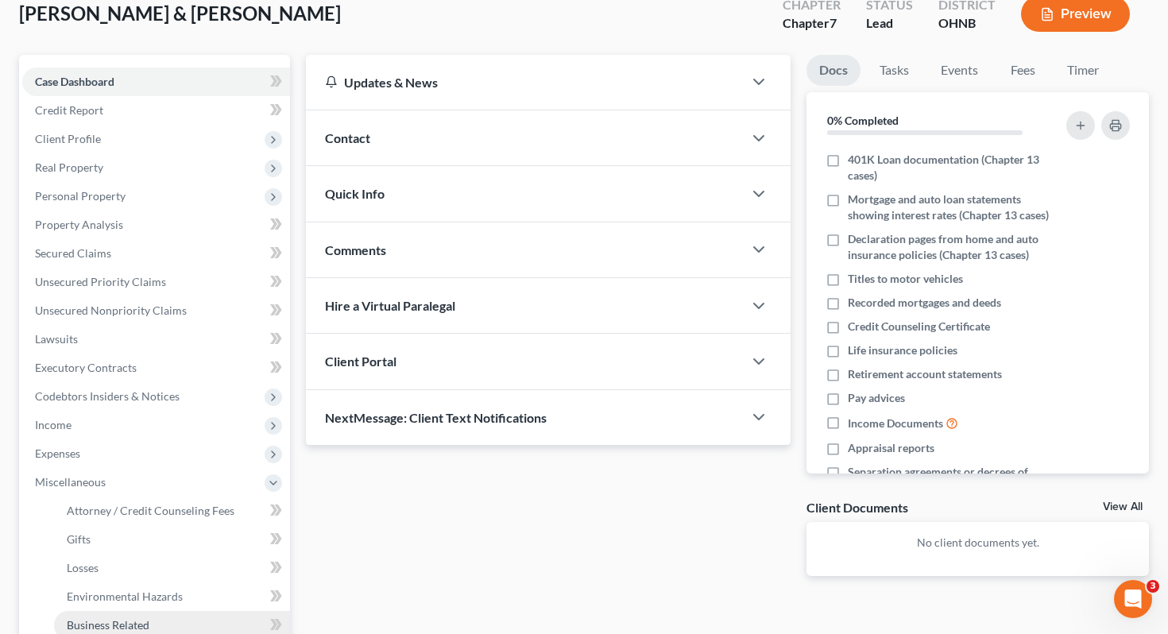
click at [163, 611] on link "Business Related" at bounding box center [172, 625] width 236 height 29
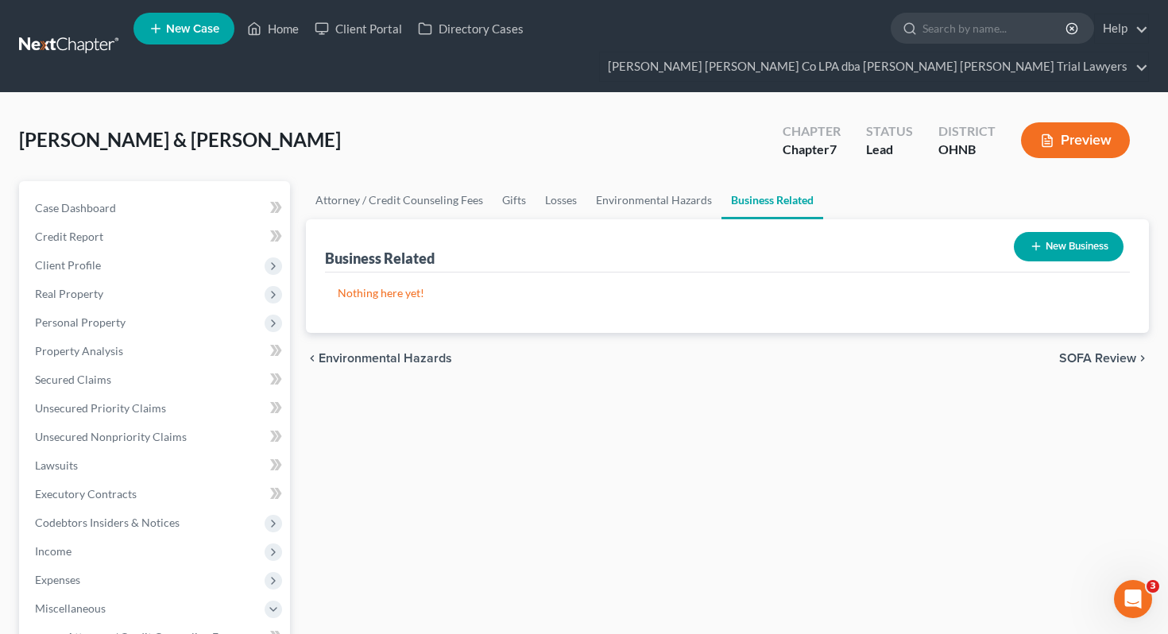
click at [1008, 226] on div "New Business" at bounding box center [1069, 247] width 122 height 42
click at [1014, 232] on button "New Business" at bounding box center [1069, 246] width 110 height 29
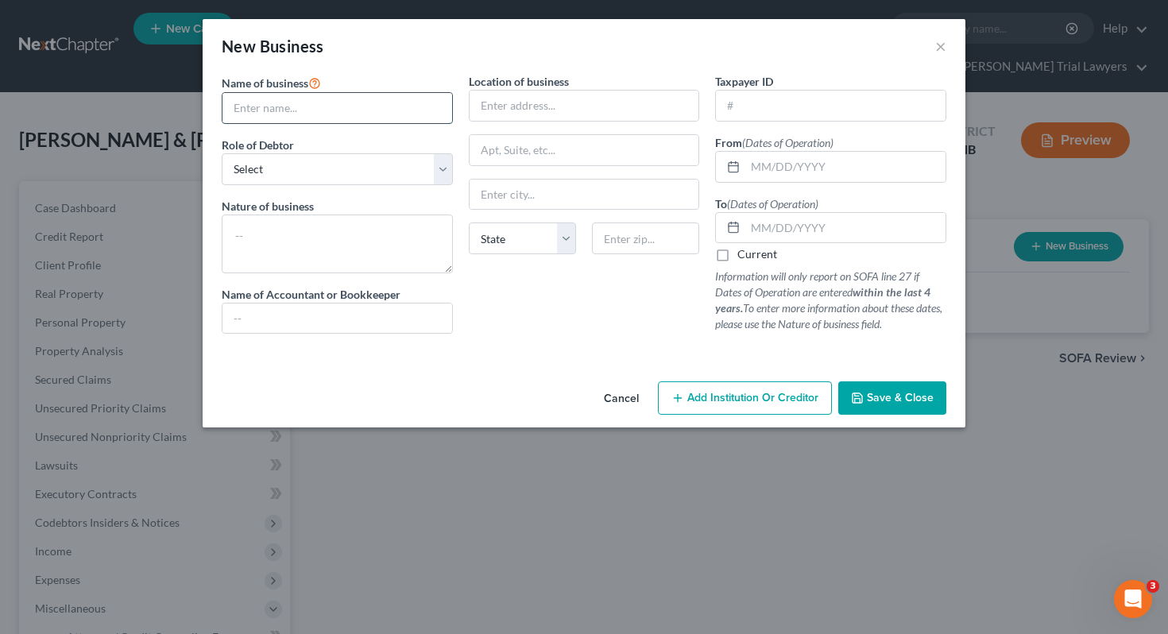
click at [401, 117] on input "text" at bounding box center [337, 108] width 230 height 30
type input "Kylee Wood Racing"
click at [409, 170] on select "Select A member of a limited liability company (LLC) or limited liability partn…" at bounding box center [337, 169] width 231 height 32
select select "sole_proprietor"
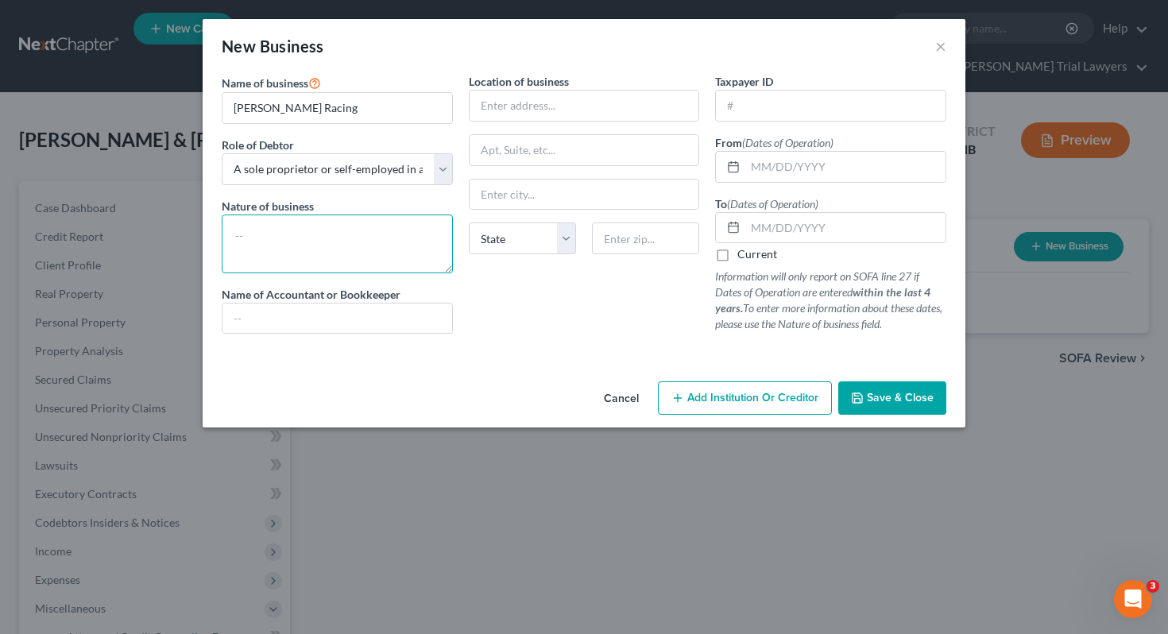
click at [392, 245] on textarea at bounding box center [337, 244] width 231 height 59
type textarea "Racing cars."
click at [377, 338] on div "Name of business * Kylee Wood Racing Role of Debtor * Select A member of a limi…" at bounding box center [337, 209] width 247 height 273
click at [362, 318] on input "text" at bounding box center [337, 319] width 230 height 30
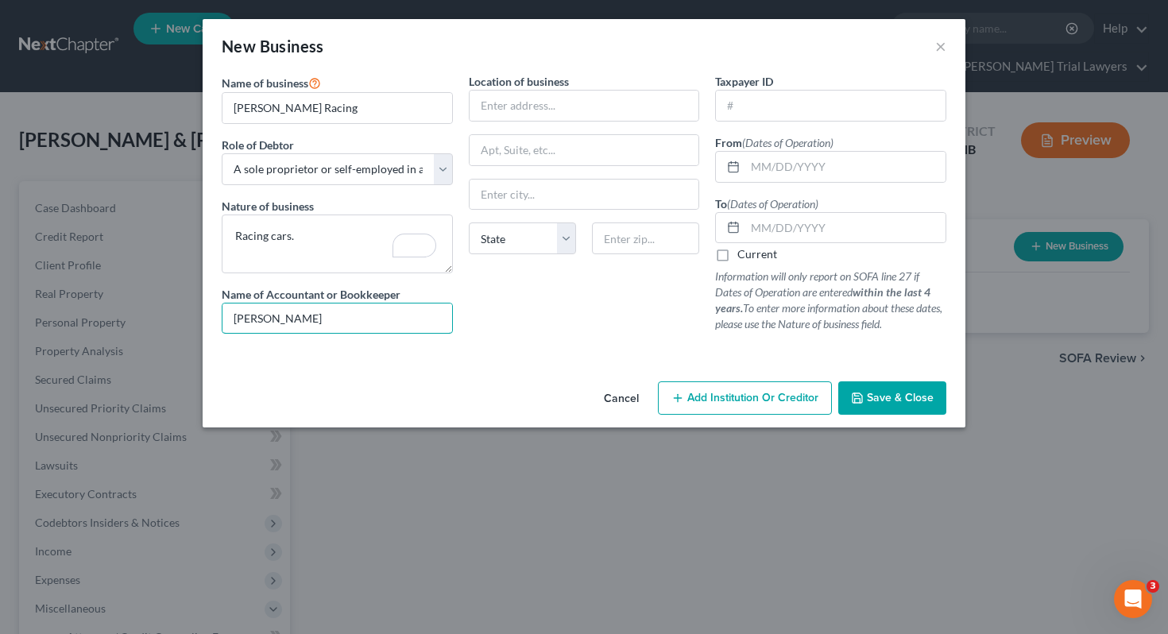
type input "Kylee Wood"
click at [934, 408] on button "Save & Close" at bounding box center [892, 397] width 108 height 33
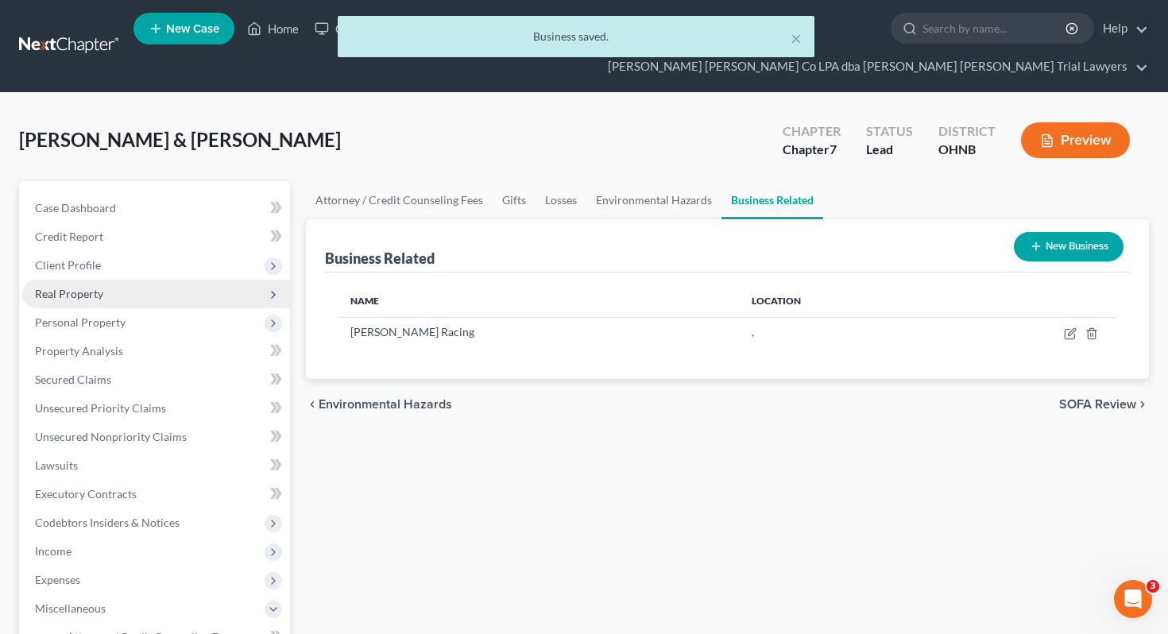
click at [150, 280] on span "Real Property" at bounding box center [156, 294] width 268 height 29
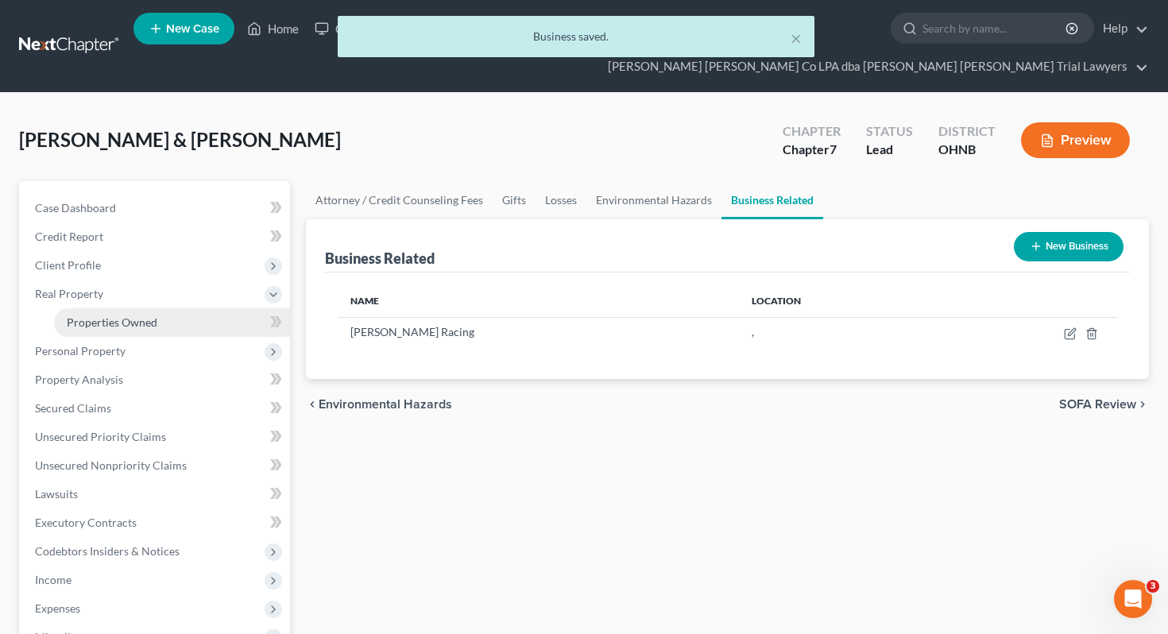
click at [156, 308] on link "Properties Owned" at bounding box center [172, 322] width 236 height 29
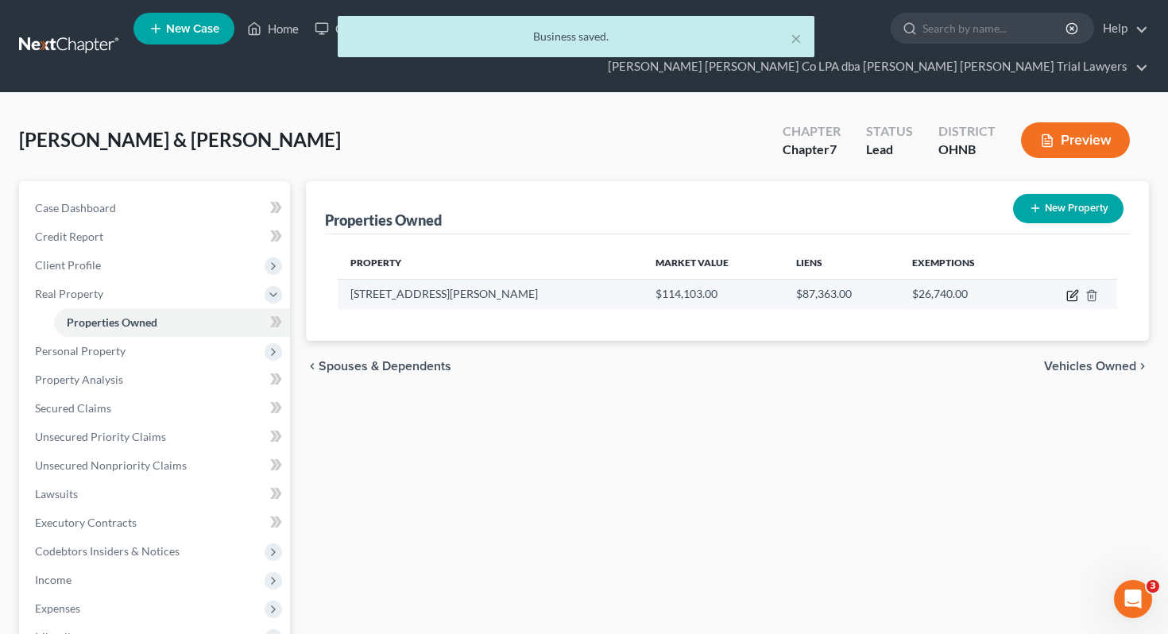
click at [1069, 292] on icon "button" at bounding box center [1072, 297] width 10 height 10
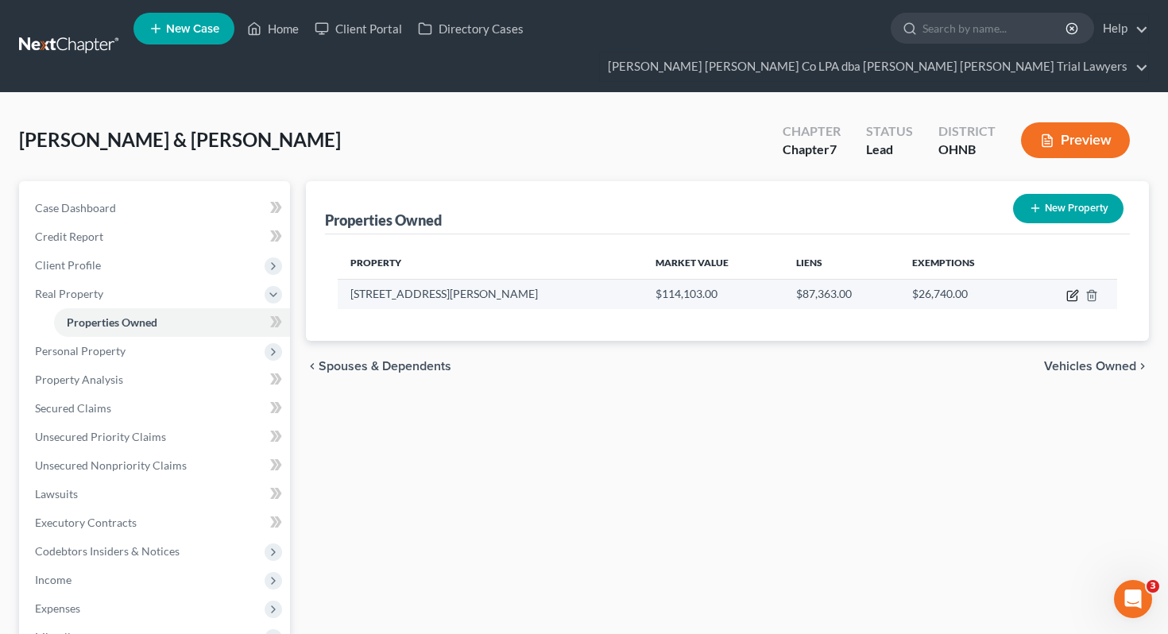
select select "36"
select select "76"
select select "2"
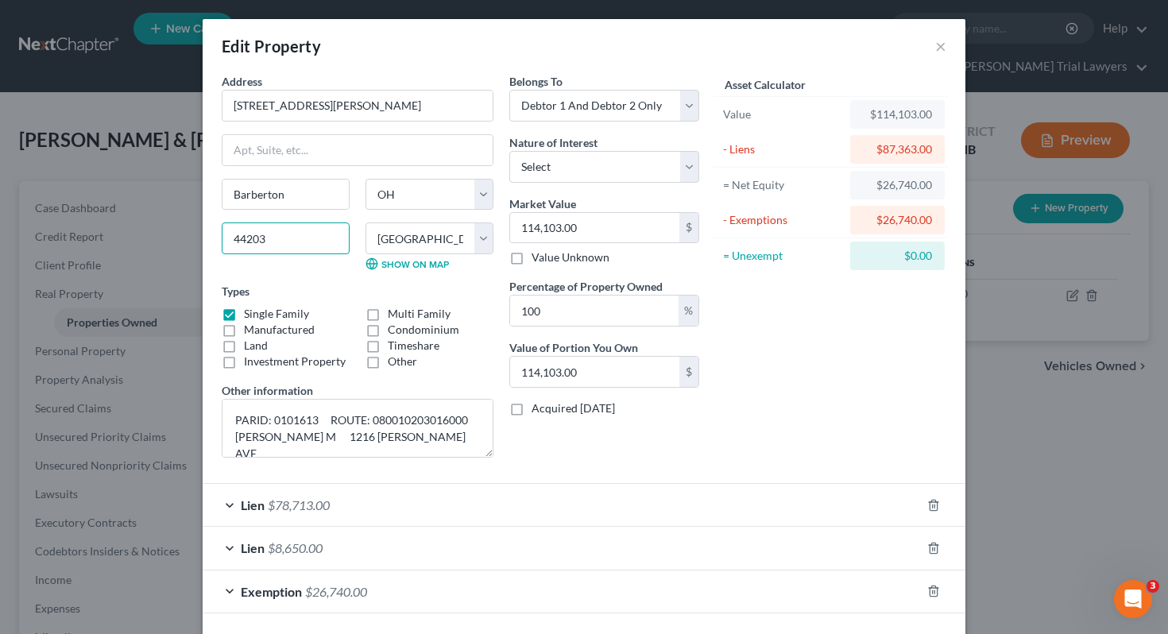
click at [295, 239] on input "44203" at bounding box center [286, 238] width 128 height 32
click at [941, 39] on button "×" at bounding box center [940, 46] width 11 height 19
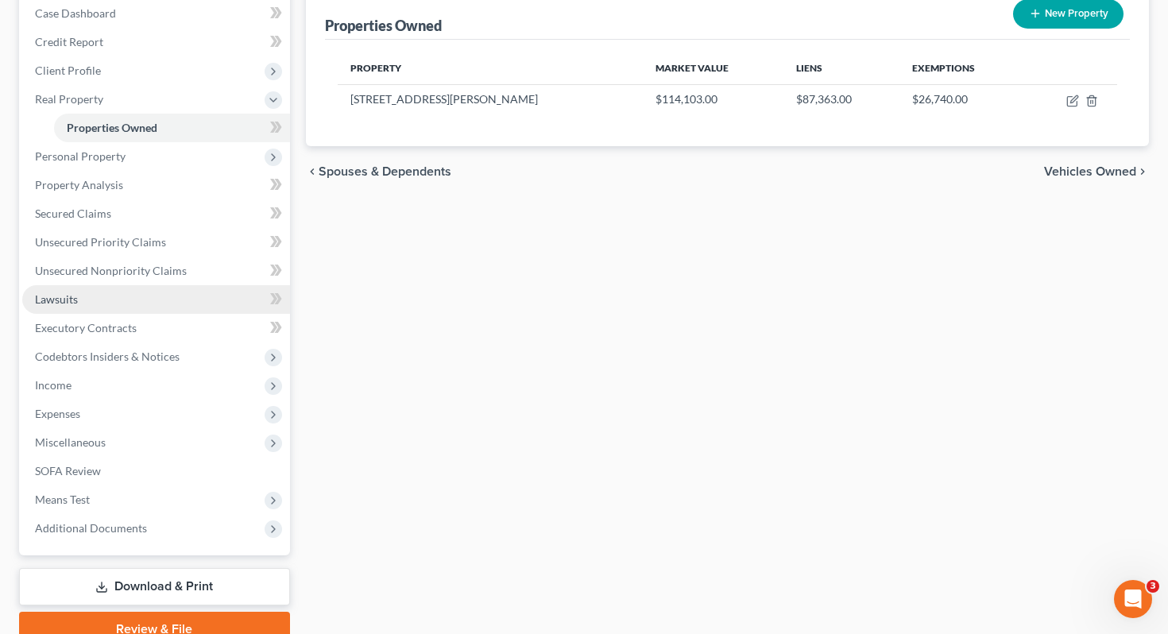
scroll to position [196, 0]
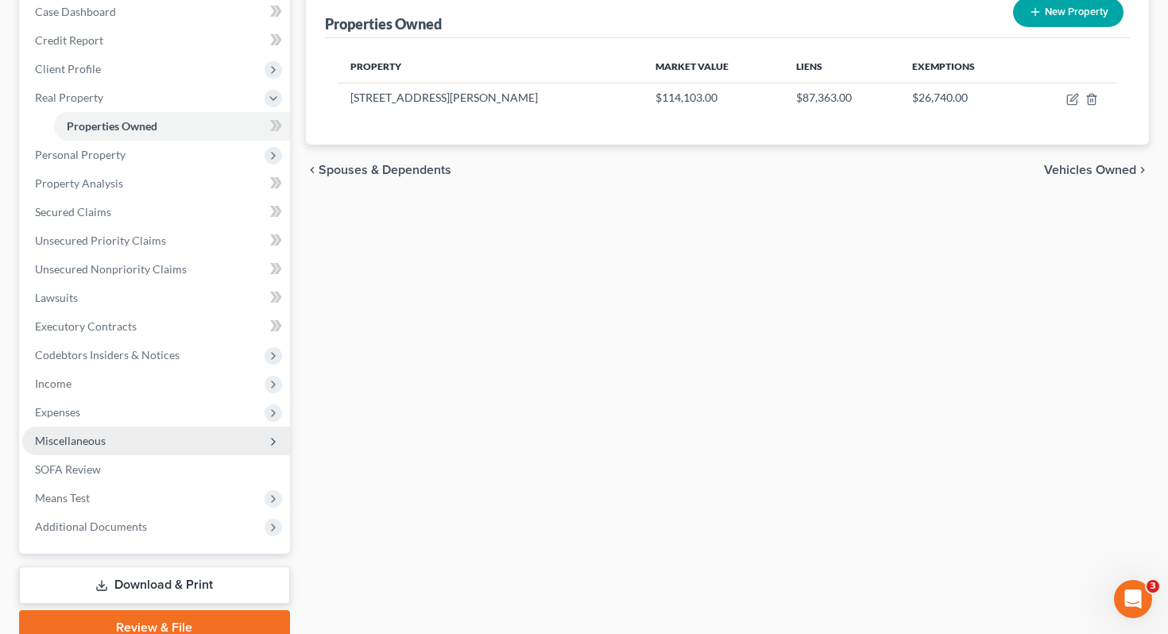
click at [186, 427] on span "Miscellaneous" at bounding box center [156, 441] width 268 height 29
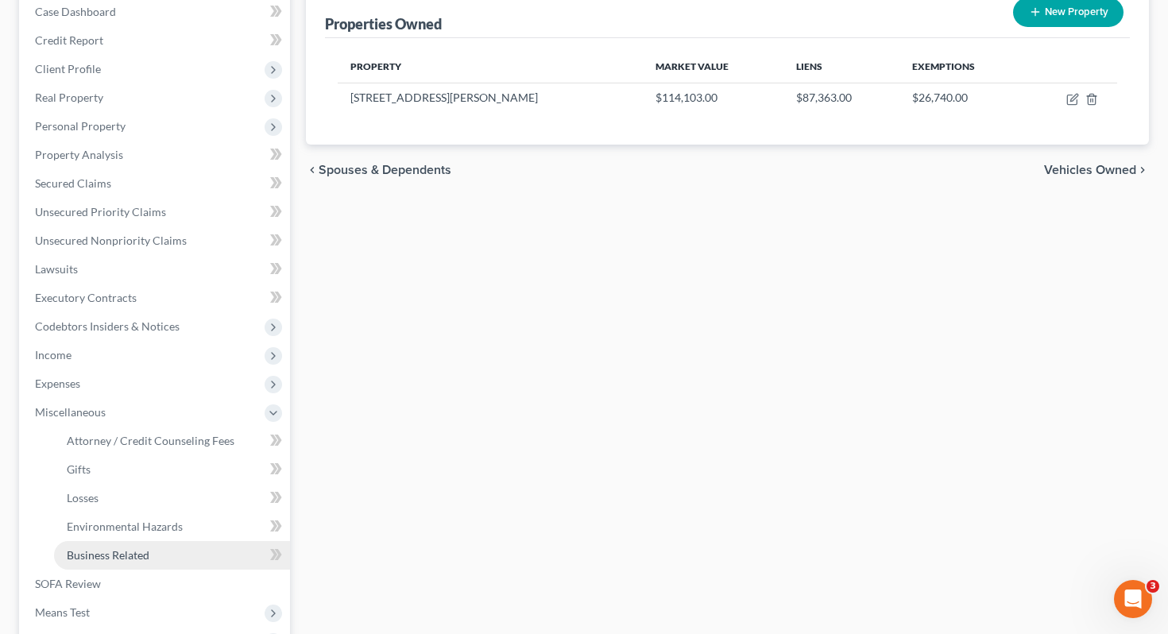
click at [182, 541] on link "Business Related" at bounding box center [172, 555] width 236 height 29
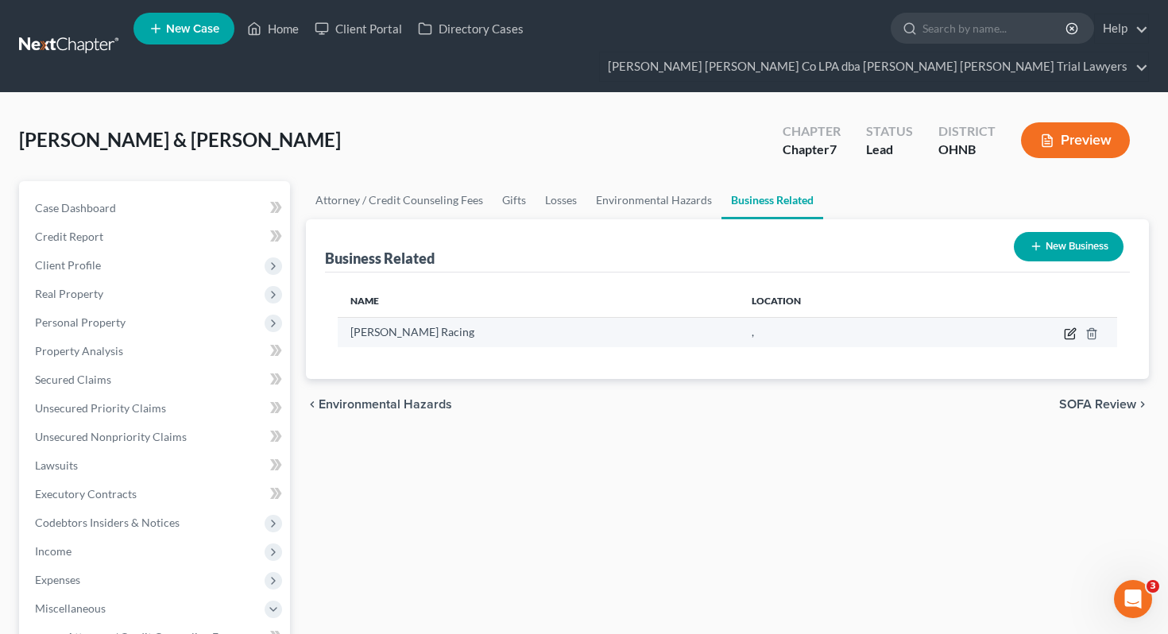
click at [1071, 327] on icon "button" at bounding box center [1070, 333] width 13 height 13
select select "sole_proprietor"
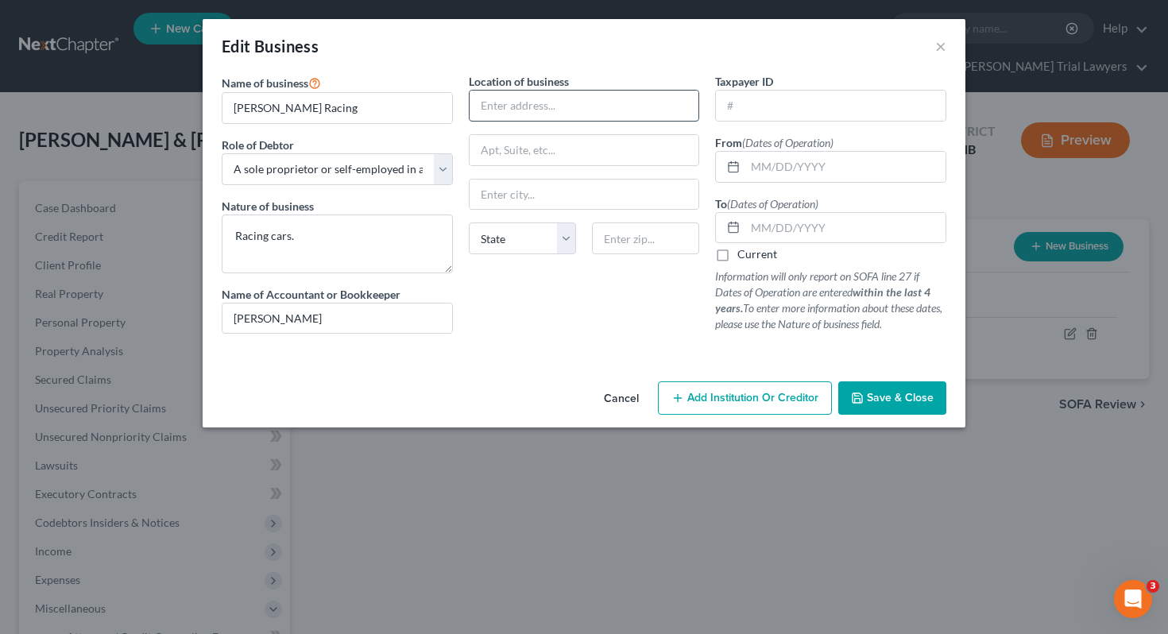
click at [555, 97] on input "text" at bounding box center [585, 106] width 230 height 30
type input "1216 Douglass Avenue"
click at [644, 239] on input "text" at bounding box center [645, 238] width 107 height 32
paste input "44203"
type input "44203"
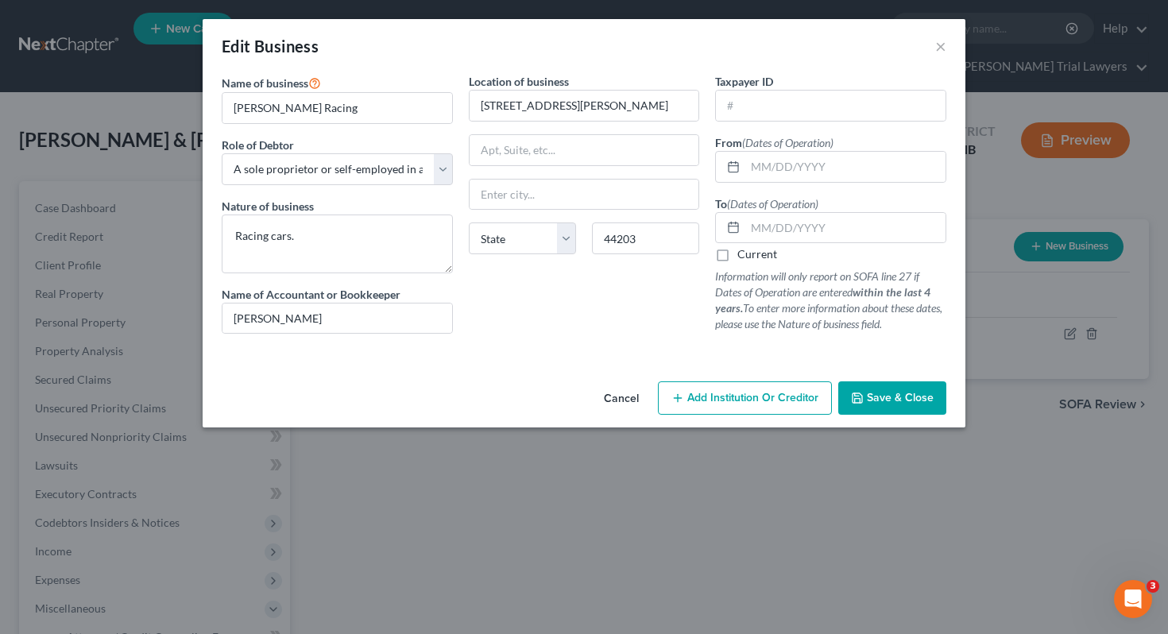
click at [632, 308] on div "Location of business 1216 Douglass Avenue State AL AK AR AZ CA CO CT DE DC FL G…" at bounding box center [584, 209] width 247 height 273
type input "Barberton"
select select "36"
click at [912, 401] on span "Save & Close" at bounding box center [900, 398] width 67 height 14
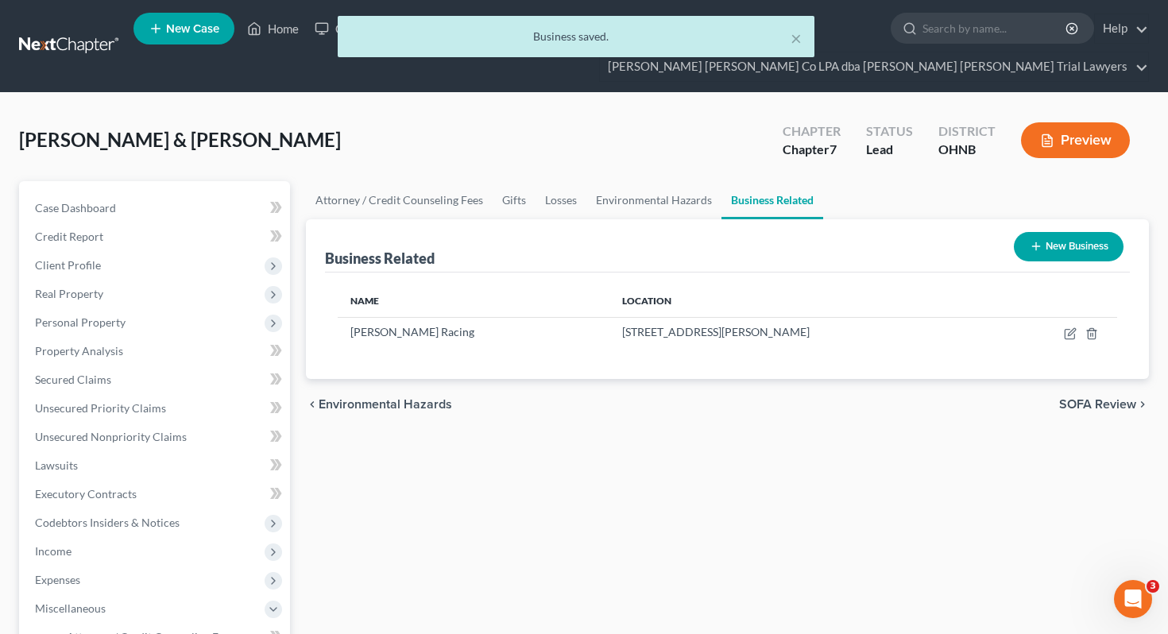
click at [283, 31] on div "× Business saved." at bounding box center [576, 40] width 1168 height 49
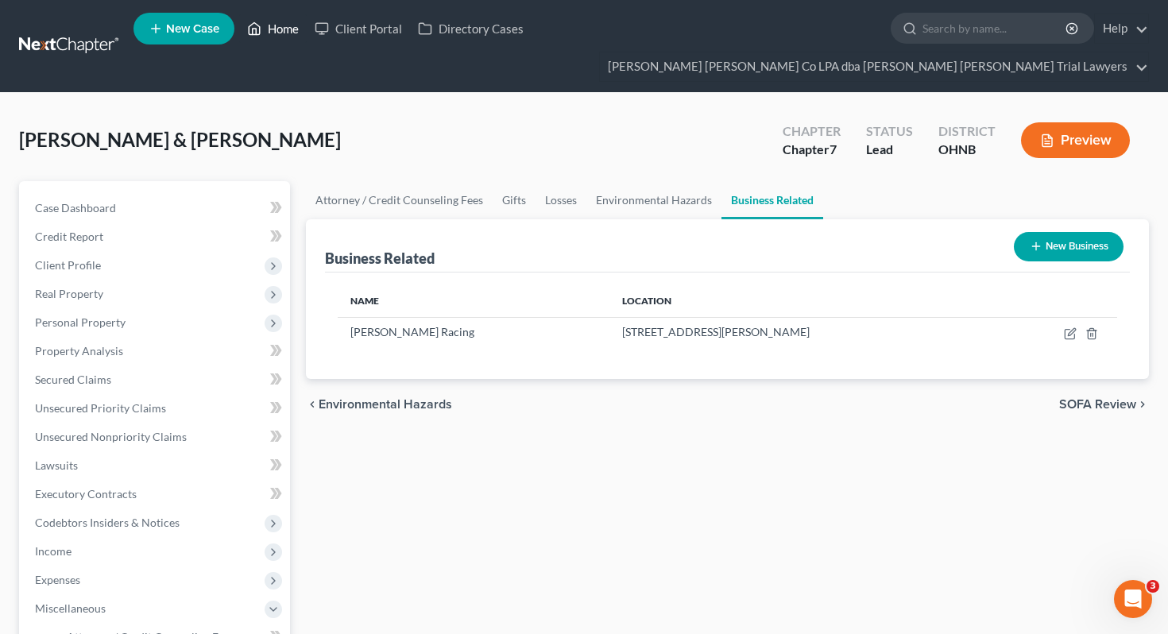
click at [282, 36] on link "Home" at bounding box center [273, 28] width 68 height 29
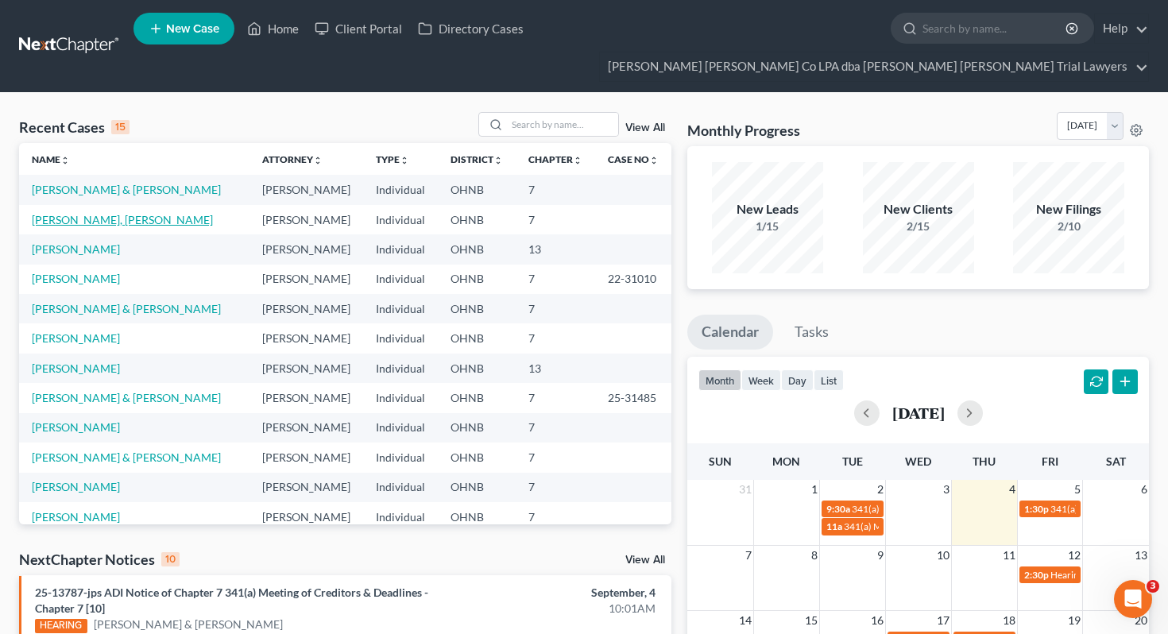
click at [61, 213] on link "Allison, Korday" at bounding box center [122, 220] width 181 height 14
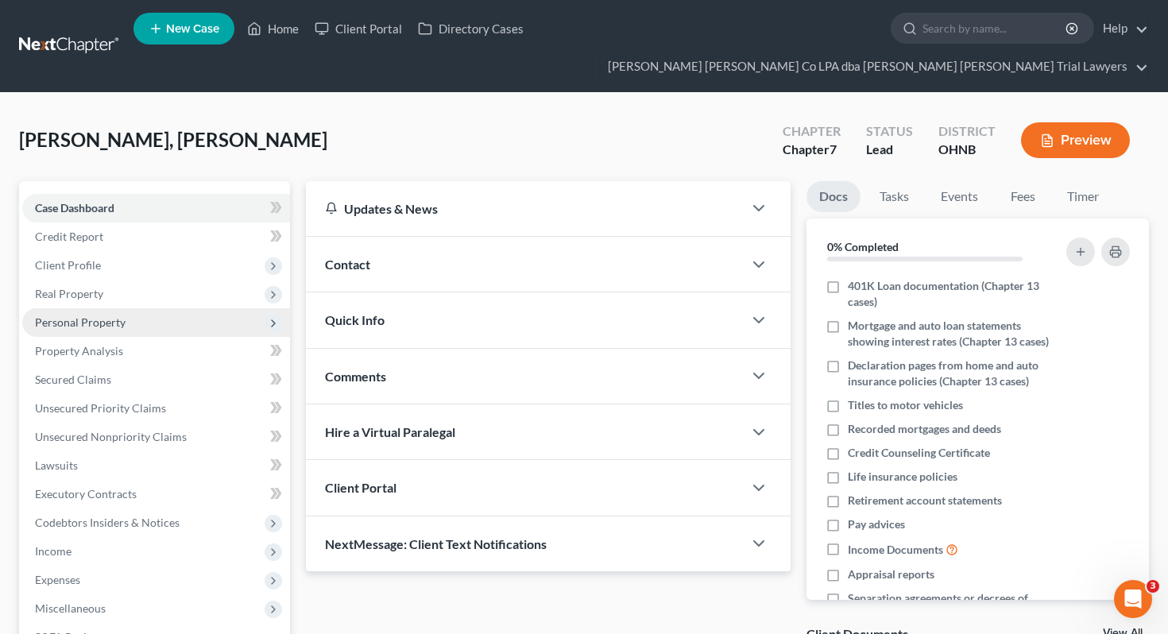
click at [137, 308] on span "Personal Property" at bounding box center [156, 322] width 268 height 29
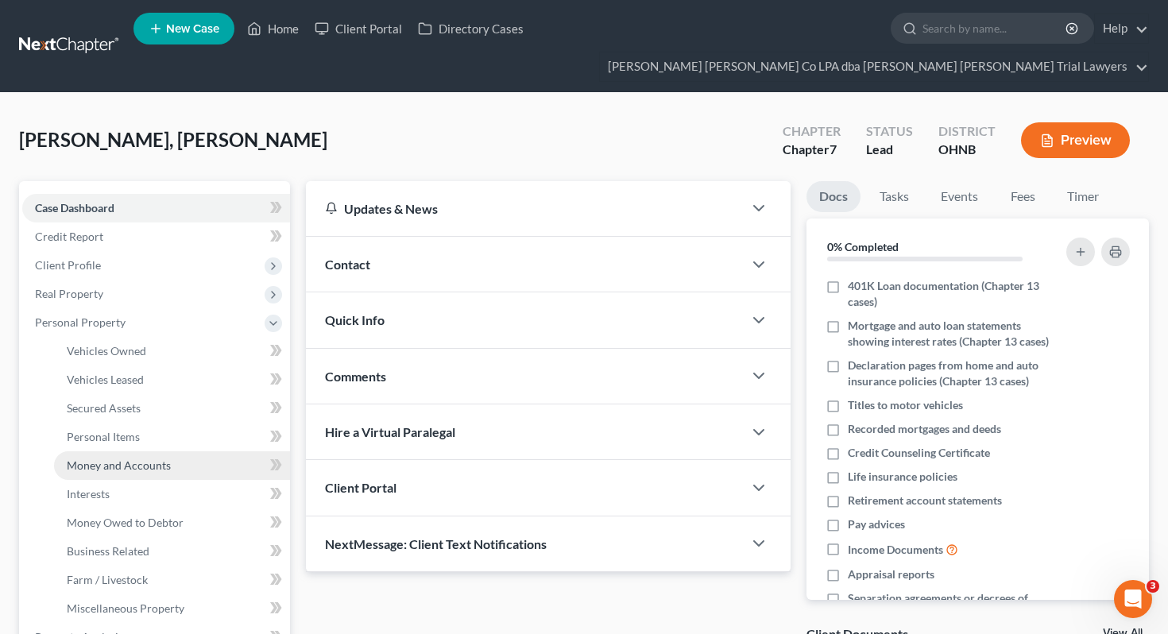
click at [149, 451] on link "Money and Accounts" at bounding box center [172, 465] width 236 height 29
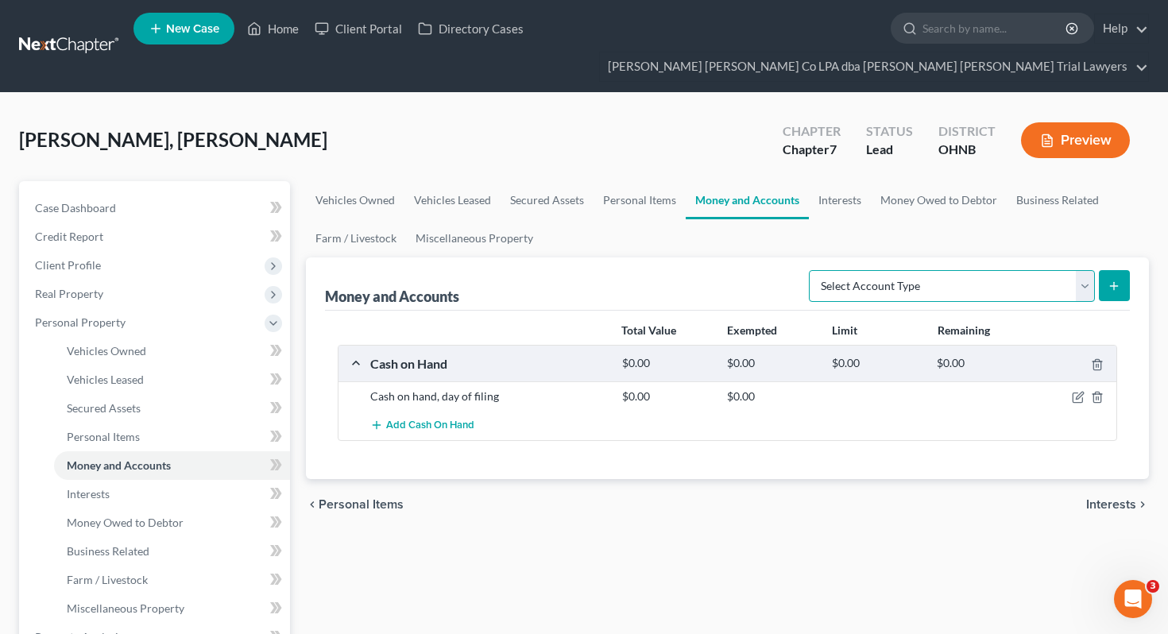
click at [884, 270] on select "Select Account Type Brokerage Cash on Hand Certificates of Deposit Checking Acc…" at bounding box center [952, 286] width 286 height 32
select select "checking"
click at [1114, 282] on line "submit" at bounding box center [1114, 285] width 0 height 7
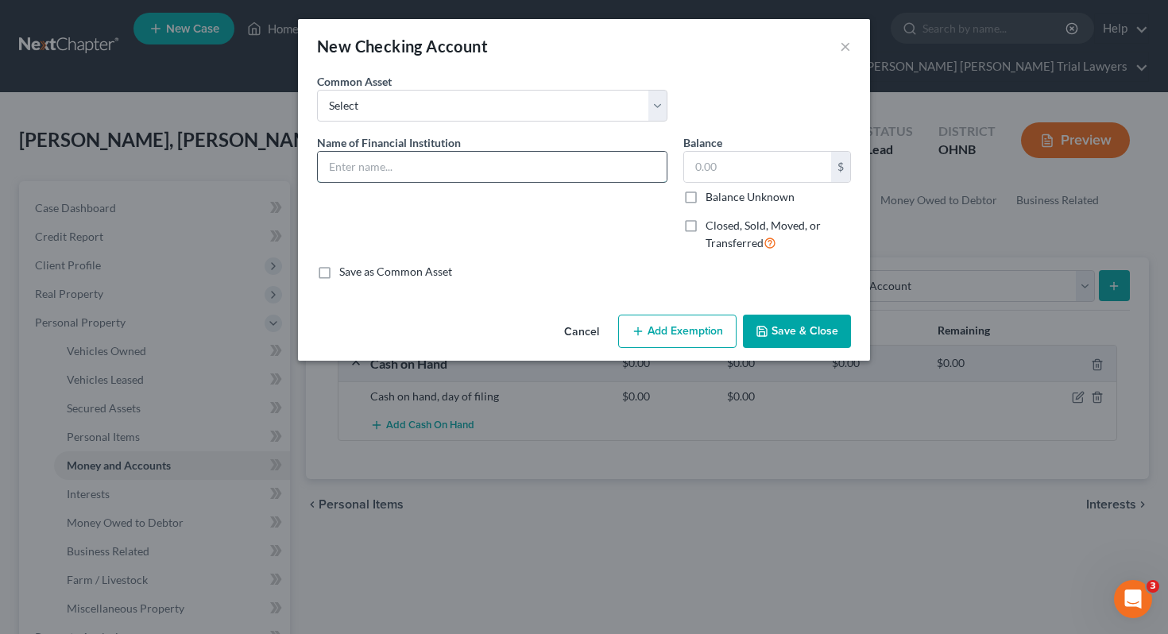
click at [536, 166] on input "text" at bounding box center [492, 167] width 349 height 30
type input "Chime"
click at [767, 201] on label "Balance Unknown" at bounding box center [750, 197] width 89 height 16
click at [722, 199] on input "Balance Unknown" at bounding box center [717, 194] width 10 height 10
checkbox input "true"
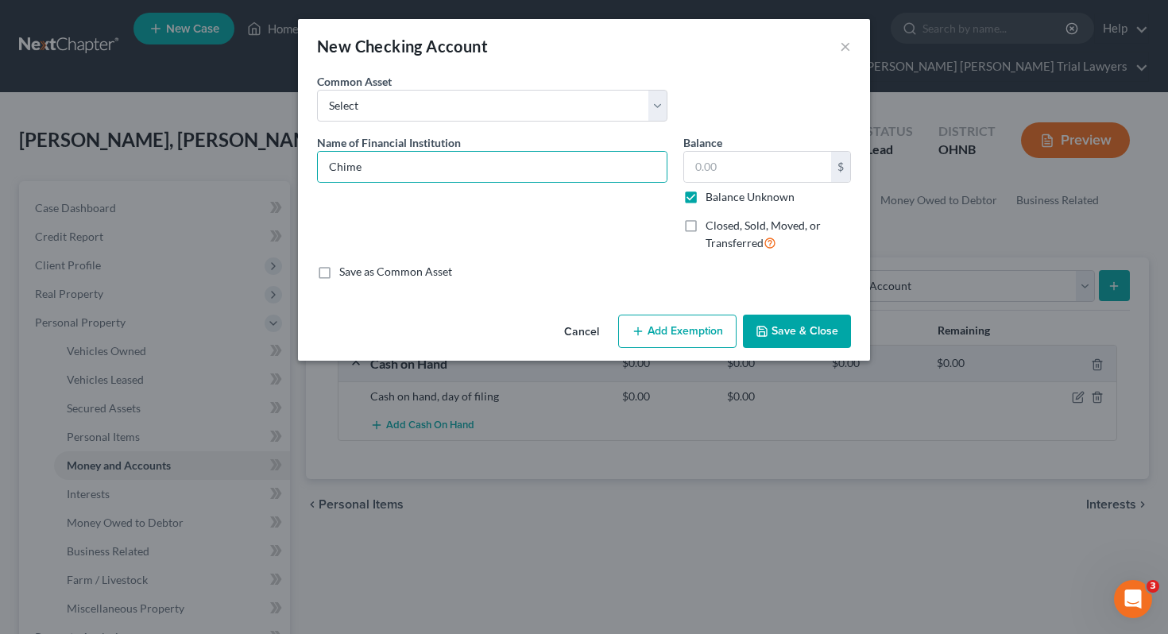
type input "0.00"
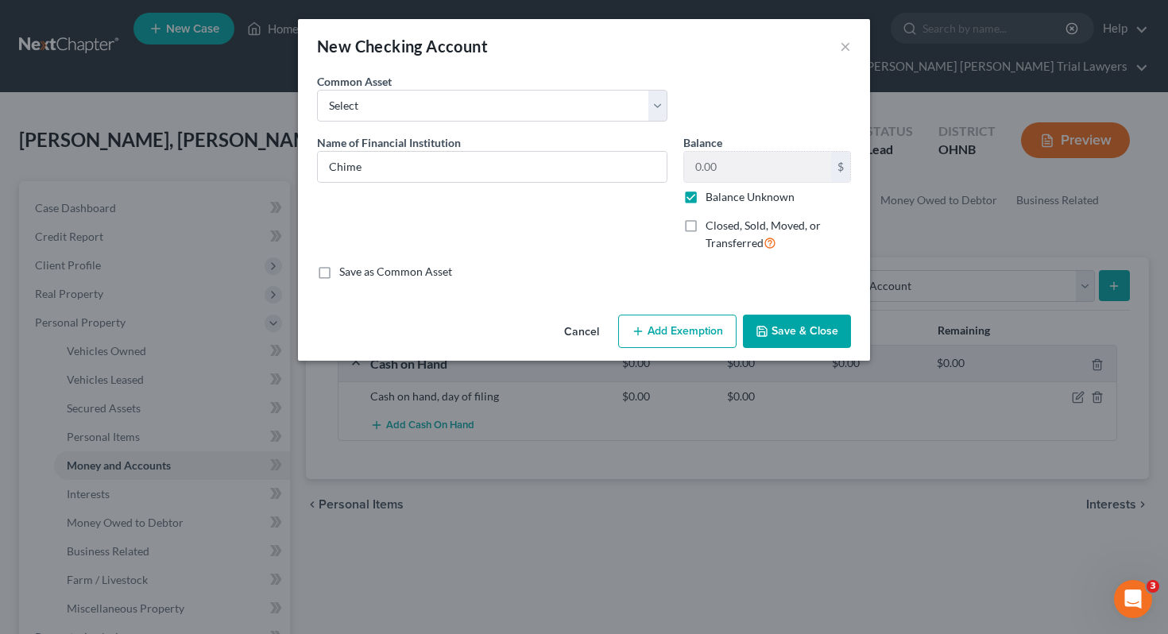
click at [791, 338] on button "Save & Close" at bounding box center [797, 331] width 108 height 33
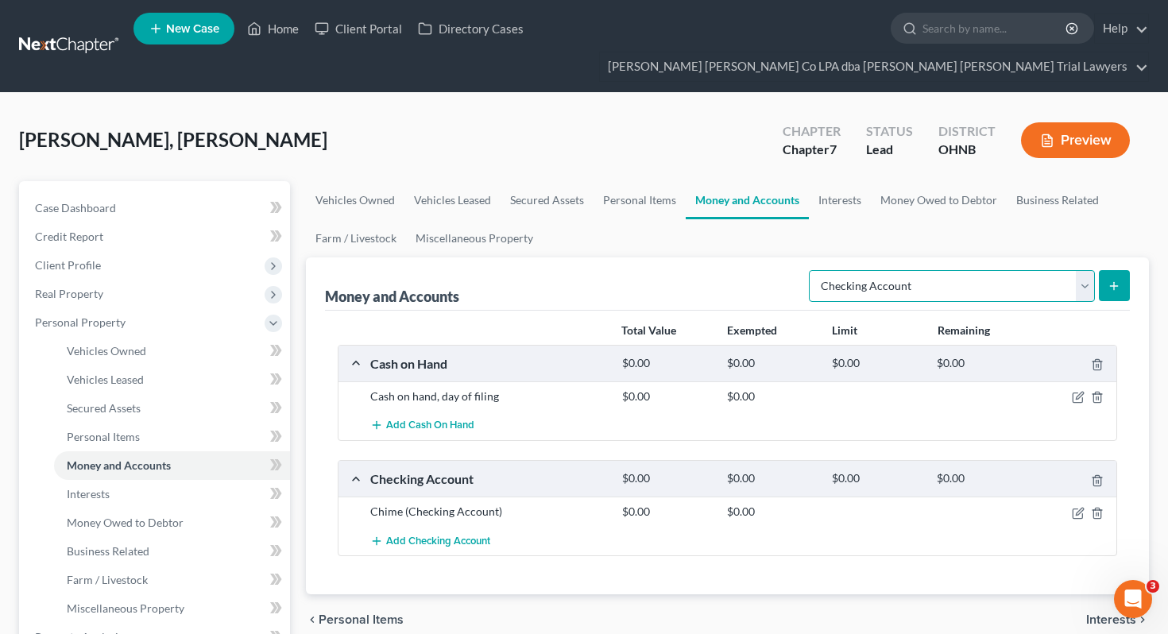
click at [923, 270] on select "Select Account Type Brokerage Cash on Hand Certificates of Deposit Checking Acc…" at bounding box center [952, 286] width 286 height 32
select select "savings"
click at [1113, 280] on icon "submit" at bounding box center [1114, 286] width 13 height 13
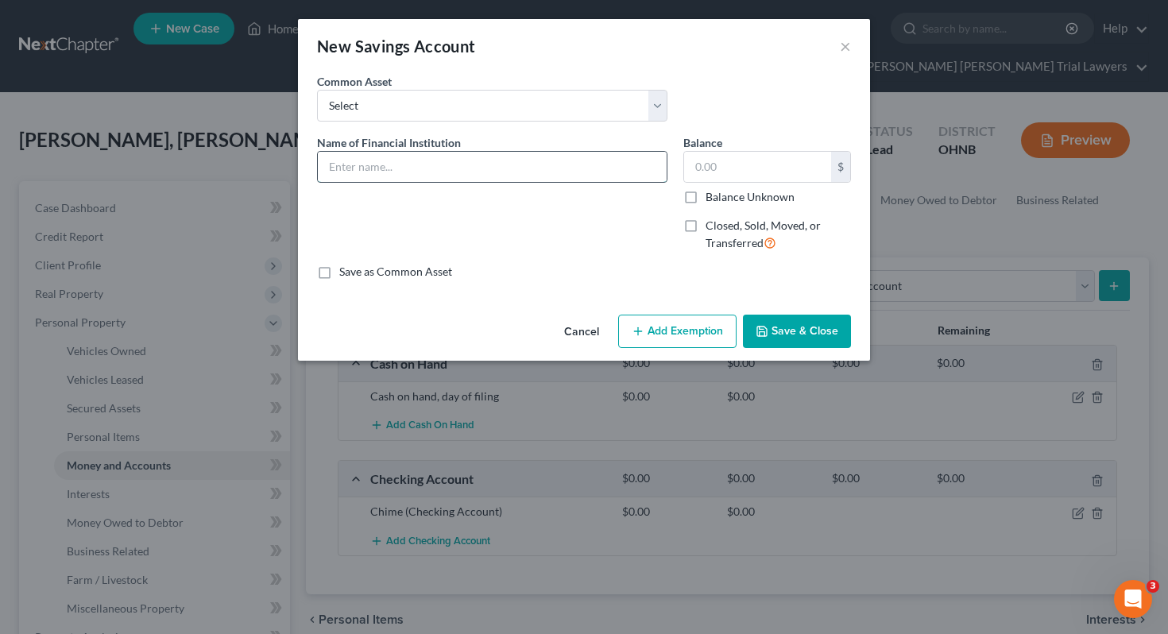
click at [590, 172] on input "text" at bounding box center [492, 167] width 349 height 30
type input "Chime"
click at [767, 193] on label "Balance Unknown" at bounding box center [750, 197] width 89 height 16
click at [722, 193] on input "Balance Unknown" at bounding box center [717, 194] width 10 height 10
checkbox input "true"
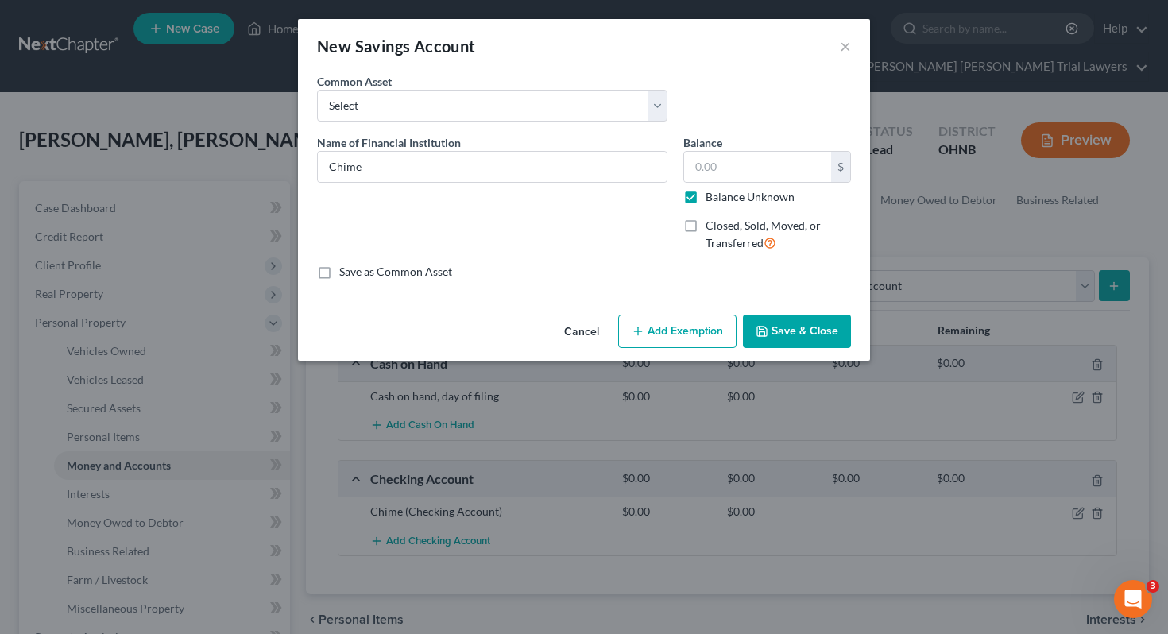
type input "0.00"
click at [774, 329] on button "Save & Close" at bounding box center [797, 331] width 108 height 33
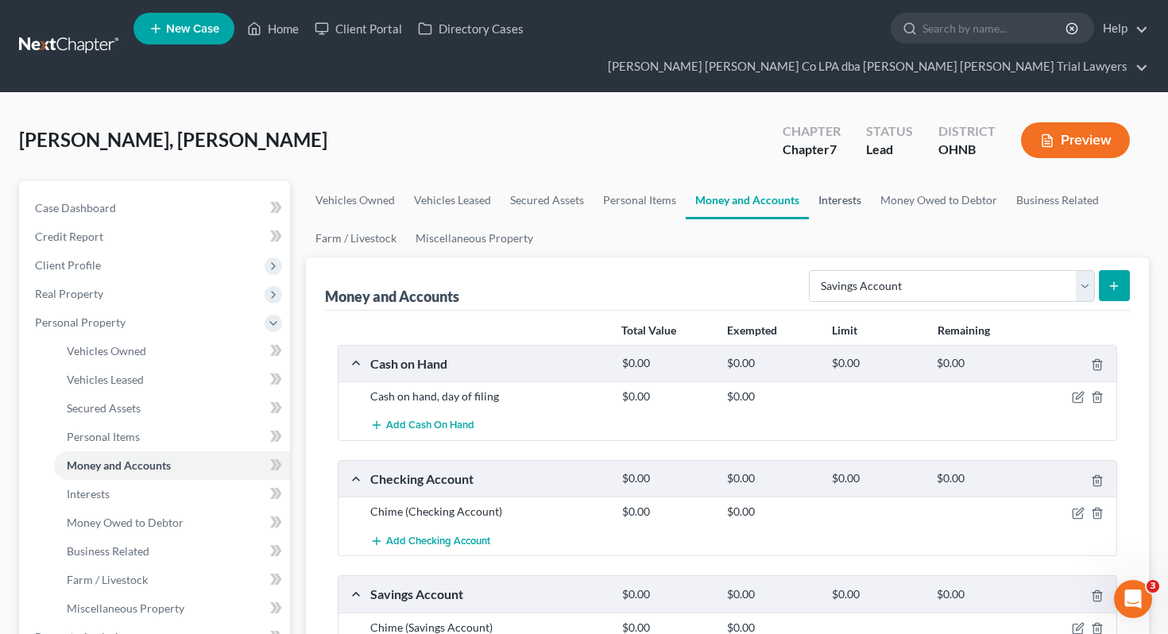
click at [850, 181] on link "Interests" at bounding box center [840, 200] width 62 height 38
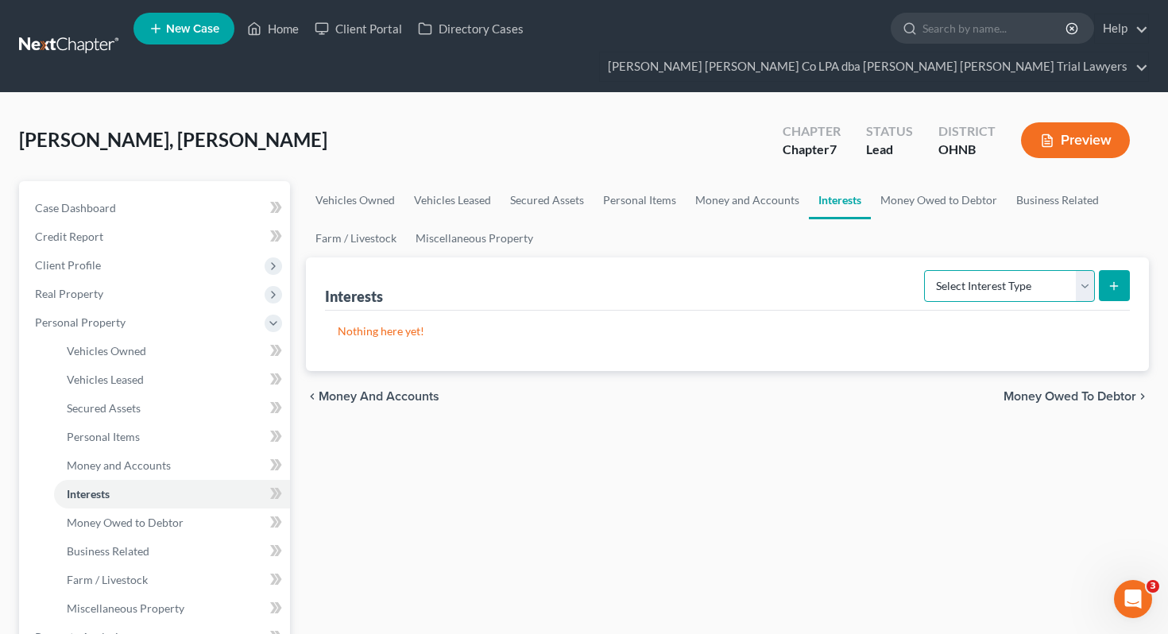
click at [953, 270] on select "Select Interest Type 401K Annuity Bond Education IRA Government Bond Government…" at bounding box center [1009, 286] width 171 height 32
select select "401k"
click at [1112, 280] on icon "submit" at bounding box center [1114, 286] width 13 height 13
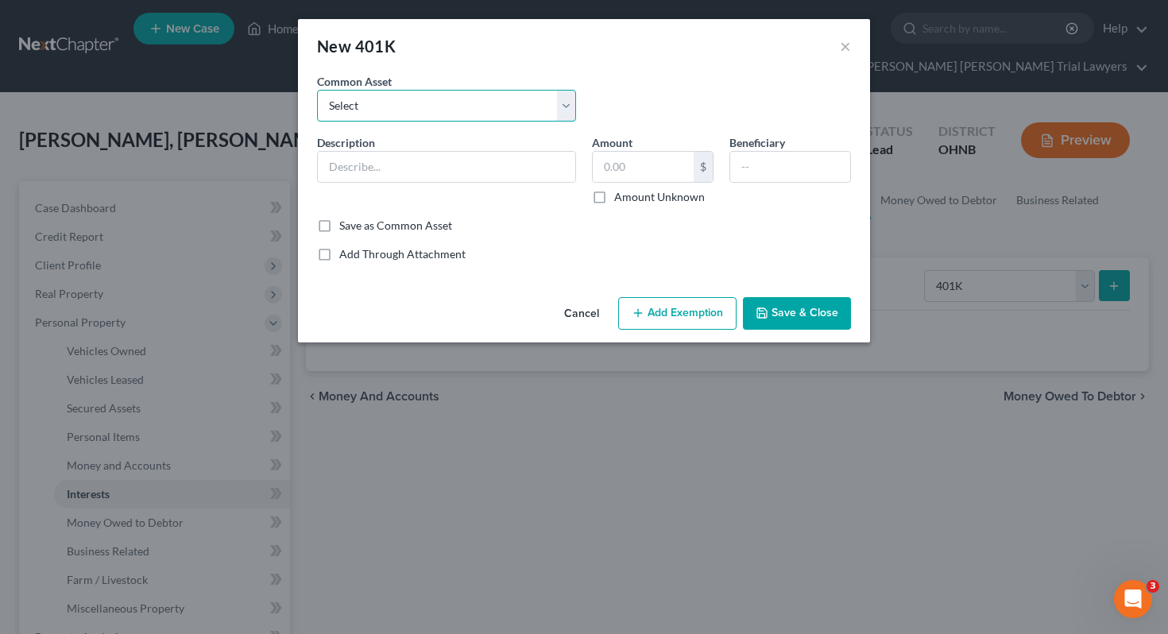
click at [486, 101] on select "Select 401 K Plan of Lehigh Hanson" at bounding box center [446, 106] width 259 height 32
click at [545, 164] on input "text" at bounding box center [446, 167] width 257 height 30
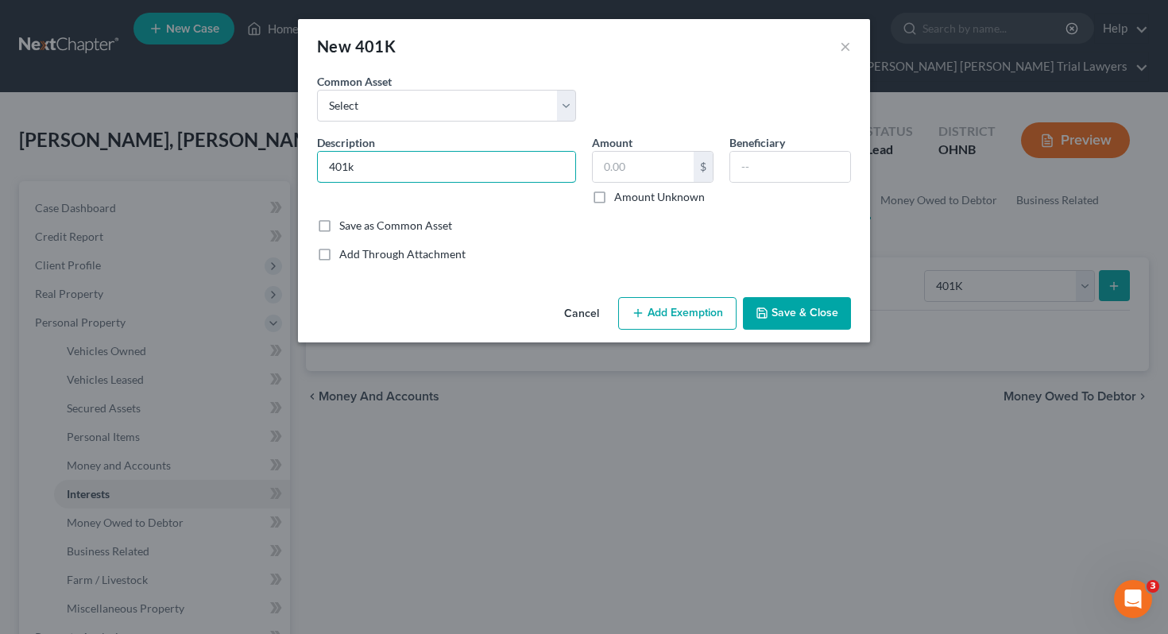
type input "401k through Employer"
click at [656, 160] on input "text" at bounding box center [643, 167] width 101 height 30
type input "3,082.51"
click at [664, 323] on button "Add Exemption" at bounding box center [677, 313] width 118 height 33
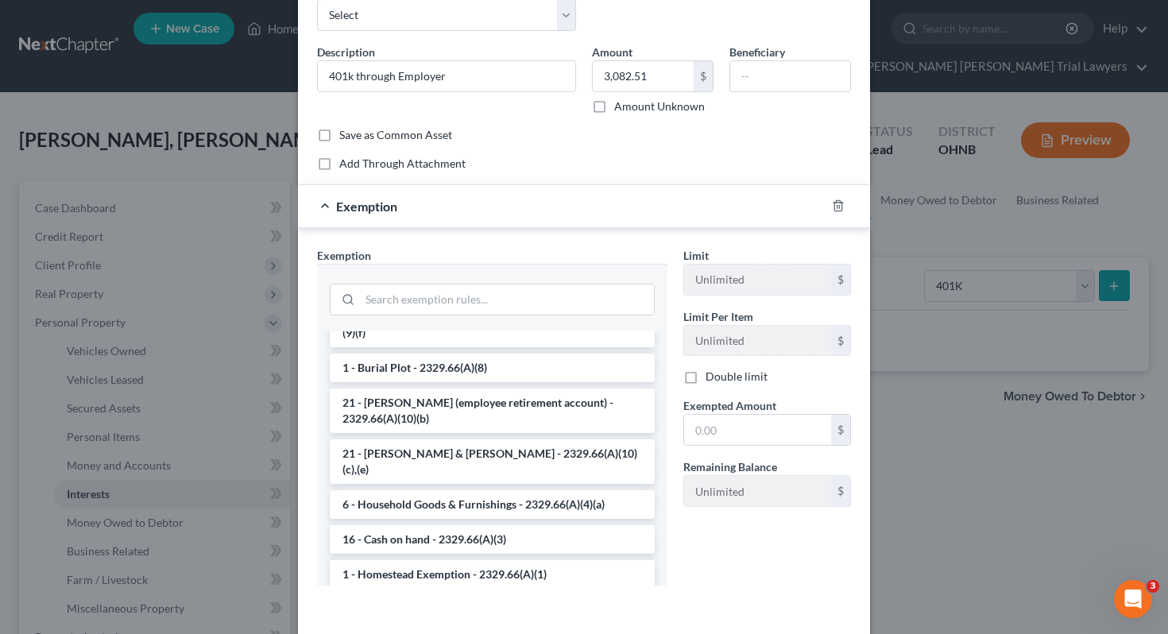
scroll to position [97, 0]
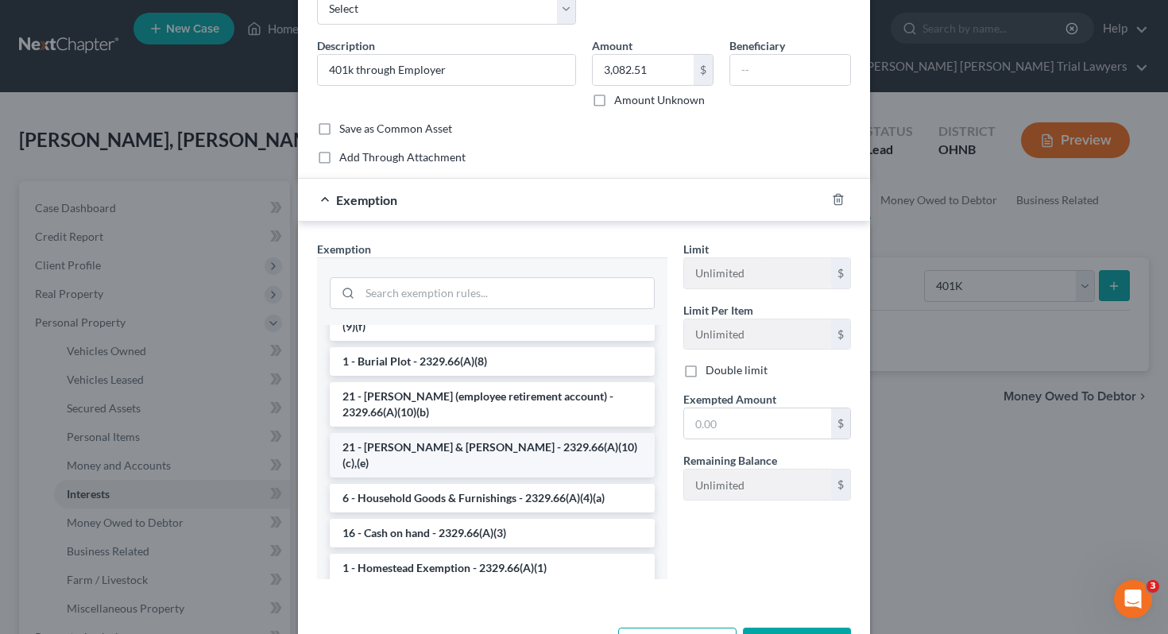
click at [540, 447] on li "21 - IRA & Roth IRA - 2329.66(A)(10)(c),(e)" at bounding box center [492, 455] width 325 height 44
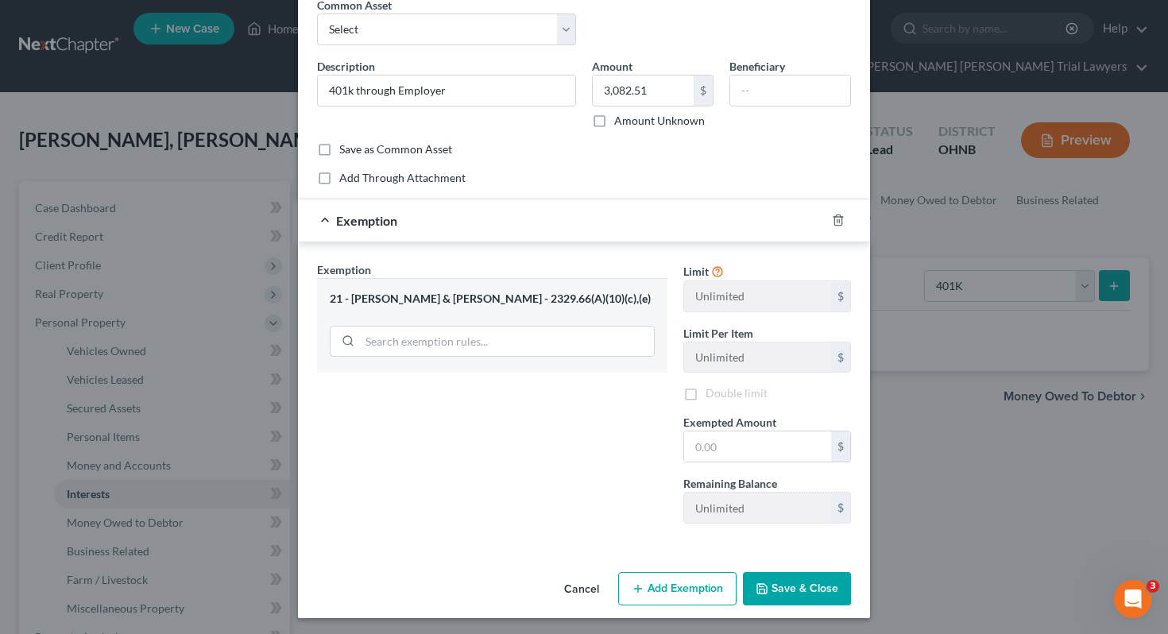
scroll to position [79, 0]
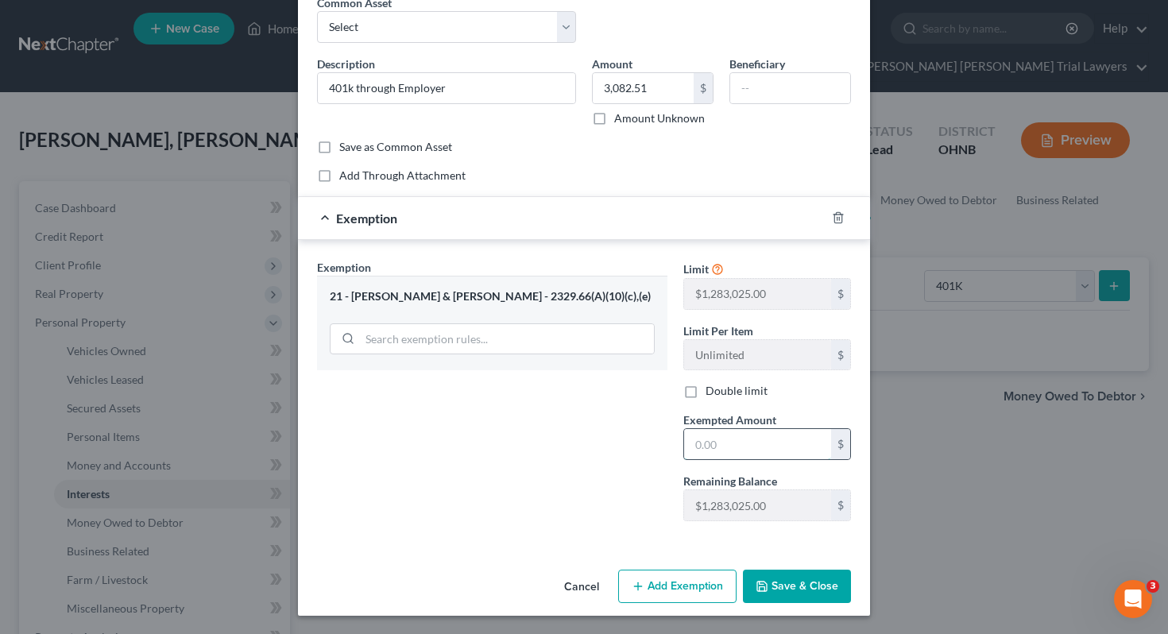
click at [729, 451] on input "text" at bounding box center [757, 444] width 147 height 30
type input "3,082.51"
click at [842, 594] on button "Save & Close" at bounding box center [797, 586] width 108 height 33
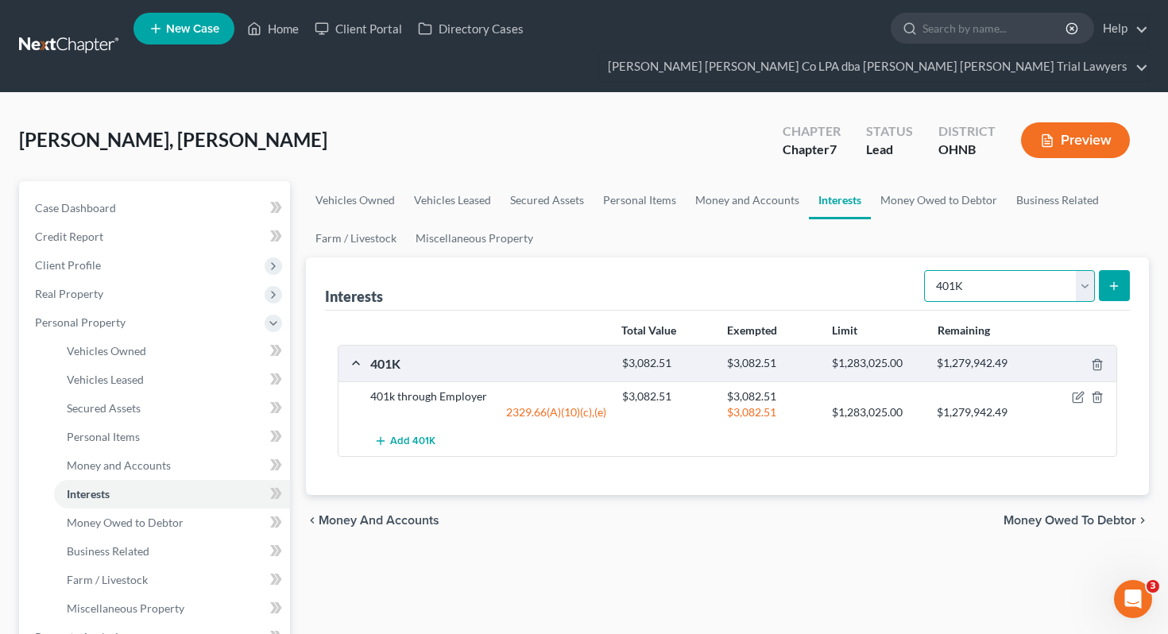
click at [973, 270] on select "Select Interest Type 401K Annuity Bond Education IRA Government Bond Government…" at bounding box center [1009, 286] width 171 height 32
select select "term_life_insurance"
click at [1115, 270] on button "submit" at bounding box center [1114, 285] width 31 height 31
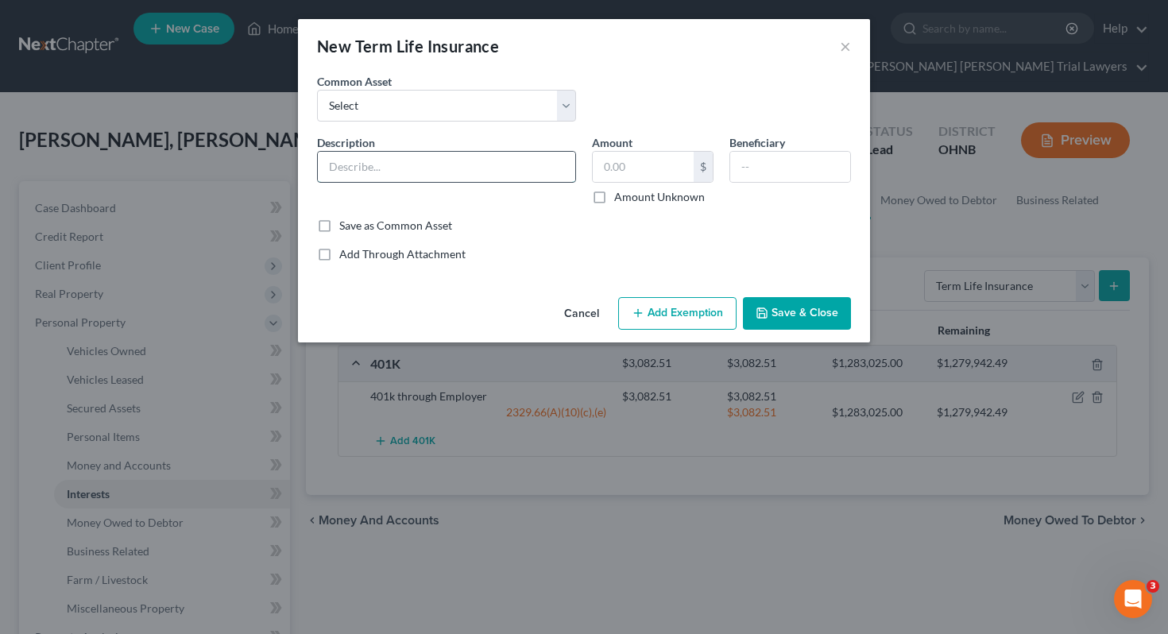
click at [545, 181] on input "text" at bounding box center [446, 167] width 257 height 30
type input "Term Life, through employer."
click at [684, 201] on label "Amount Unknown" at bounding box center [659, 197] width 91 height 16
click at [631, 199] on input "Amount Unknown" at bounding box center [626, 194] width 10 height 10
checkbox input "true"
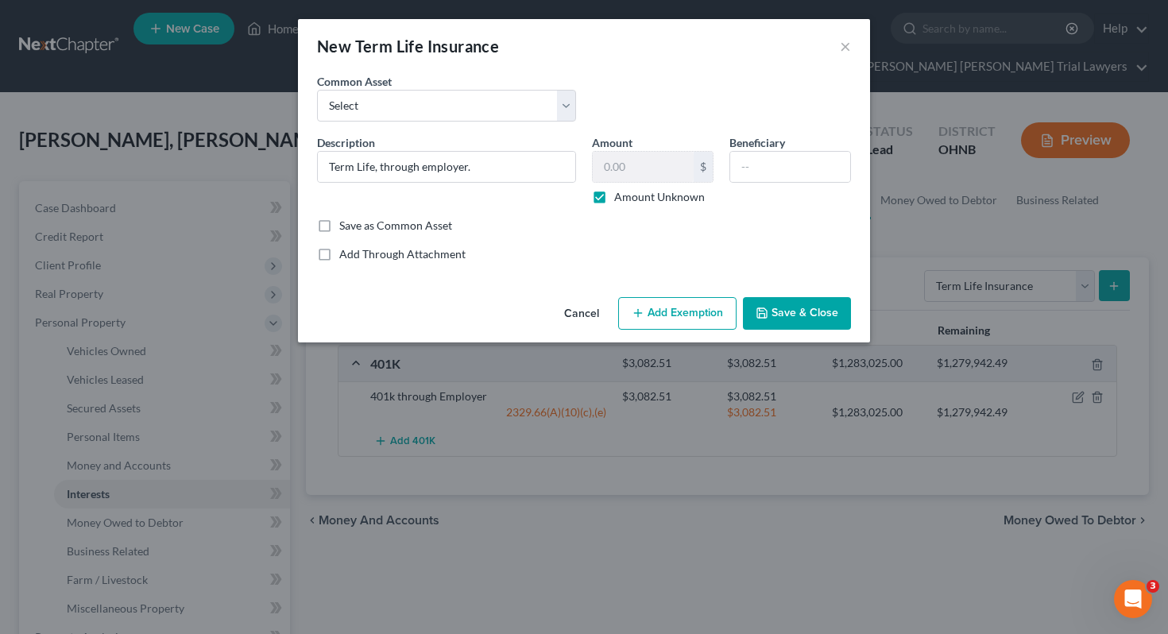
click at [810, 323] on button "Save & Close" at bounding box center [797, 313] width 108 height 33
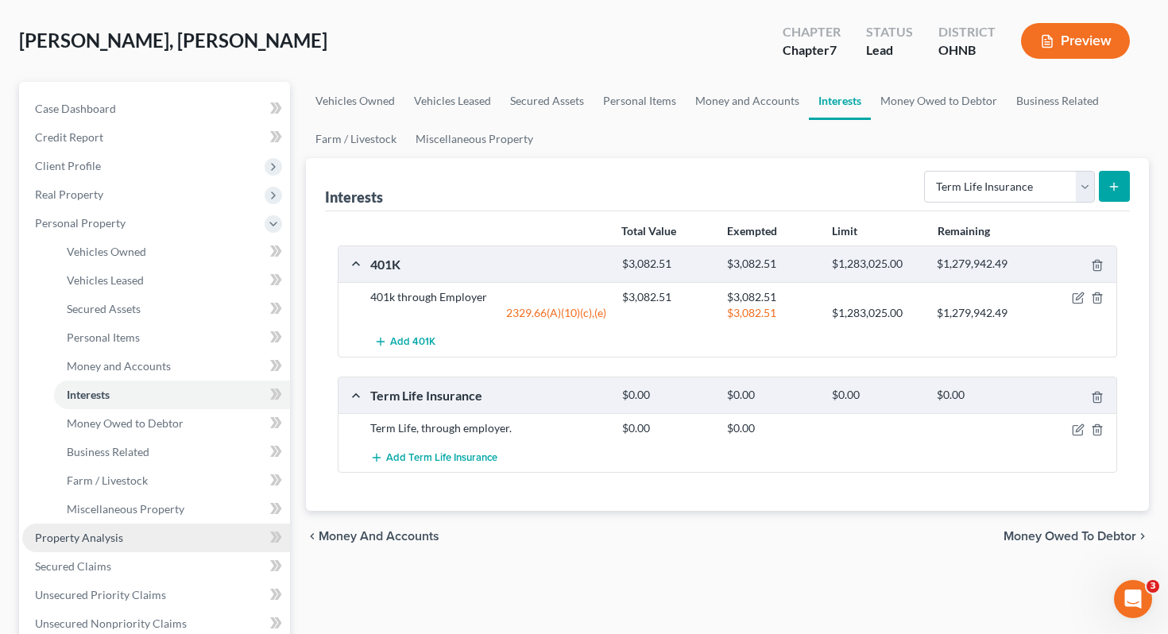
click at [211, 524] on link "Property Analysis" at bounding box center [156, 538] width 268 height 29
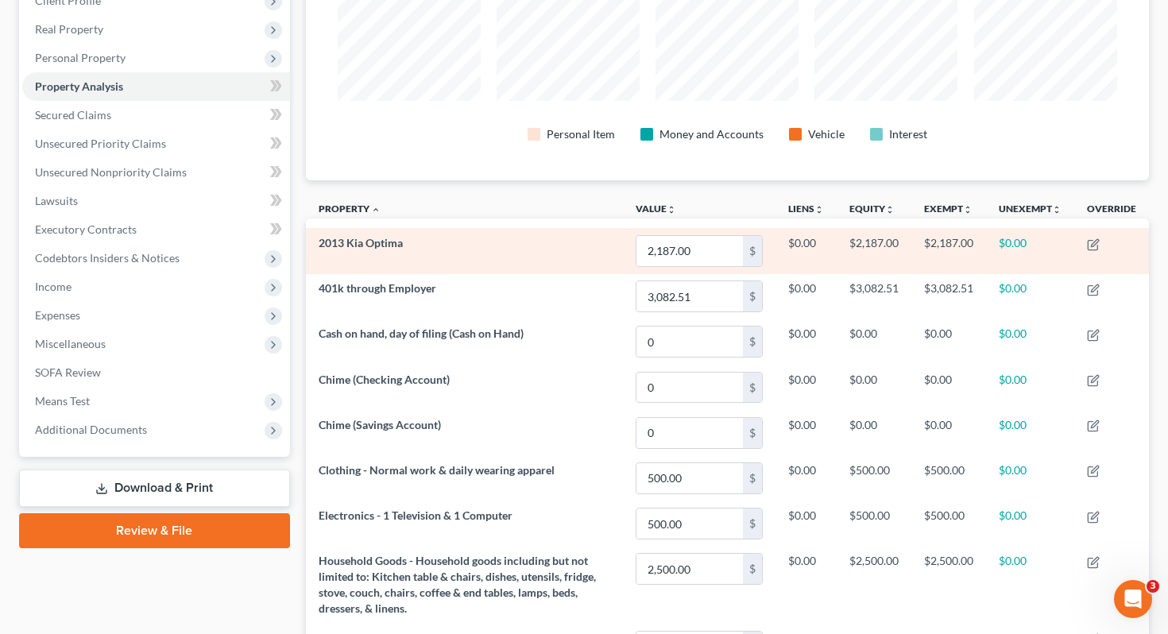
scroll to position [243, 0]
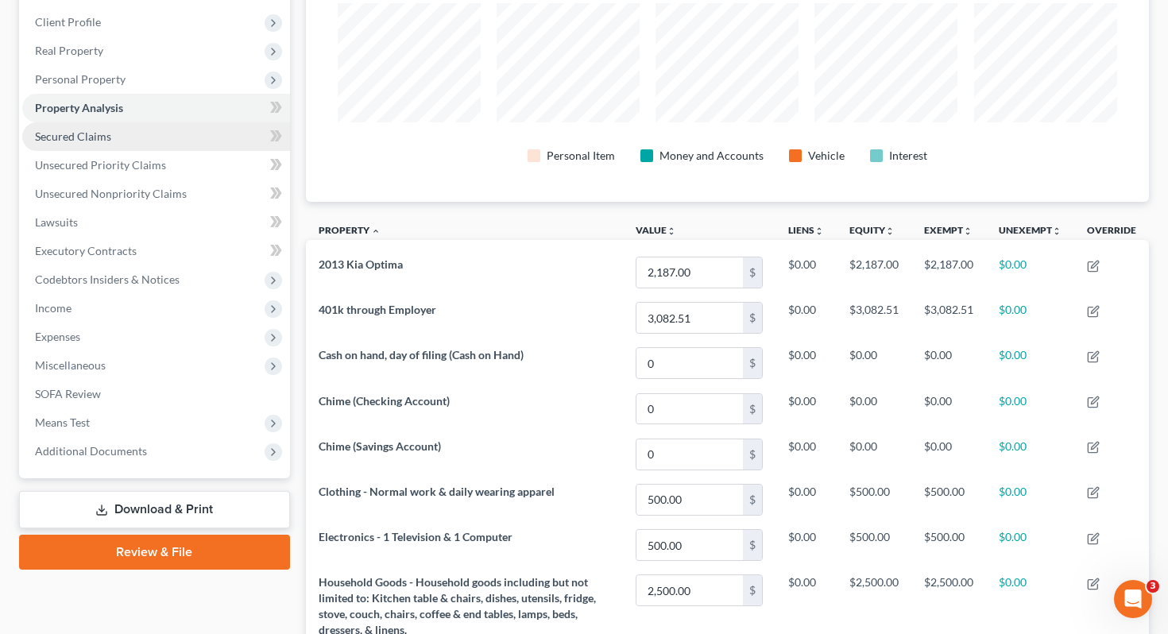
click at [208, 122] on link "Secured Claims" at bounding box center [156, 136] width 268 height 29
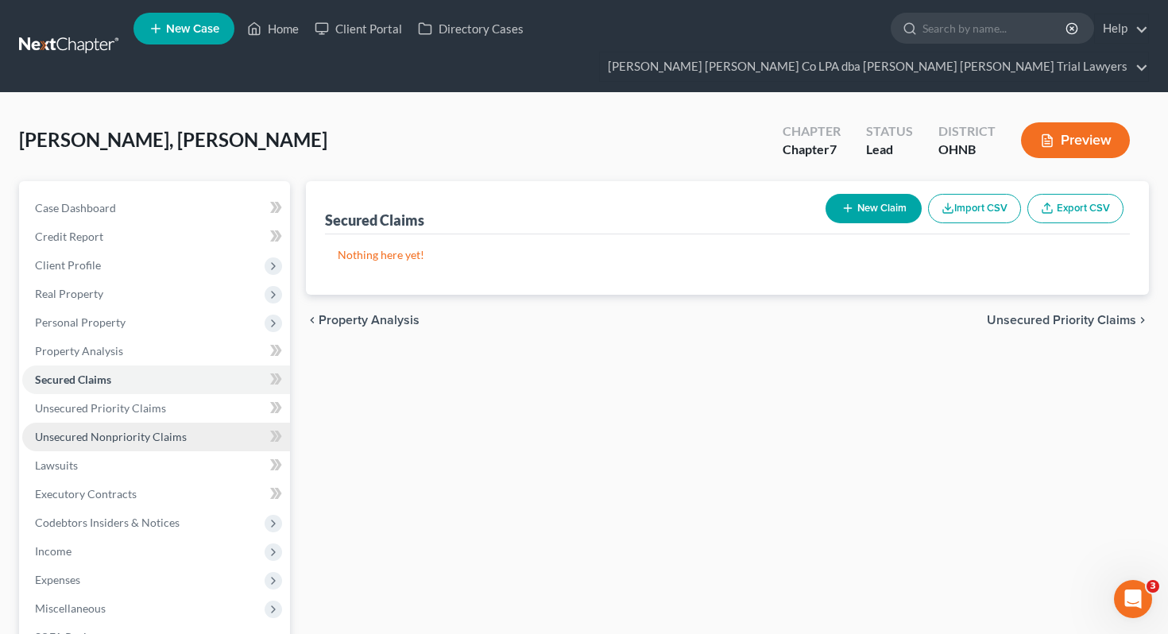
click at [162, 430] on span "Unsecured Nonpriority Claims" at bounding box center [111, 437] width 152 height 14
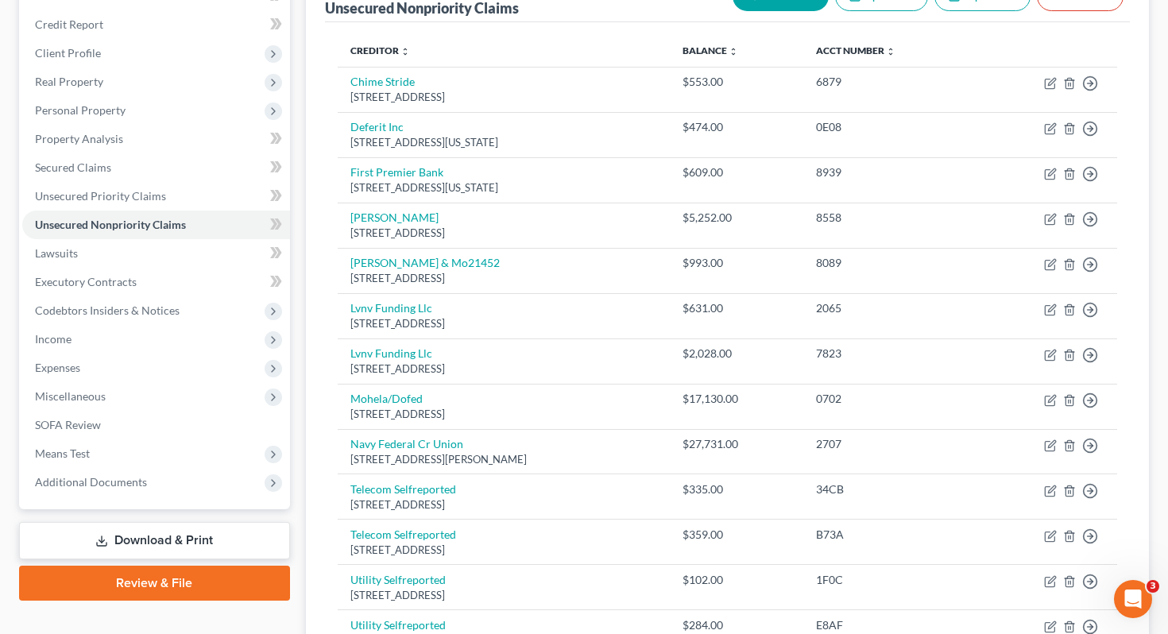
scroll to position [205, 0]
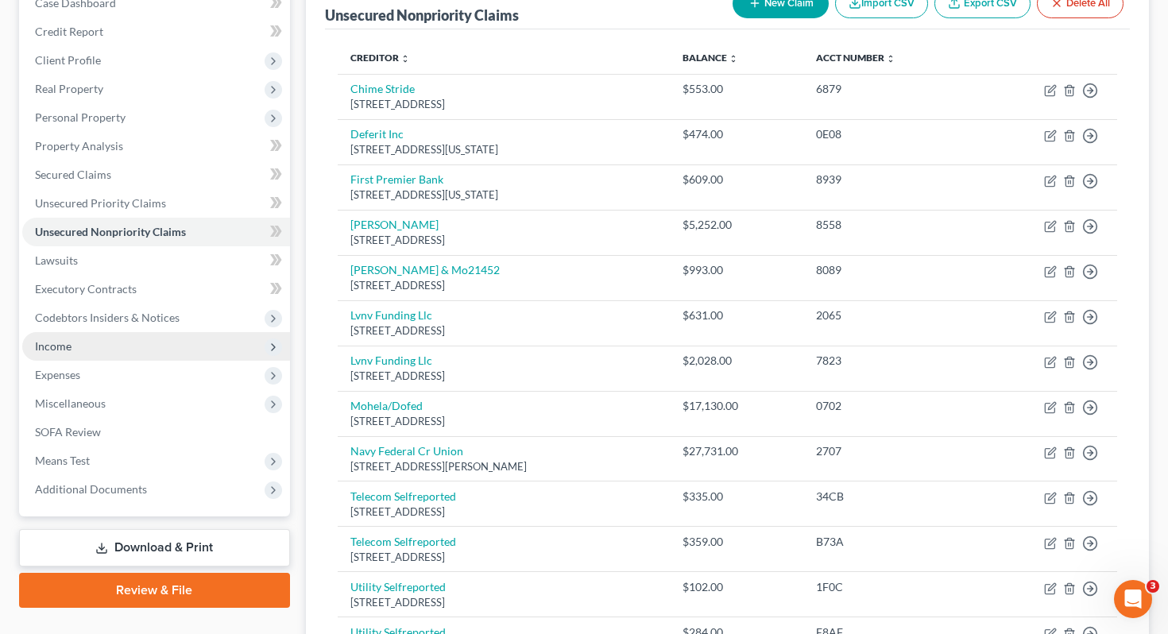
click at [181, 332] on span "Income" at bounding box center [156, 346] width 268 height 29
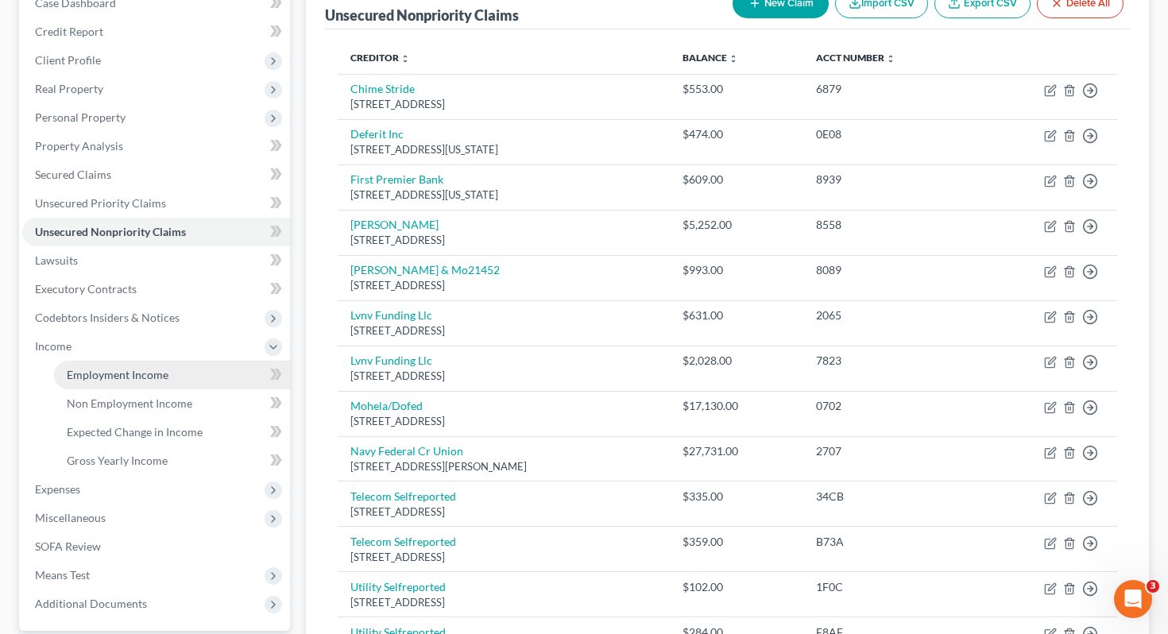
click at [185, 361] on link "Employment Income" at bounding box center [172, 375] width 236 height 29
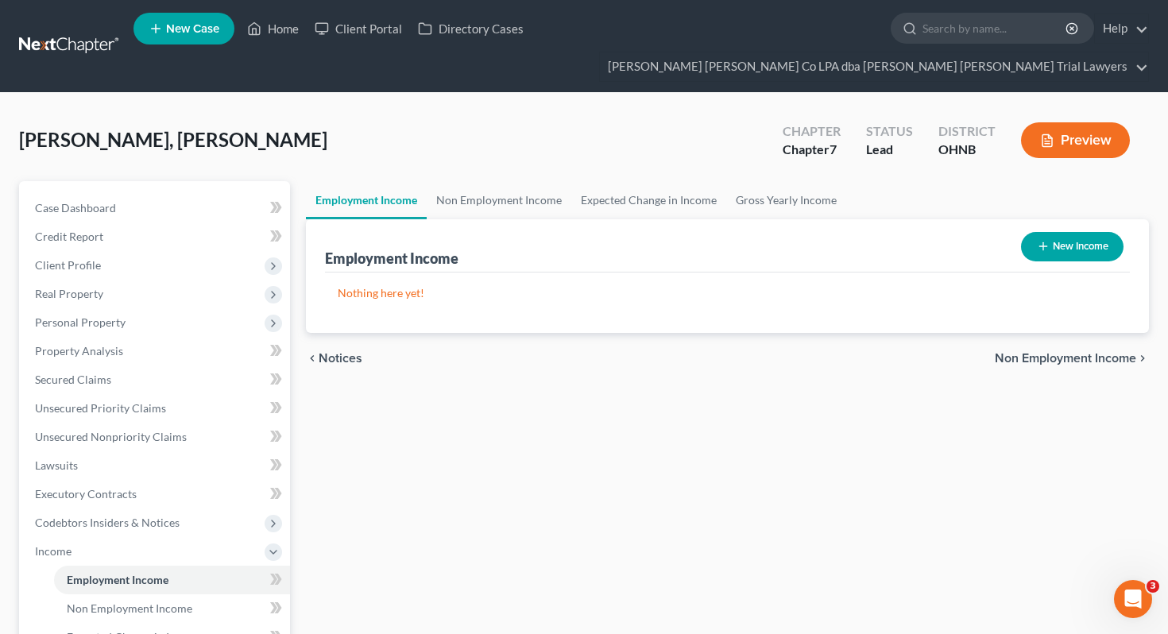
click at [1056, 232] on button "New Income" at bounding box center [1072, 246] width 102 height 29
select select "0"
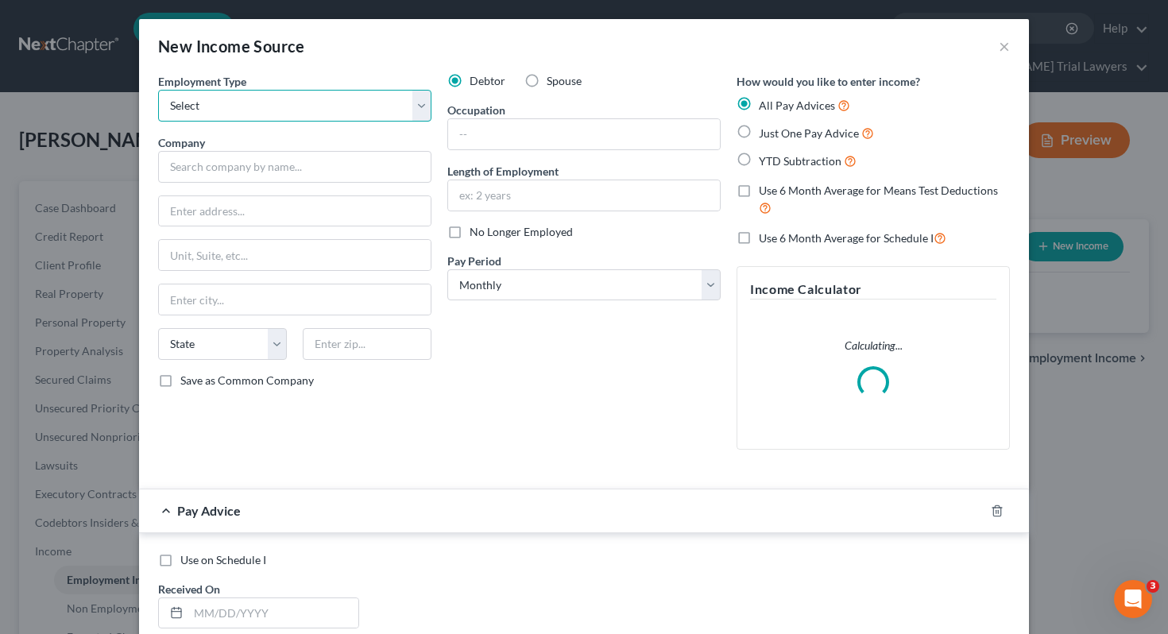
click at [322, 91] on select "Select Full or Part Time Employment Self Employment" at bounding box center [294, 106] width 273 height 32
select select "0"
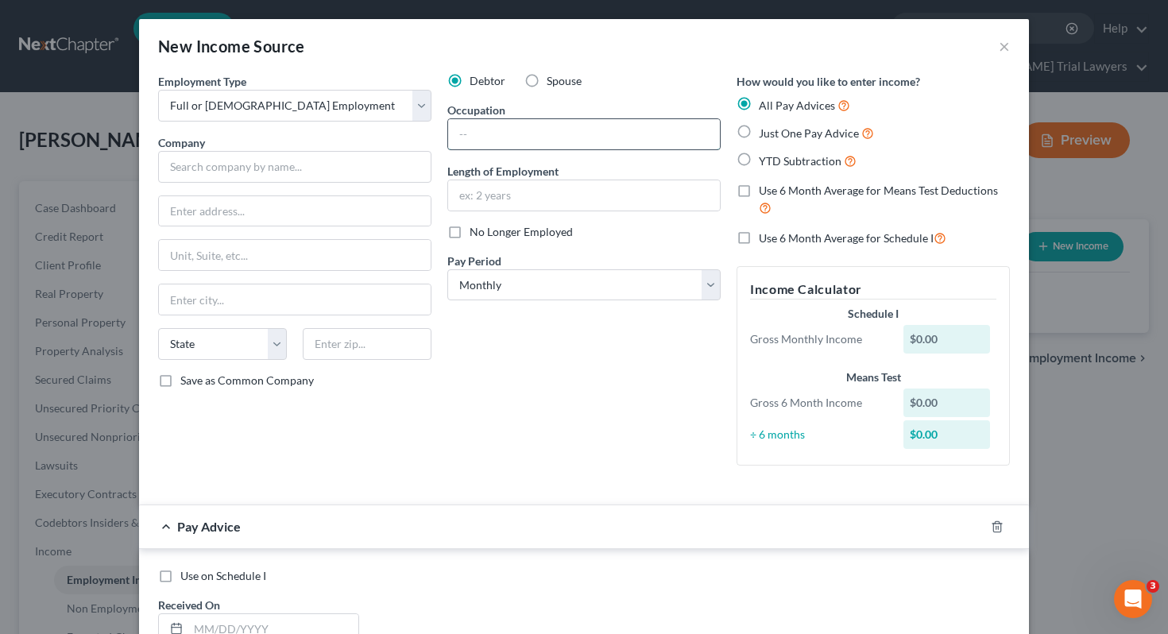
click at [487, 139] on input "text" at bounding box center [584, 134] width 272 height 30
type input "Security Officer"
click at [513, 199] on input "text" at bounding box center [584, 195] width 272 height 30
type input "4 Years"
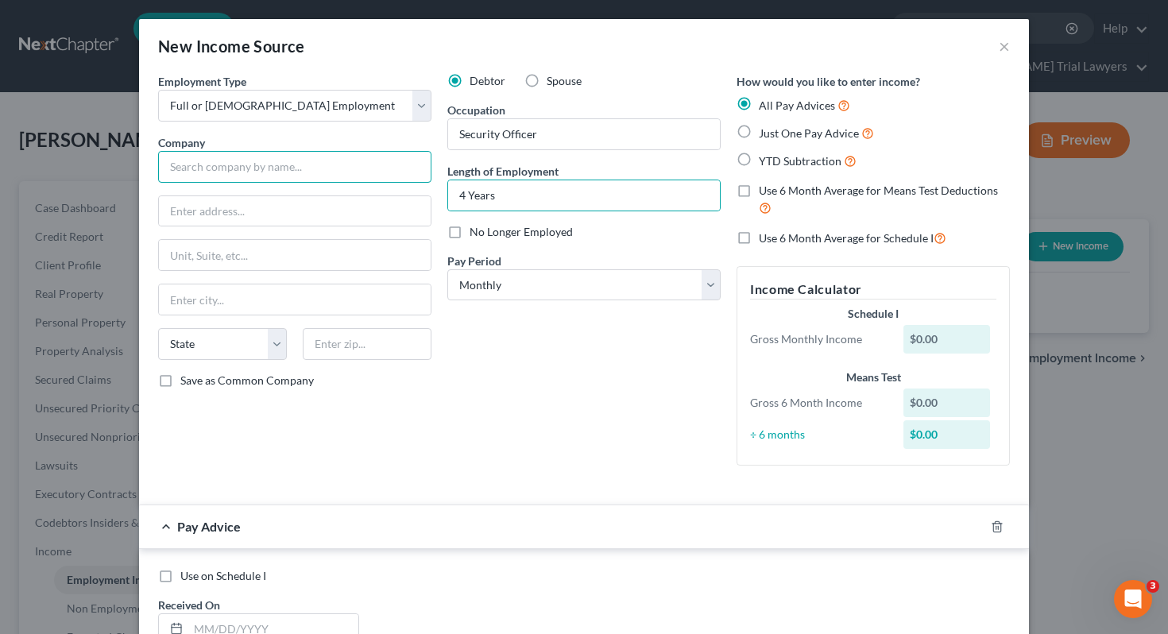
click at [217, 163] on input "text" at bounding box center [294, 167] width 273 height 32
paste input "Securitas Security Service"
type input "Securitas Security Service"
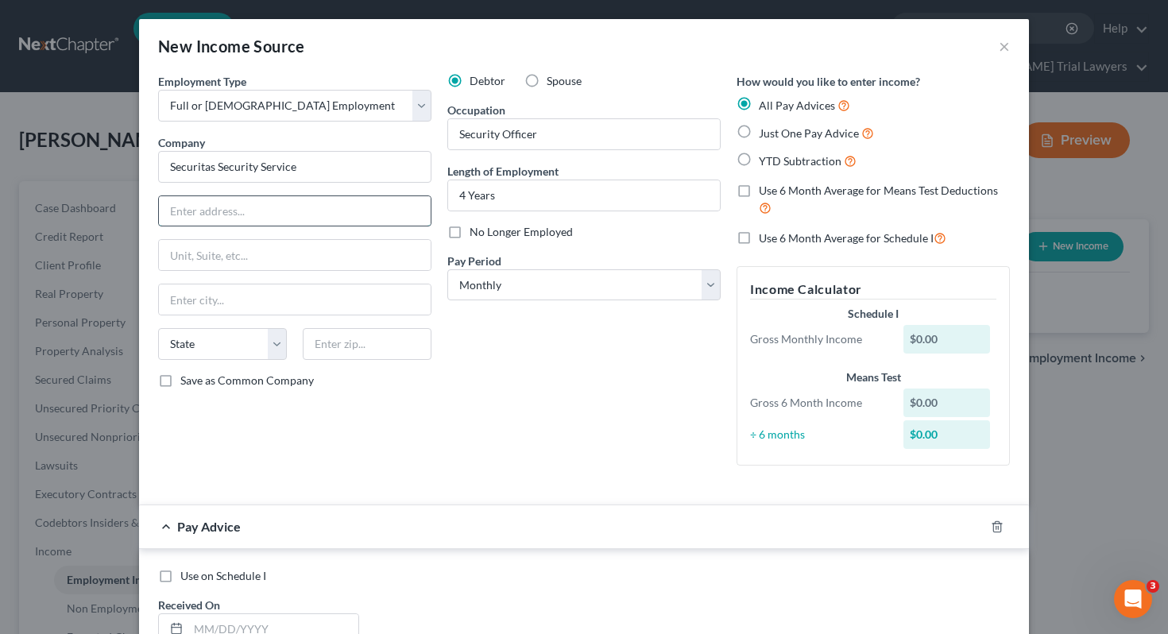
click at [245, 225] on input "text" at bounding box center [295, 211] width 272 height 30
paste input "9885 Rockside Rd"
type input "9885 Rockside Rd"
click at [354, 360] on div "State AL AK AR AZ CA CO CT DE DC FL GA GU HI ID IL IN IA KS KY LA ME MD MA MI M…" at bounding box center [294, 350] width 289 height 44
click at [335, 332] on input "text" at bounding box center [367, 344] width 129 height 32
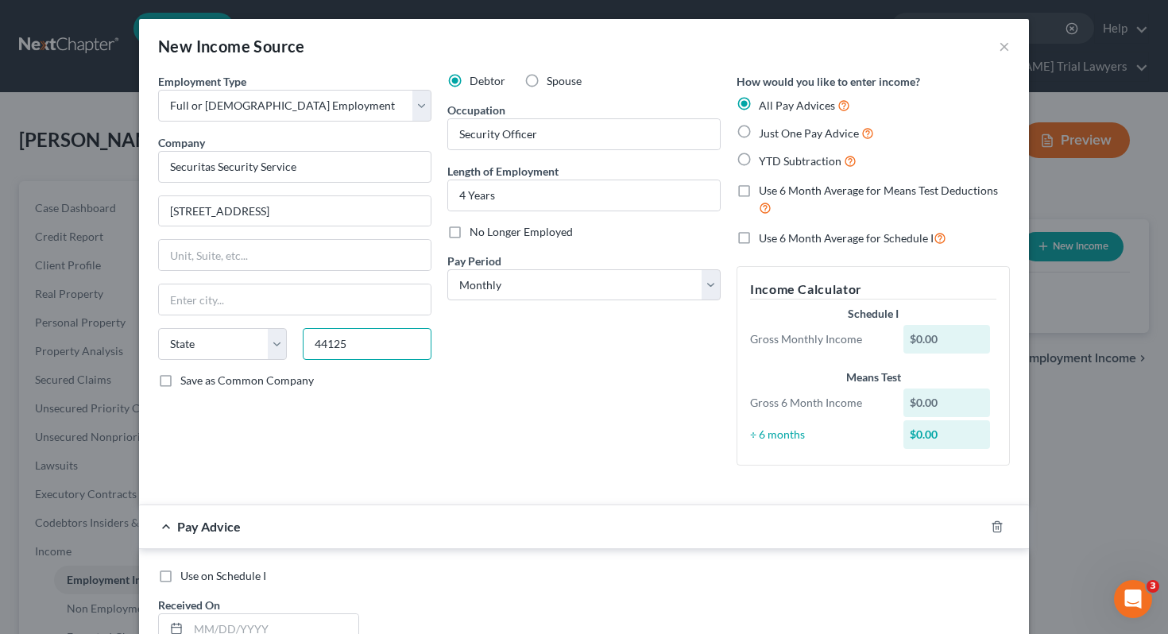
type input "44125"
click at [497, 423] on div "Debtor Spouse Occupation Security Officer Length of Employment 4 Years No Longe…" at bounding box center [583, 275] width 289 height 405
type input "Cleveland"
select select "36"
click at [516, 288] on select "Select Monthly Twice Monthly Every Other Week Weekly" at bounding box center [583, 285] width 273 height 32
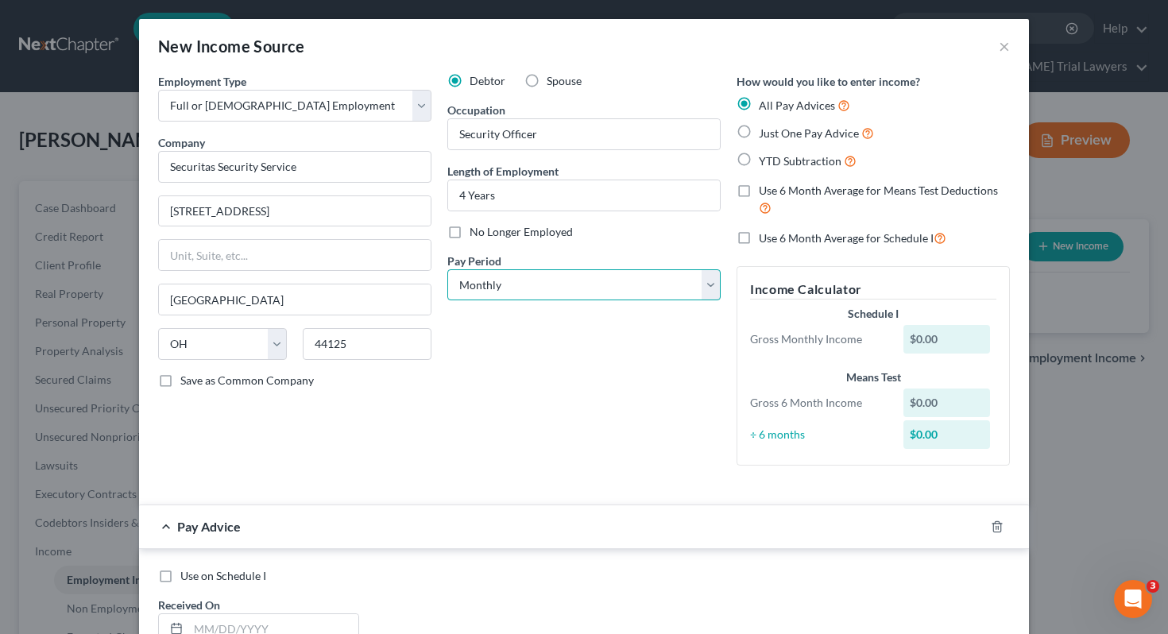
select select "3"
click at [789, 132] on span "Just One Pay Advice" at bounding box center [809, 133] width 100 height 14
click at [775, 132] on input "Just One Pay Advice" at bounding box center [770, 129] width 10 height 10
radio input "true"
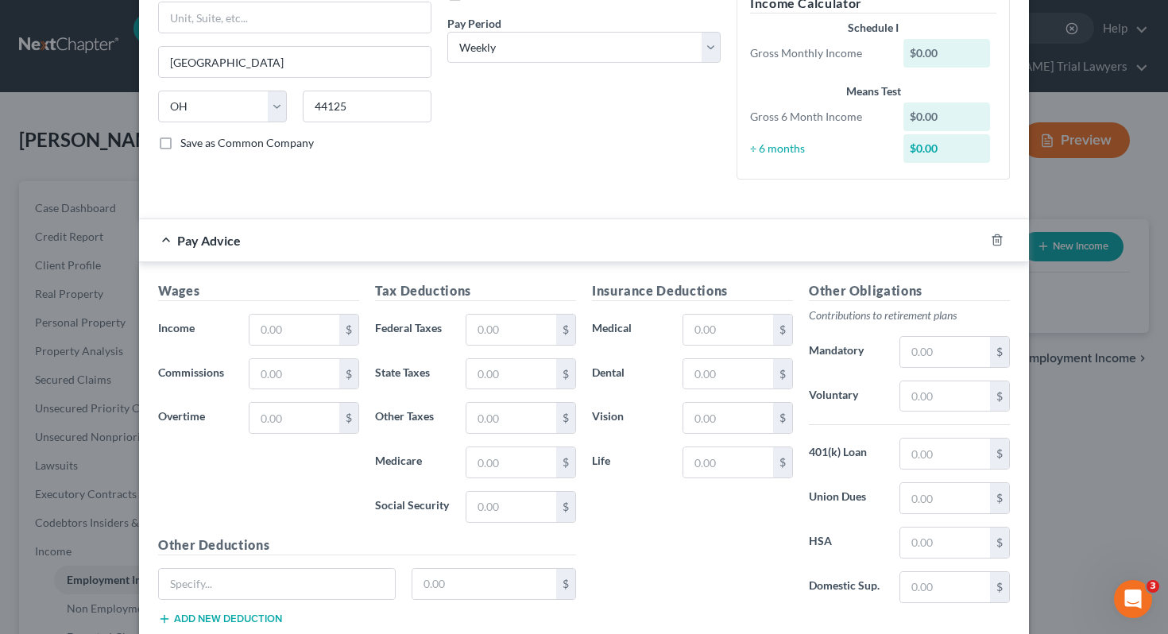
scroll to position [246, 0]
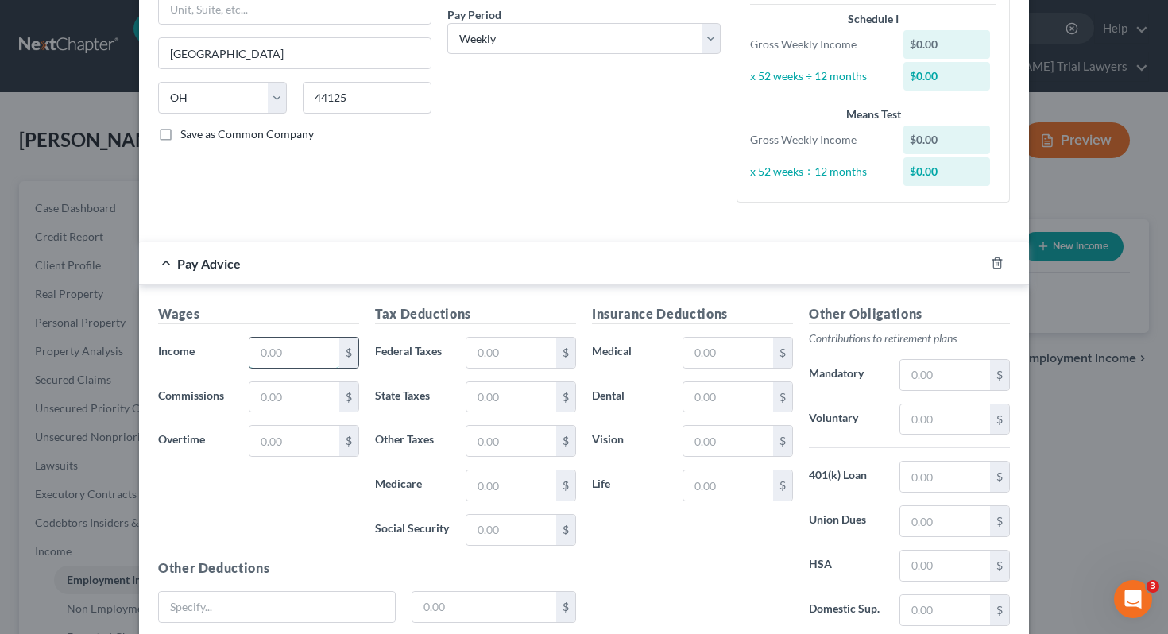
click at [291, 346] on input "text" at bounding box center [294, 353] width 90 height 30
type input "821.38"
click at [295, 445] on input "text" at bounding box center [294, 441] width 90 height 30
type input "95.85"
click at [302, 612] on input "text" at bounding box center [277, 607] width 236 height 30
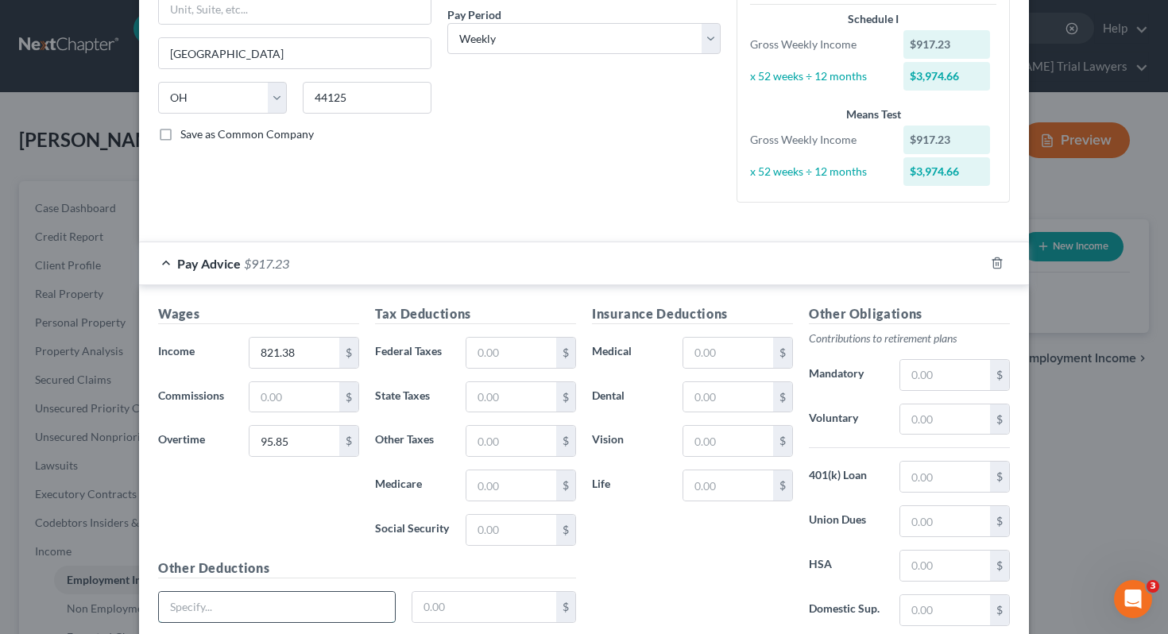
type input "Tax, Medicare, SS"
click at [429, 612] on input "text" at bounding box center [484, 607] width 145 height 30
click at [501, 614] on input "105." at bounding box center [484, 607] width 145 height 30
type input "105.26"
click at [694, 570] on div "Insurance Deductions Medical $ Dental $ Vision $ Life $" at bounding box center [692, 471] width 217 height 335
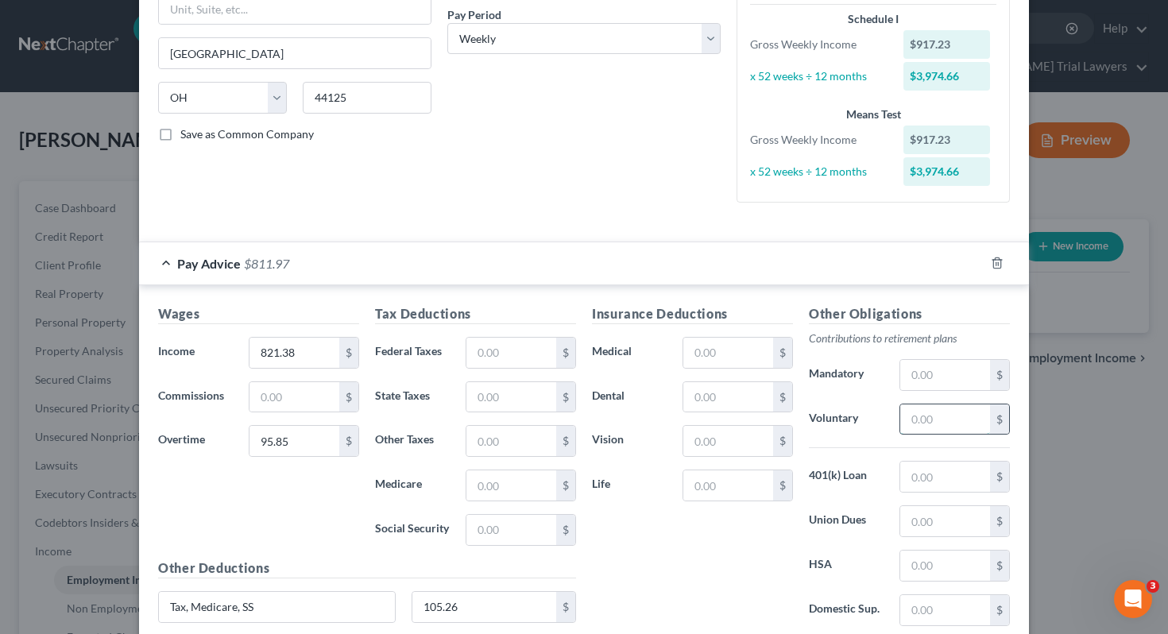
click at [917, 420] on input "text" at bounding box center [945, 419] width 90 height 30
type input "28.81"
click at [934, 382] on input "text" at bounding box center [945, 375] width 90 height 30
type input "16.28"
click at [322, 440] on input "95.85" at bounding box center [294, 441] width 90 height 30
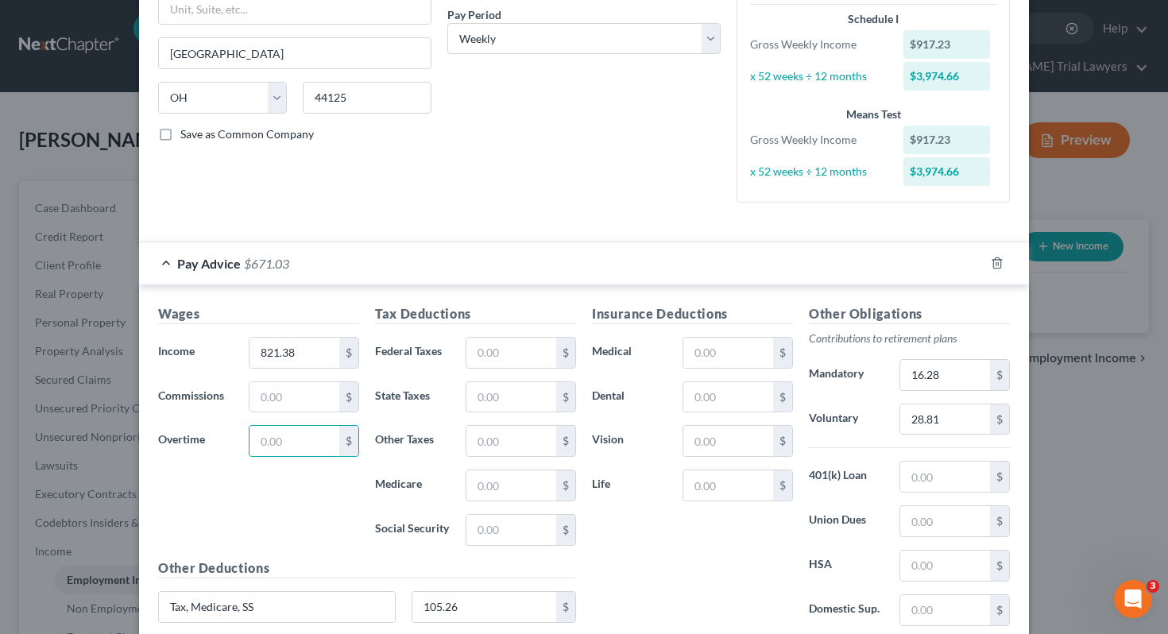
click at [389, 478] on label "Medicare" at bounding box center [412, 486] width 91 height 32
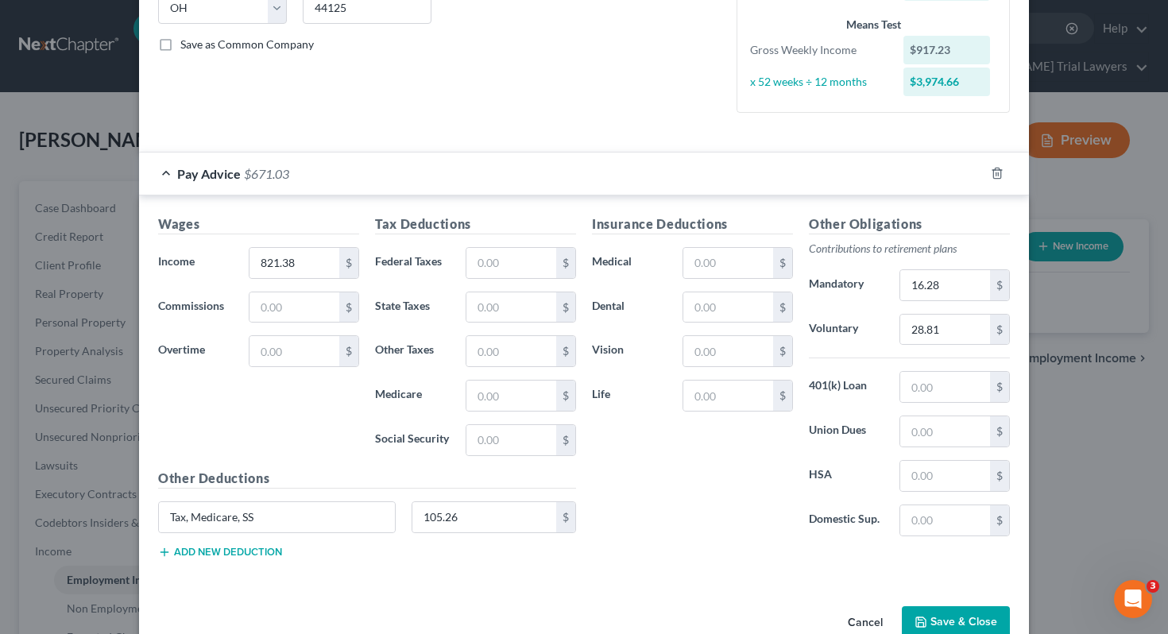
scroll to position [373, 0]
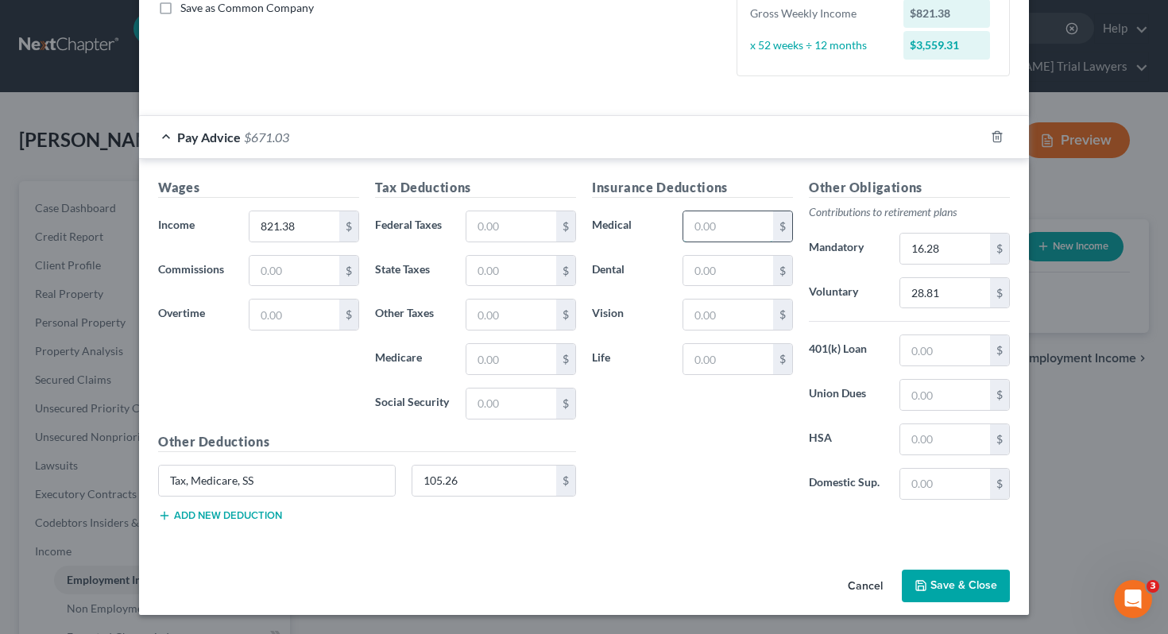
click at [735, 223] on input "text" at bounding box center [728, 226] width 90 height 30
type input "6"
click at [954, 580] on button "Save & Close" at bounding box center [956, 586] width 108 height 33
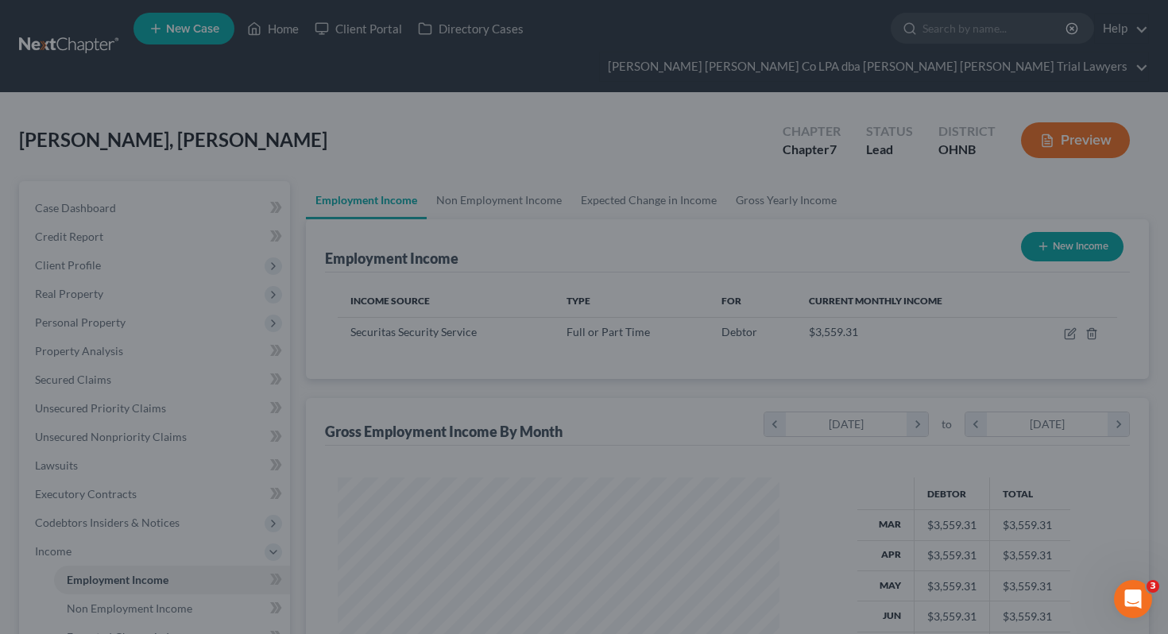
scroll to position [284, 474]
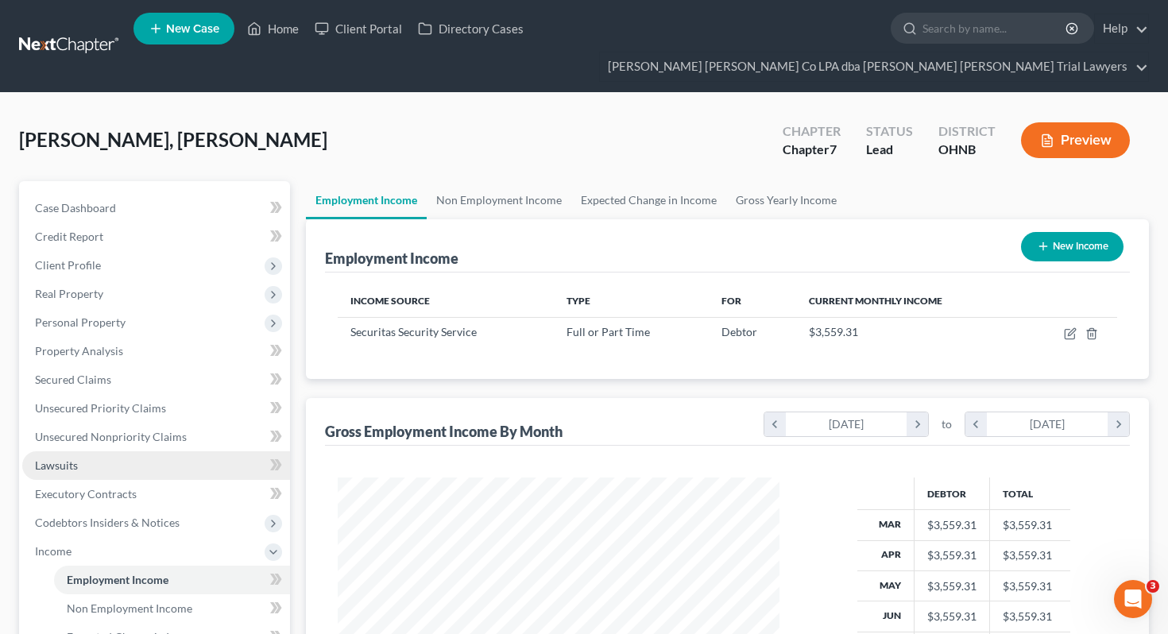
click at [151, 451] on link "Lawsuits" at bounding box center [156, 465] width 268 height 29
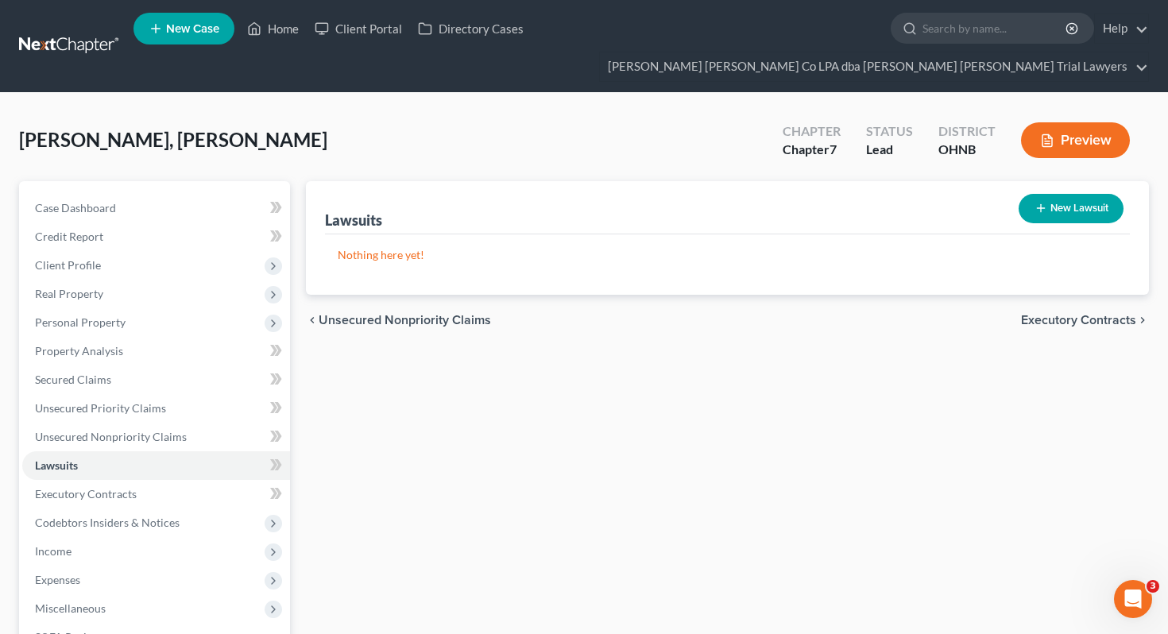
click at [1083, 194] on button "New Lawsuit" at bounding box center [1071, 208] width 105 height 29
select select "0"
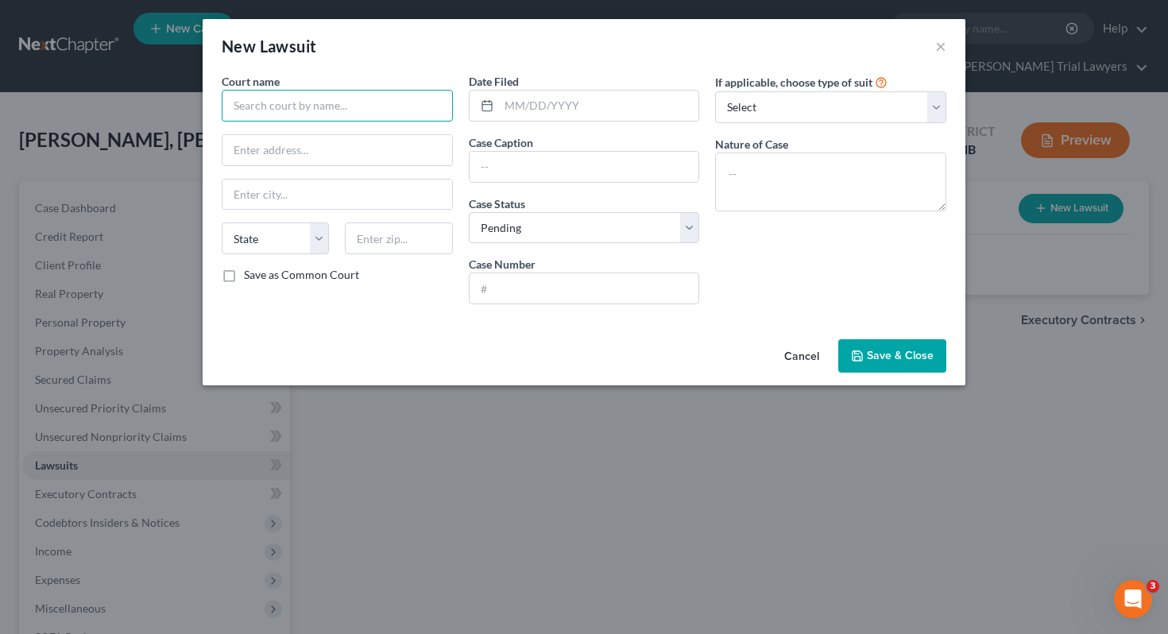
click at [372, 118] on input "text" at bounding box center [337, 106] width 231 height 32
type input "m"
type input "Court of Common Pleas Mahoning County"
click at [334, 153] on input "text" at bounding box center [337, 150] width 230 height 30
paste input "120 Market Street"
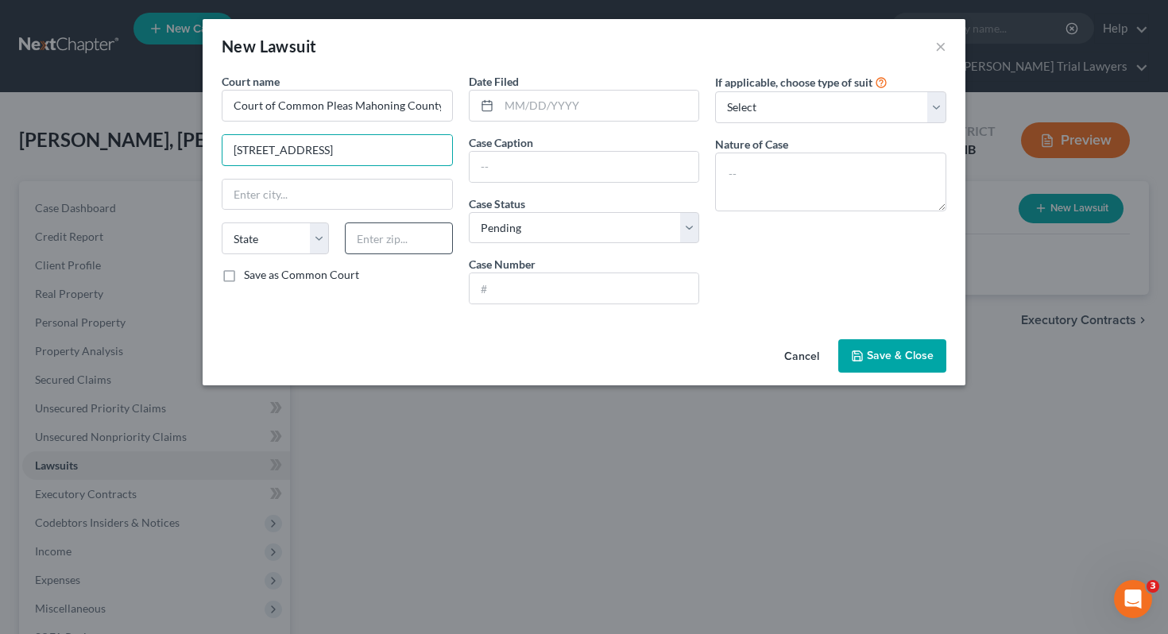
type input "120 Market Street"
click at [389, 249] on input "text" at bounding box center [398, 238] width 107 height 32
type input "44503"
click at [420, 335] on div "Cancel Save & Close" at bounding box center [584, 359] width 763 height 52
type input "Youngstown"
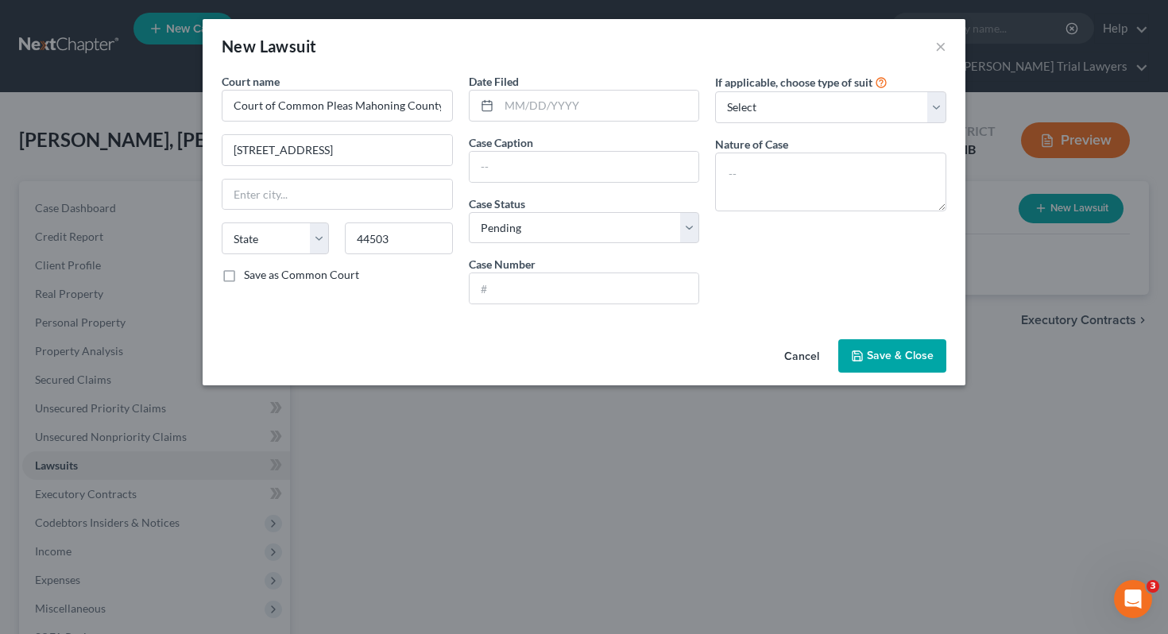
select select "36"
click at [528, 110] on input "text" at bounding box center [599, 106] width 200 height 30
click at [528, 107] on input "03/17/2025" at bounding box center [599, 106] width 200 height 30
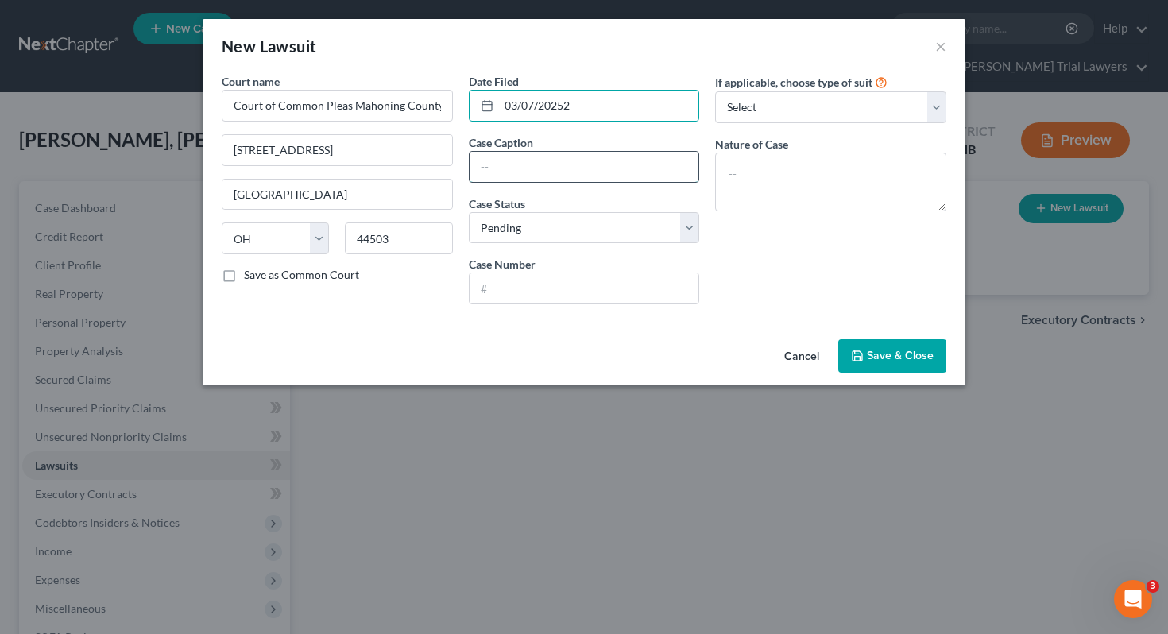
click at [509, 163] on input "text" at bounding box center [585, 167] width 230 height 30
click at [529, 109] on input "03/07/20252" at bounding box center [599, 106] width 200 height 30
click at [584, 105] on input "03/27/20252" at bounding box center [599, 106] width 200 height 30
type input "03/27/2025"
click at [565, 169] on input "text" at bounding box center [585, 167] width 230 height 30
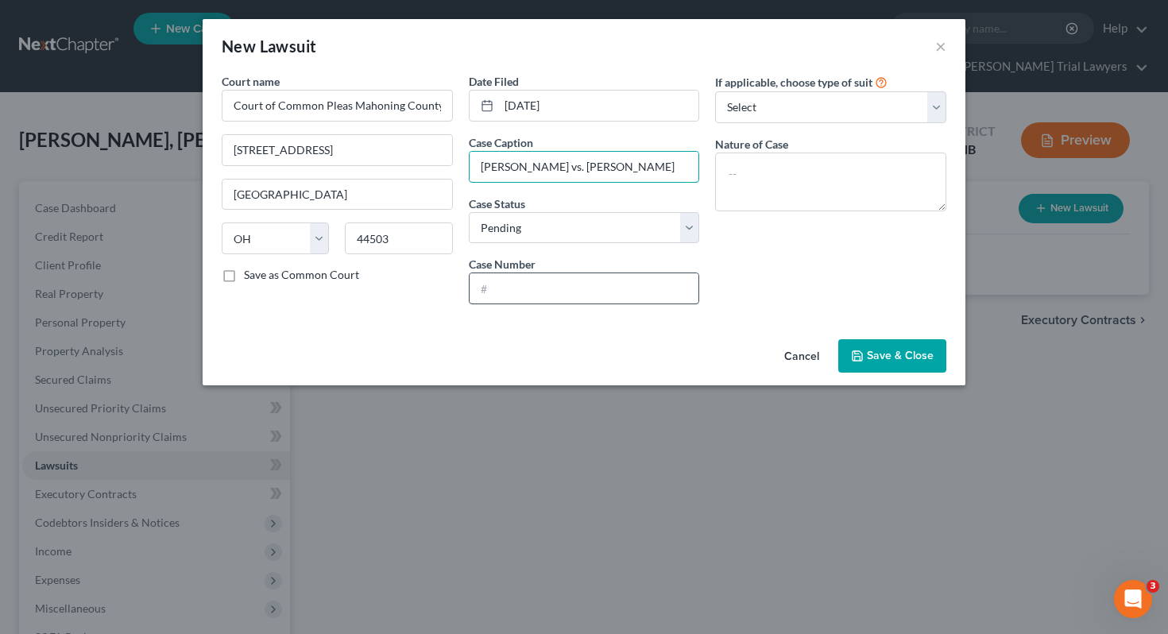
type input "Korday Allison vs. Taneka Allison"
click at [516, 294] on input "text" at bounding box center [585, 288] width 230 height 30
type input "2025 DR 00001"
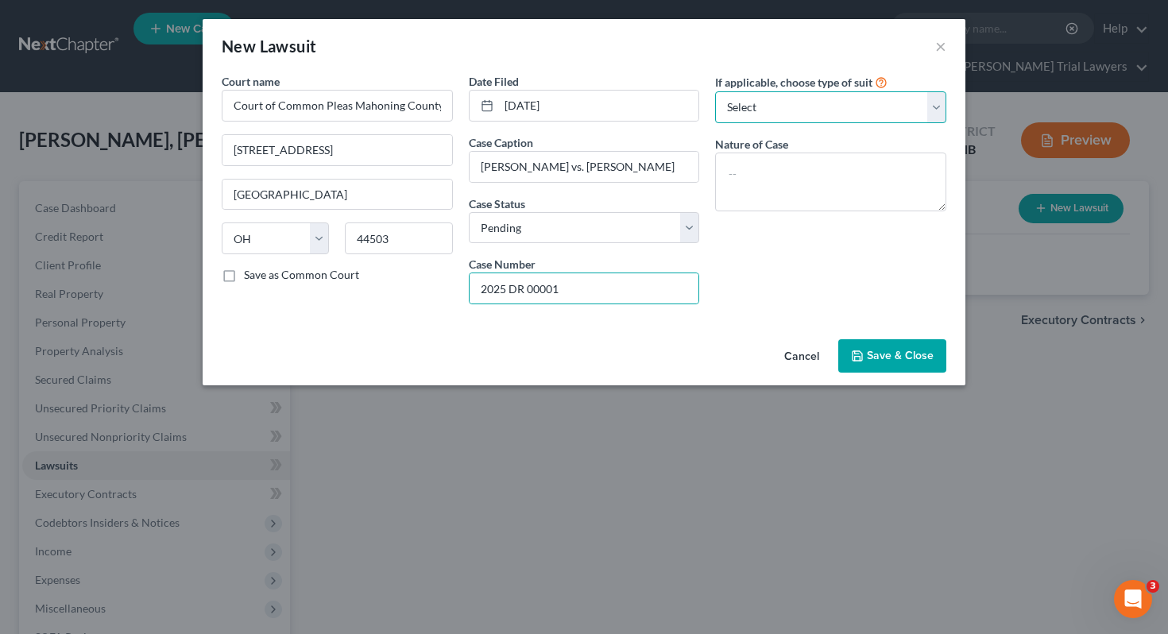
click at [775, 108] on select "Select Repossession Garnishment Foreclosure Attached, Seized, Or Levied Other" at bounding box center [830, 107] width 231 height 32
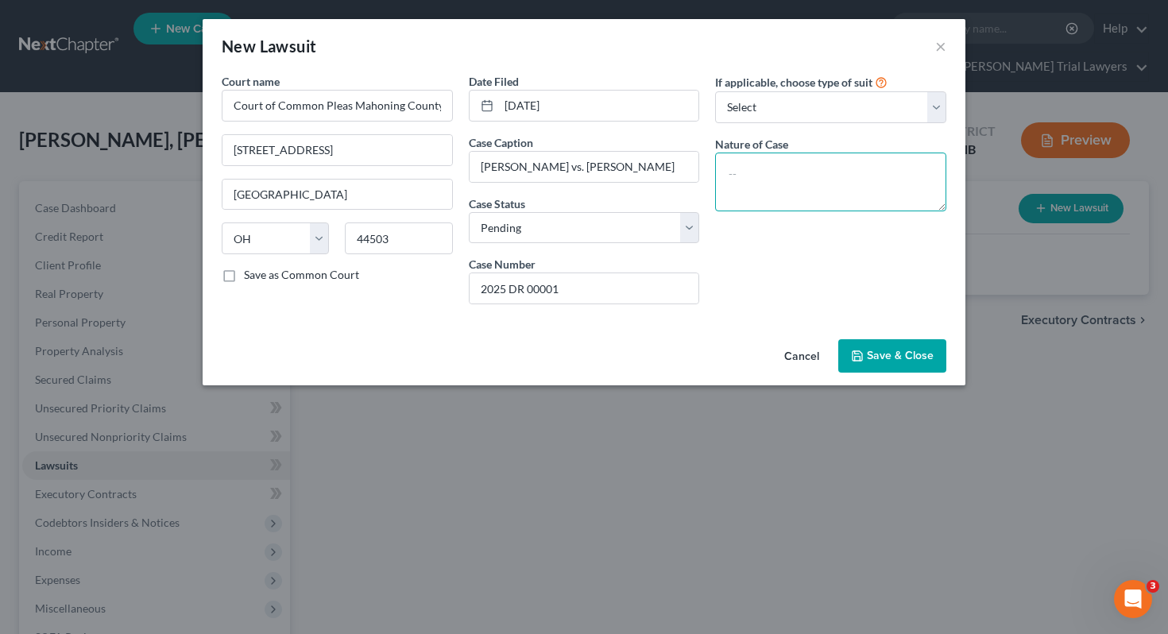
click at [781, 157] on textarea at bounding box center [830, 182] width 231 height 59
type textarea "Child Support"
click at [906, 361] on span "Save & Close" at bounding box center [900, 356] width 67 height 14
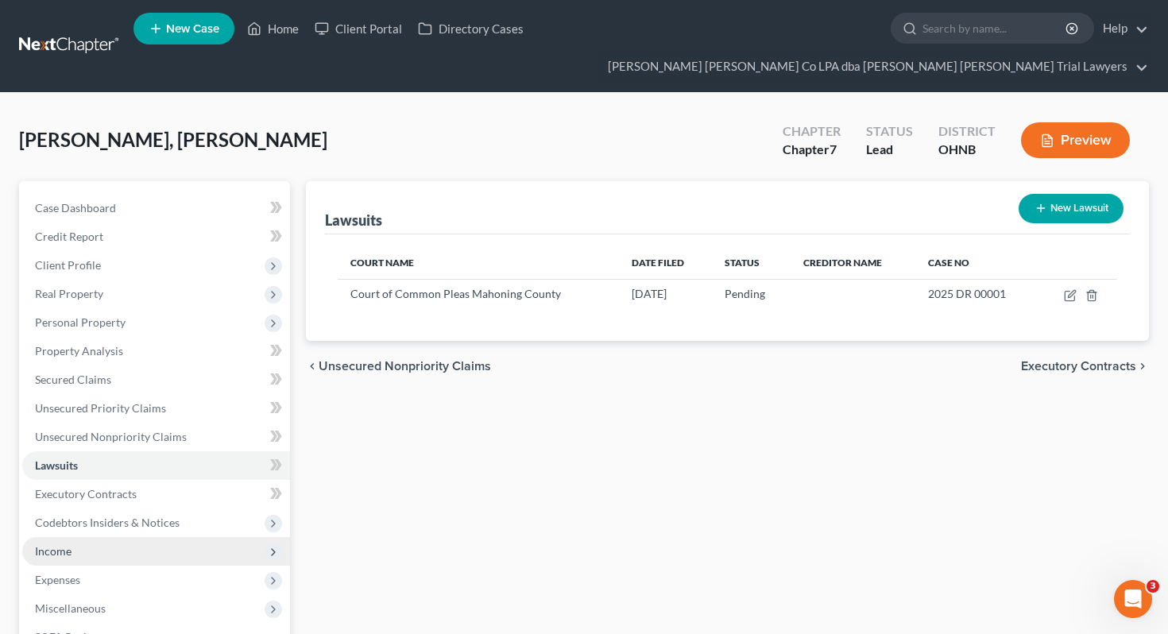
click at [65, 544] on span "Income" at bounding box center [53, 551] width 37 height 14
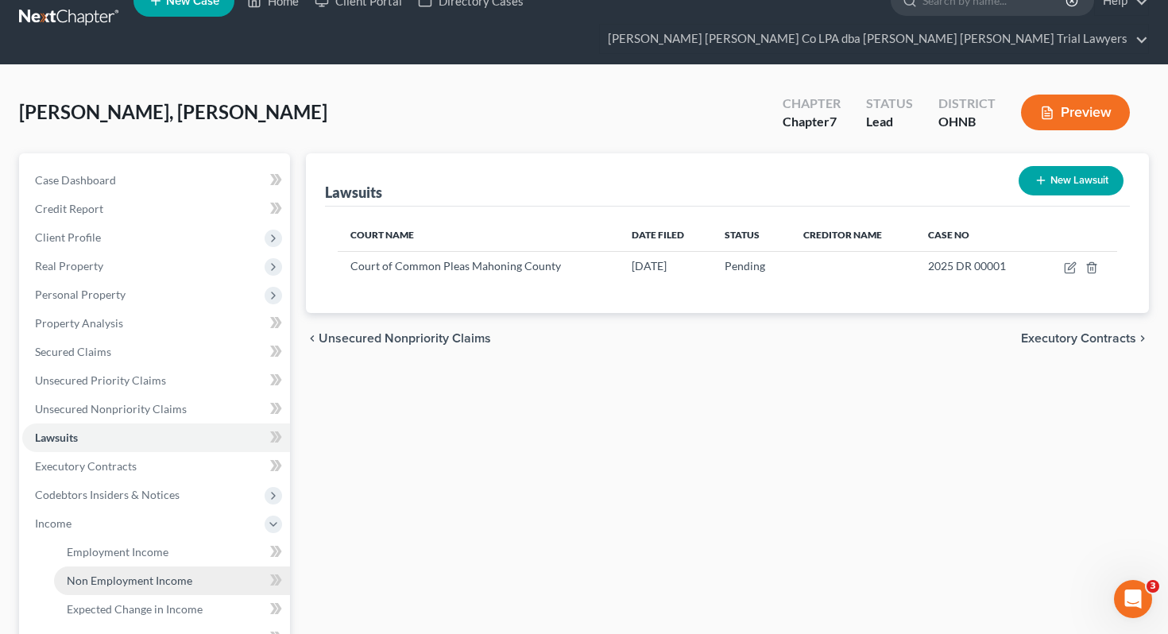
scroll to position [34, 0]
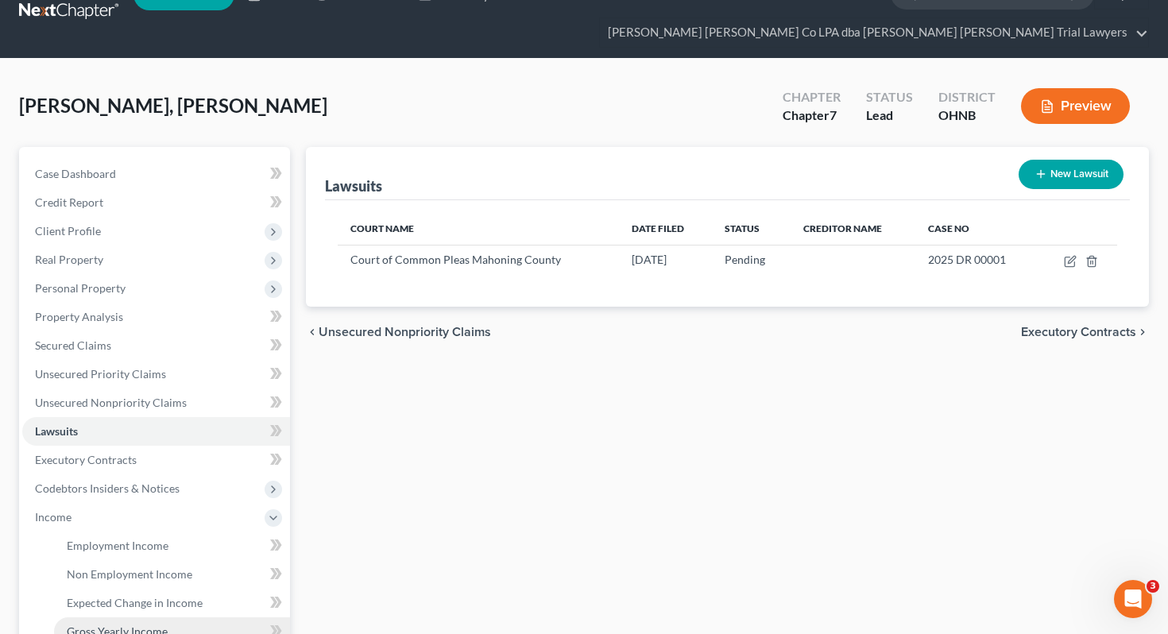
click at [95, 625] on span "Gross Yearly Income" at bounding box center [117, 632] width 101 height 14
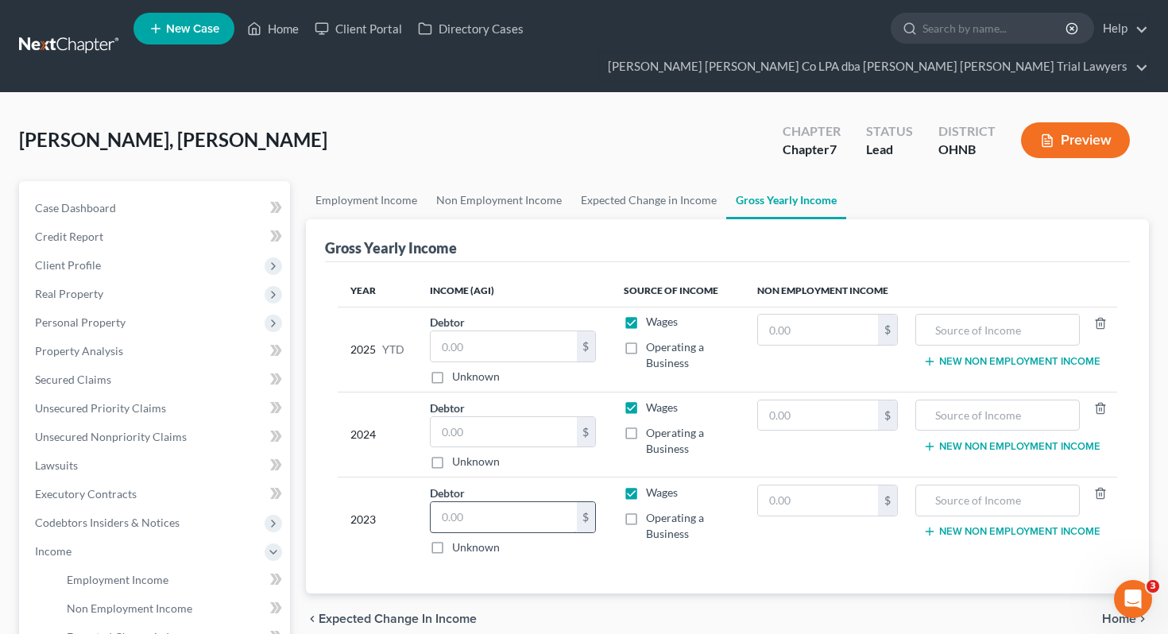
click at [482, 502] on input "text" at bounding box center [504, 517] width 146 height 30
type input "47,875"
click at [480, 417] on input "text" at bounding box center [504, 432] width 146 height 30
type input "45,736"
click at [397, 489] on div "2023" at bounding box center [377, 520] width 54 height 71
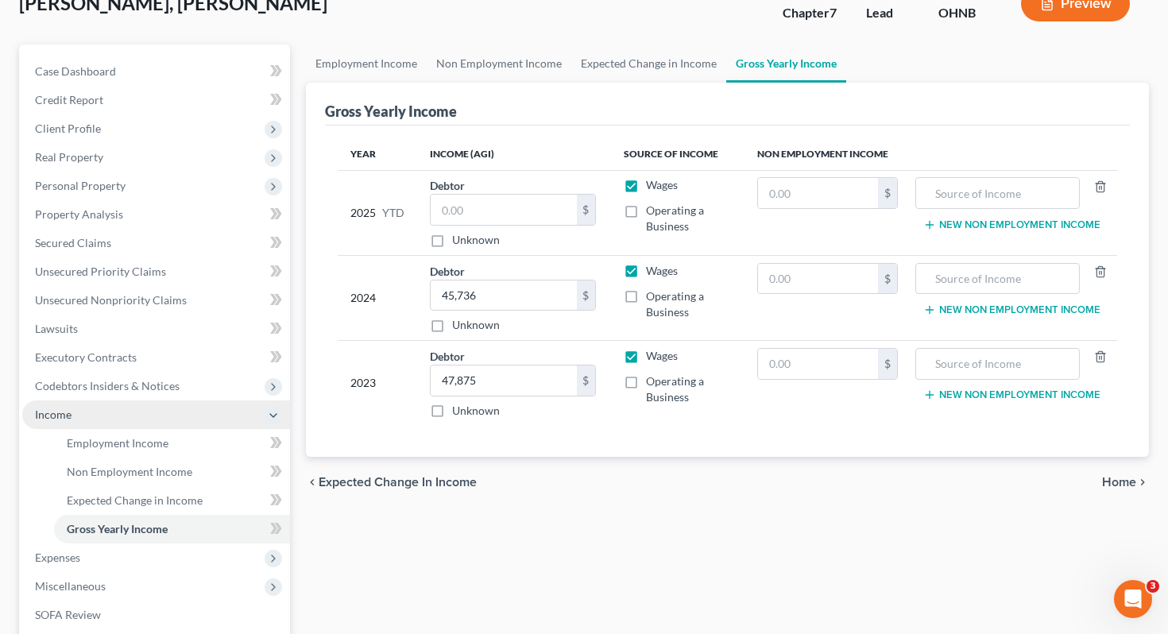
scroll to position [140, 0]
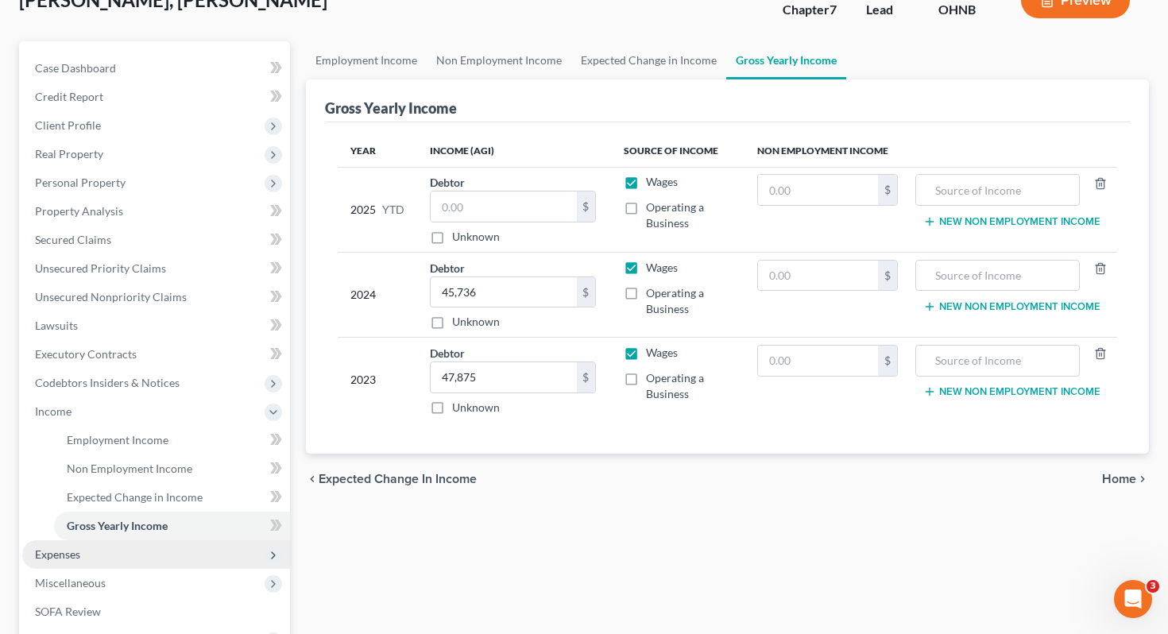
click at [184, 540] on span "Expenses" at bounding box center [156, 554] width 268 height 29
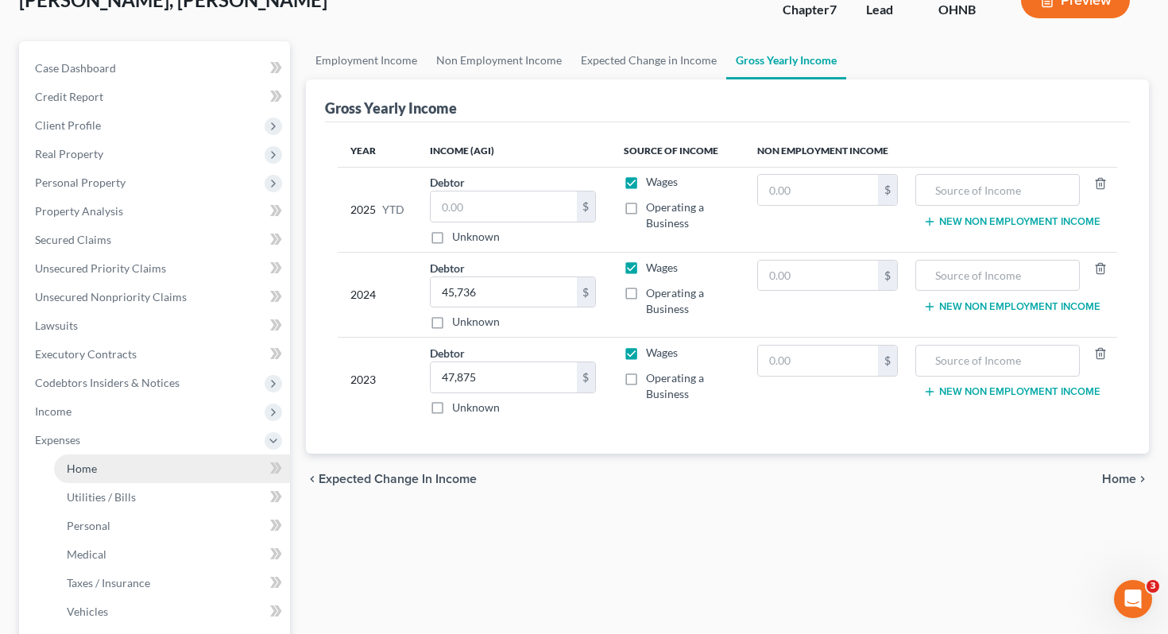
click at [186, 454] on link "Home" at bounding box center [172, 468] width 236 height 29
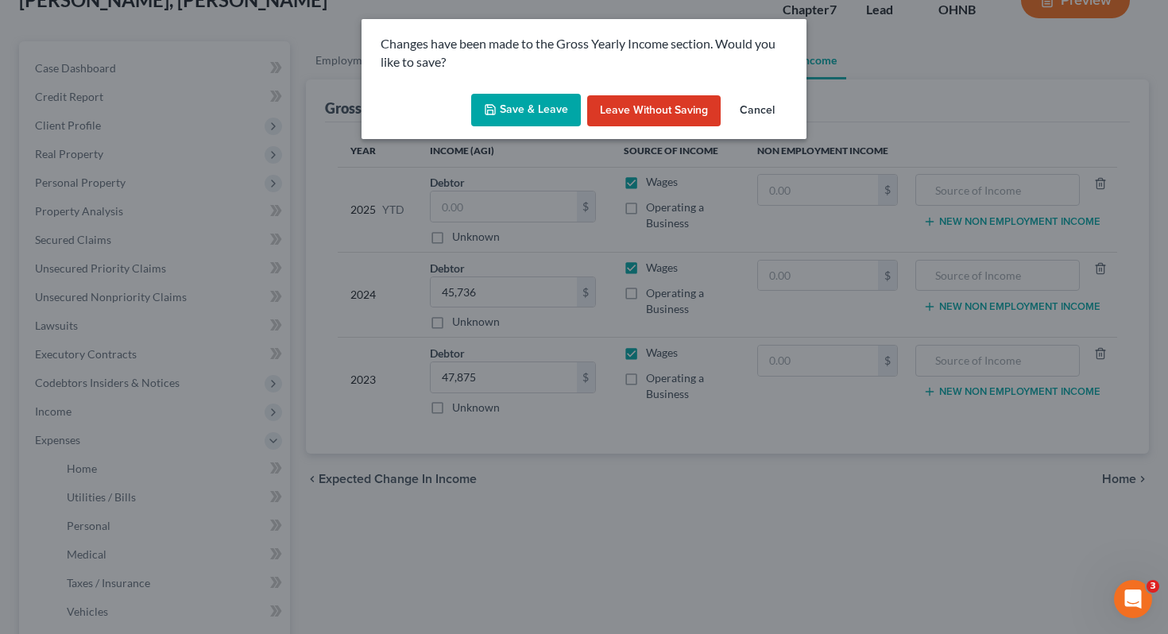
click at [527, 117] on button "Save & Leave" at bounding box center [526, 110] width 110 height 33
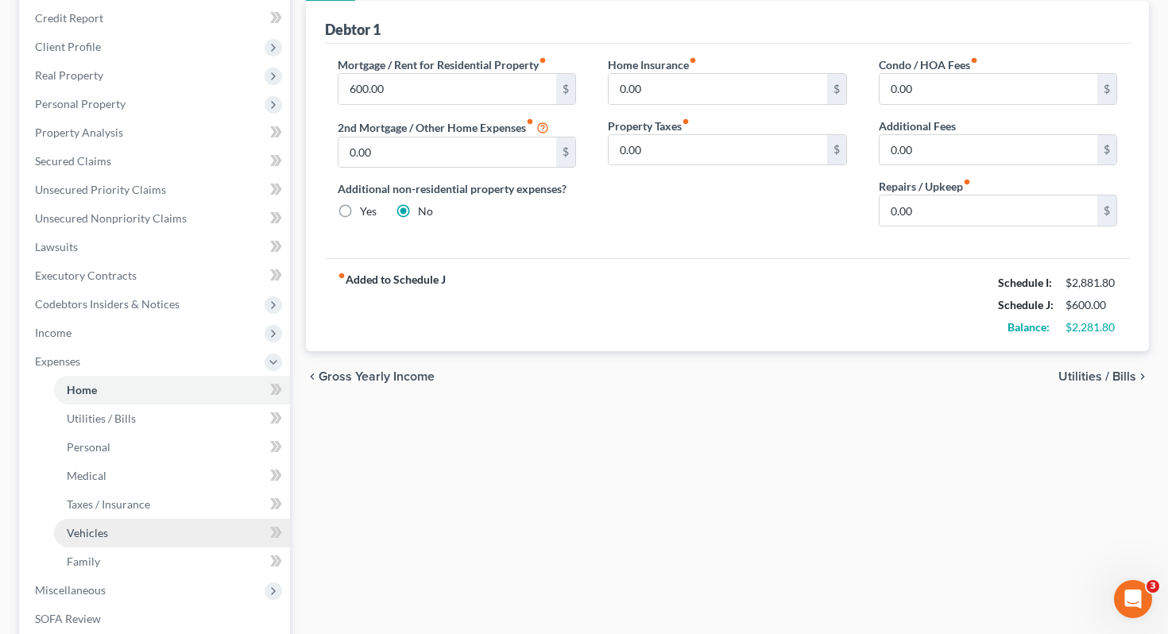
scroll to position [228, 0]
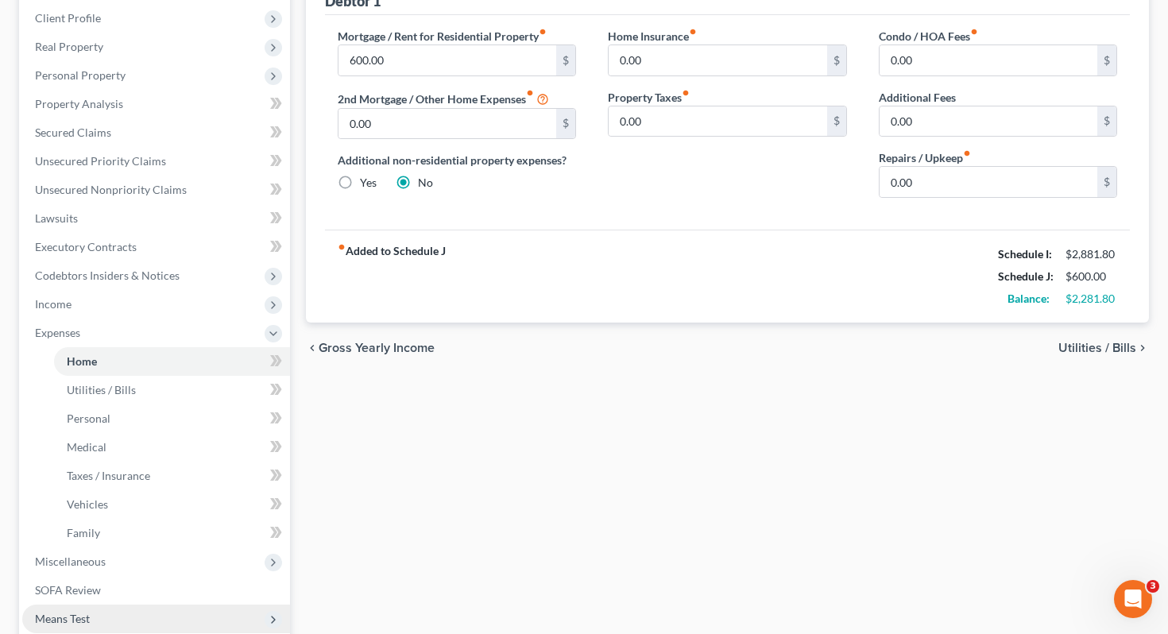
click at [149, 605] on span "Means Test" at bounding box center [156, 619] width 268 height 29
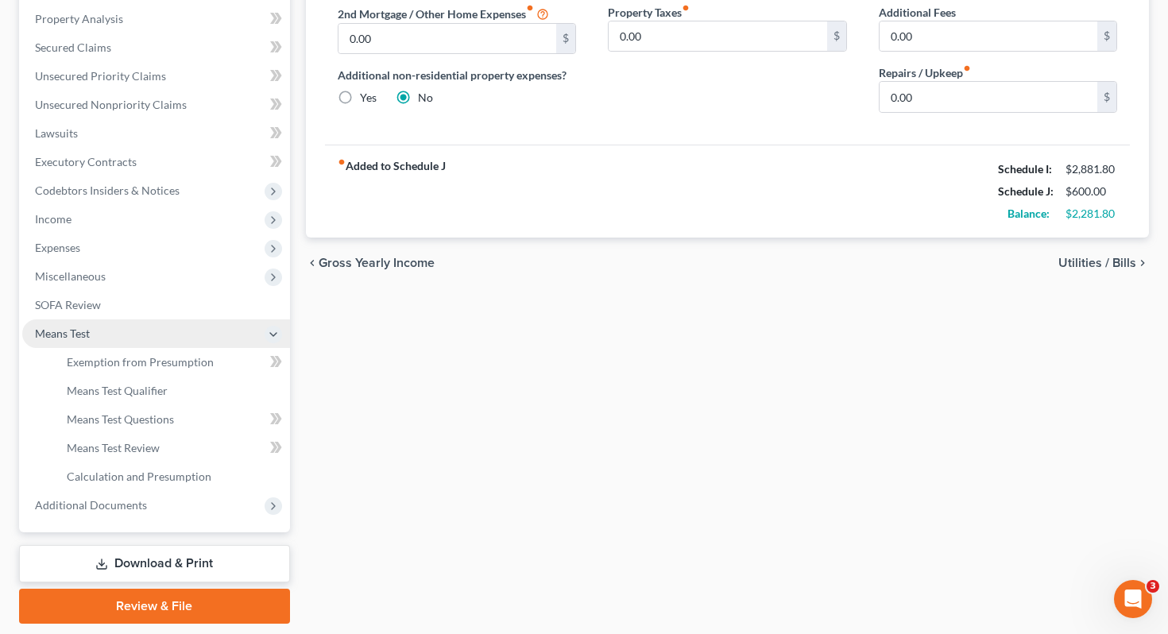
scroll to position [352, 0]
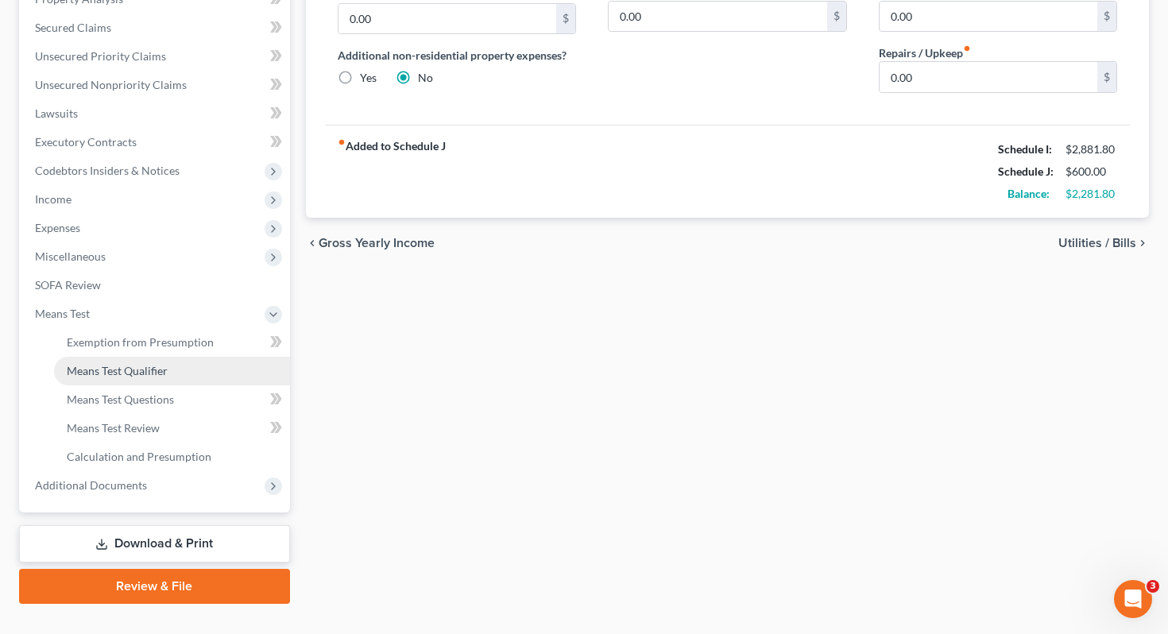
click at [183, 357] on link "Means Test Qualifier" at bounding box center [172, 371] width 236 height 29
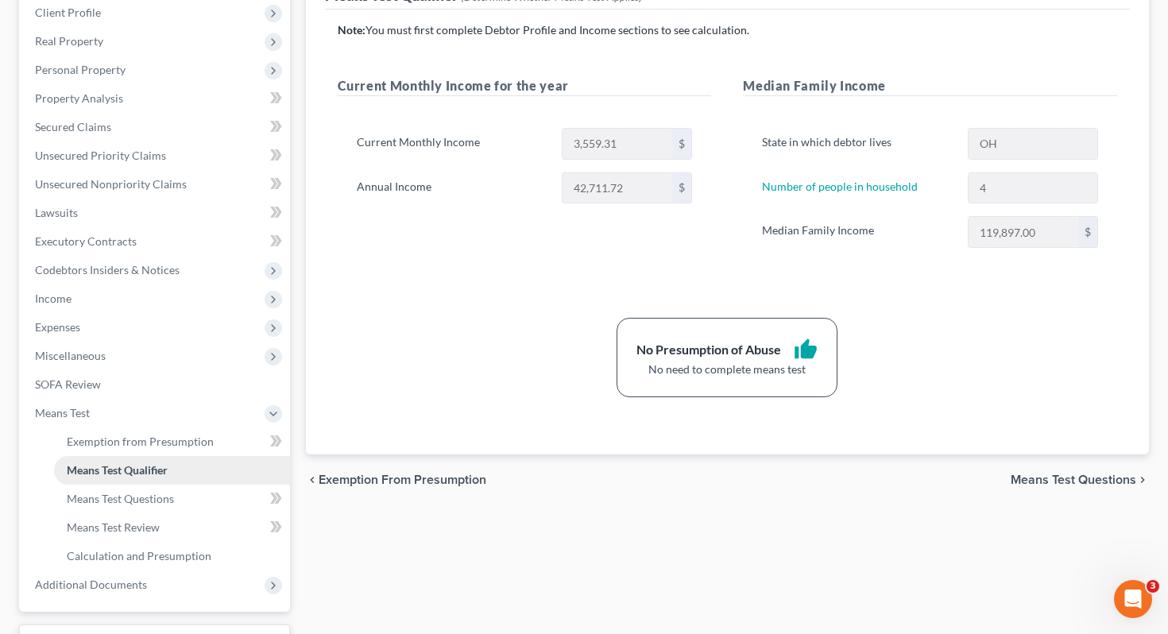
scroll to position [273, 0]
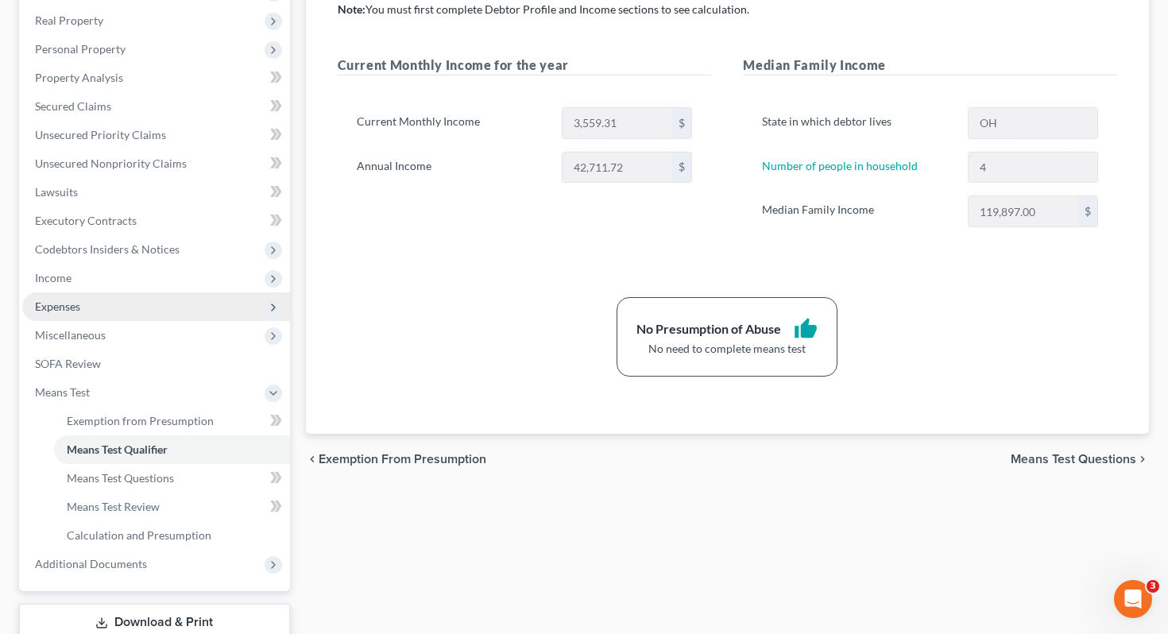
click at [189, 292] on span "Expenses" at bounding box center [156, 306] width 268 height 29
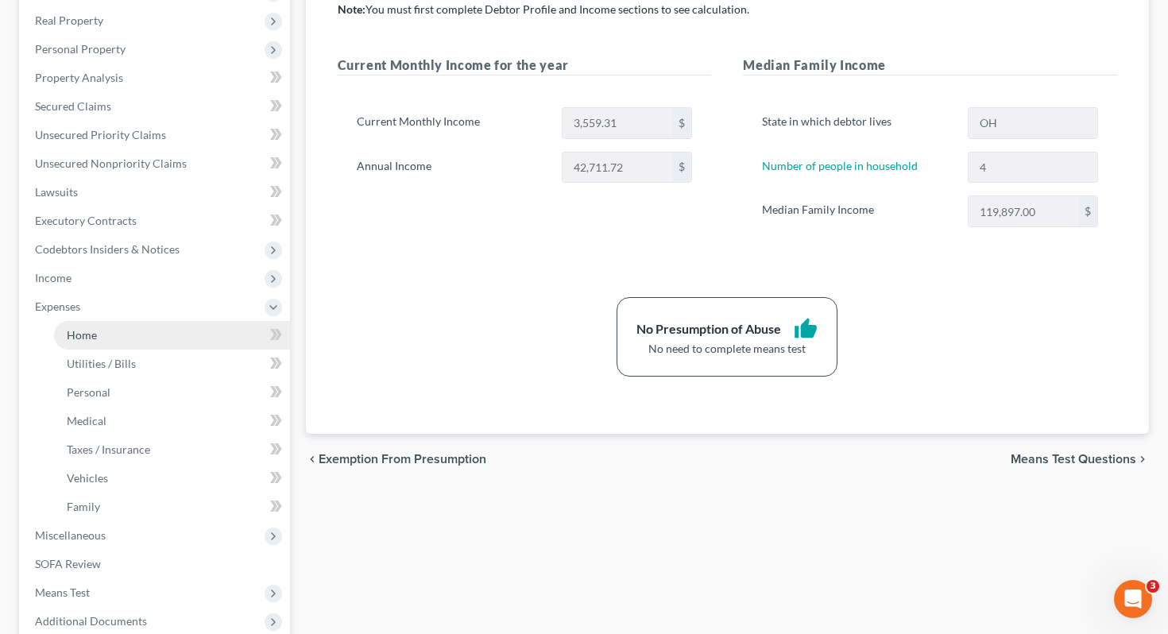
click at [191, 321] on link "Home" at bounding box center [172, 335] width 236 height 29
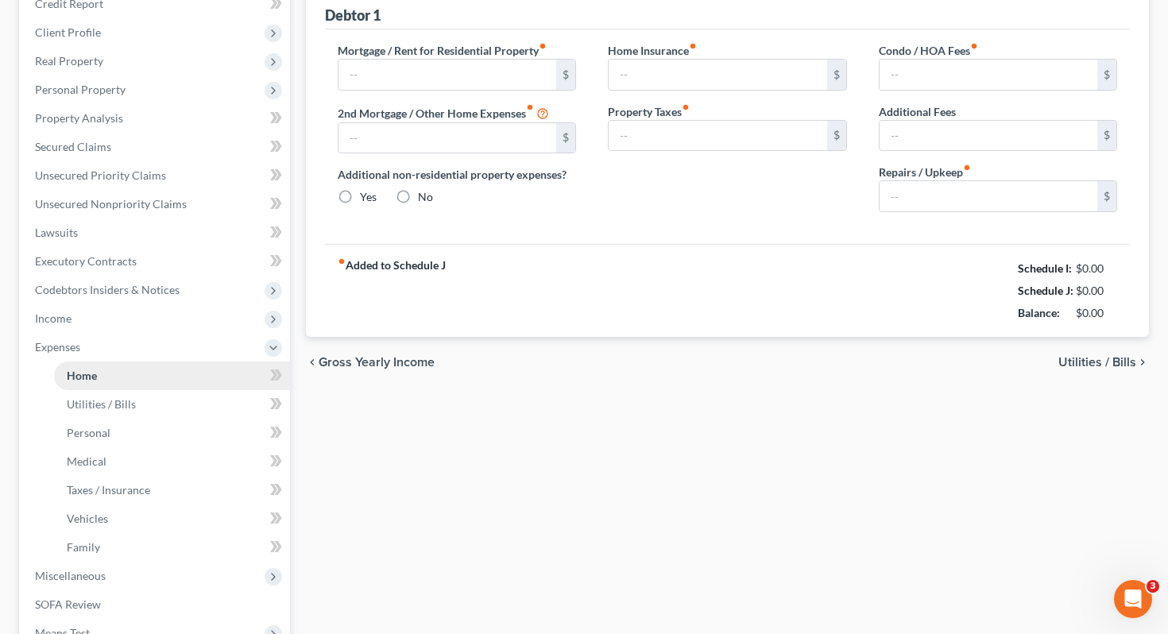
scroll to position [22, 0]
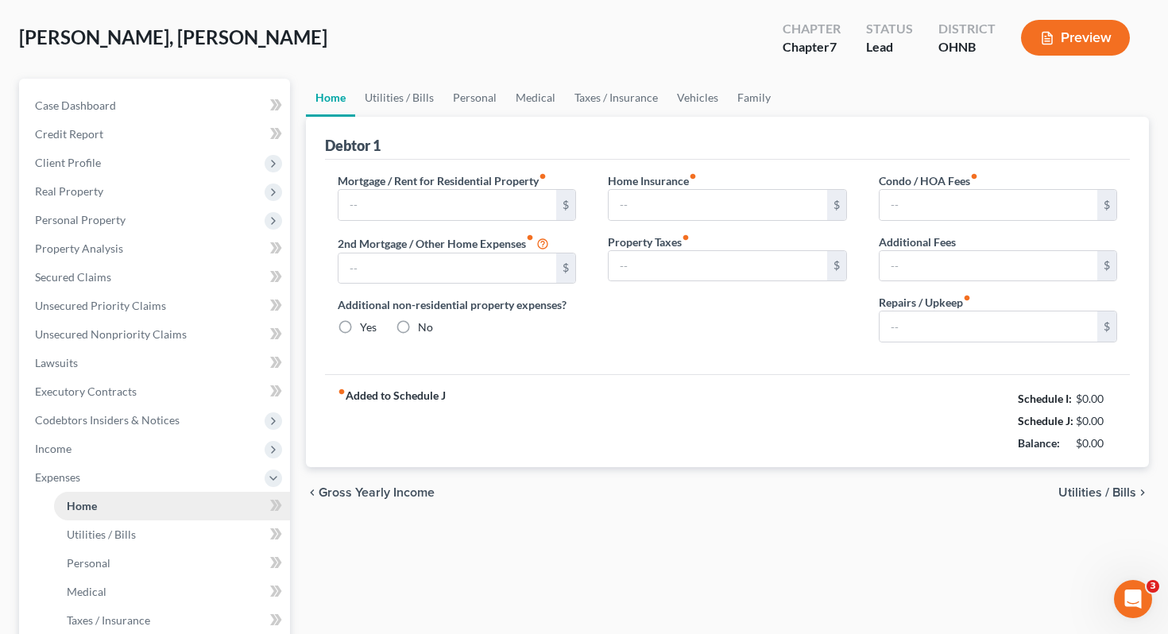
type input "600.00"
type input "0.00"
radio input "true"
type input "0.00"
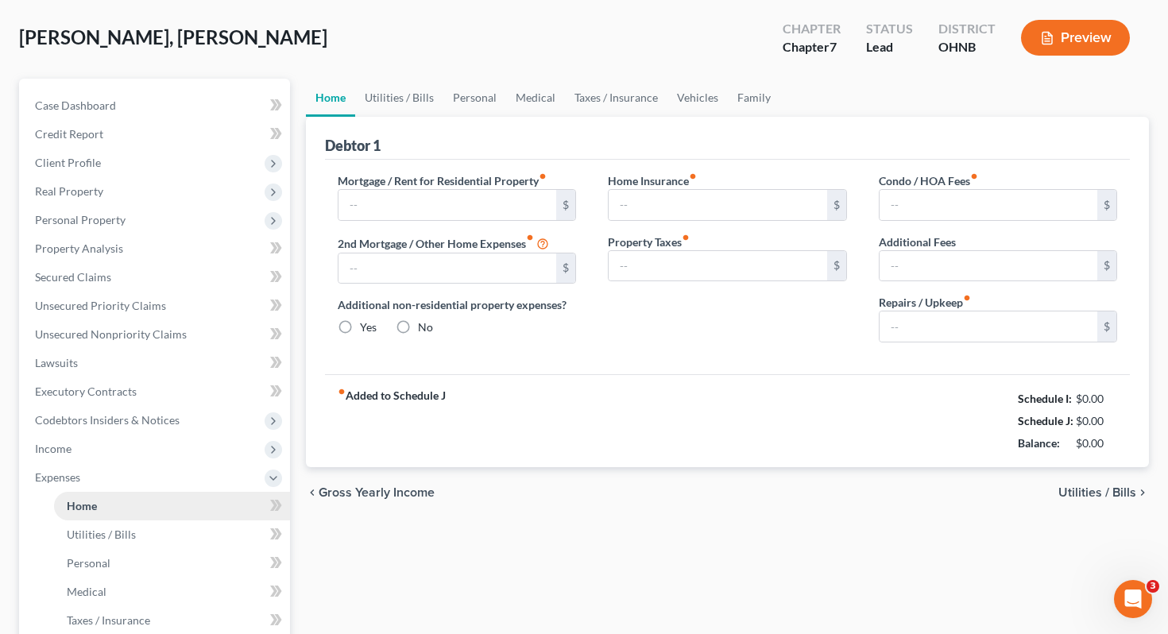
type input "0.00"
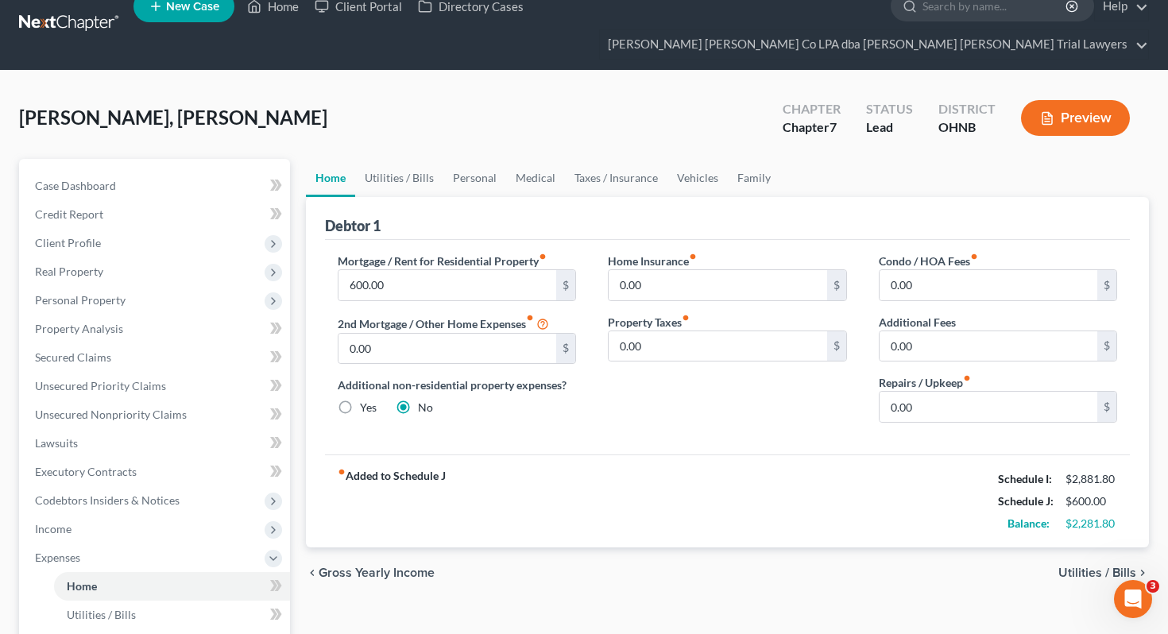
scroll to position [0, 0]
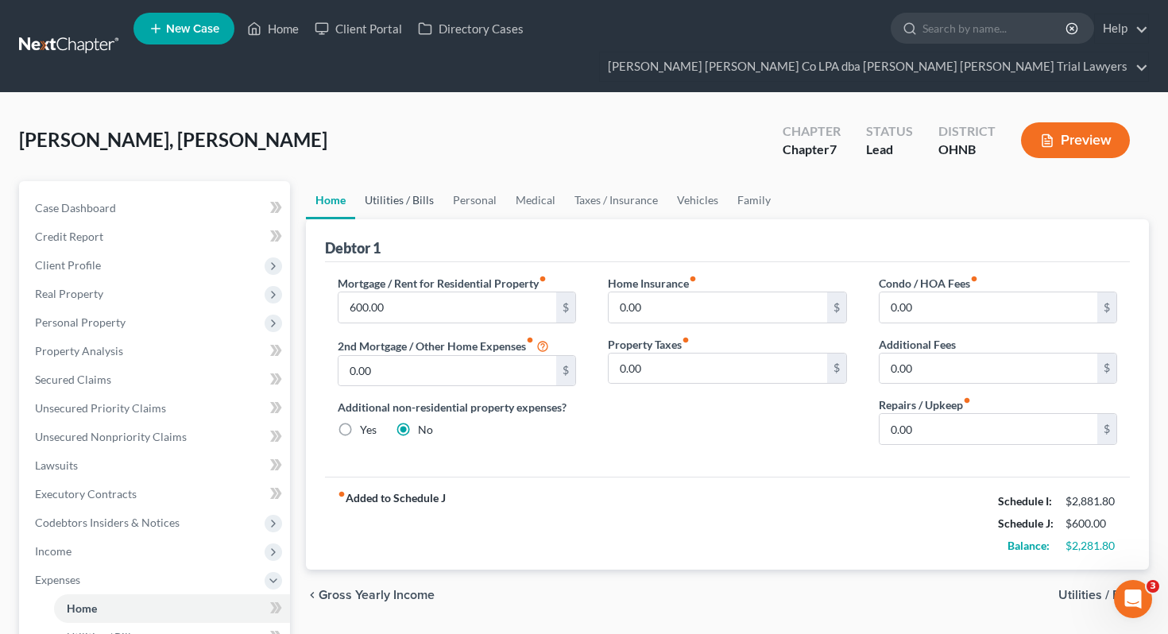
click at [395, 181] on link "Utilities / Bills" at bounding box center [399, 200] width 88 height 38
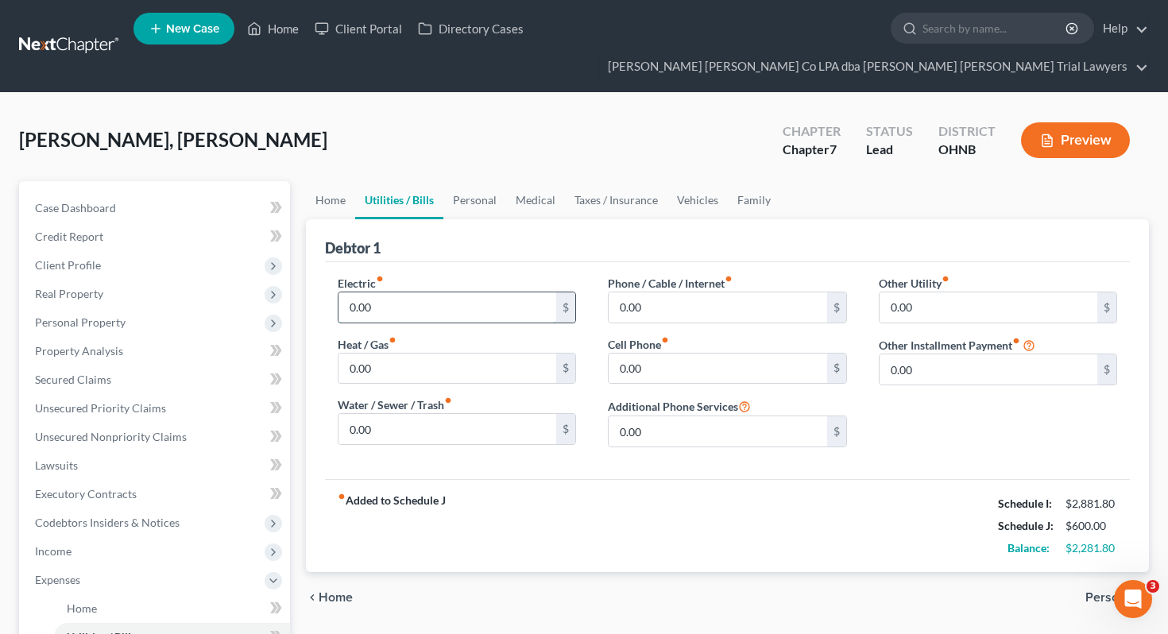
click at [389, 292] on input "0.00" at bounding box center [447, 307] width 219 height 30
click at [543, 181] on link "Medical" at bounding box center [535, 200] width 59 height 38
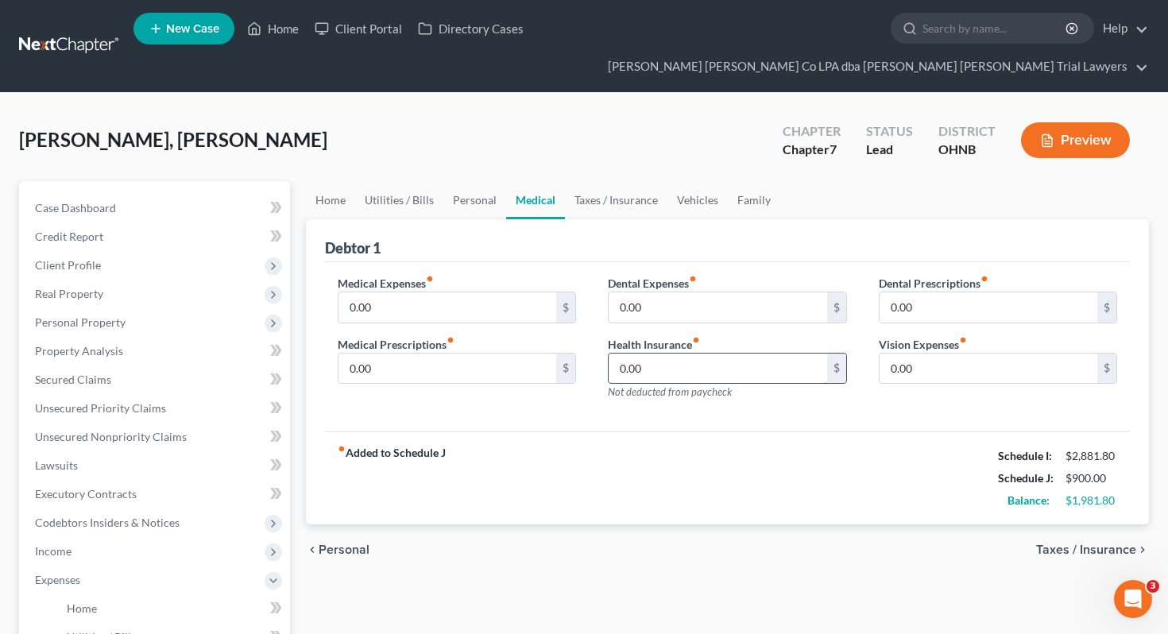
click at [733, 354] on input "0.00" at bounding box center [718, 369] width 219 height 30
click at [727, 354] on input "0.00" at bounding box center [718, 369] width 219 height 30
click at [356, 181] on link "Utilities / Bills" at bounding box center [399, 200] width 88 height 38
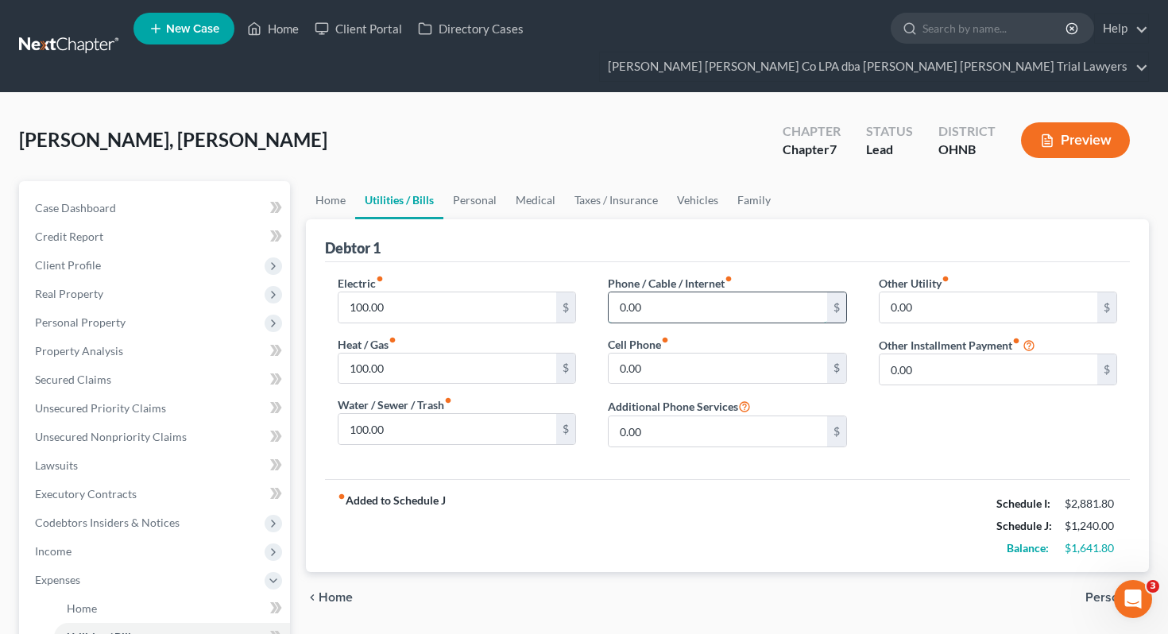
click at [656, 292] on input "0.00" at bounding box center [718, 307] width 219 height 30
click at [617, 181] on link "Taxes / Insurance" at bounding box center [616, 200] width 102 height 38
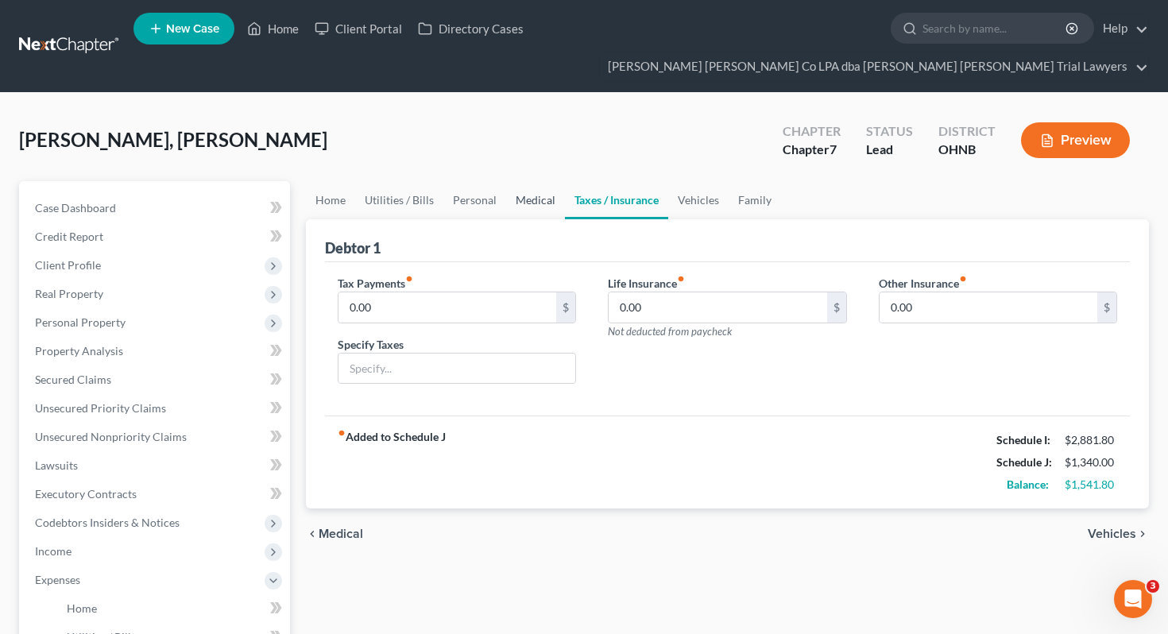
click at [541, 181] on link "Medical" at bounding box center [535, 200] width 59 height 38
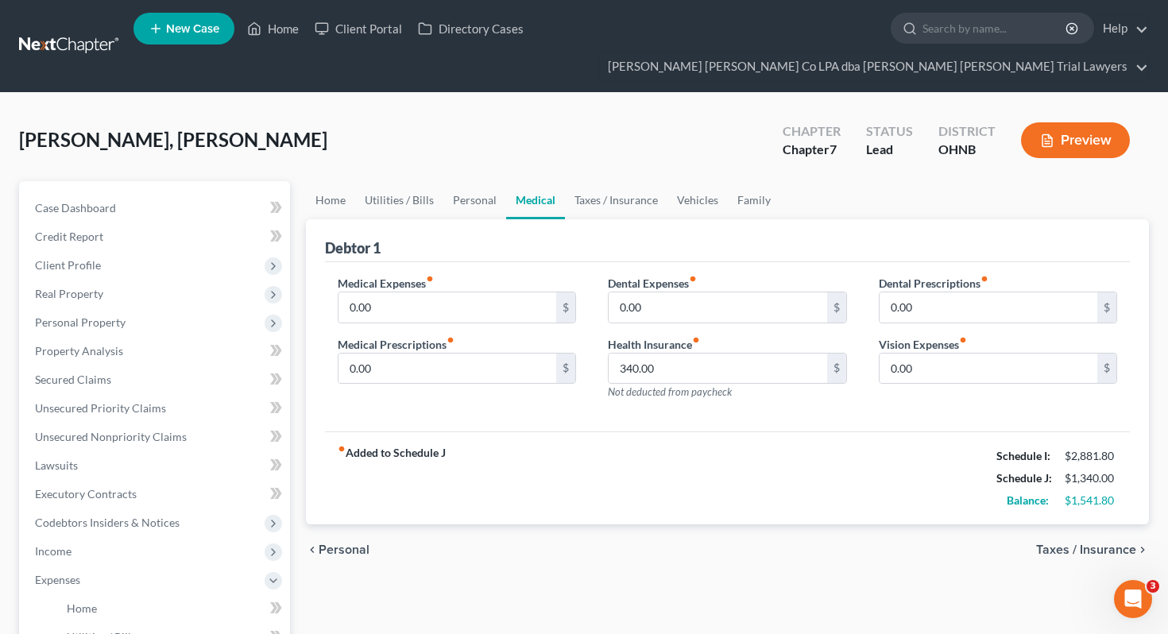
click at [681, 355] on div "Health Insurance fiber_manual_record 340.00 $ Not deducted from paycheck" at bounding box center [727, 368] width 239 height 64
click at [681, 354] on input "340.00" at bounding box center [718, 369] width 219 height 30
click at [483, 181] on link "Personal" at bounding box center [474, 200] width 63 height 38
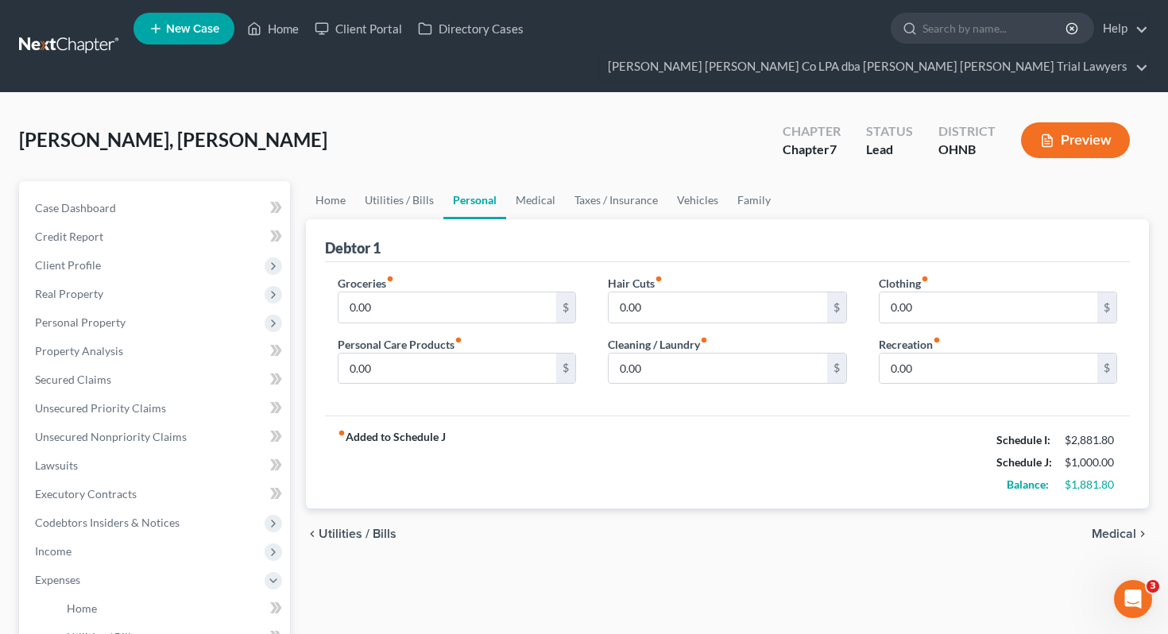
click at [452, 275] on div "Groceries fiber_manual_record 0.00 $" at bounding box center [457, 299] width 239 height 48
click at [452, 292] on input "0.00" at bounding box center [447, 307] width 219 height 30
click at [646, 292] on input "0.00" at bounding box center [718, 307] width 219 height 30
click at [451, 354] on input "0.00" at bounding box center [447, 369] width 219 height 30
click at [607, 181] on link "Taxes / Insurance" at bounding box center [616, 200] width 102 height 38
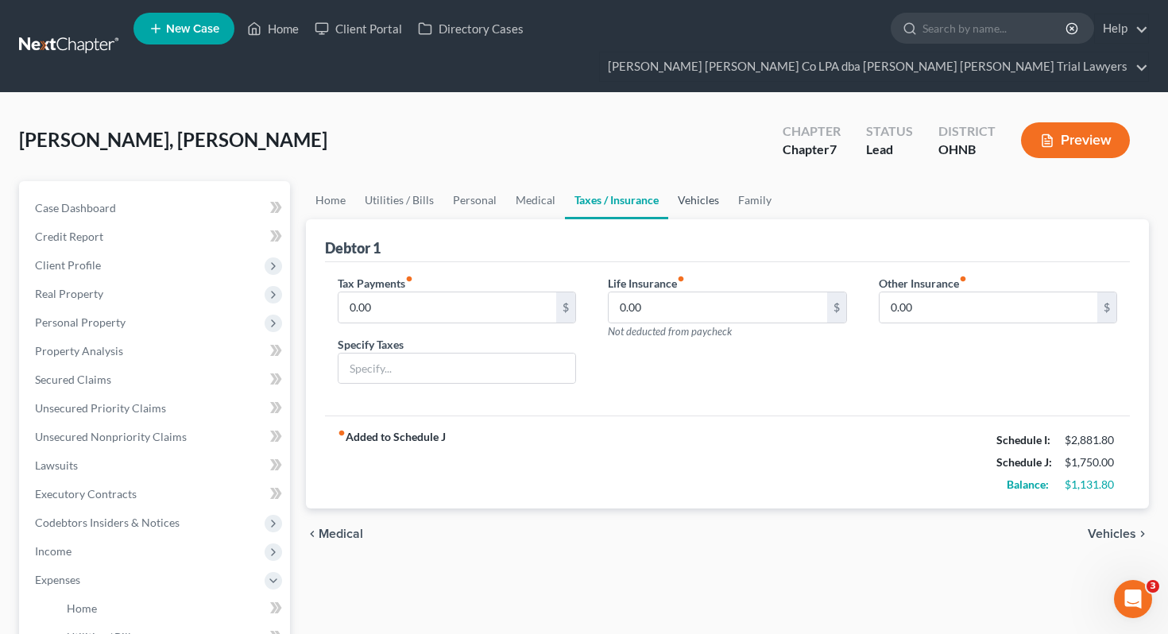
click at [706, 181] on link "Vehicles" at bounding box center [698, 200] width 60 height 38
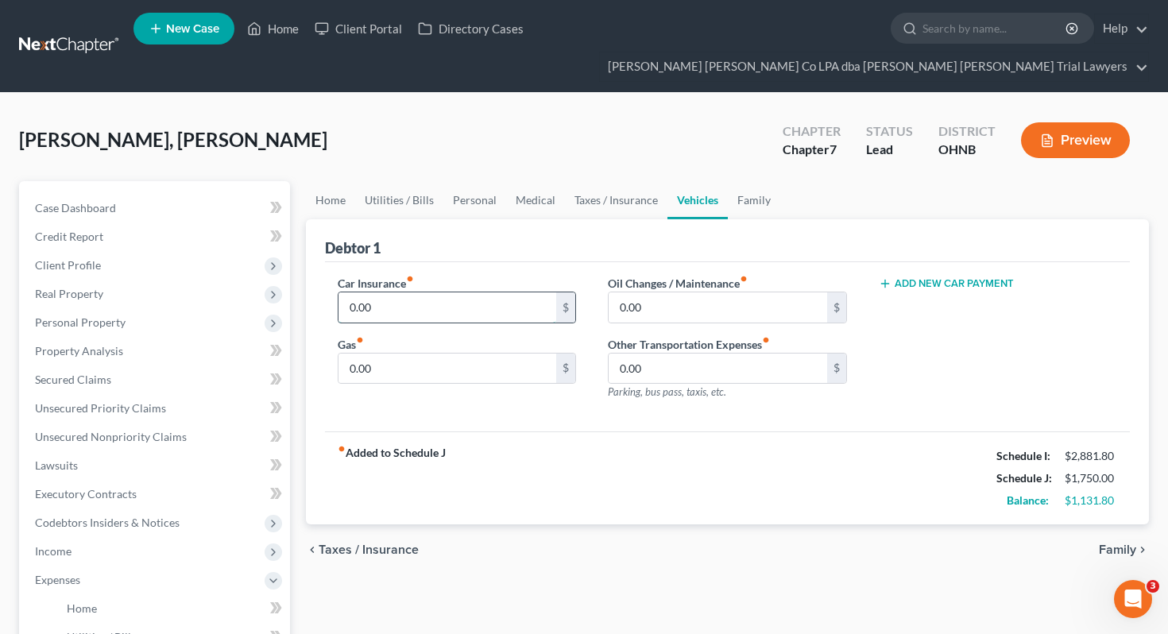
click at [509, 292] on input "0.00" at bounding box center [447, 307] width 219 height 30
click at [519, 354] on input "0.00" at bounding box center [447, 369] width 219 height 30
click at [721, 292] on input "0.00" at bounding box center [718, 307] width 219 height 30
click at [325, 181] on link "Home" at bounding box center [330, 200] width 49 height 38
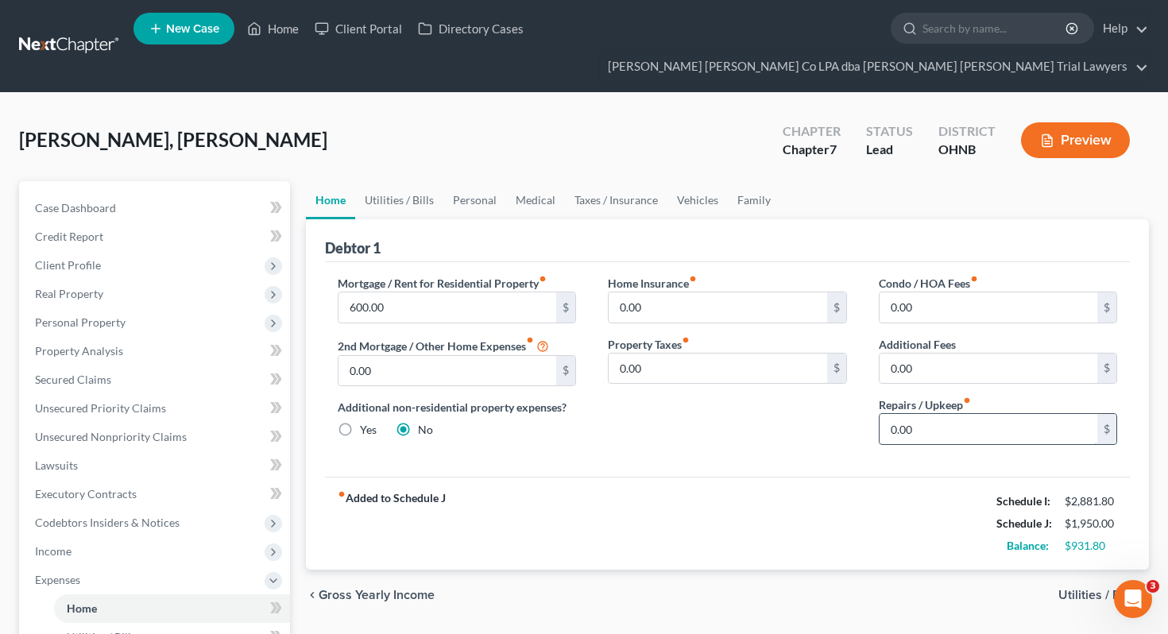
click at [999, 414] on input "0.00" at bounding box center [989, 429] width 219 height 30
click at [401, 181] on link "Utilities / Bills" at bounding box center [399, 200] width 88 height 38
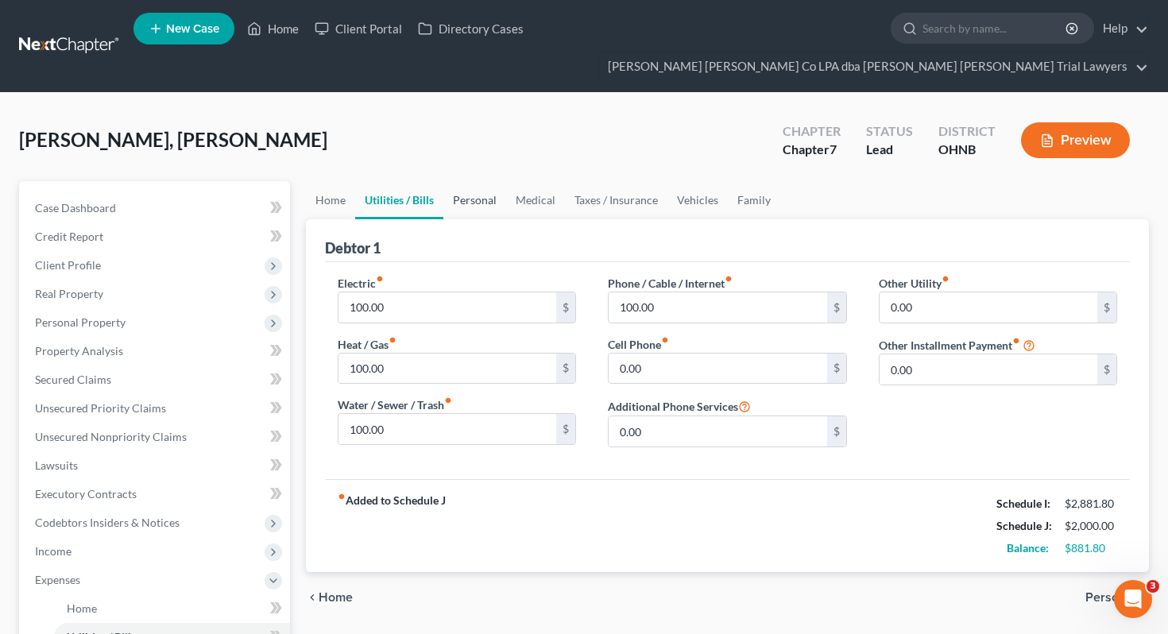
click at [474, 185] on link "Personal" at bounding box center [474, 200] width 63 height 38
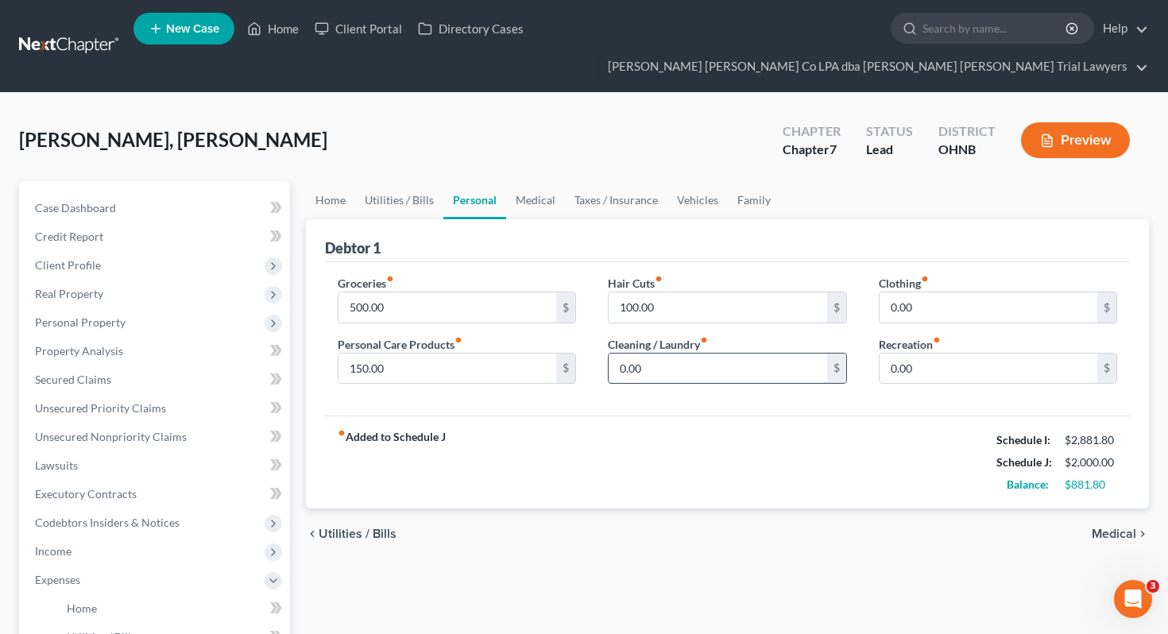
click at [729, 354] on input "0.00" at bounding box center [718, 369] width 219 height 30
click at [922, 292] on input "0.00" at bounding box center [989, 307] width 219 height 30
click at [941, 354] on input "0.00" at bounding box center [989, 369] width 219 height 30
click at [421, 181] on link "Utilities / Bills" at bounding box center [399, 200] width 88 height 38
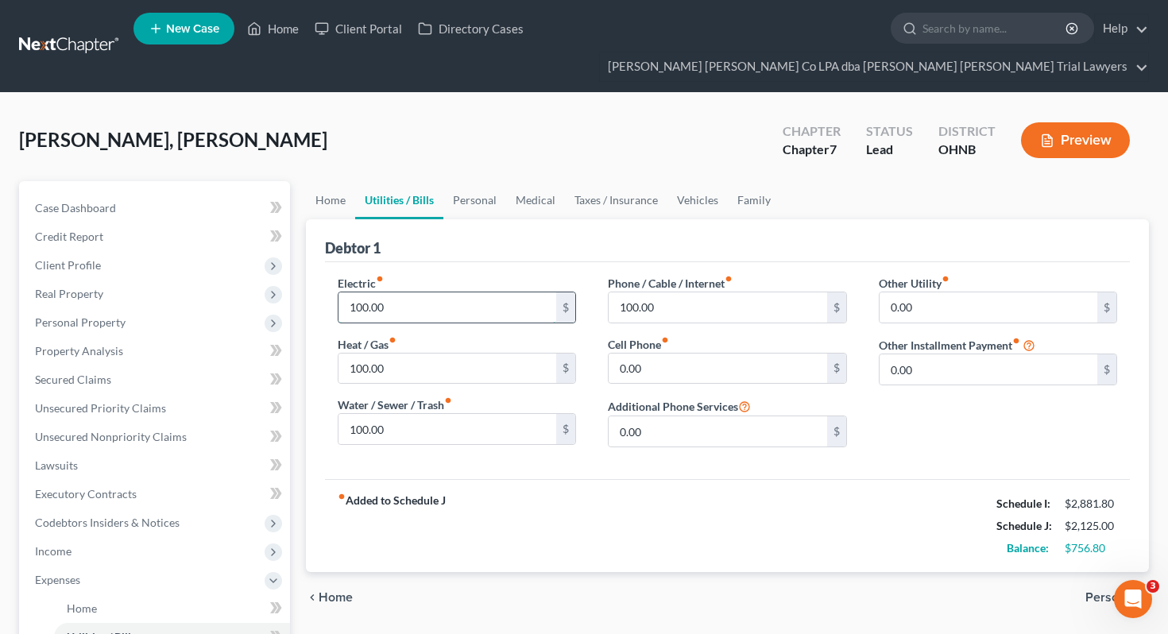
click at [431, 292] on input "100.00" at bounding box center [447, 307] width 219 height 30
click at [489, 181] on link "Personal" at bounding box center [474, 200] width 63 height 38
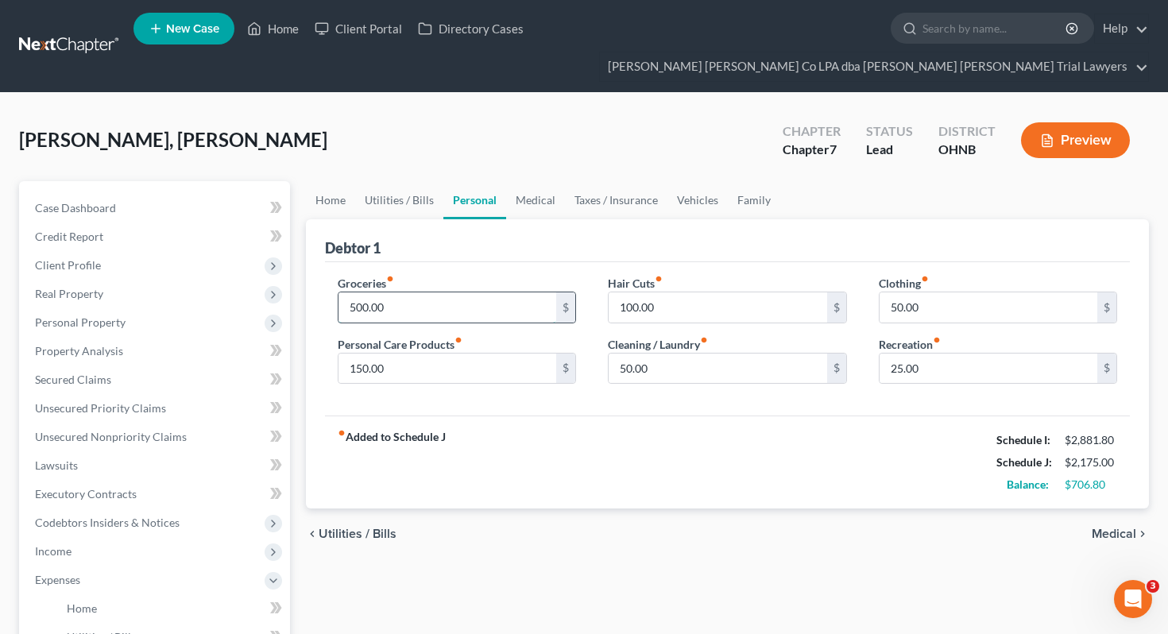
click at [491, 292] on input "500.00" at bounding box center [447, 307] width 219 height 30
click at [548, 181] on link "Medical" at bounding box center [535, 200] width 59 height 38
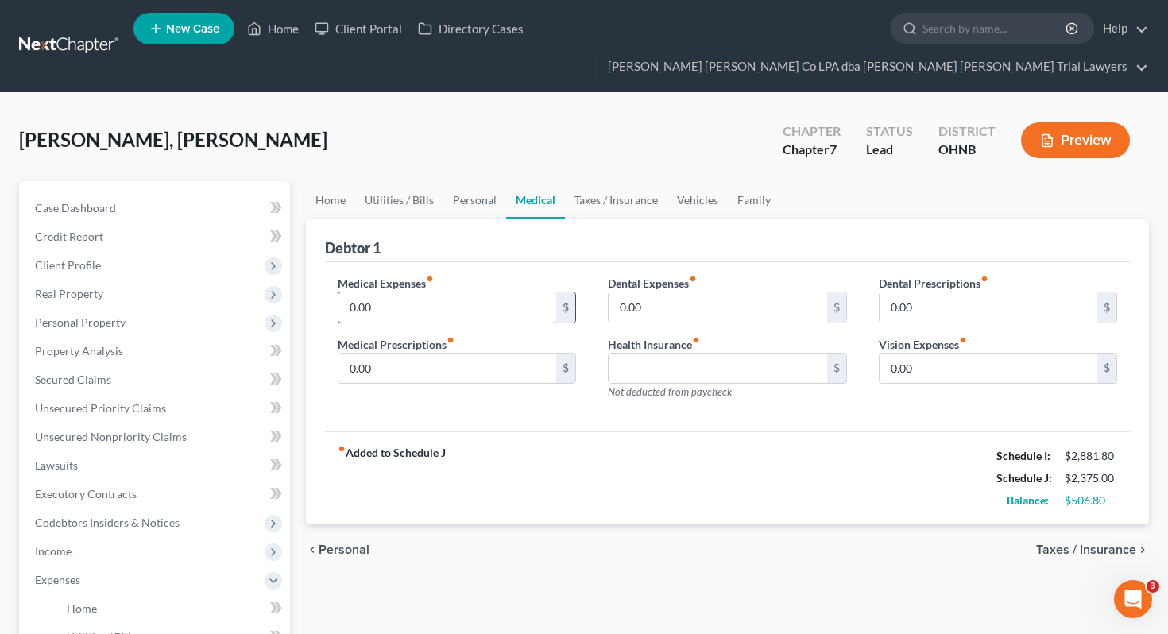
click at [451, 292] on input "0.00" at bounding box center [447, 307] width 219 height 30
click at [443, 354] on input "0.00" at bounding box center [447, 369] width 219 height 30
click at [669, 292] on input "0.00" at bounding box center [718, 307] width 219 height 30
click at [919, 354] on input "0.00" at bounding box center [989, 369] width 219 height 30
click at [622, 181] on link "Taxes / Insurance" at bounding box center [616, 200] width 102 height 38
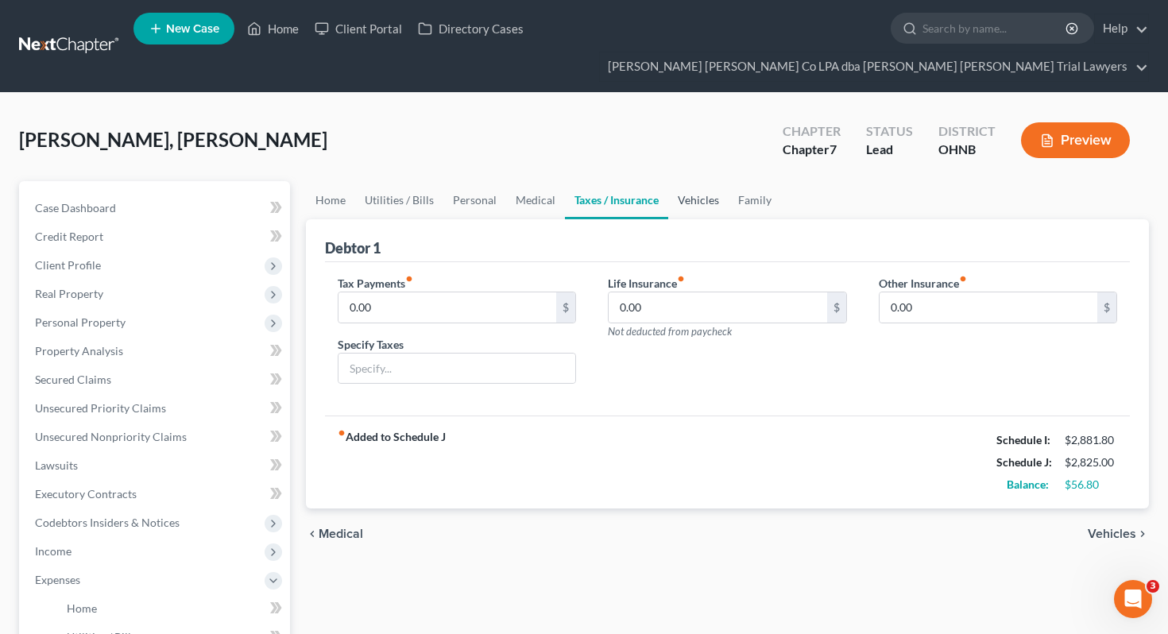
click at [695, 181] on link "Vehicles" at bounding box center [698, 200] width 60 height 38
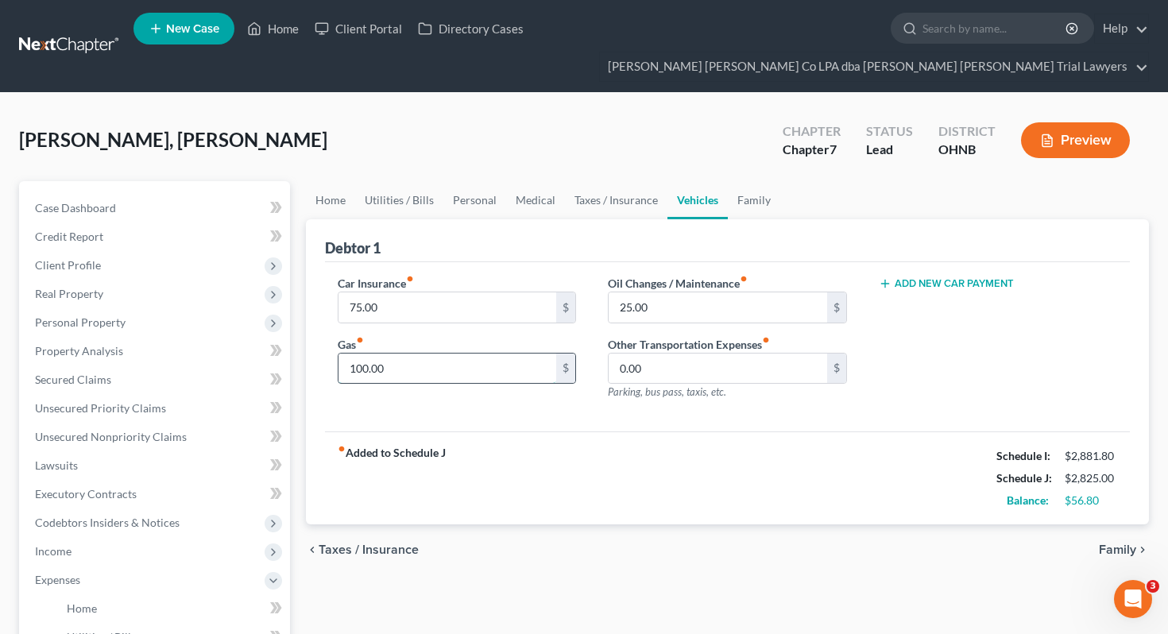
click at [424, 354] on input "100.00" at bounding box center [447, 369] width 219 height 30
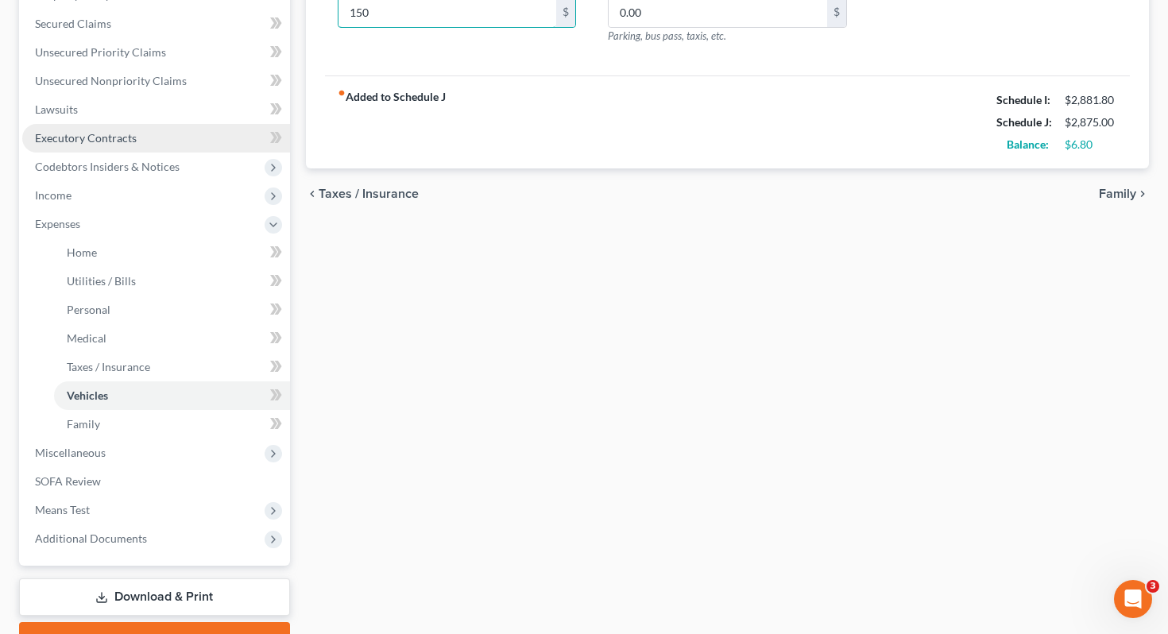
scroll to position [409, 0]
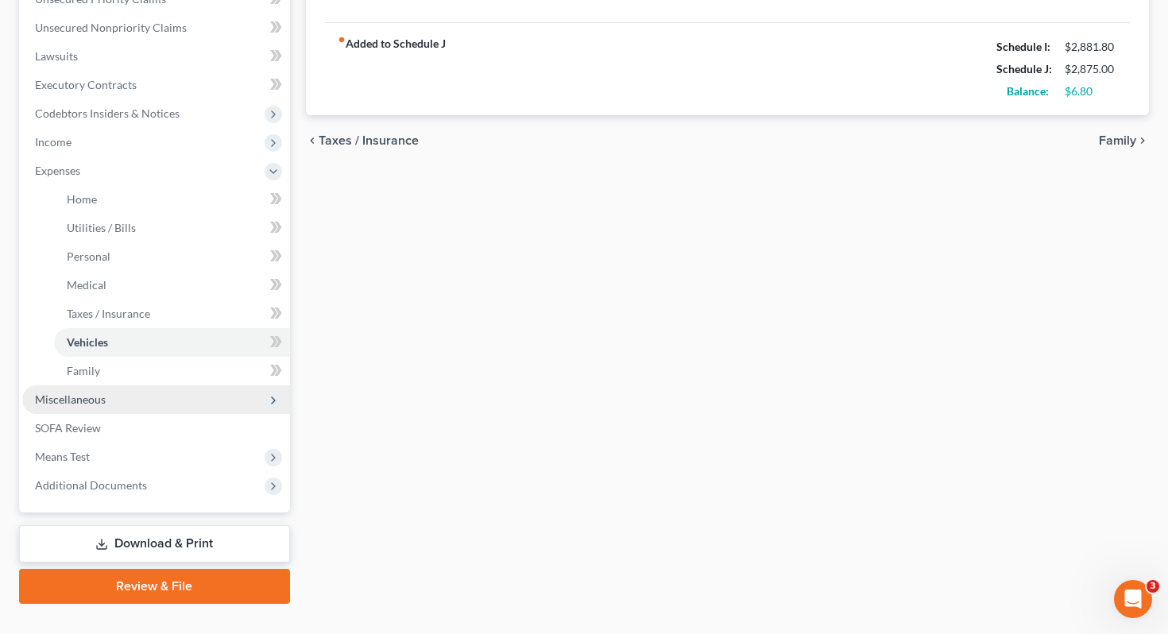
click at [158, 385] on span "Miscellaneous" at bounding box center [156, 399] width 268 height 29
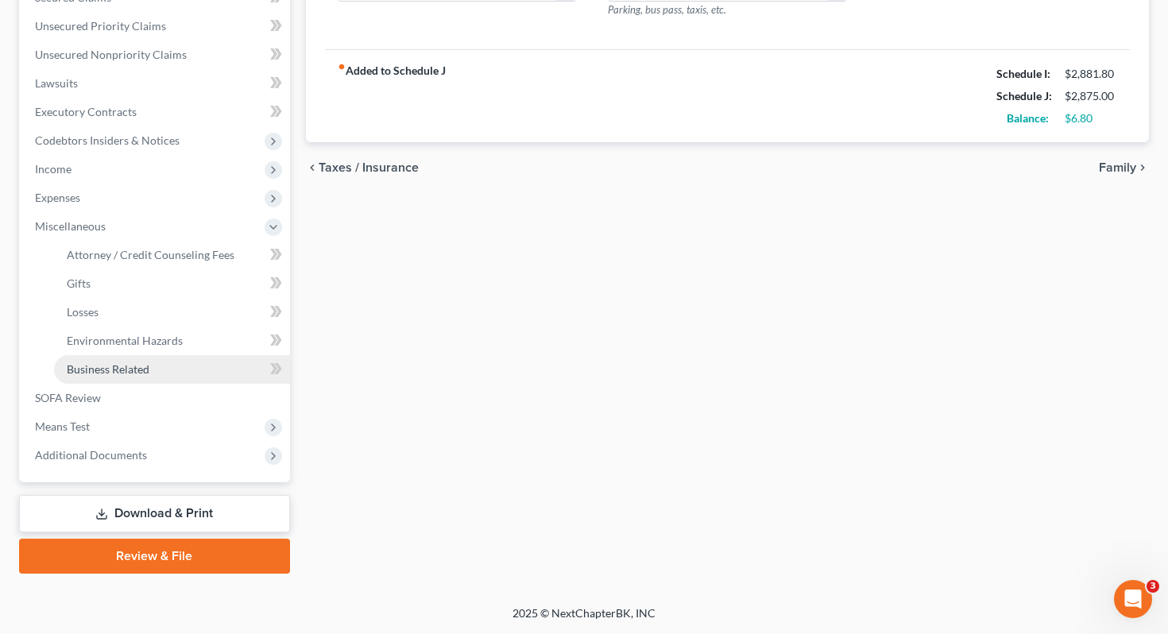
scroll to position [352, 0]
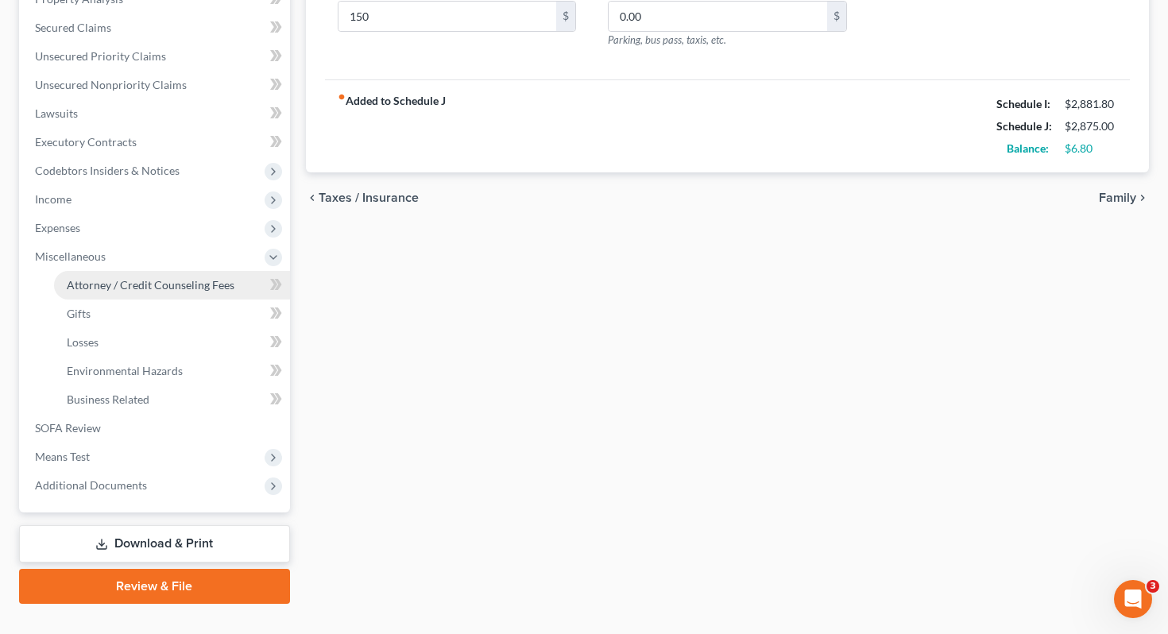
click at [197, 278] on span "Attorney / Credit Counseling Fees" at bounding box center [151, 285] width 168 height 14
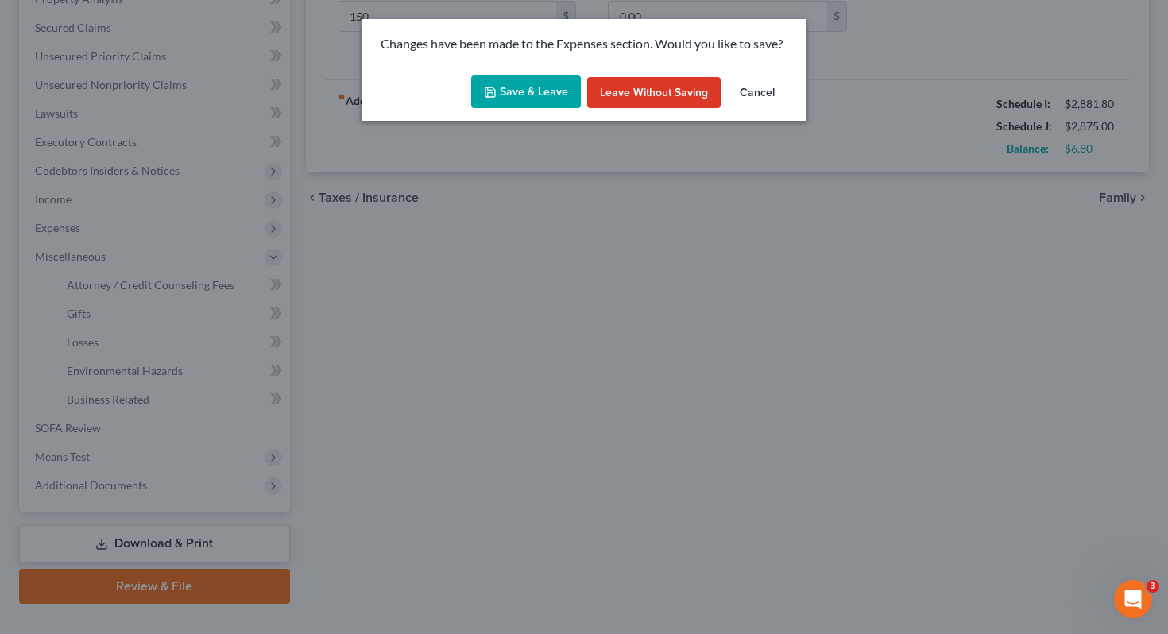
click at [482, 91] on button "Save & Leave" at bounding box center [526, 91] width 110 height 33
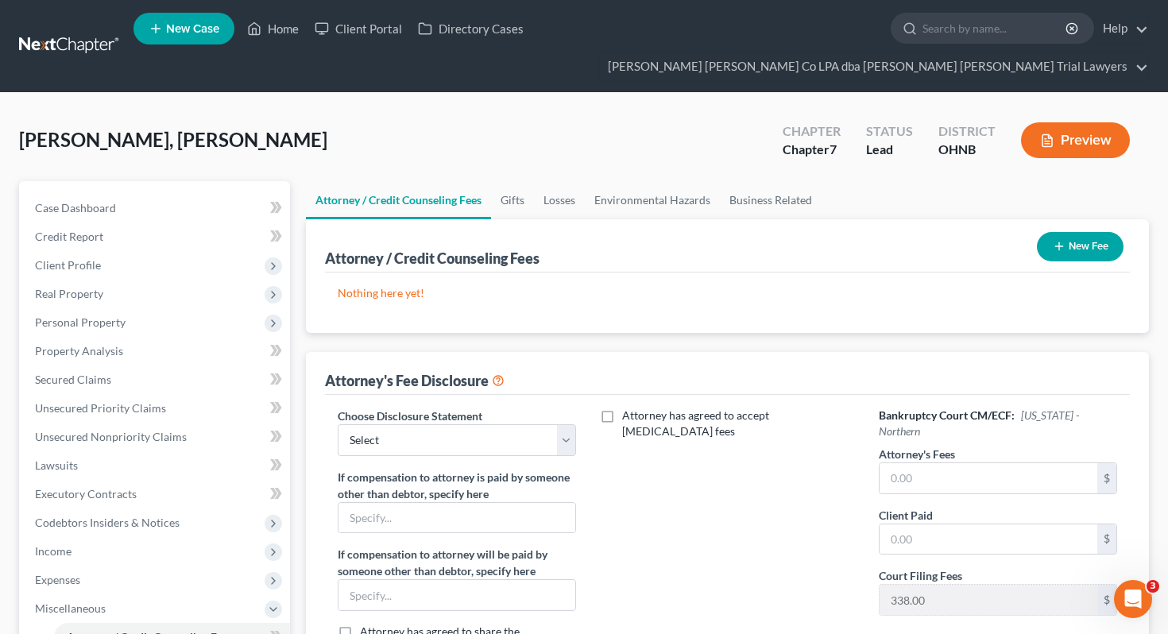
click at [1056, 240] on icon "button" at bounding box center [1059, 246] width 13 height 13
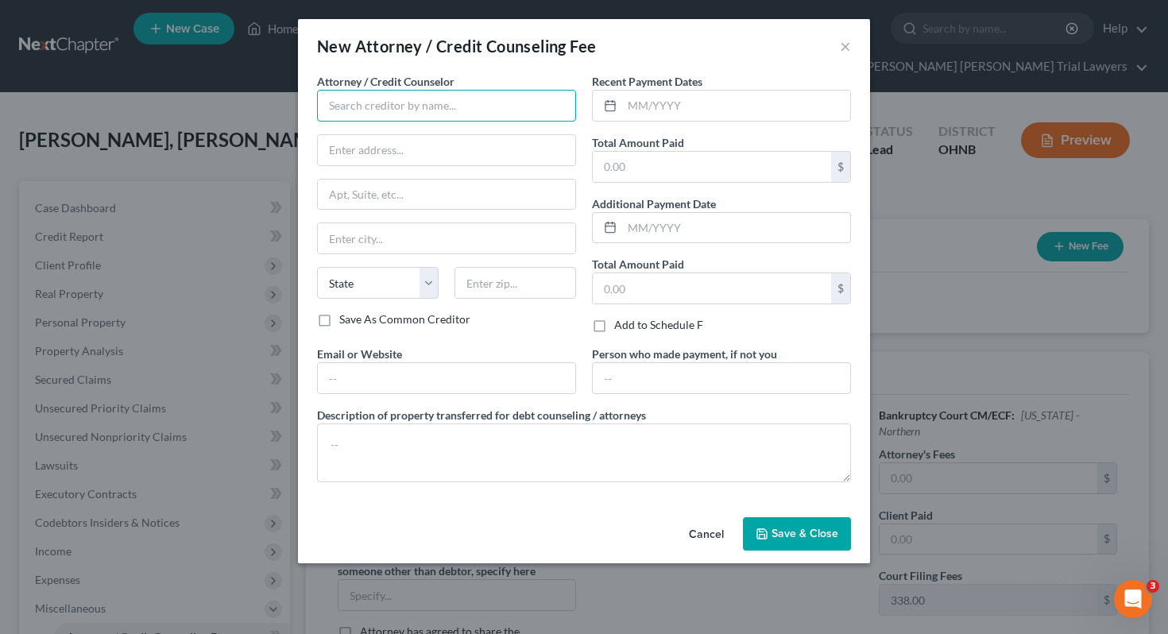
click at [512, 111] on input "text" at bounding box center [446, 106] width 259 height 32
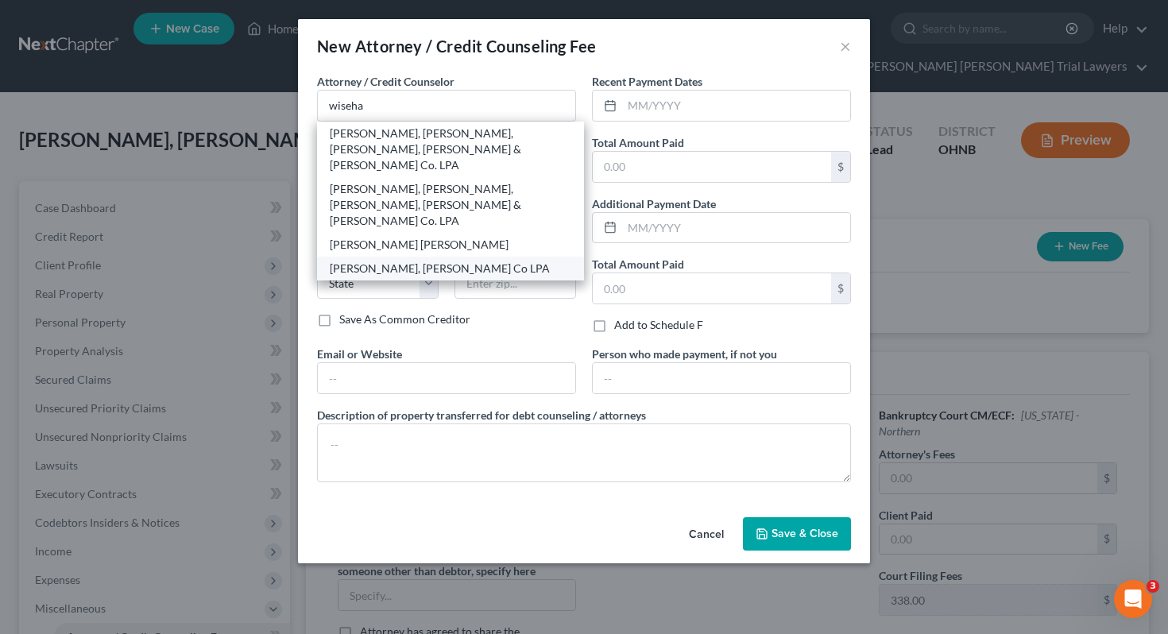
click at [451, 261] on div "Wisehart, Wright Co LPA" at bounding box center [451, 269] width 242 height 16
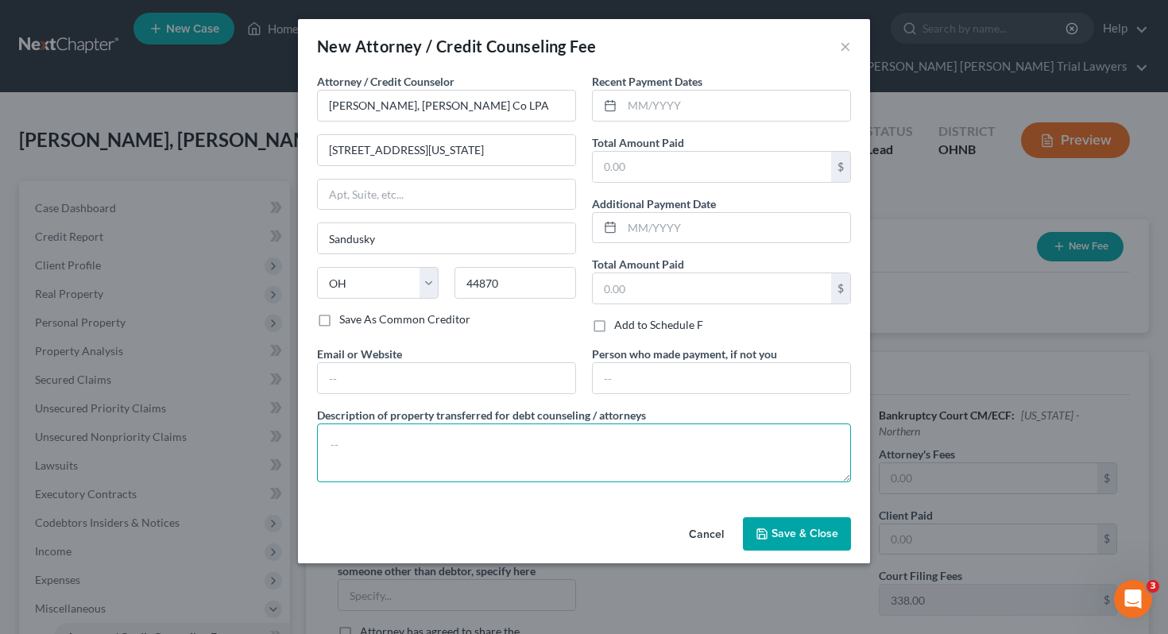
click at [520, 478] on textarea at bounding box center [584, 452] width 534 height 59
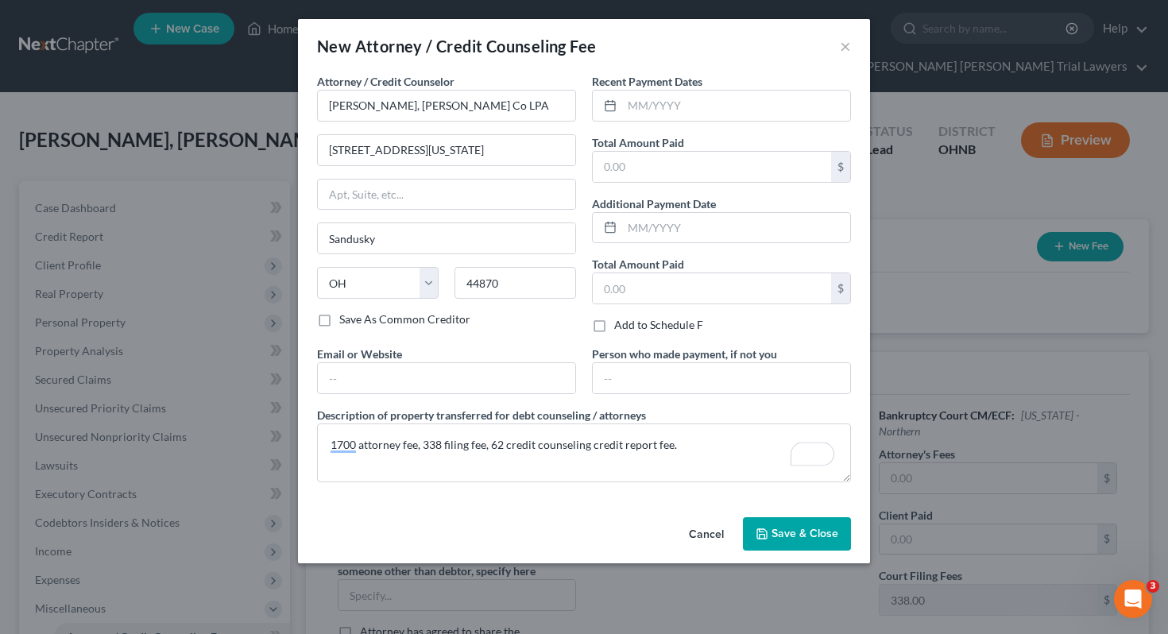
click at [803, 544] on button "Save & Close" at bounding box center [797, 533] width 108 height 33
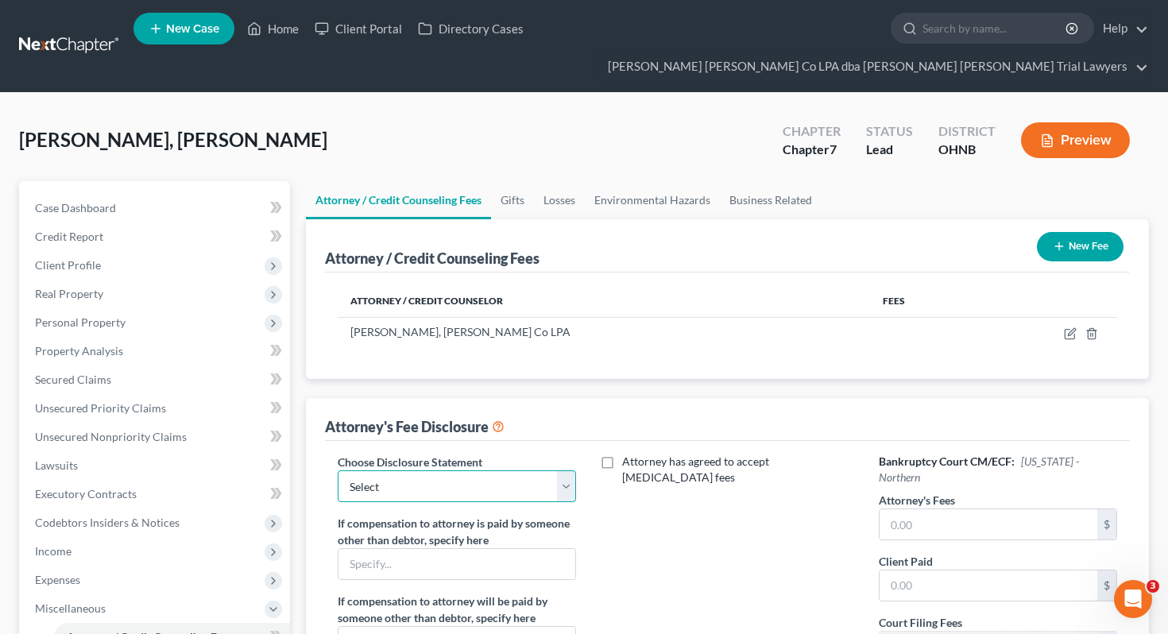
click at [513, 470] on select "Select Fee Disclosure" at bounding box center [457, 486] width 239 height 32
click at [888, 509] on input "text" at bounding box center [989, 524] width 219 height 30
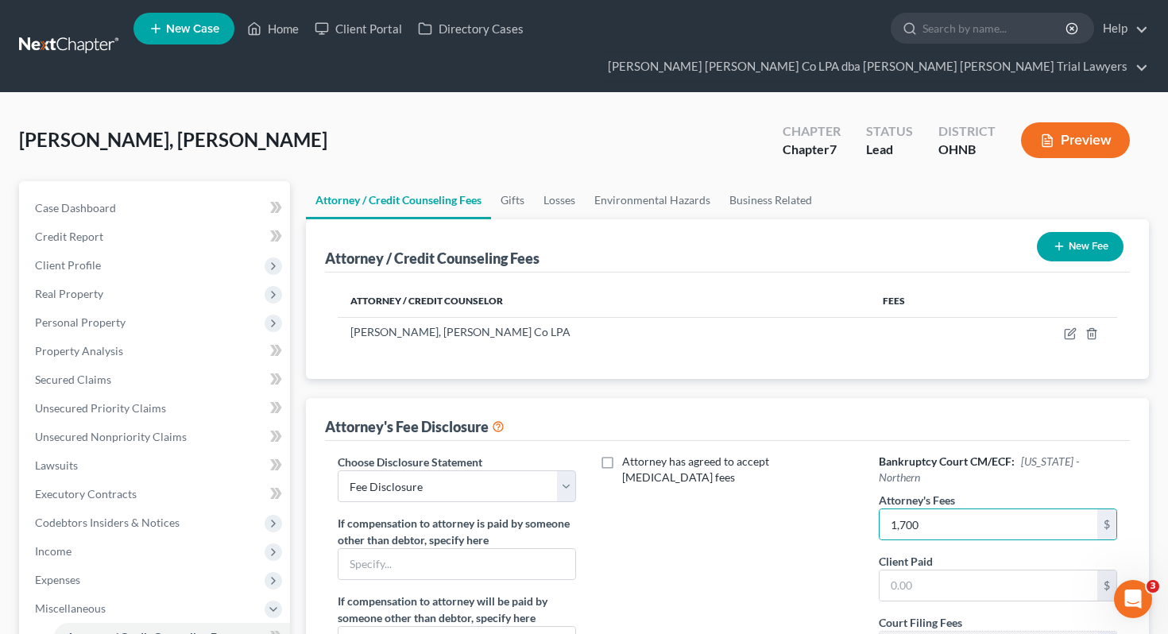
click at [703, 554] on div "Attorney has agreed to accept retainer fees" at bounding box center [727, 601] width 271 height 295
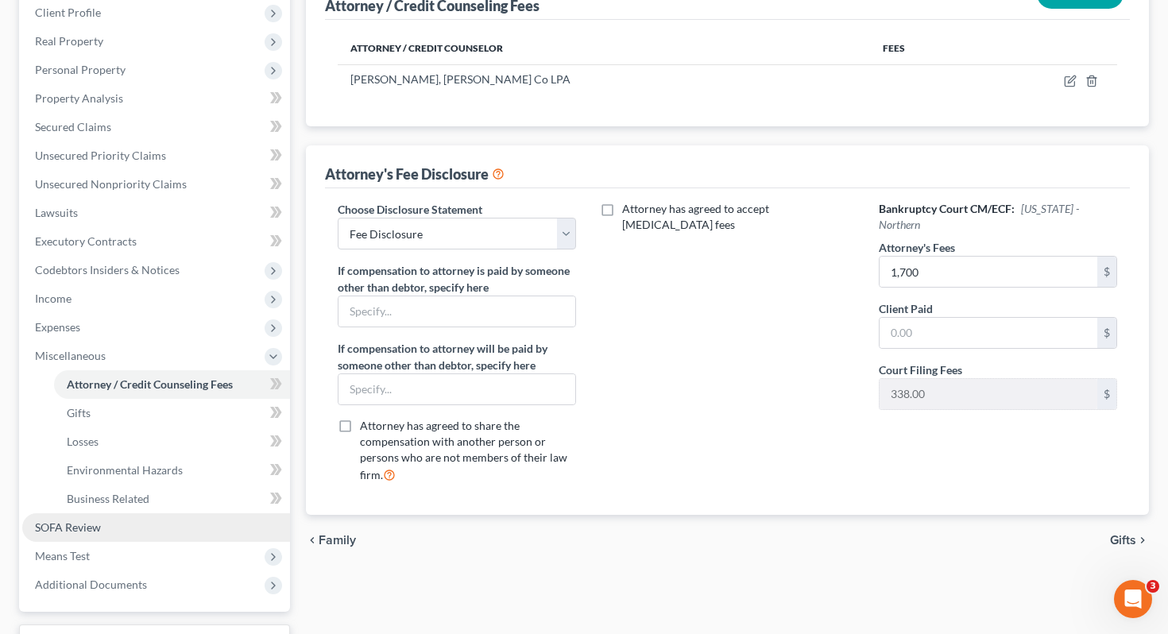
click at [200, 513] on link "SOFA Review" at bounding box center [156, 527] width 268 height 29
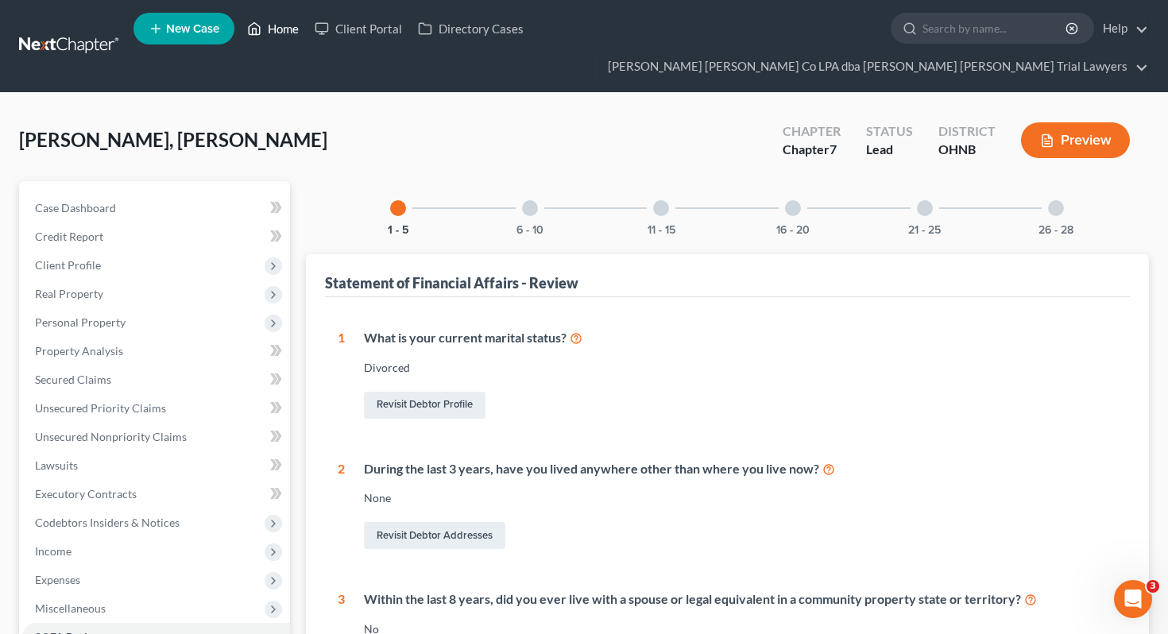
click at [288, 32] on link "Home" at bounding box center [273, 28] width 68 height 29
